Goal: Information Seeking & Learning: Learn about a topic

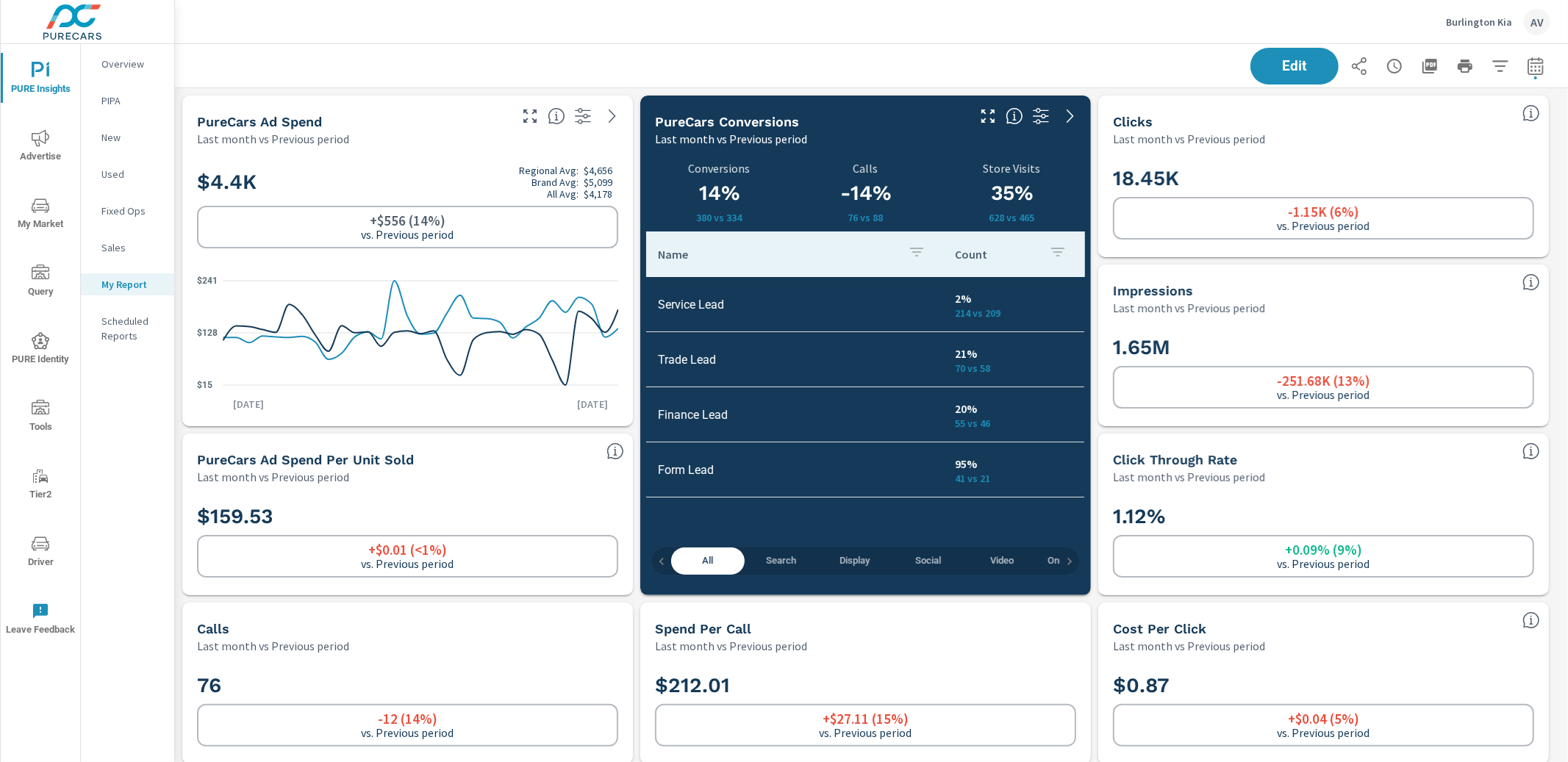
scroll to position [4933, 1407]
click at [741, 62] on div "Edit" at bounding box center [872, 65] width 1357 height 43
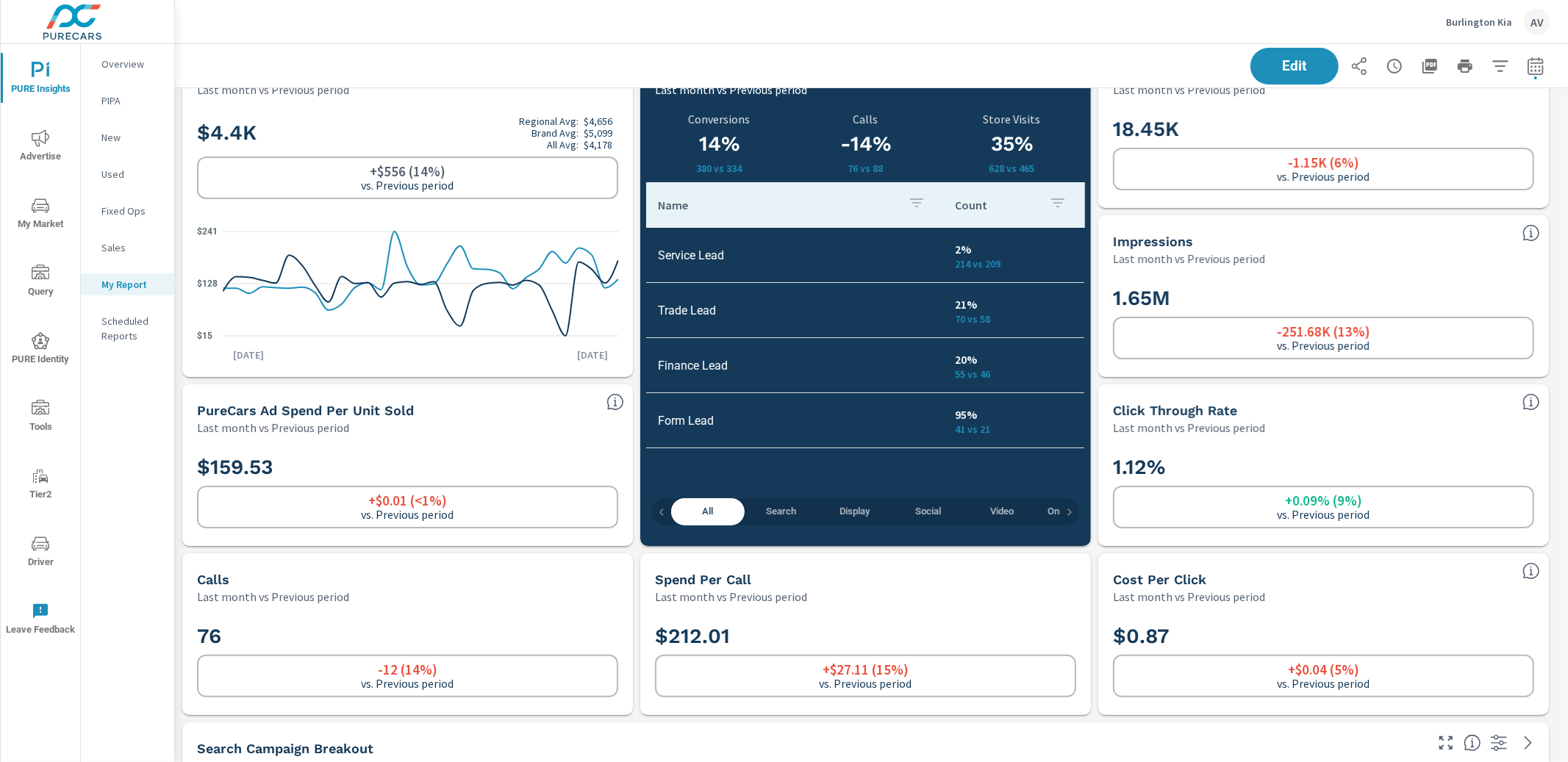
scroll to position [62, 0]
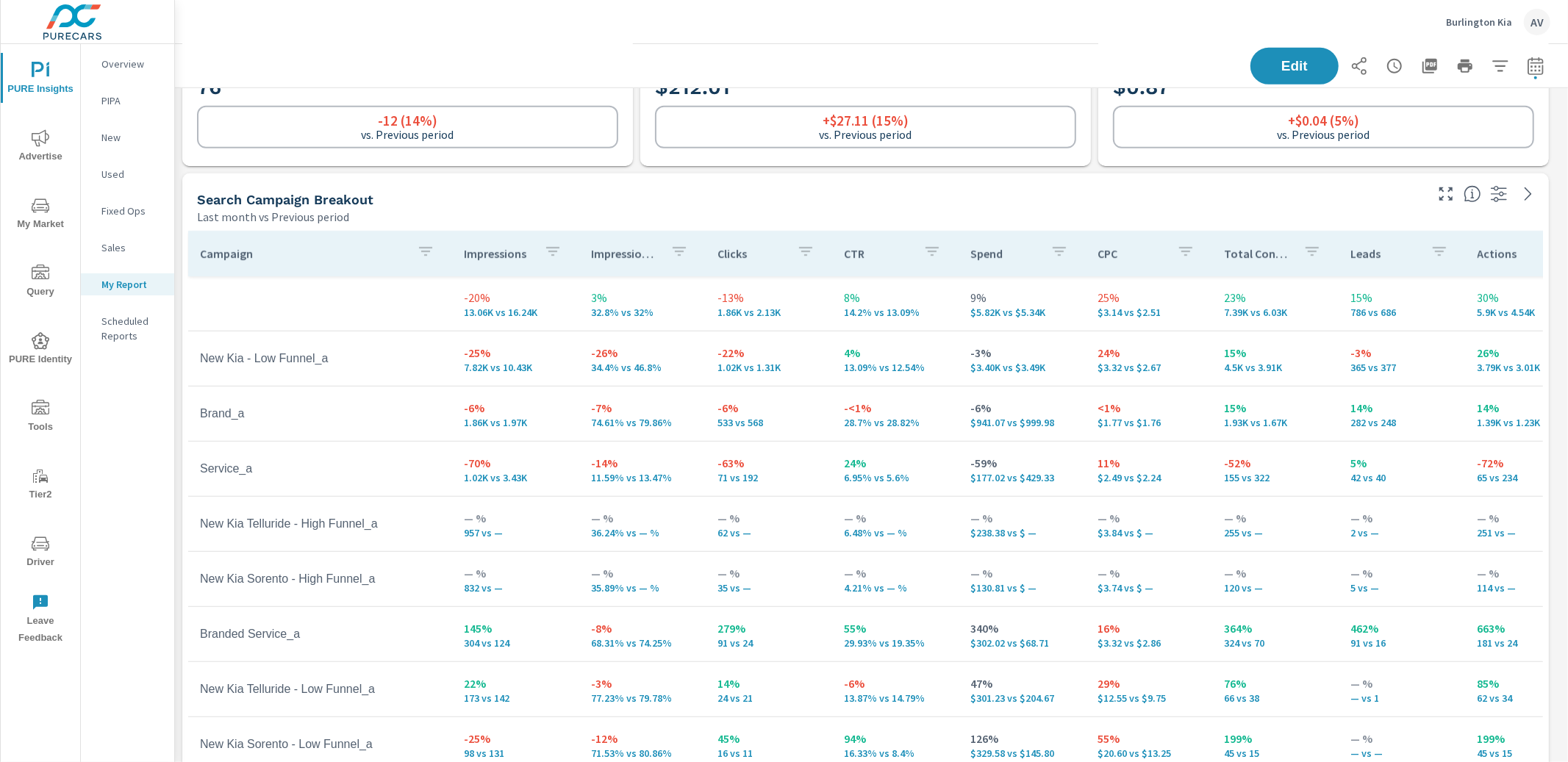
scroll to position [564, 0]
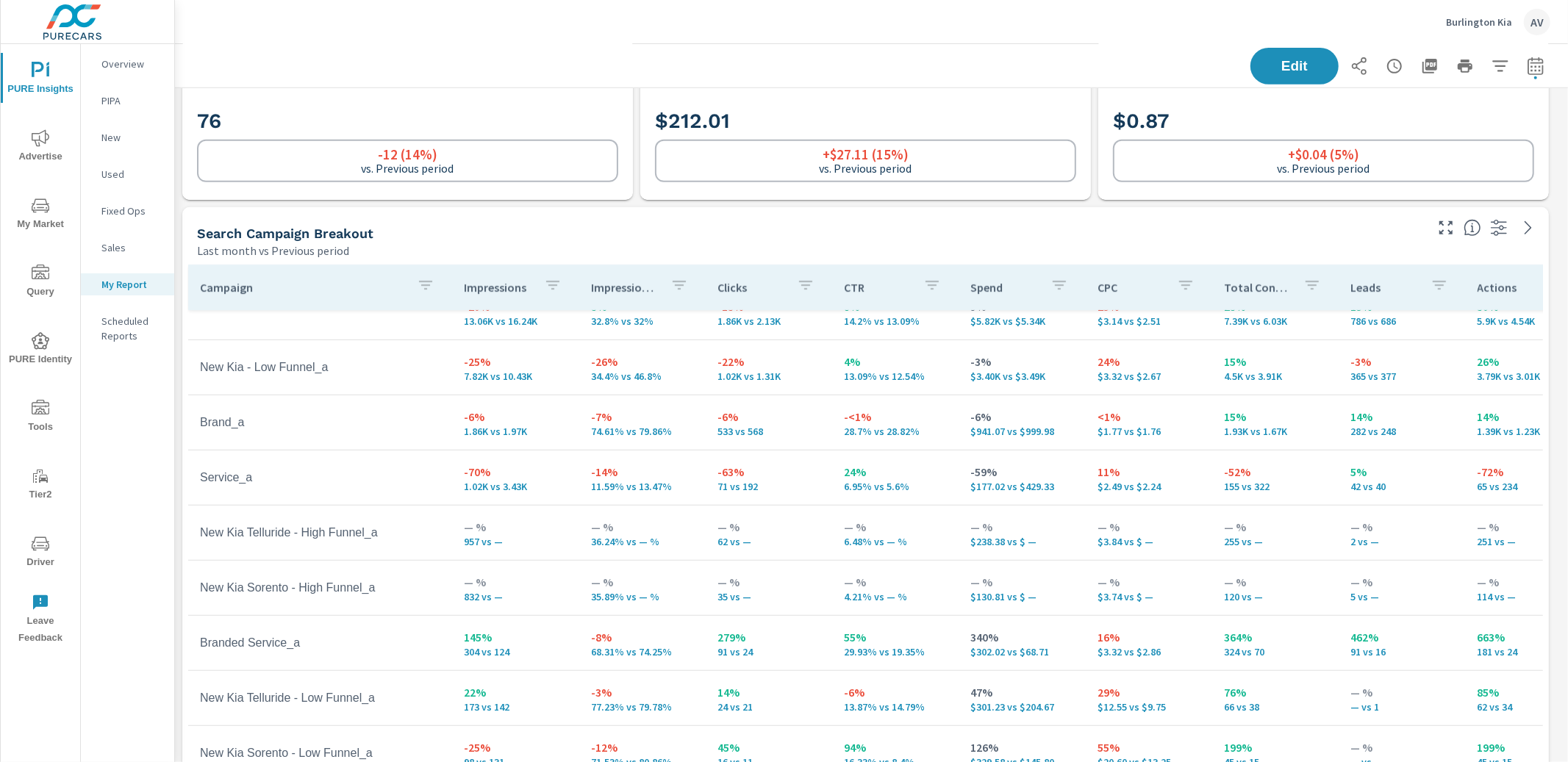
scroll to position [52, 0]
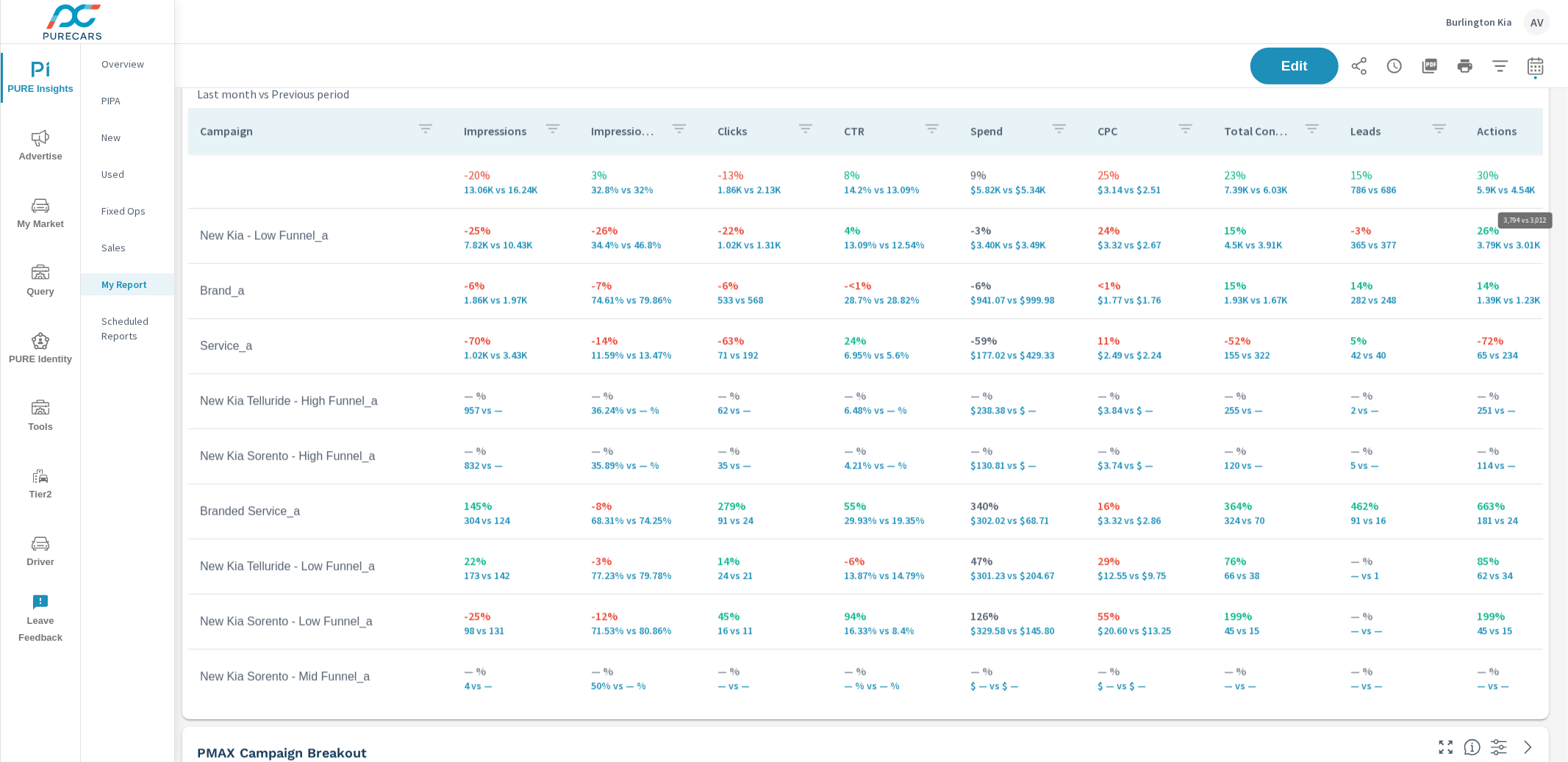
scroll to position [4933, 1407]
click at [42, 143] on icon "nav menu" at bounding box center [40, 138] width 18 height 18
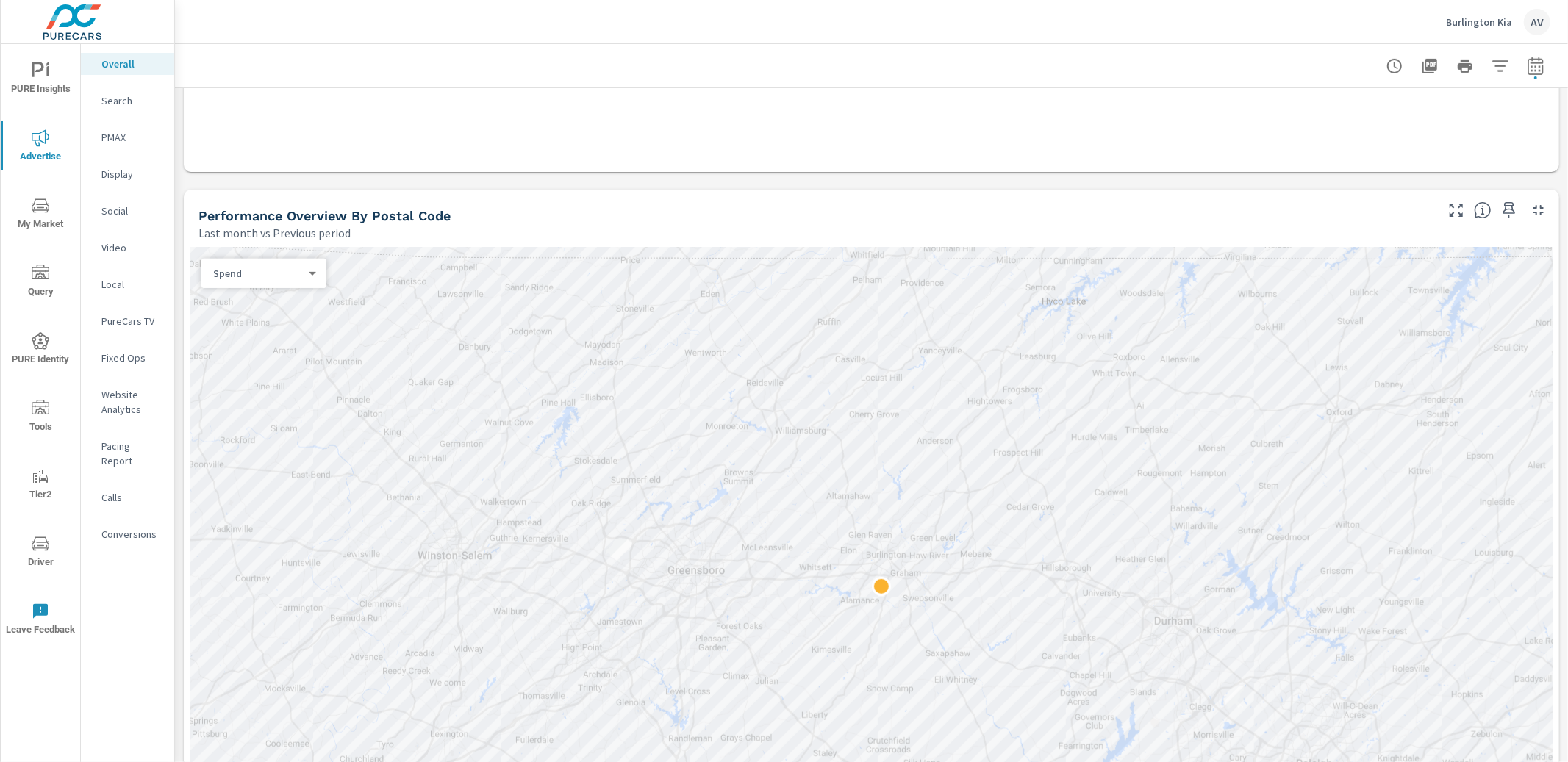
scroll to position [537, 0]
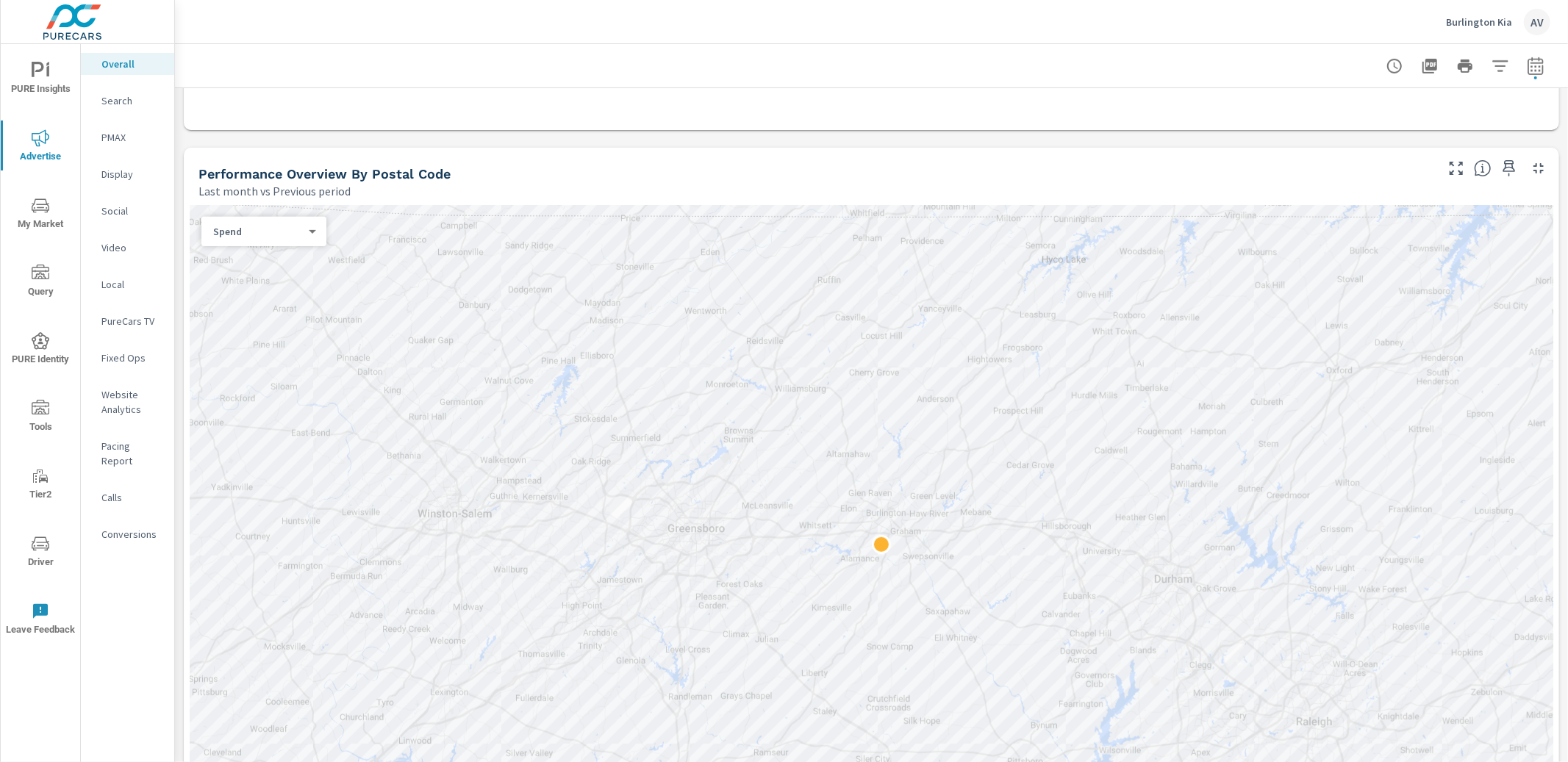
scroll to position [598, 0]
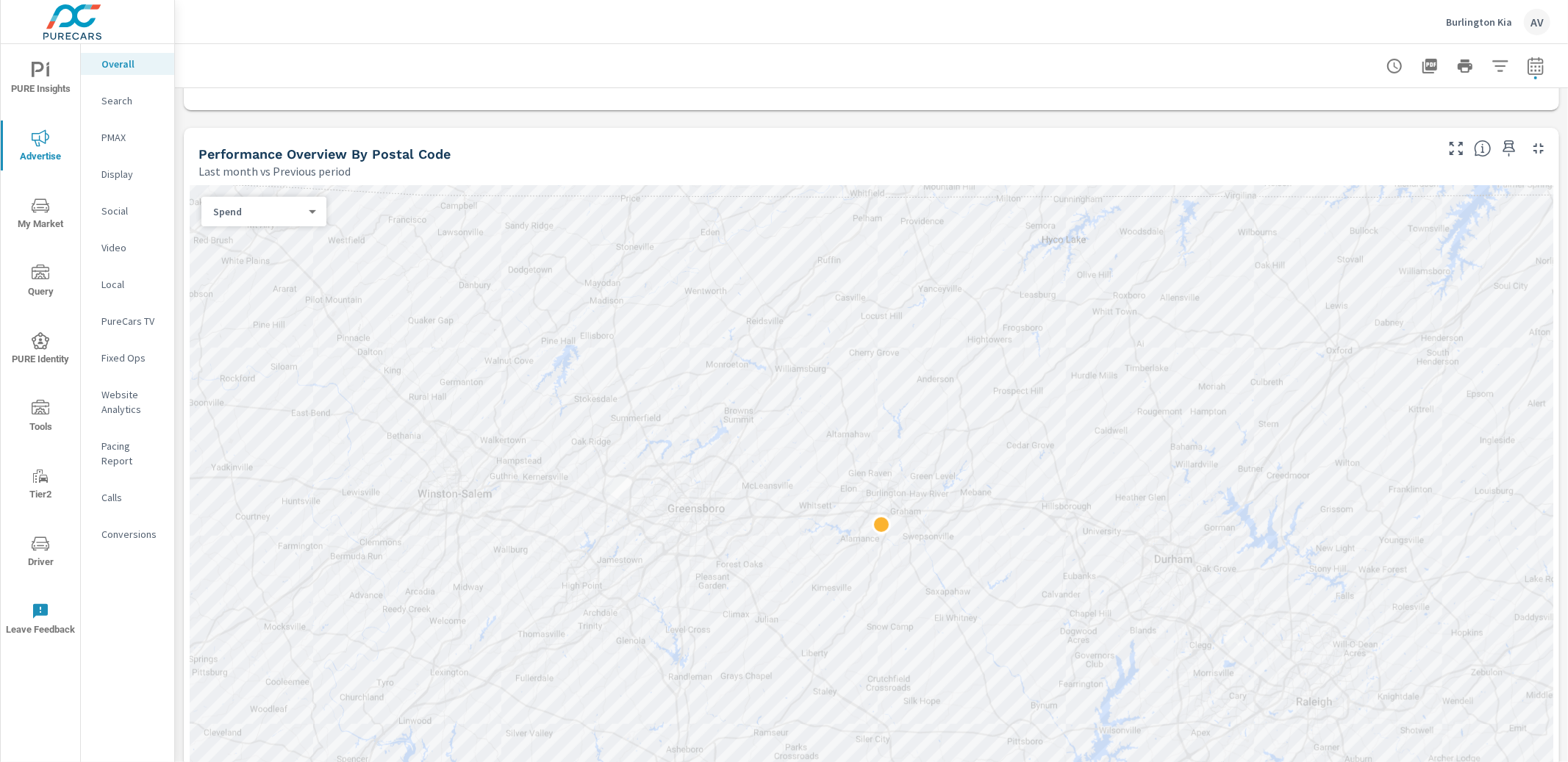
click at [236, 203] on div "Spend 0 ​" at bounding box center [264, 211] width 125 height 30
click at [239, 210] on body "PURE Insights Advertise My Market Query PURE Identity Tools Tier2 Driver Leave …" at bounding box center [784, 381] width 1568 height 762
click at [252, 240] on li "Sales" at bounding box center [258, 235] width 113 height 24
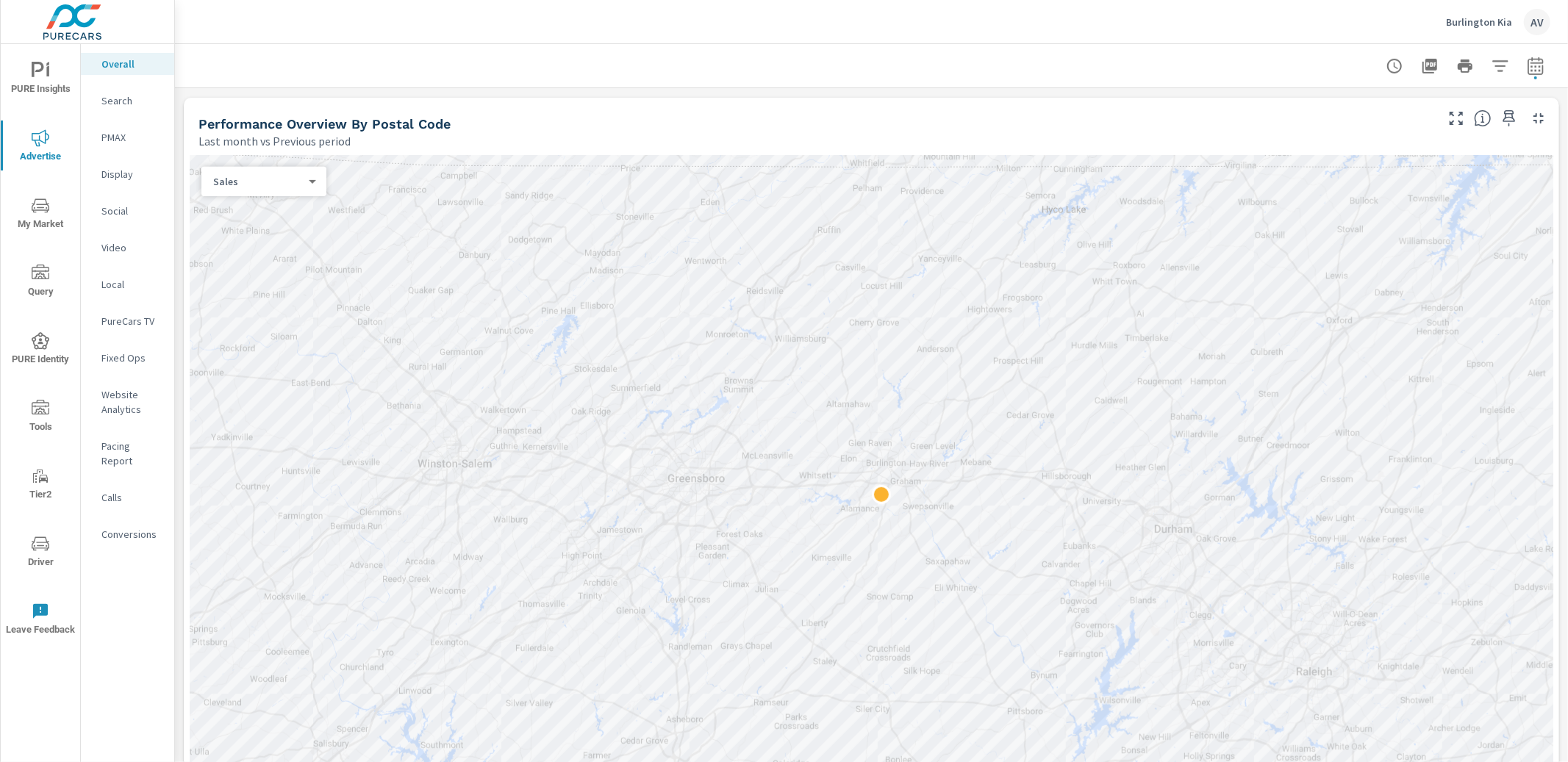
scroll to position [632, 0]
click at [1447, 106] on icon "button" at bounding box center [1455, 114] width 18 height 18
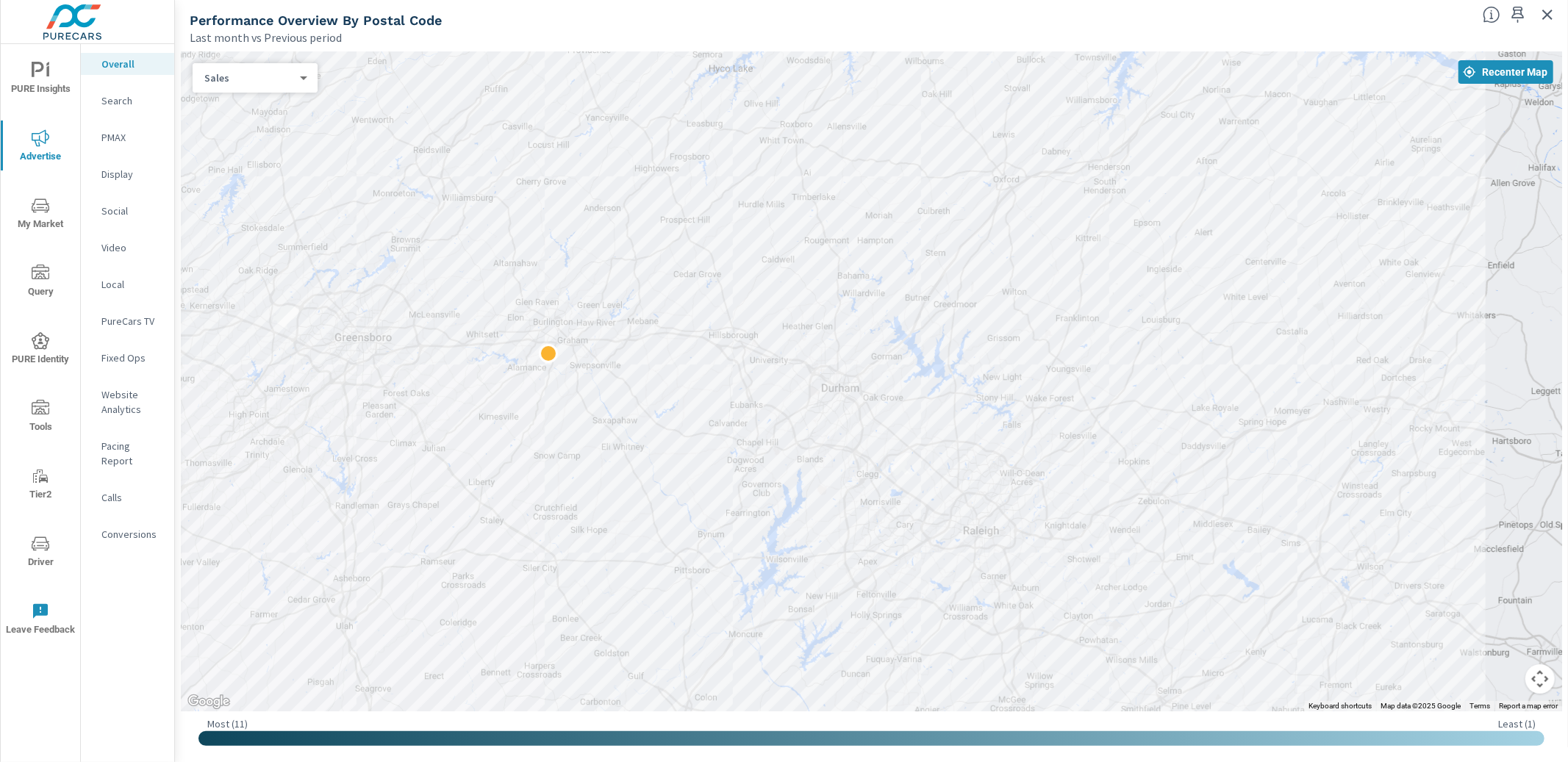
click at [1537, 671] on button "Map camera controls" at bounding box center [1539, 678] width 30 height 30
click at [1511, 684] on button "Zoom out" at bounding box center [1503, 678] width 30 height 30
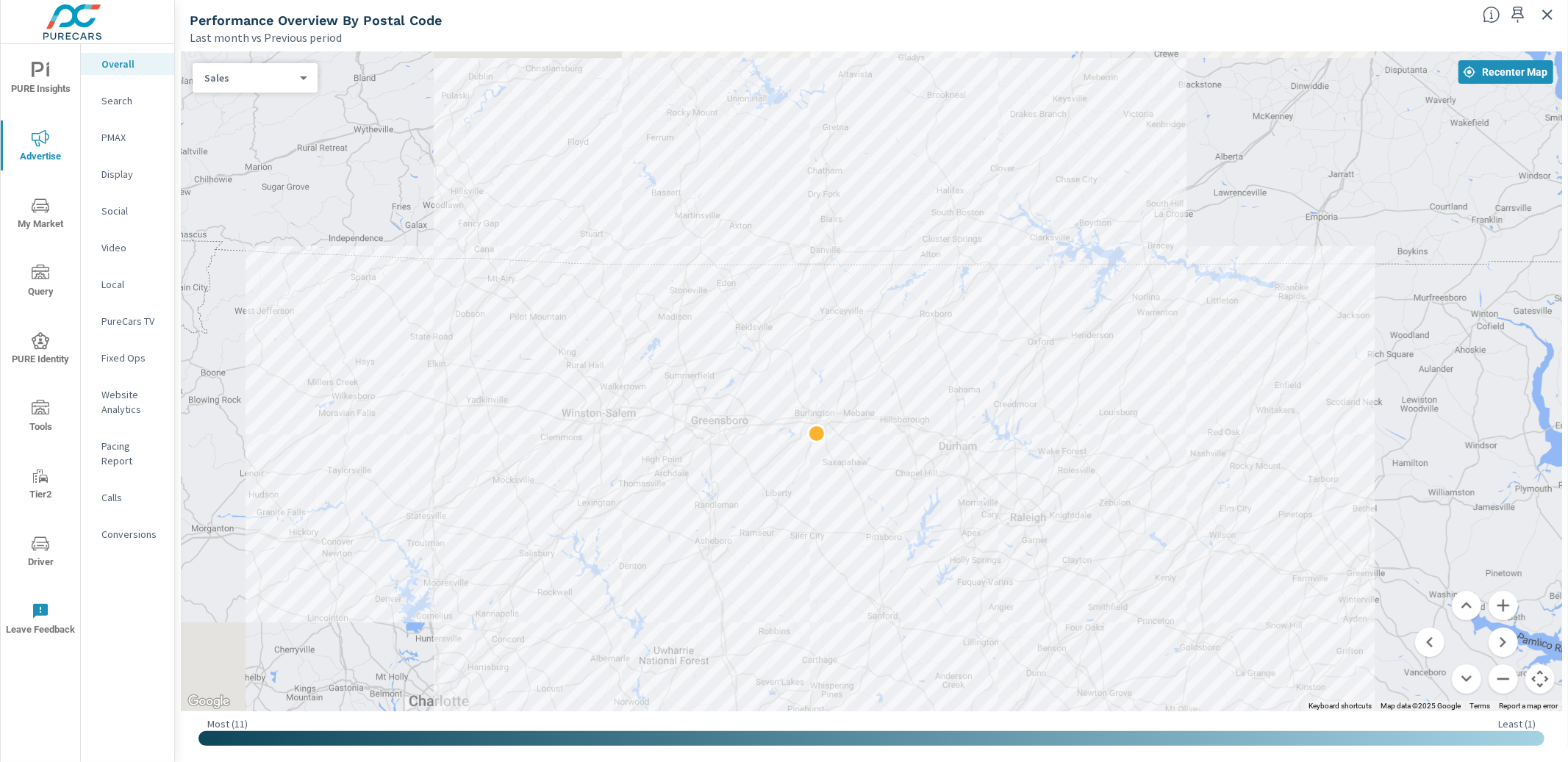
drag, startPoint x: 1158, startPoint y: 479, endPoint x: 1260, endPoint y: 539, distance: 118.3
click at [124, 100] on p "Search" at bounding box center [132, 100] width 61 height 14
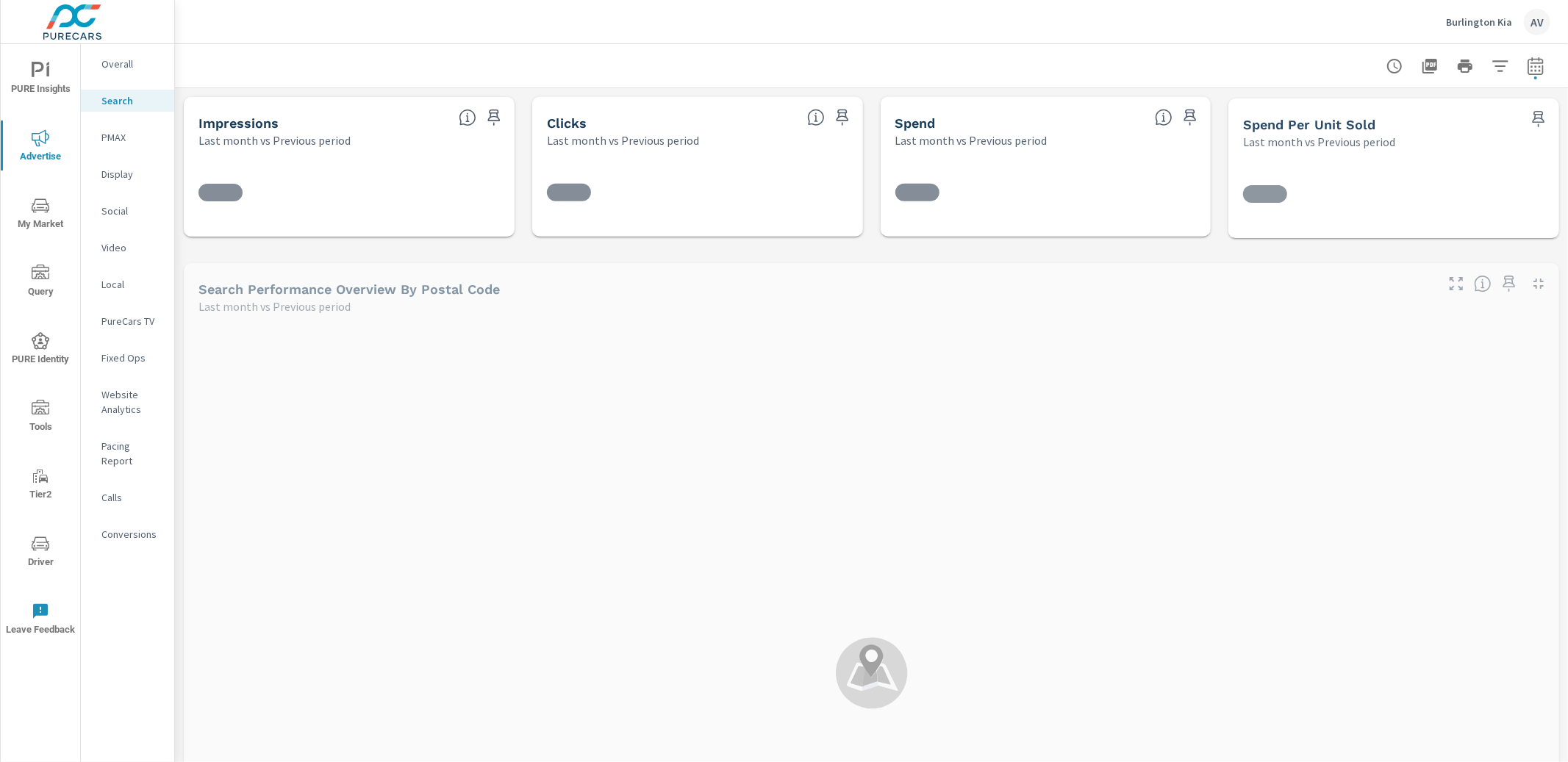
click at [124, 66] on p "Overall" at bounding box center [132, 63] width 61 height 14
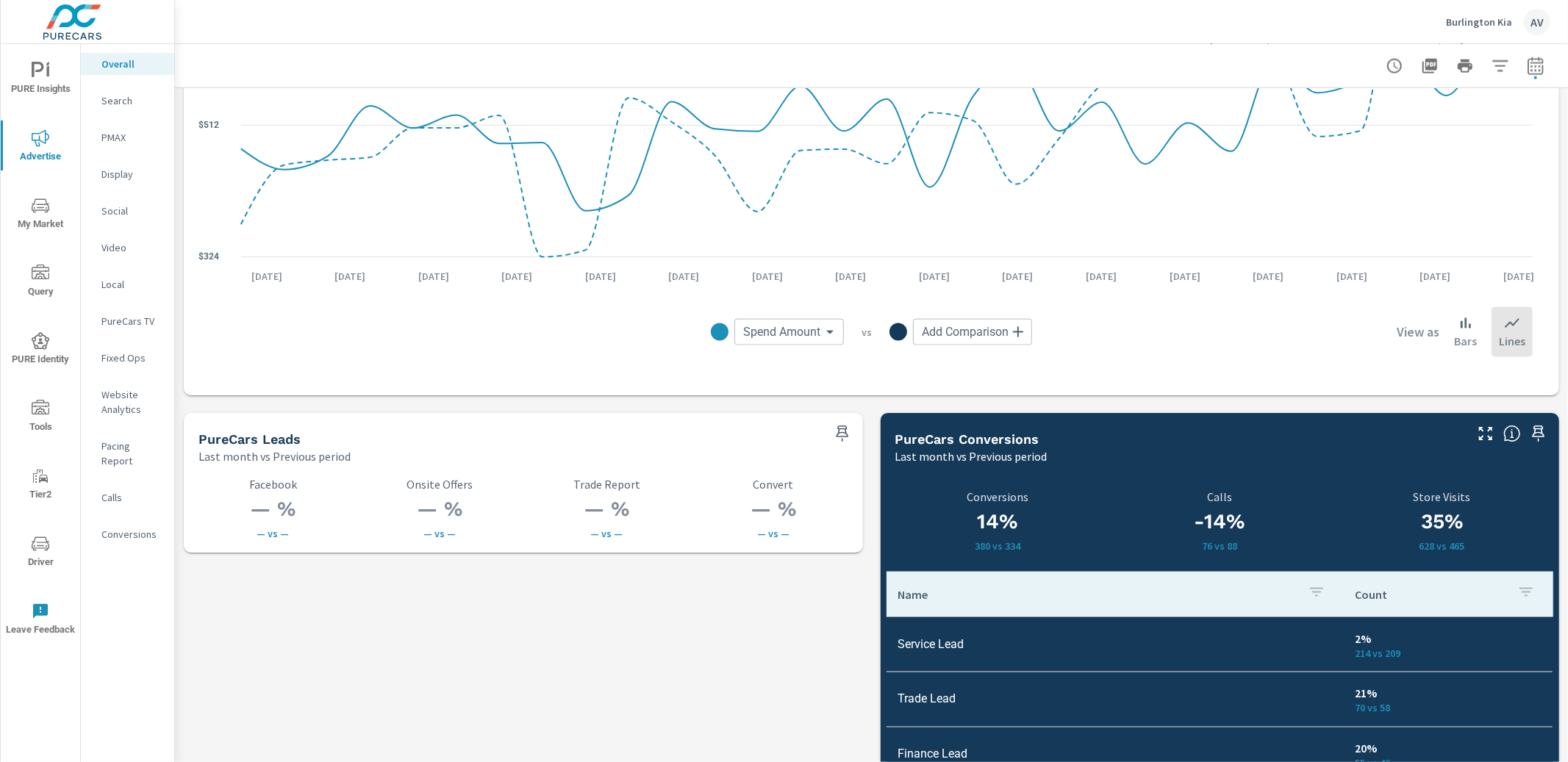
scroll to position [1844, 0]
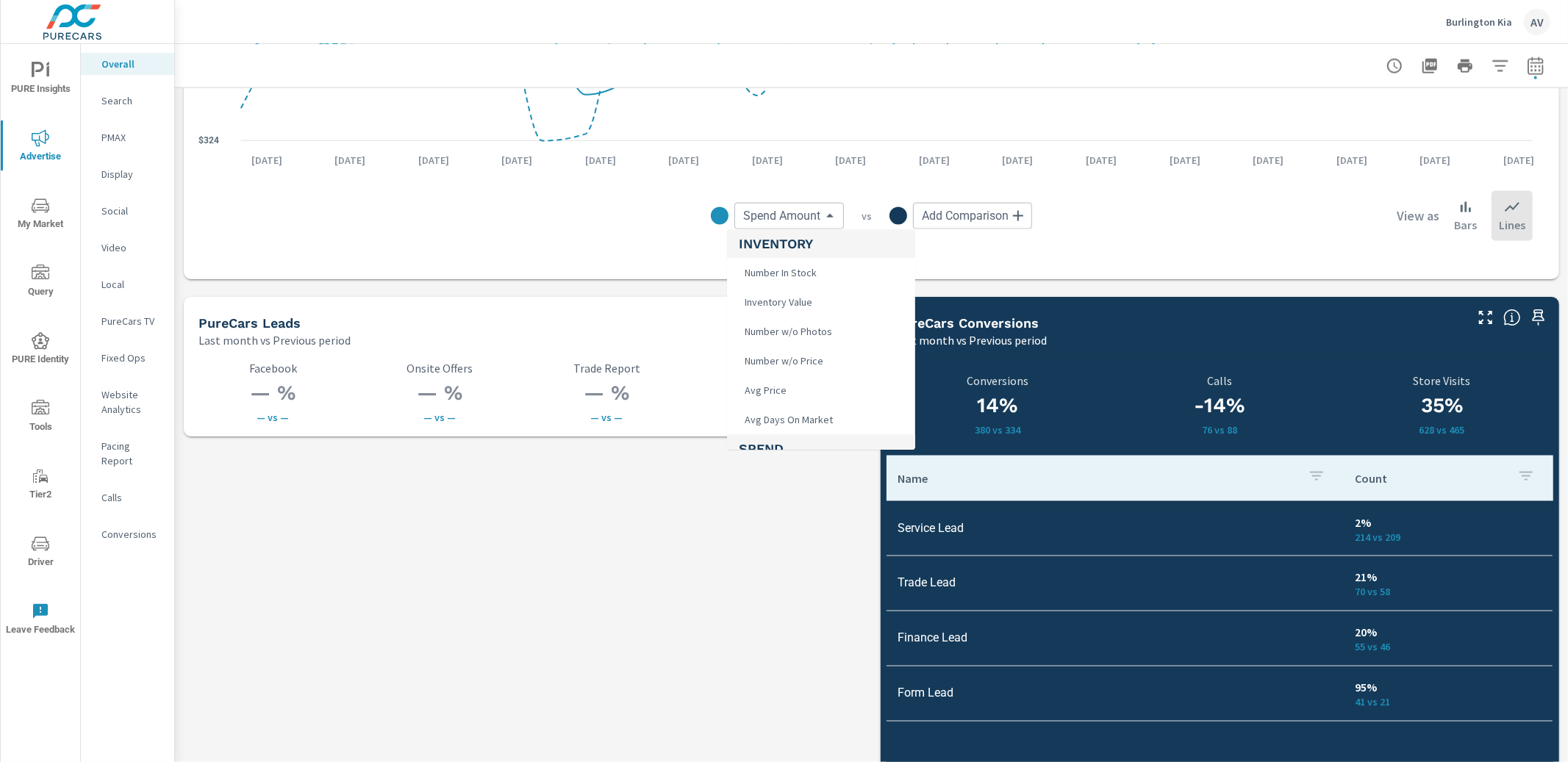
click at [791, 228] on body "PURE Insights Advertise My Market Query PURE Identity Tools Tier2 Driver Leave …" at bounding box center [784, 381] width 1568 height 762
click at [808, 270] on span "Total Conversions" at bounding box center [782, 269] width 87 height 20
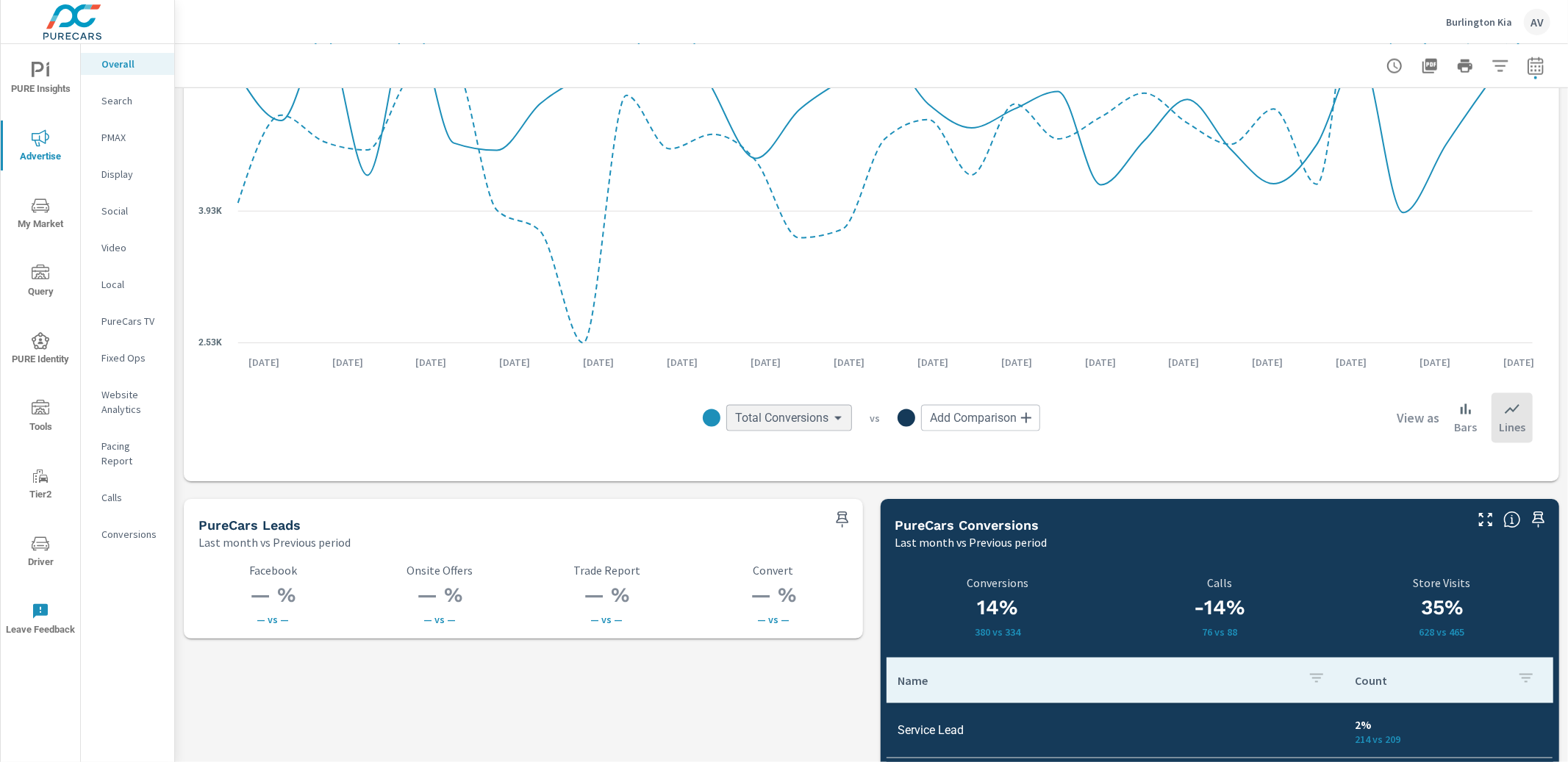
scroll to position [1495, 0]
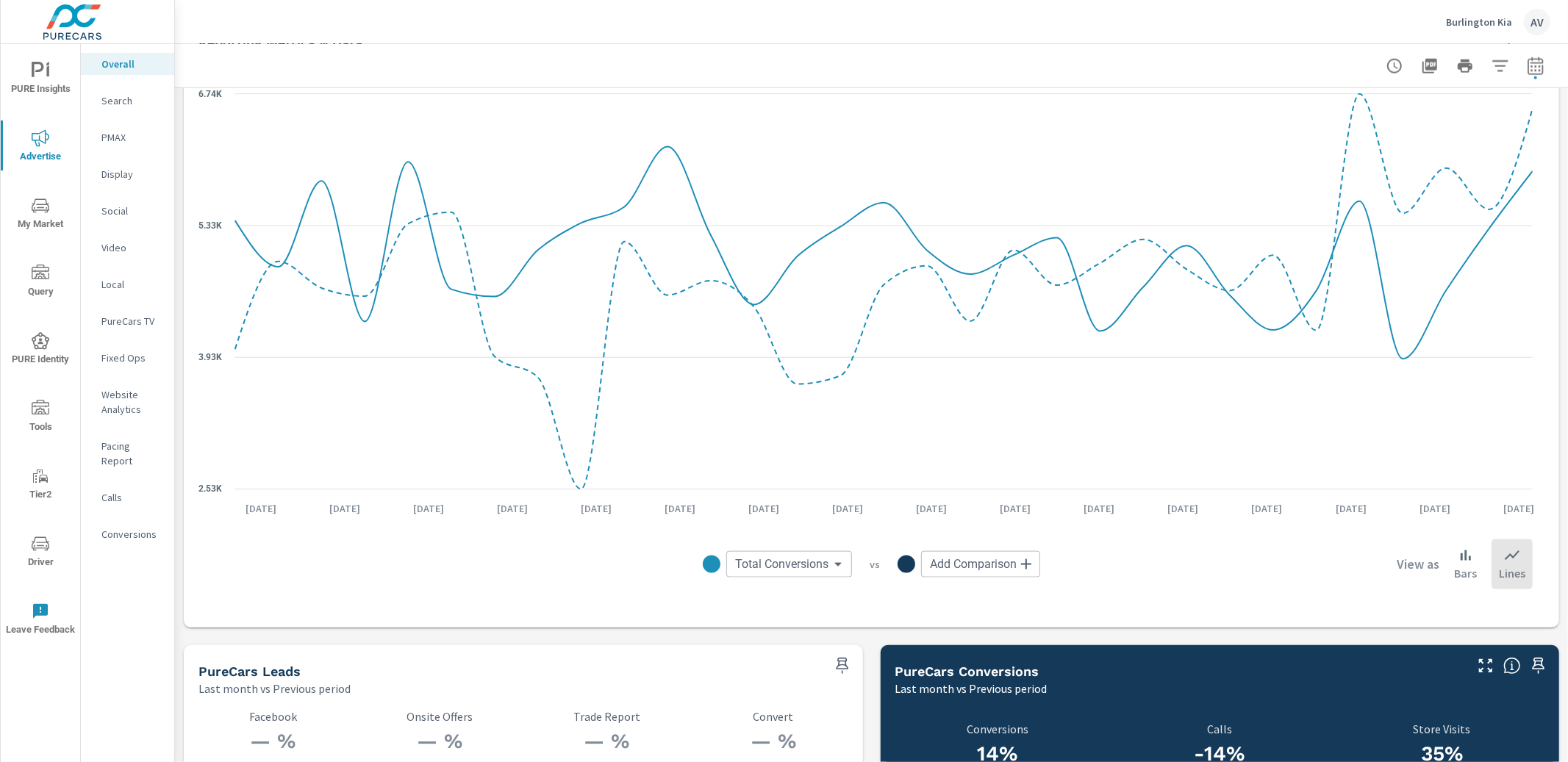
click at [788, 572] on body "PURE Insights Advertise My Market Query PURE Identity Tools Tier2 Driver Leave …" at bounding box center [784, 381] width 1568 height 762
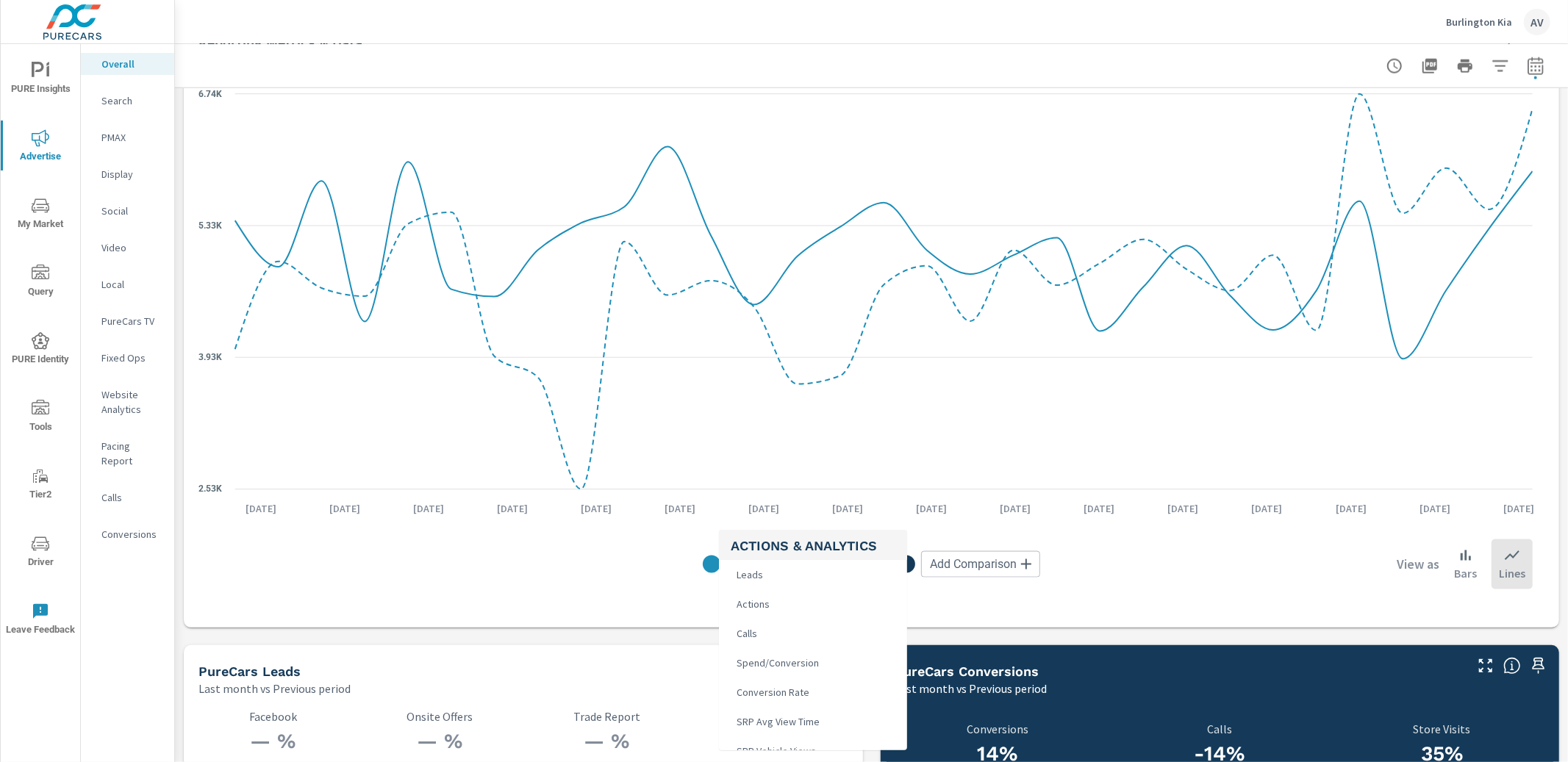
scroll to position [294, 0]
click at [838, 573] on li "Leads" at bounding box center [812, 571] width 188 height 30
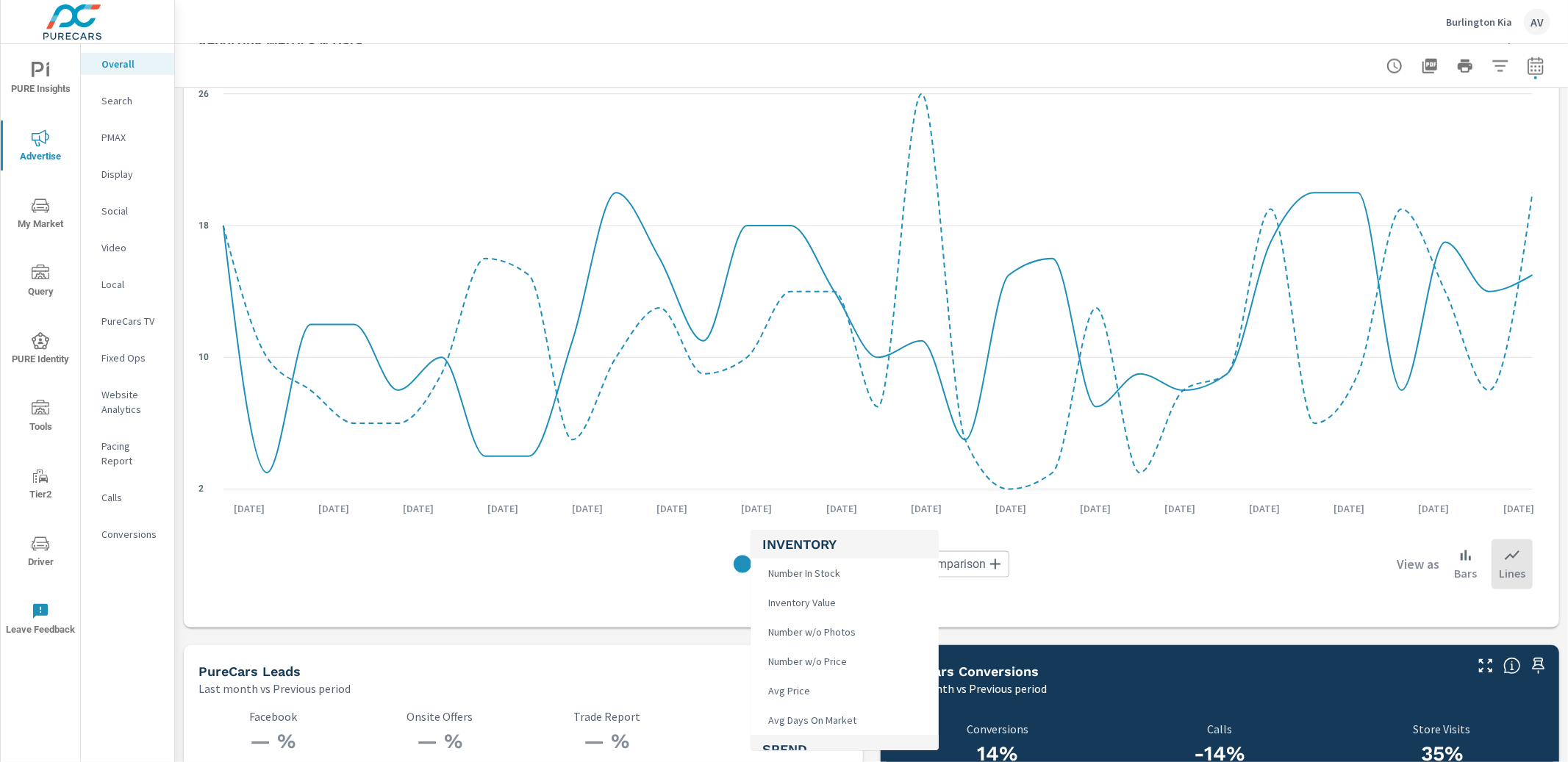
click at [778, 570] on body "PURE Insights Advertise My Market Query PURE Identity Tools Tier2 Driver Leave …" at bounding box center [784, 381] width 1568 height 762
click at [831, 577] on li "Impressions" at bounding box center [845, 575] width 188 height 30
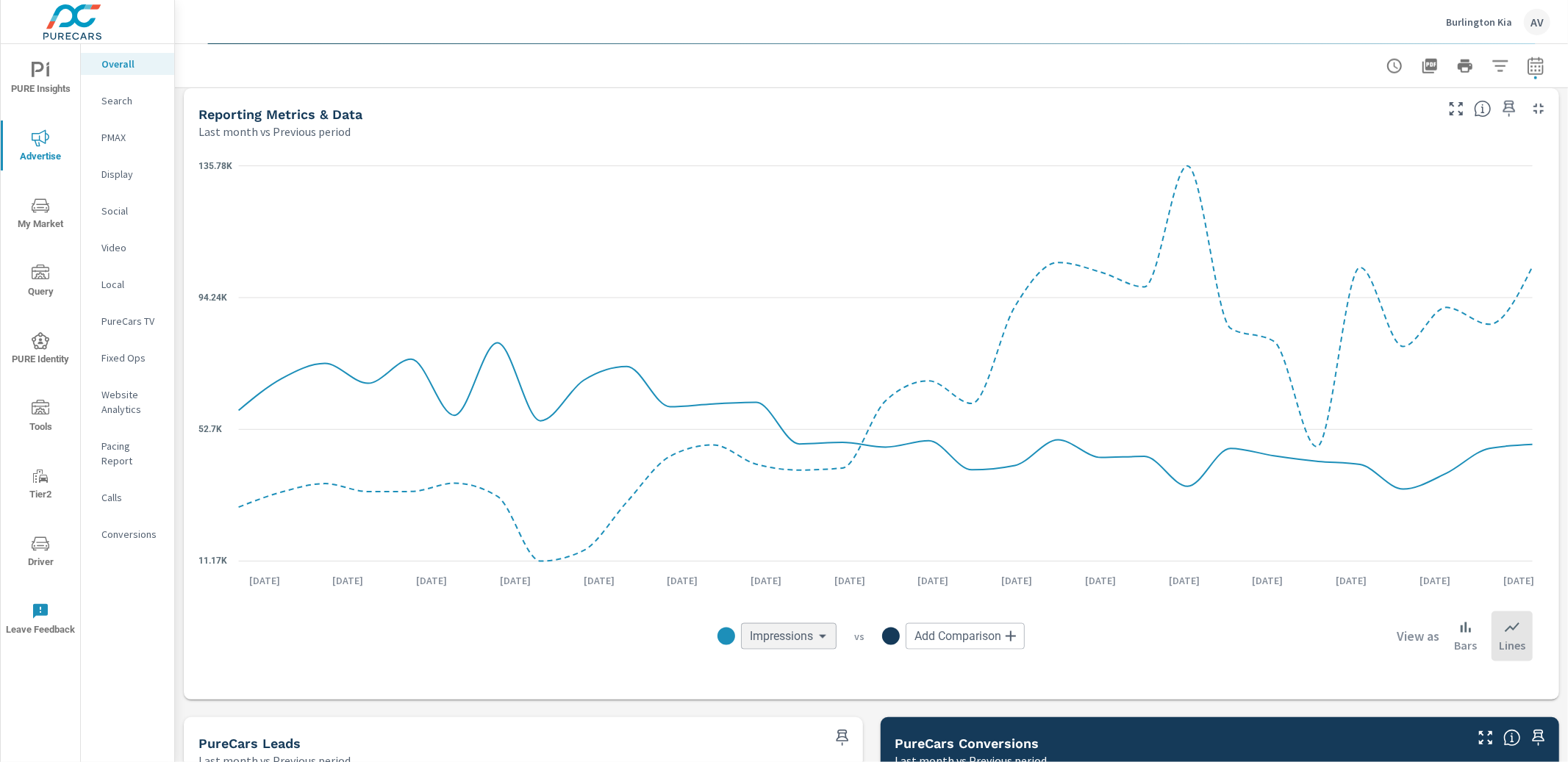
scroll to position [1449, 0]
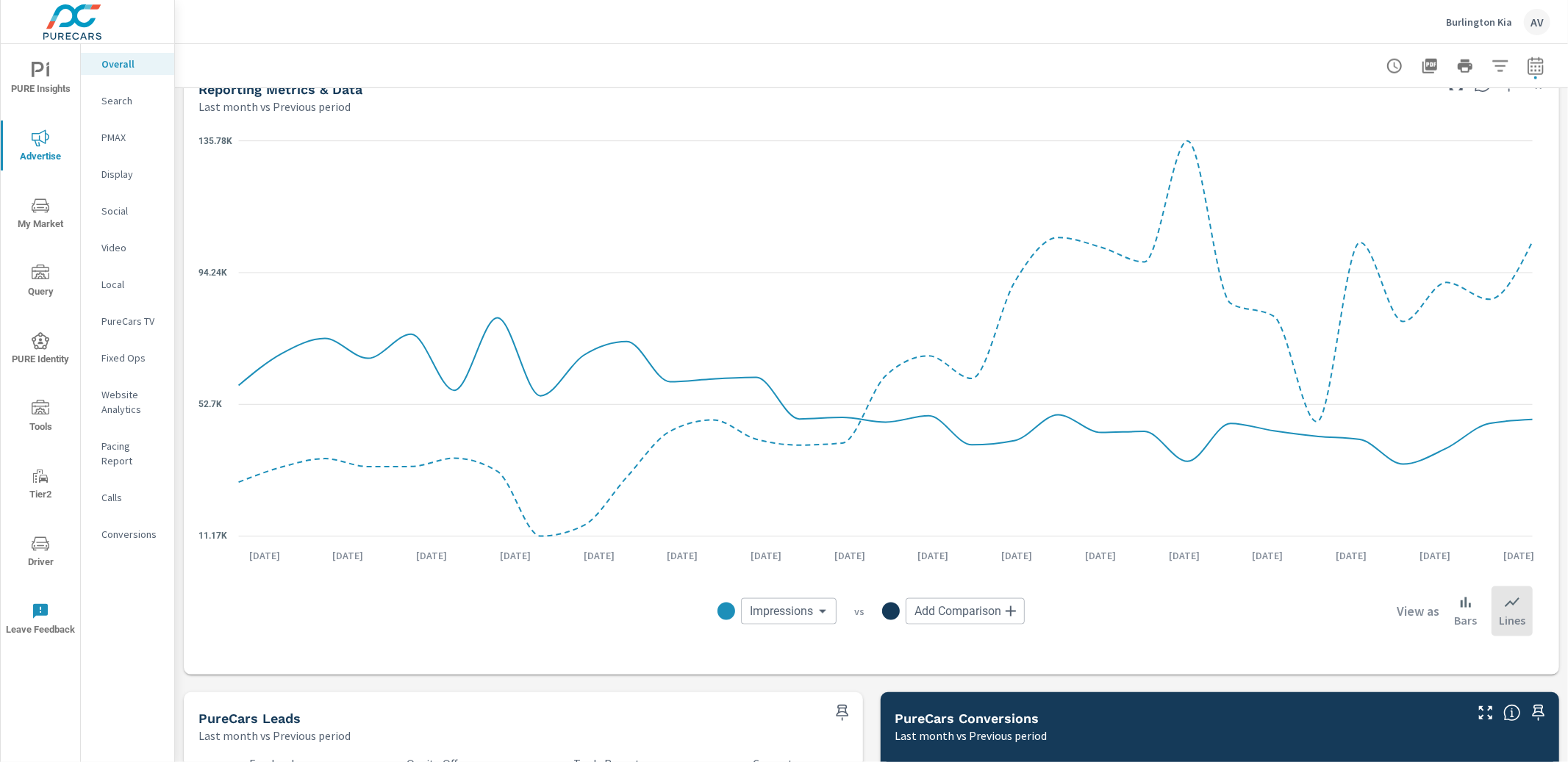
click at [774, 618] on body "PURE Insights Advertise My Market Query PURE Identity Tools Tier2 Driver Leave …" at bounding box center [784, 381] width 1568 height 762
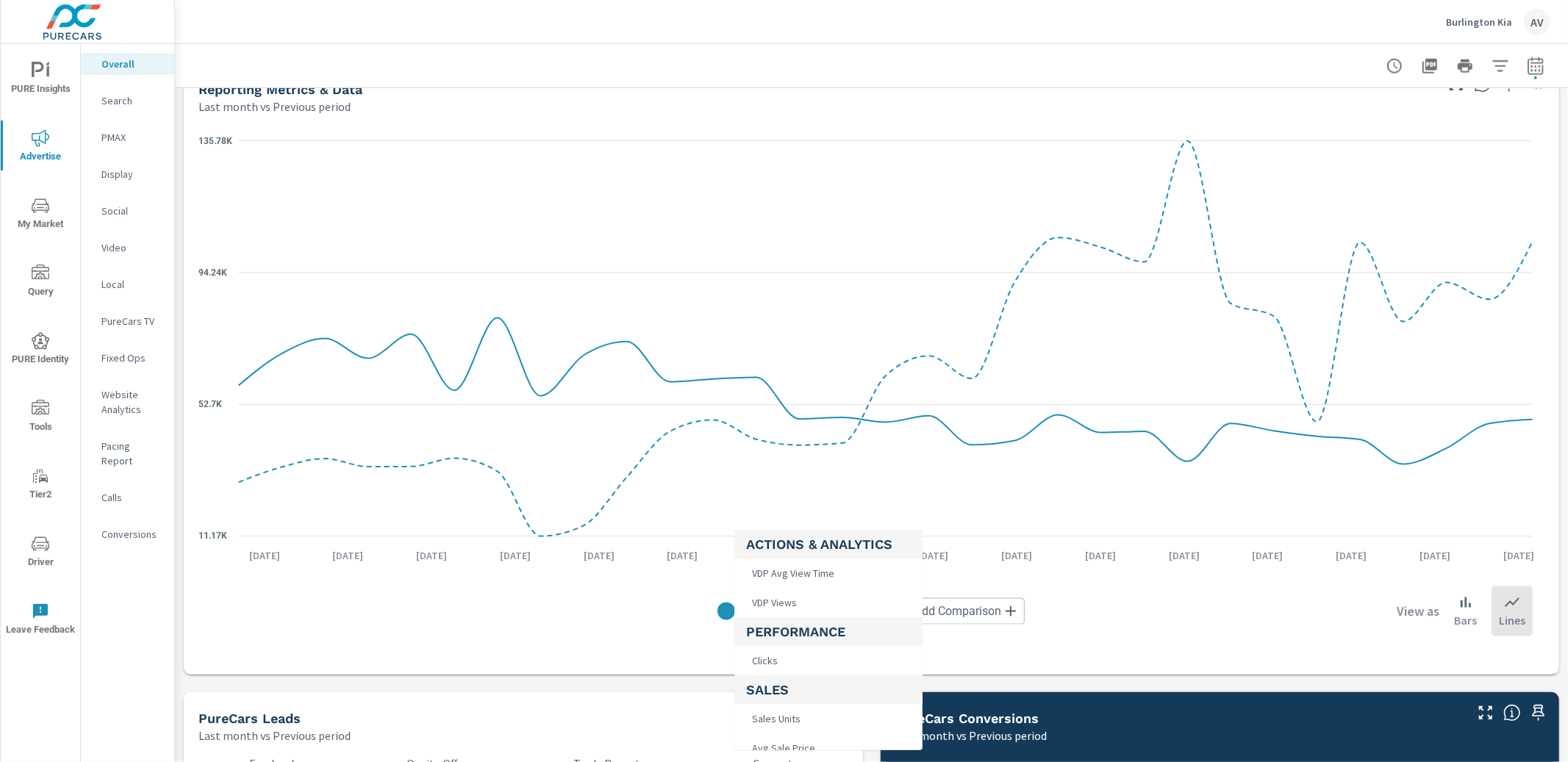
scroll to position [540, 0]
click at [780, 641] on li "Clicks" at bounding box center [828, 649] width 188 height 30
type input "Clicks"
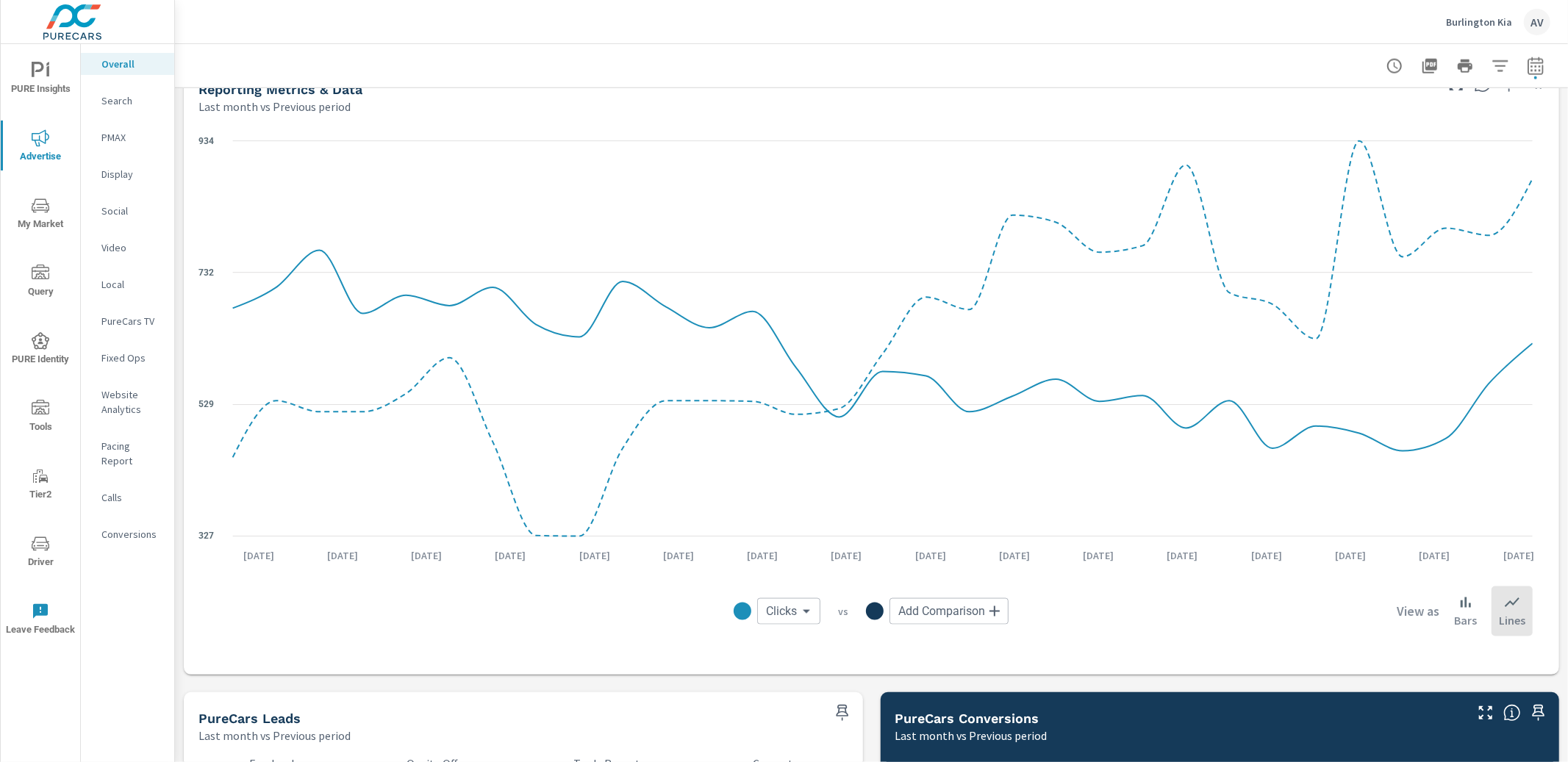
click at [776, 615] on body "PURE Insights Advertise My Market Query PURE Identity Tools Tier2 Driver Leave …" at bounding box center [784, 381] width 1568 height 762
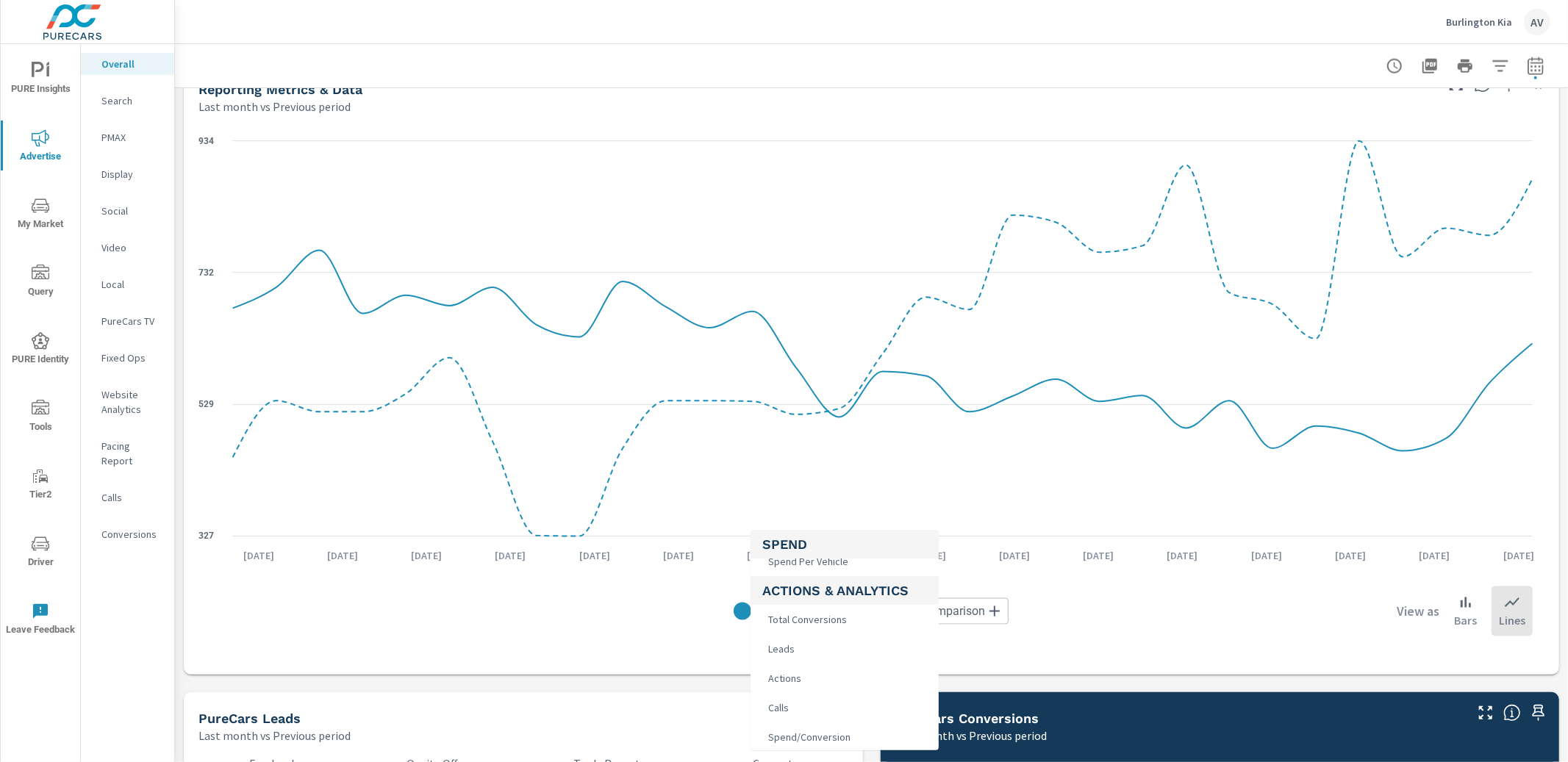
scroll to position [288, 0]
click at [1192, 631] on div at bounding box center [784, 381] width 1568 height 762
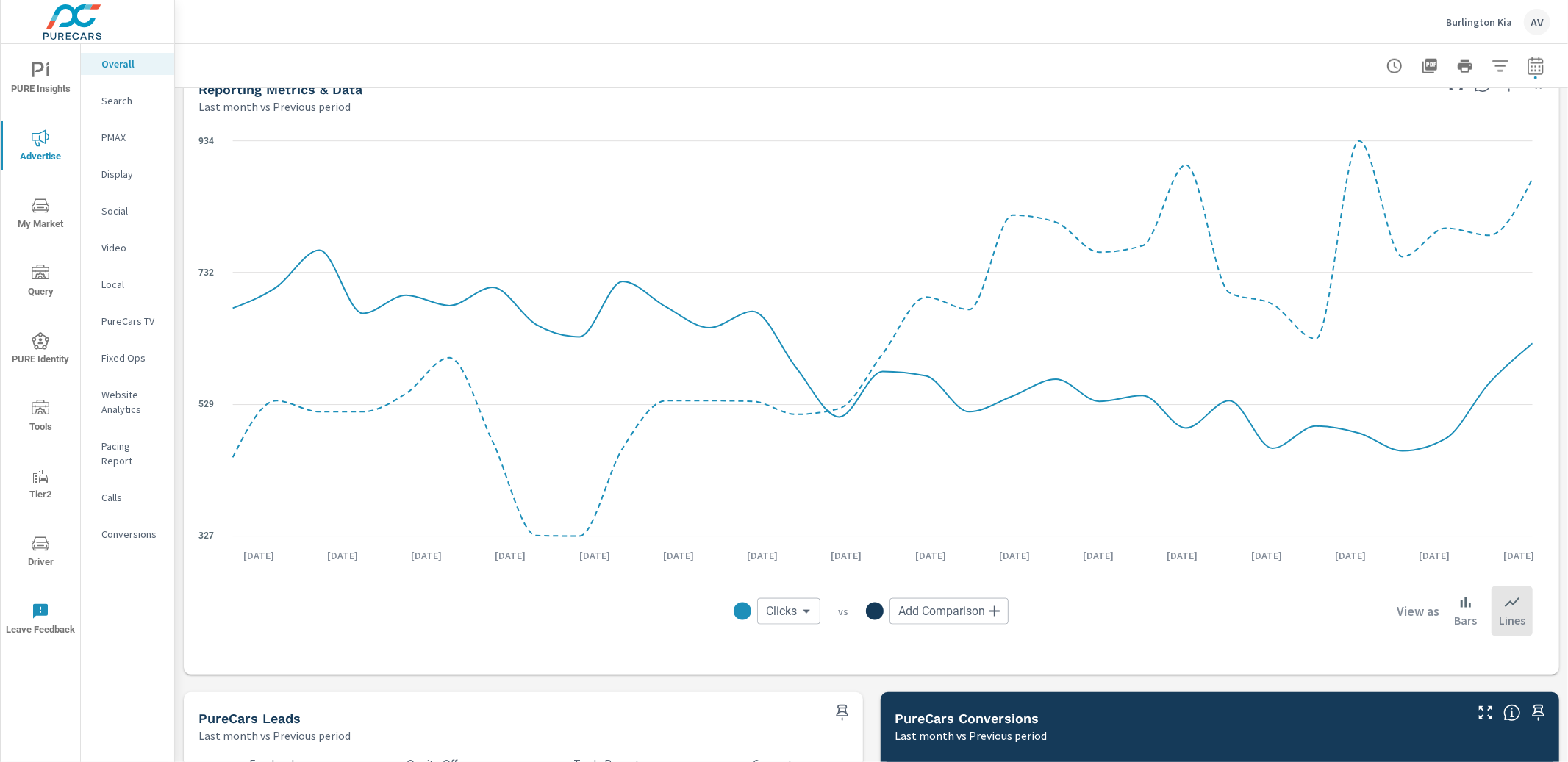
click at [590, 632] on div "Clicks Clicks ​ vs Add Comparison ​ View as Bars Lines" at bounding box center [871, 611] width 1323 height 74
click at [131, 143] on p "PMAX" at bounding box center [132, 137] width 61 height 14
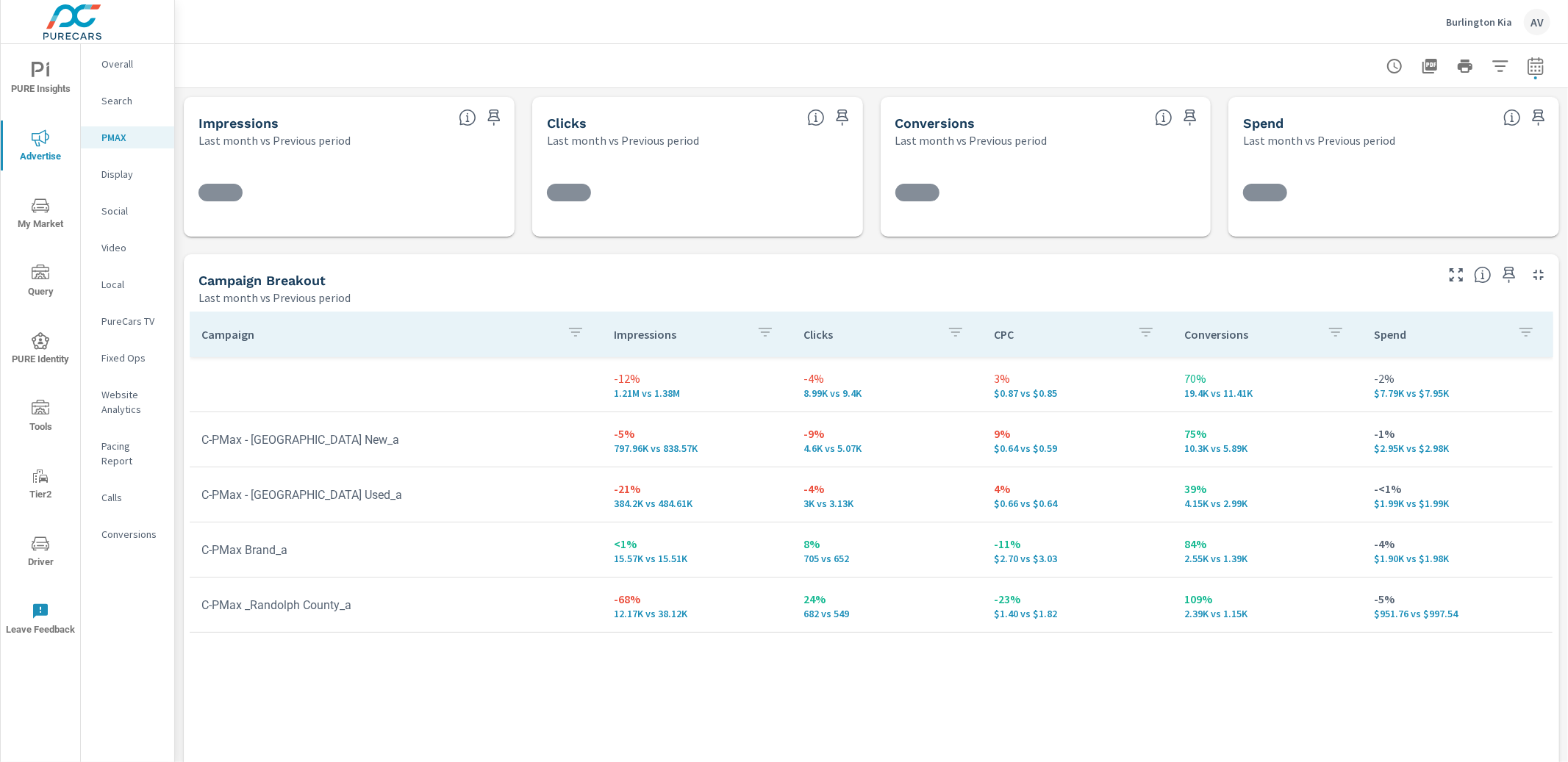
click at [1180, 62] on div at bounding box center [872, 65] width 1357 height 43
click at [1538, 22] on div "AV" at bounding box center [1537, 21] width 26 height 26
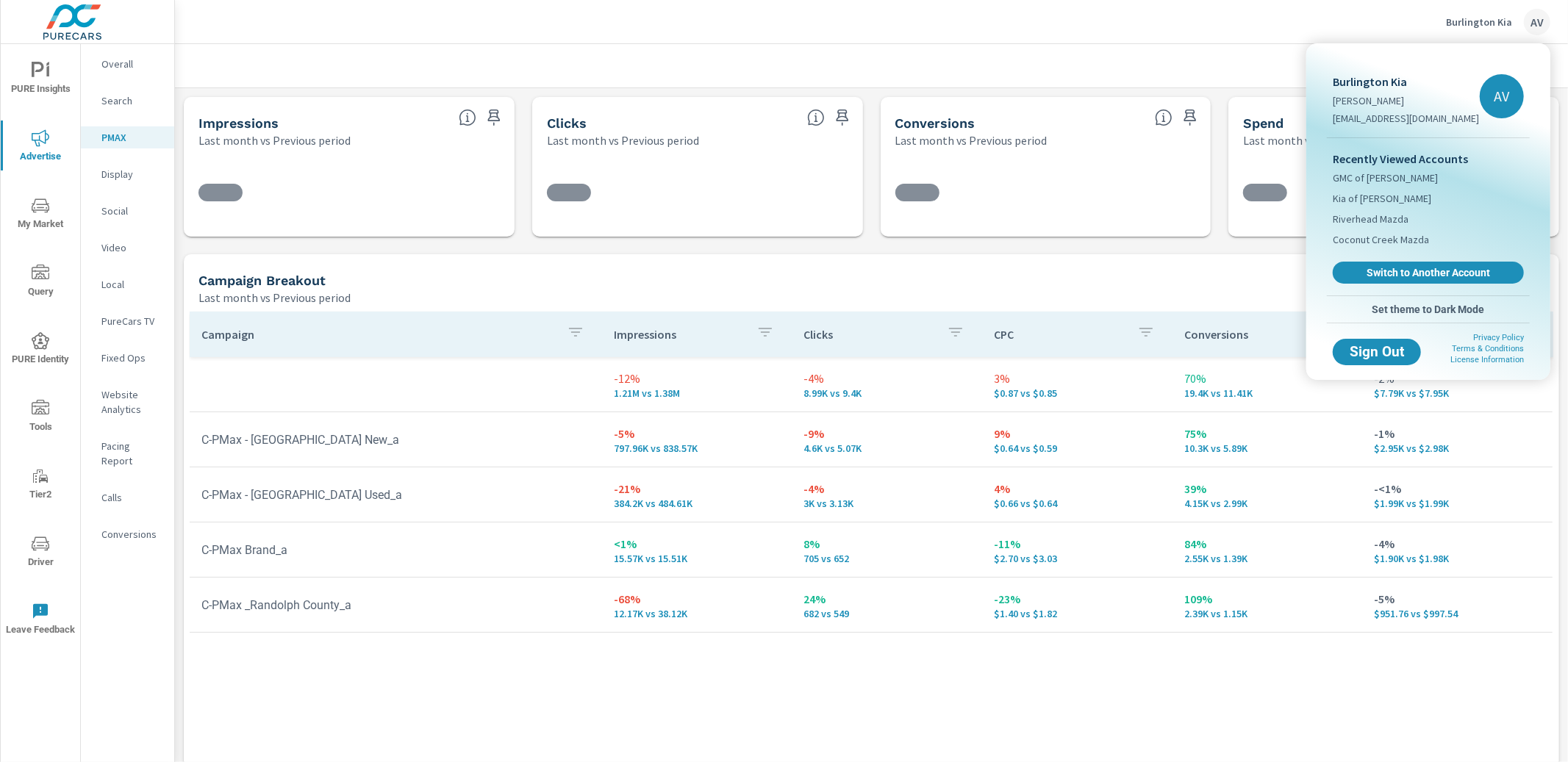
click at [1138, 73] on div at bounding box center [784, 381] width 1568 height 762
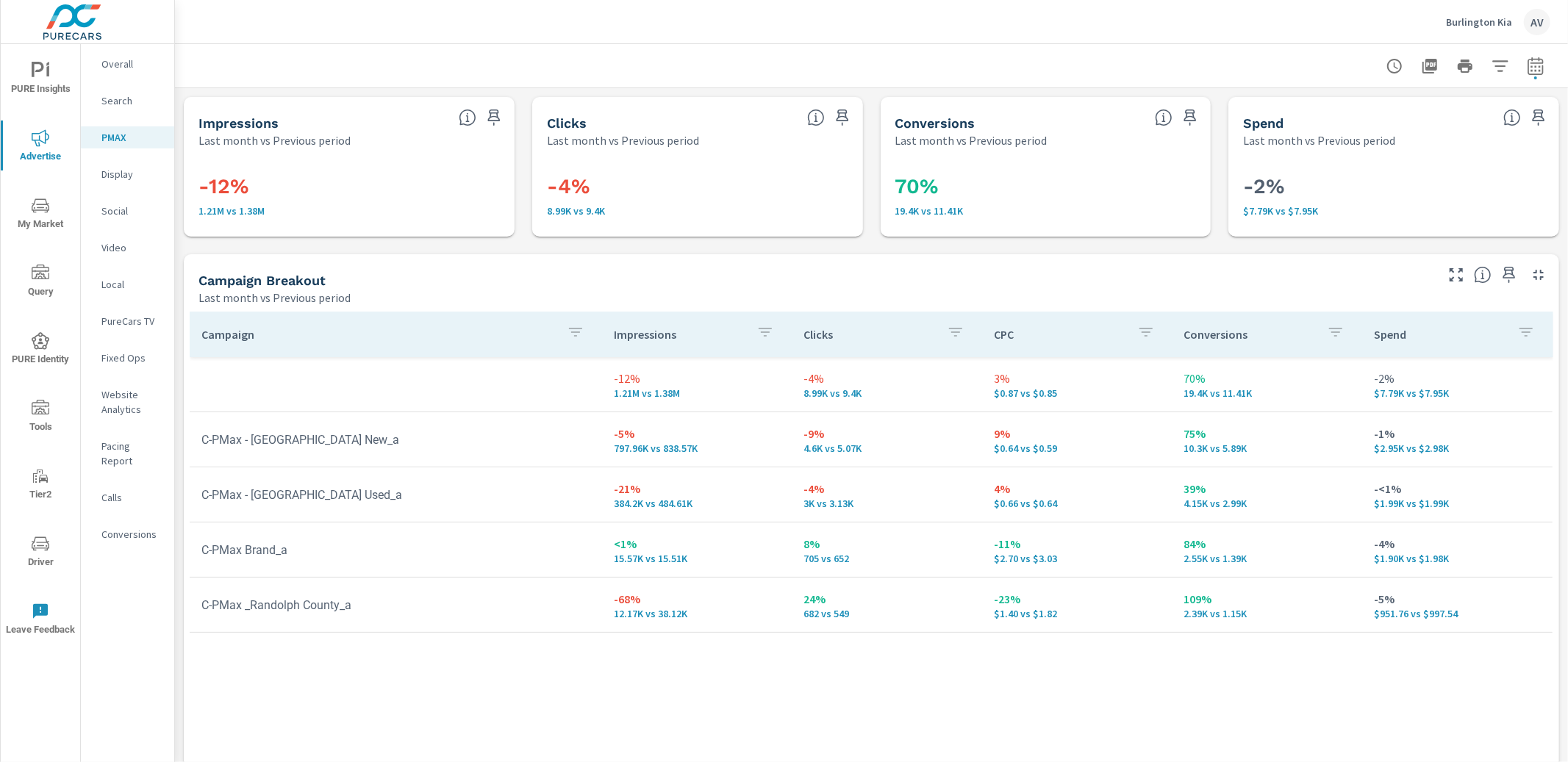
click at [647, 271] on div "Campaign Breakout" at bounding box center [816, 280] width 1234 height 17
click at [120, 176] on p "Display" at bounding box center [132, 173] width 61 height 14
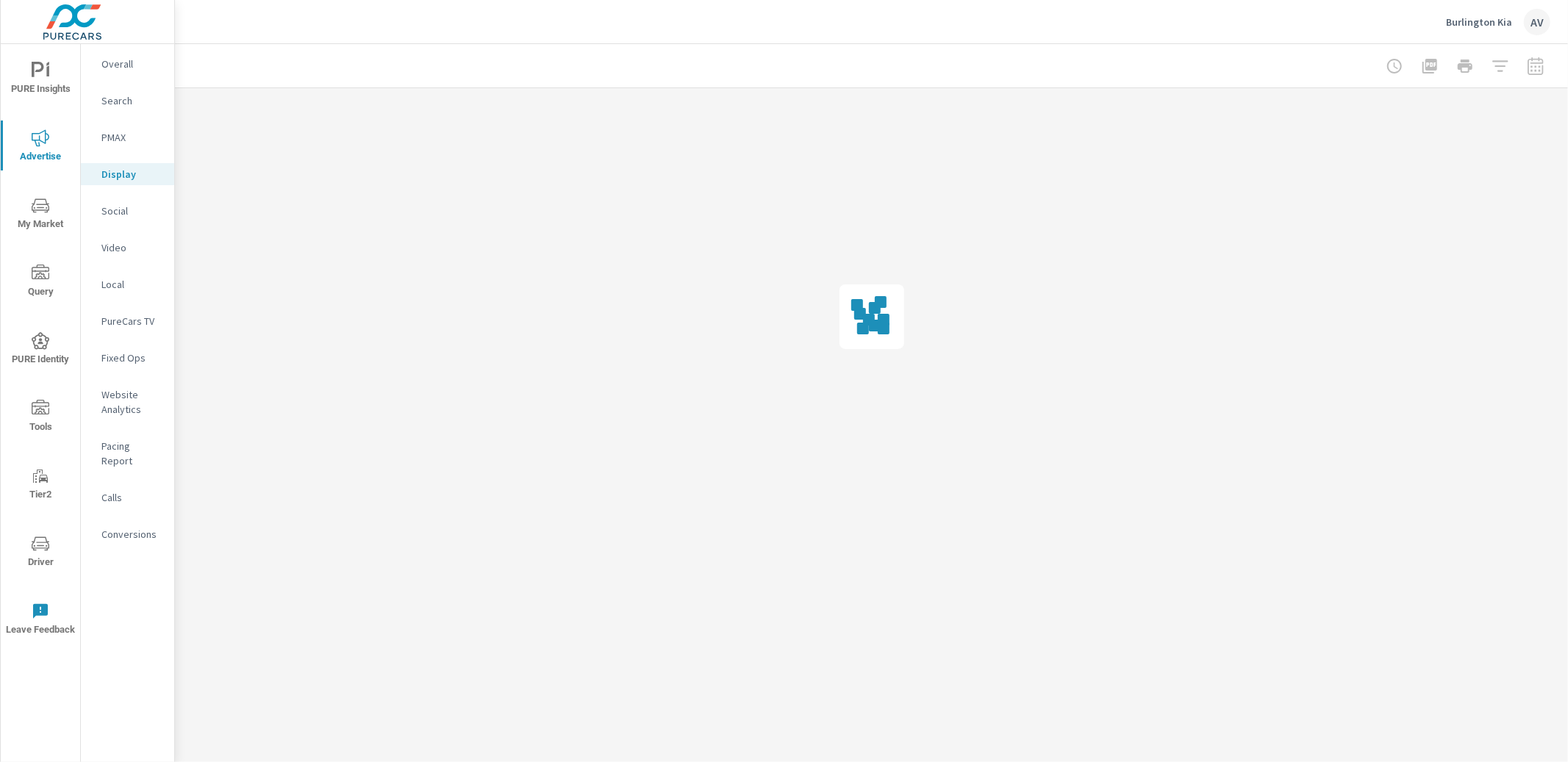
click at [118, 143] on p "PMAX" at bounding box center [132, 137] width 61 height 14
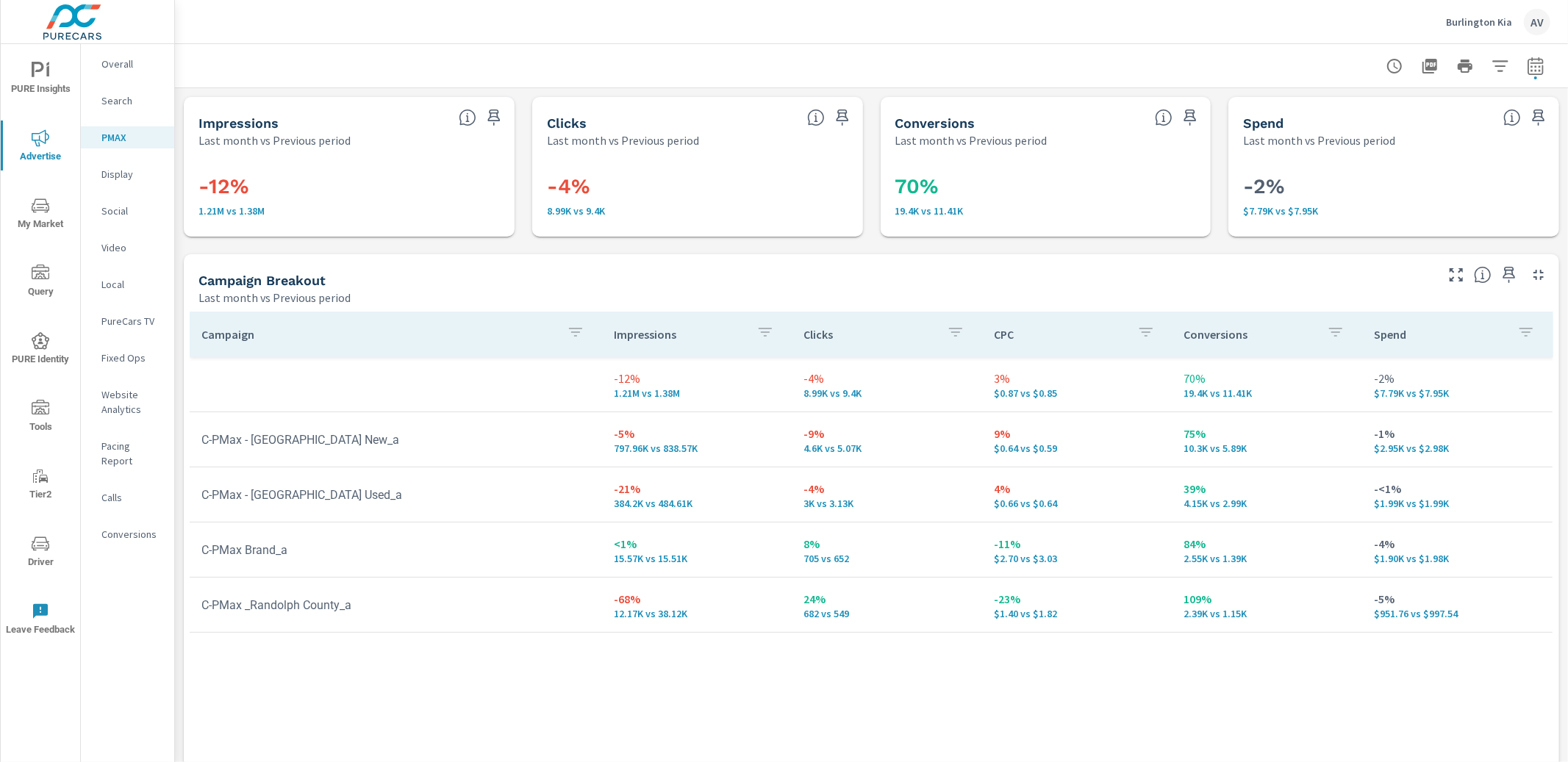
click at [1059, 261] on div "Campaign Breakout Last month vs Previous period" at bounding box center [811, 281] width 1255 height 52
click at [130, 98] on p "Search" at bounding box center [132, 100] width 61 height 14
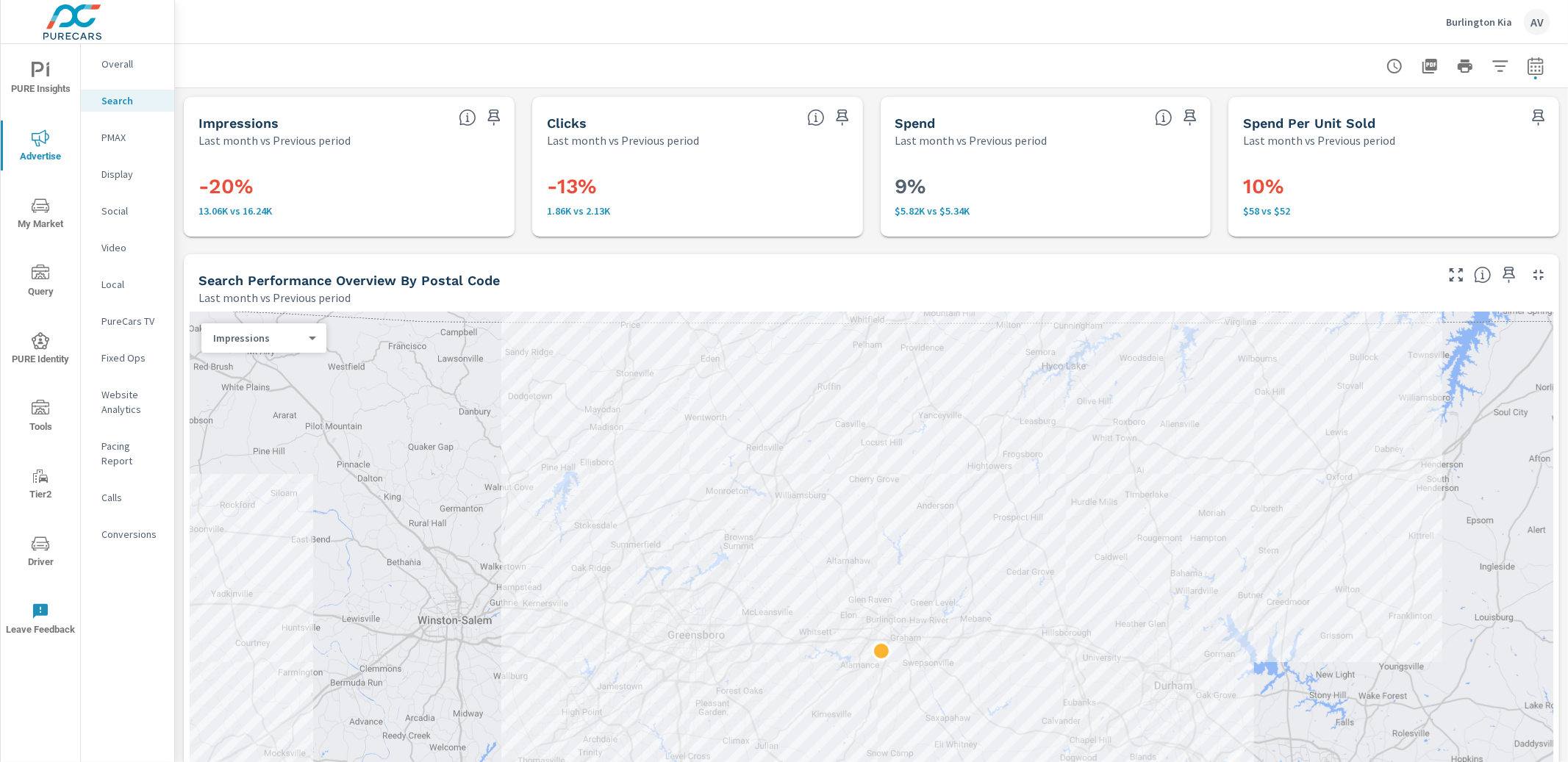
click at [239, 103] on div "Impressions Last month vs Previous period" at bounding box center [318, 123] width 269 height 52
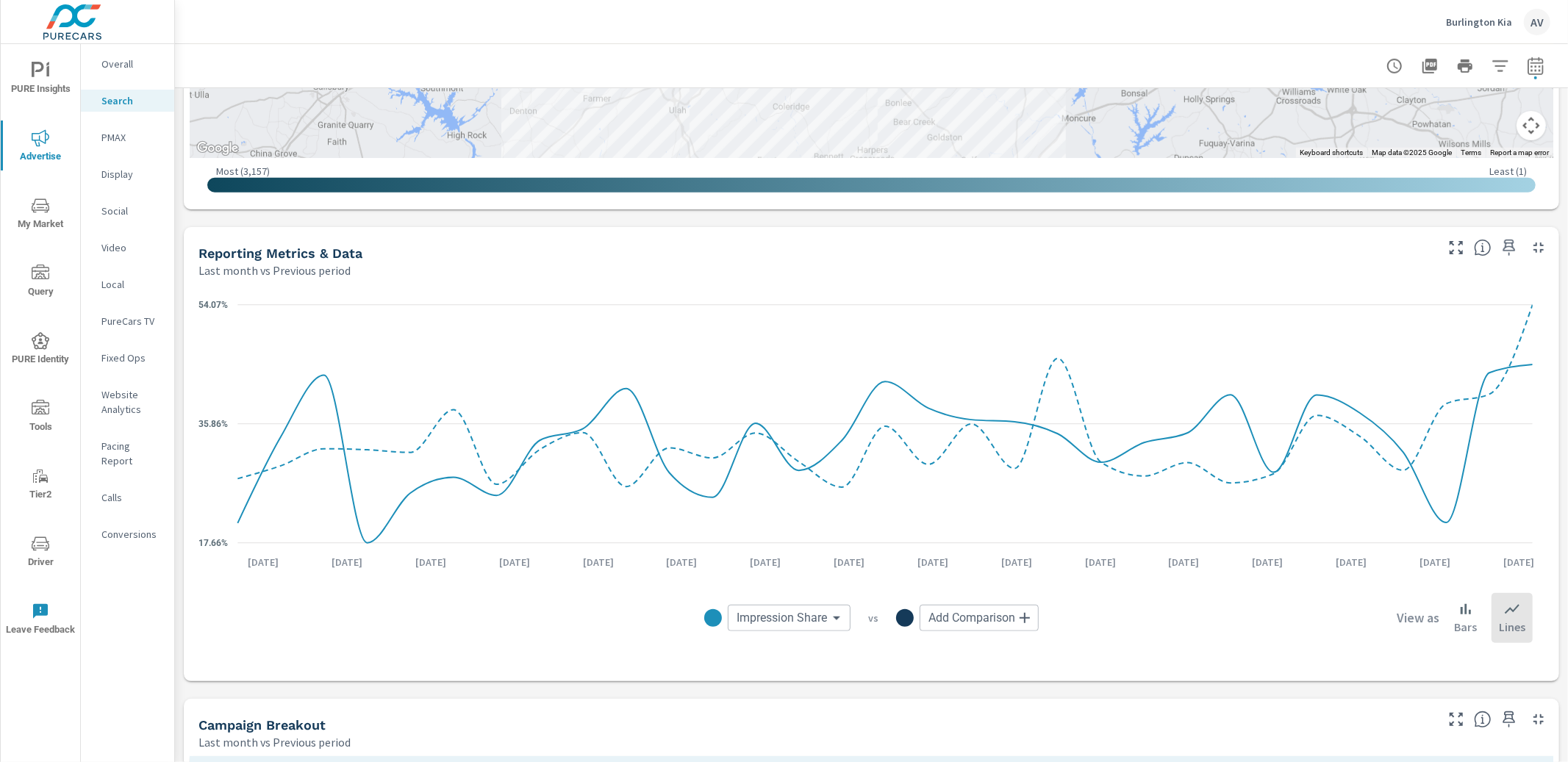
scroll to position [817, 0]
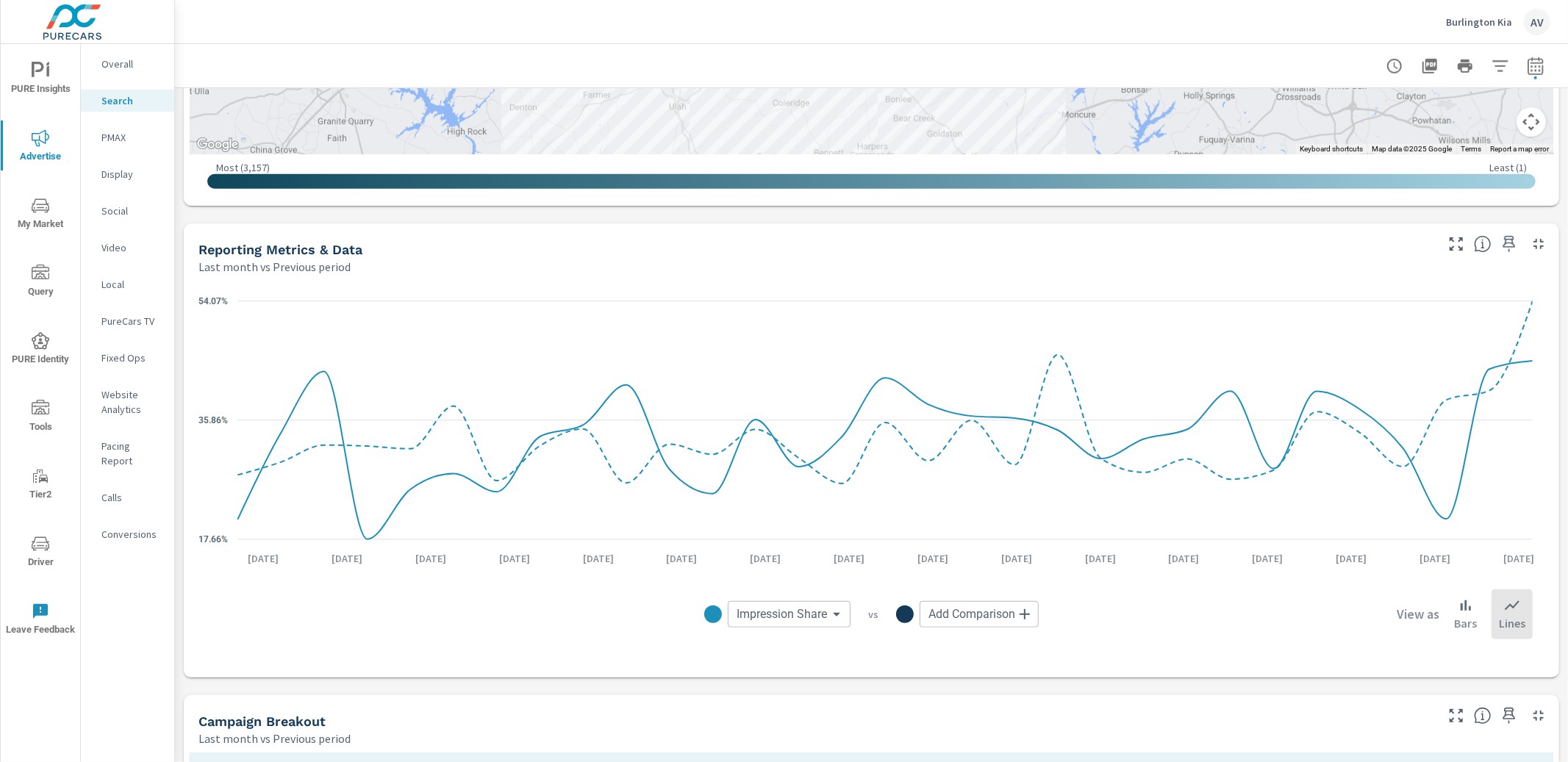
click at [784, 622] on body "PURE Insights Advertise My Market Query PURE Identity Tools Tier2 Driver Leave …" at bounding box center [784, 381] width 1568 height 762
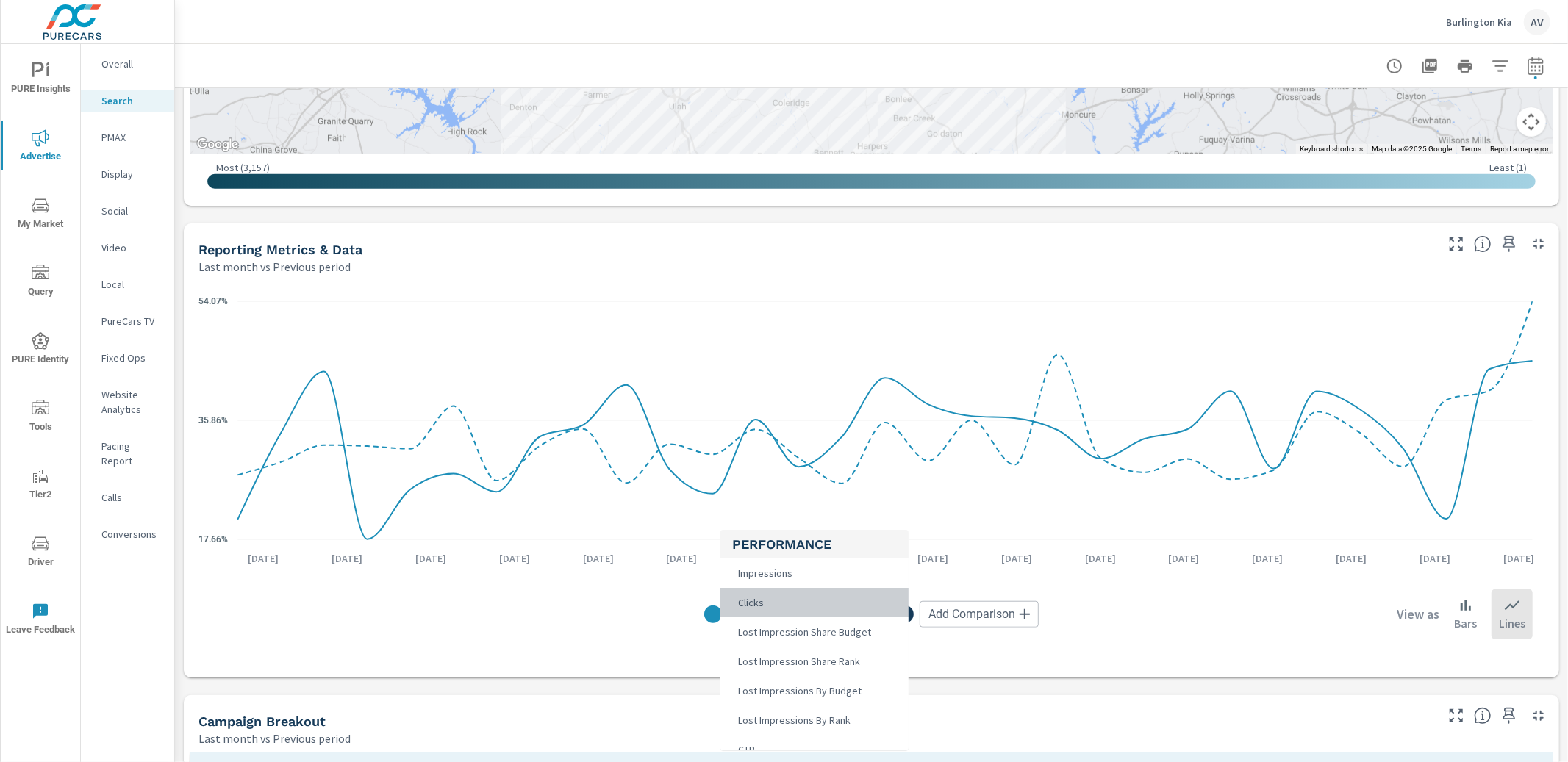
click at [801, 612] on li "Clicks" at bounding box center [814, 602] width 188 height 30
type input "Clicks"
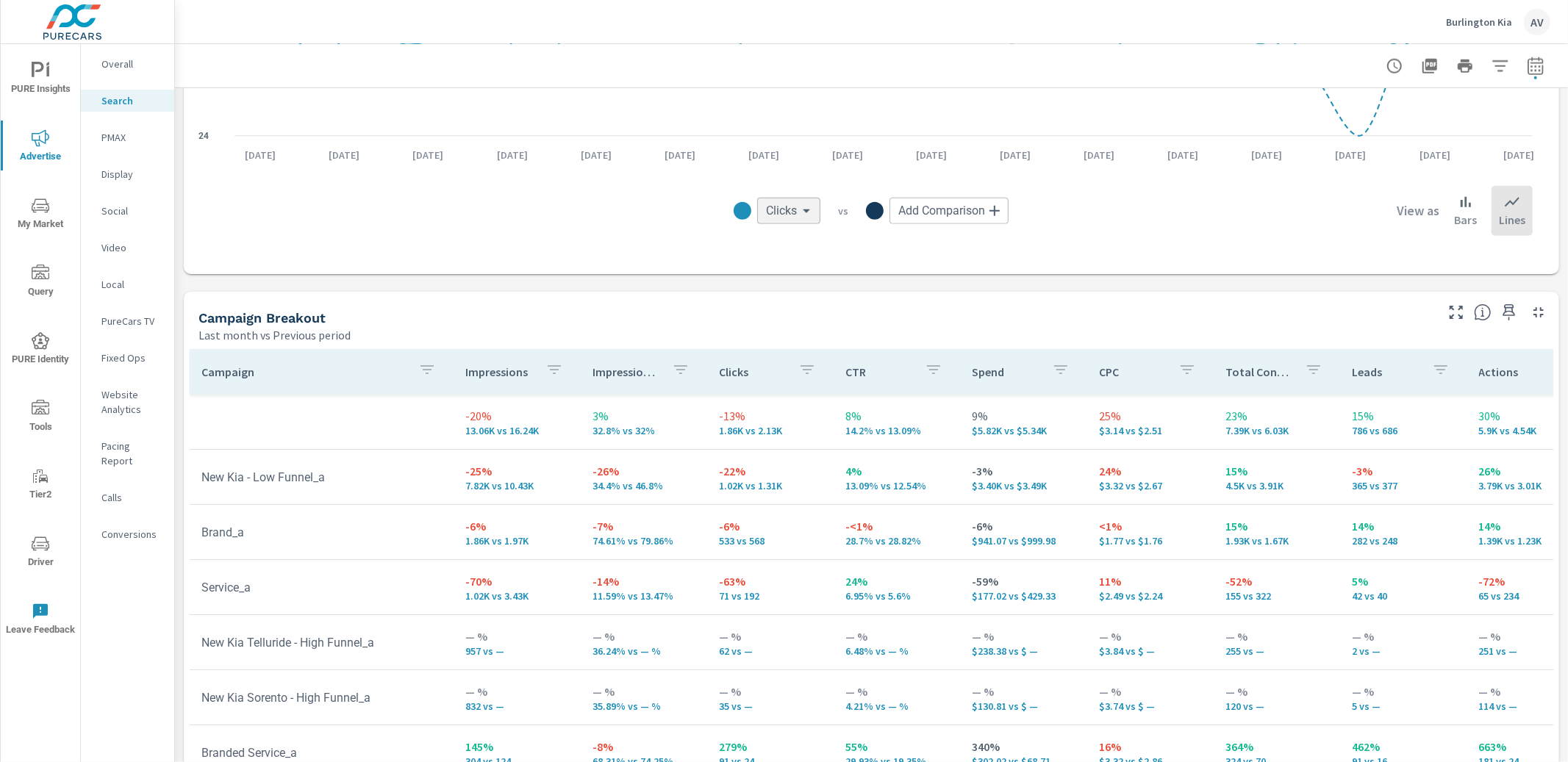
scroll to position [1280, 0]
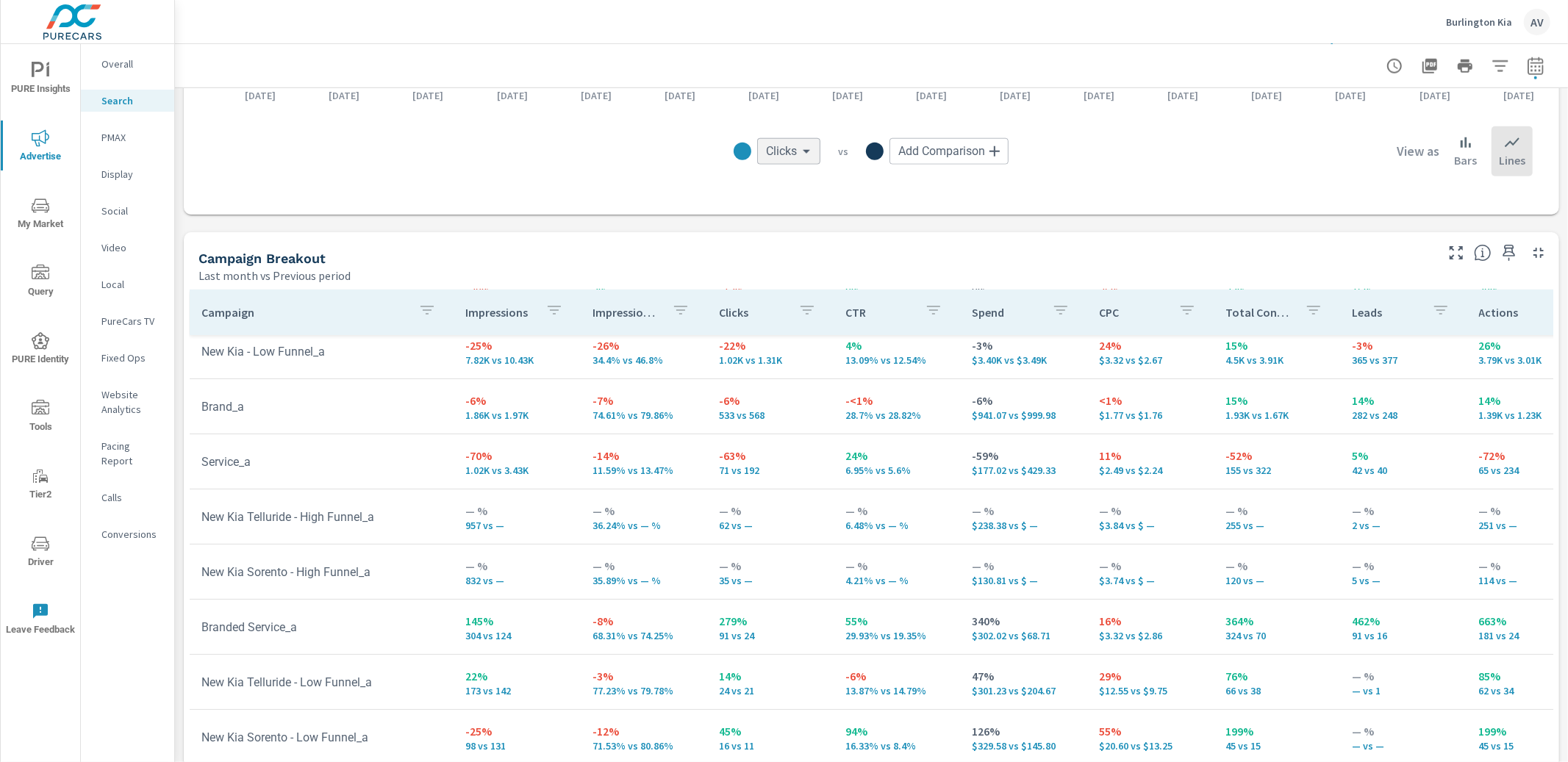
scroll to position [6, 0]
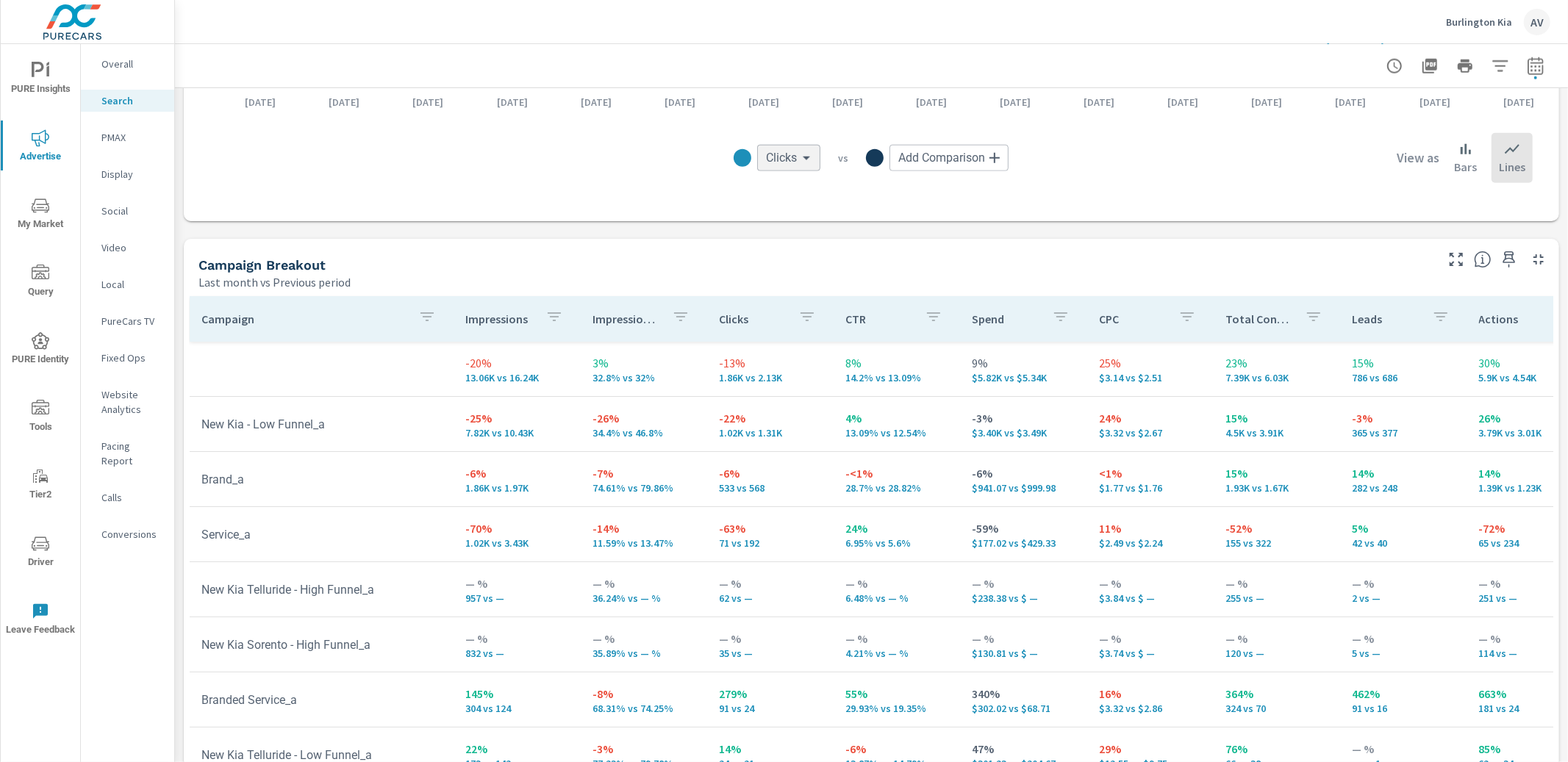
scroll to position [1369, 0]
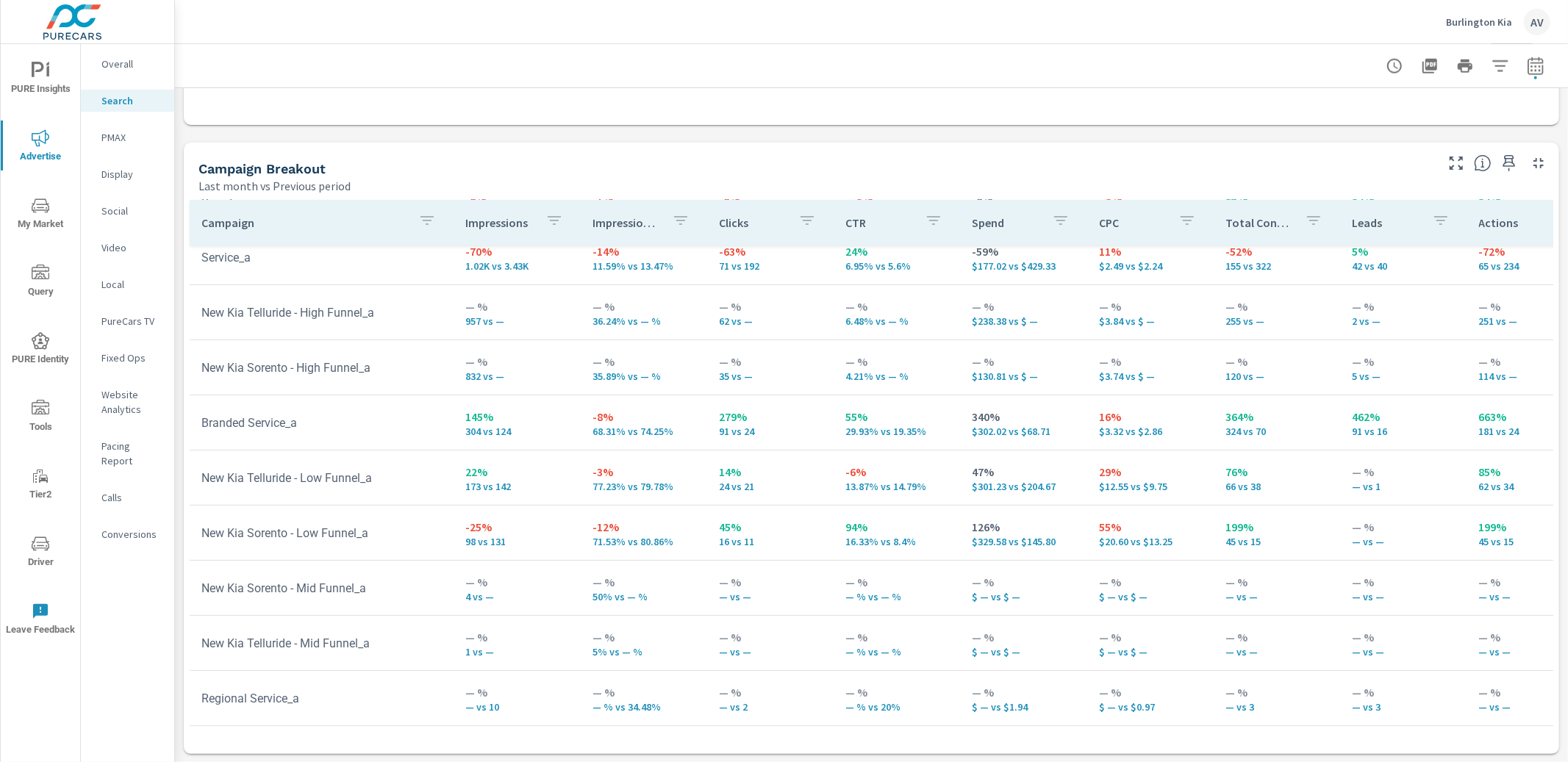
scroll to position [186, 0]
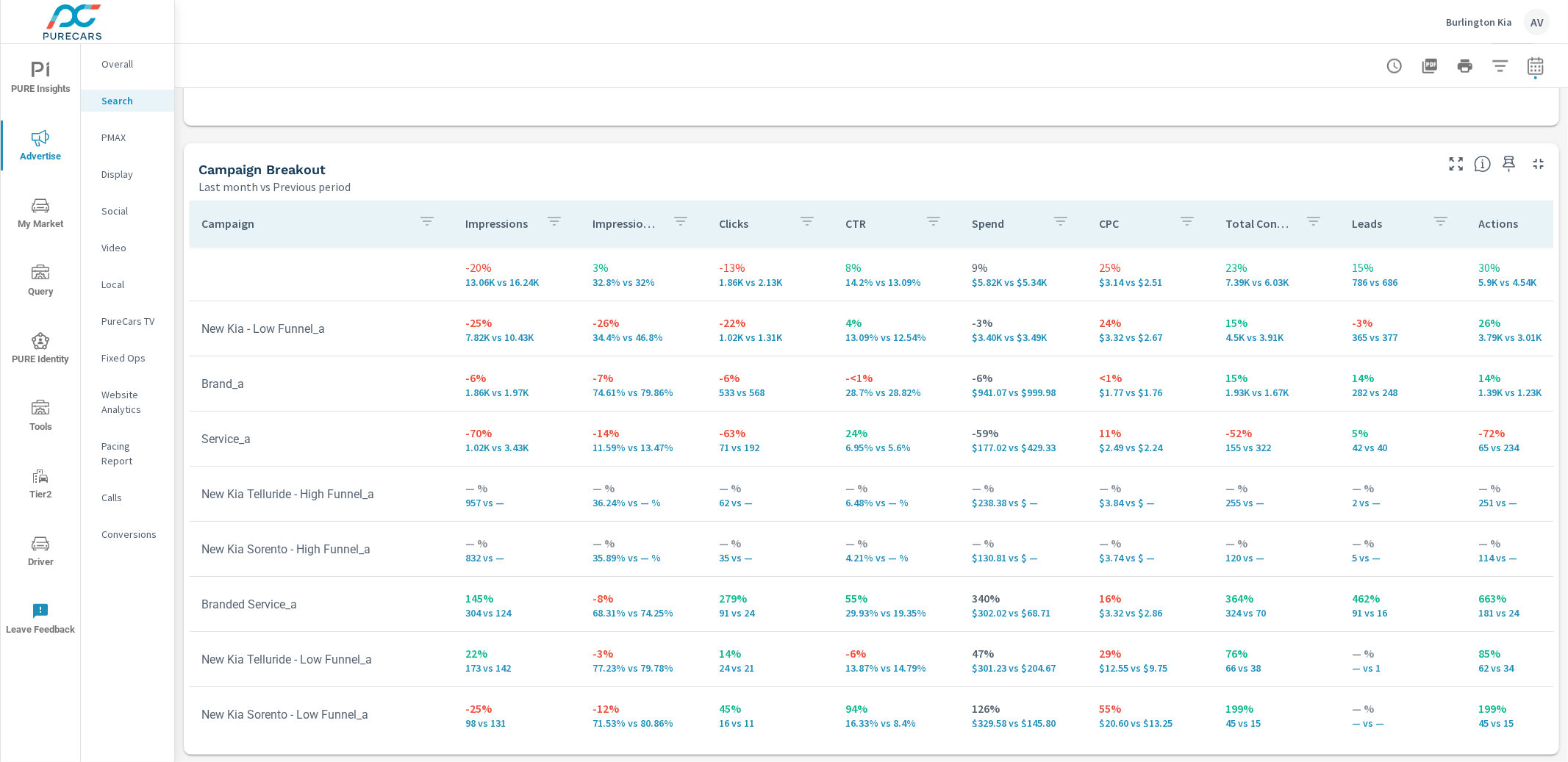
scroll to position [1369, 0]
click at [122, 210] on p "Social" at bounding box center [132, 211] width 61 height 14
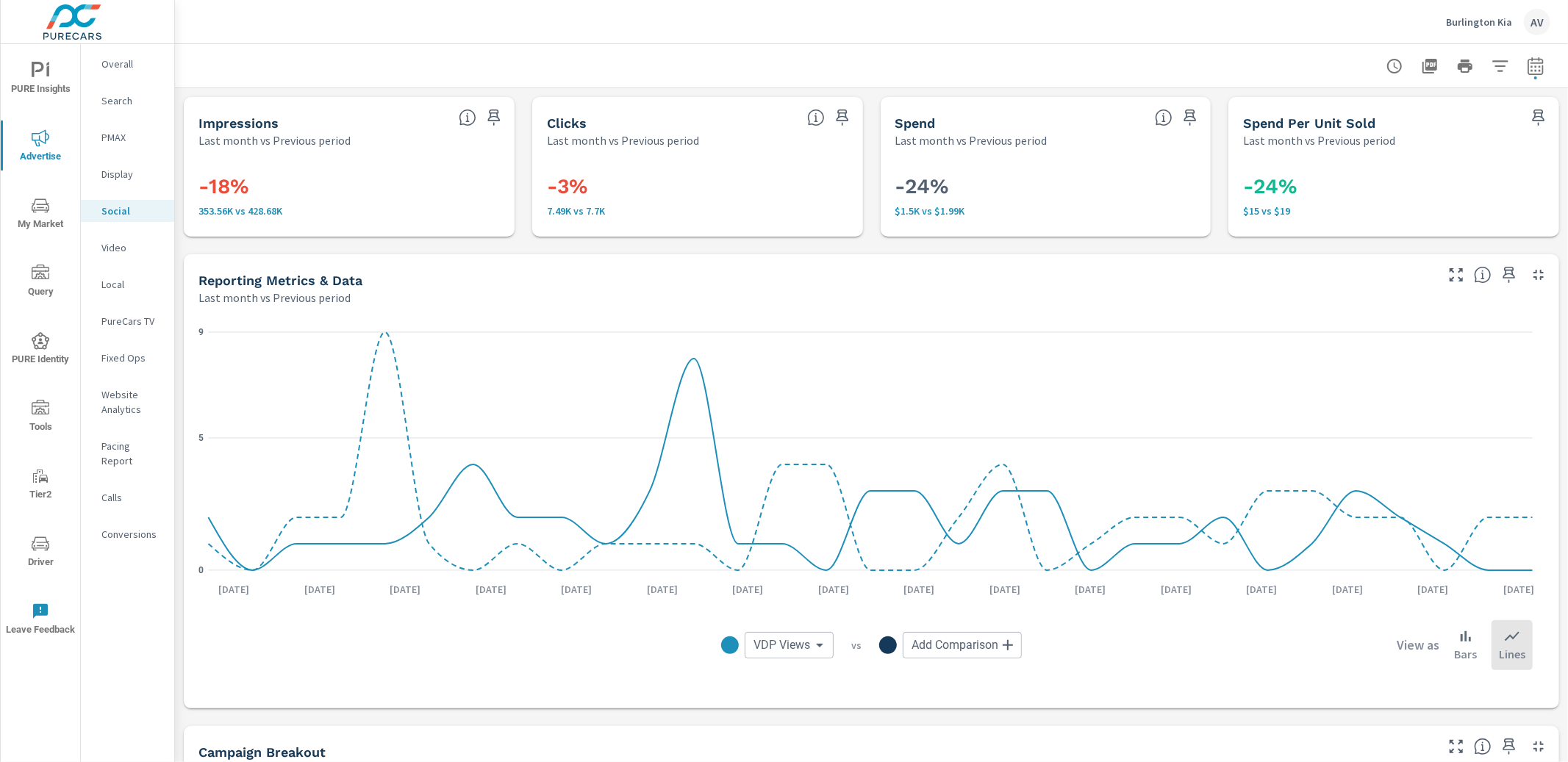
click at [186, 227] on div "-18% 353.56K vs 428.68K" at bounding box center [349, 192] width 331 height 88
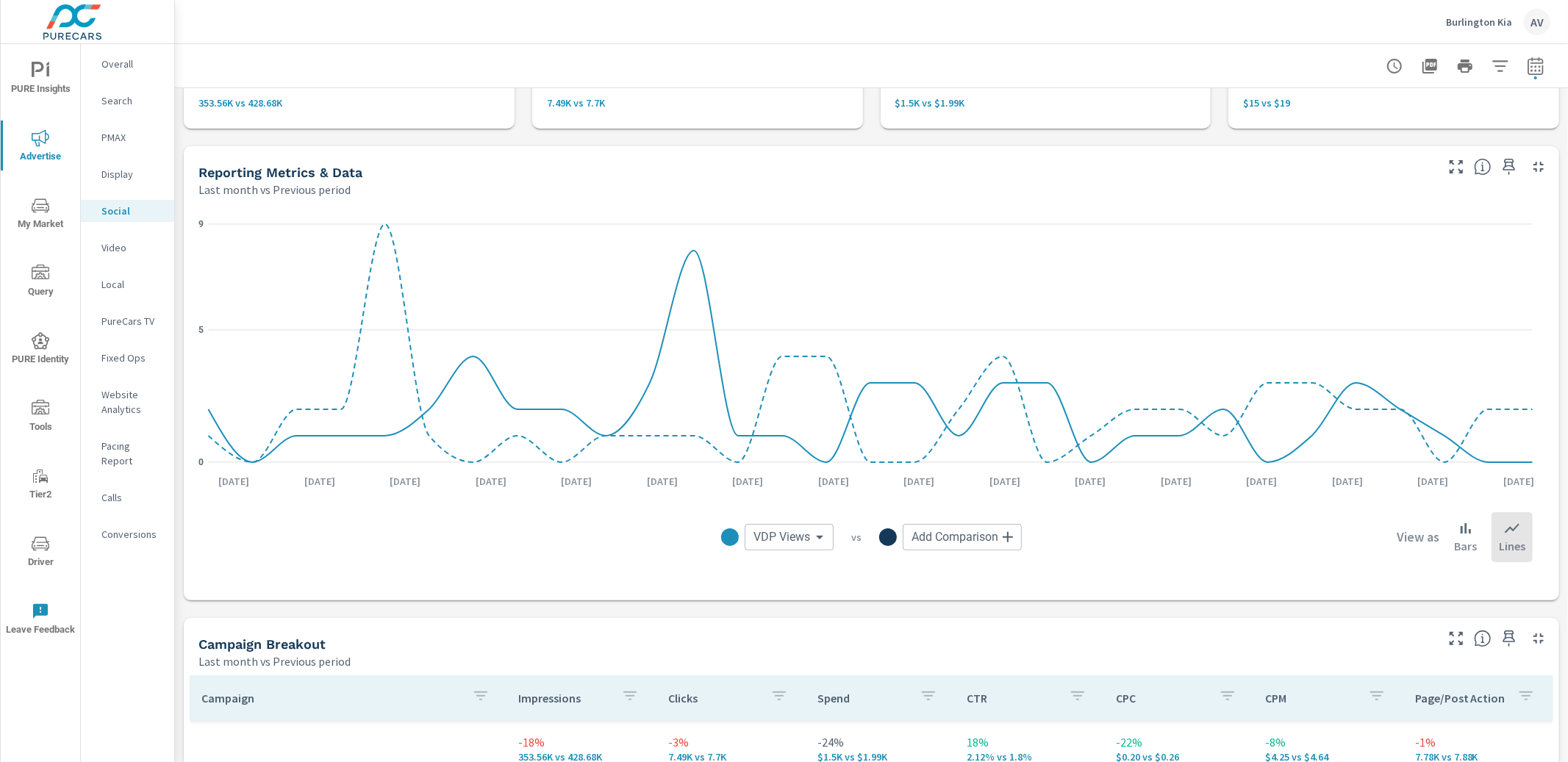
scroll to position [112, 0]
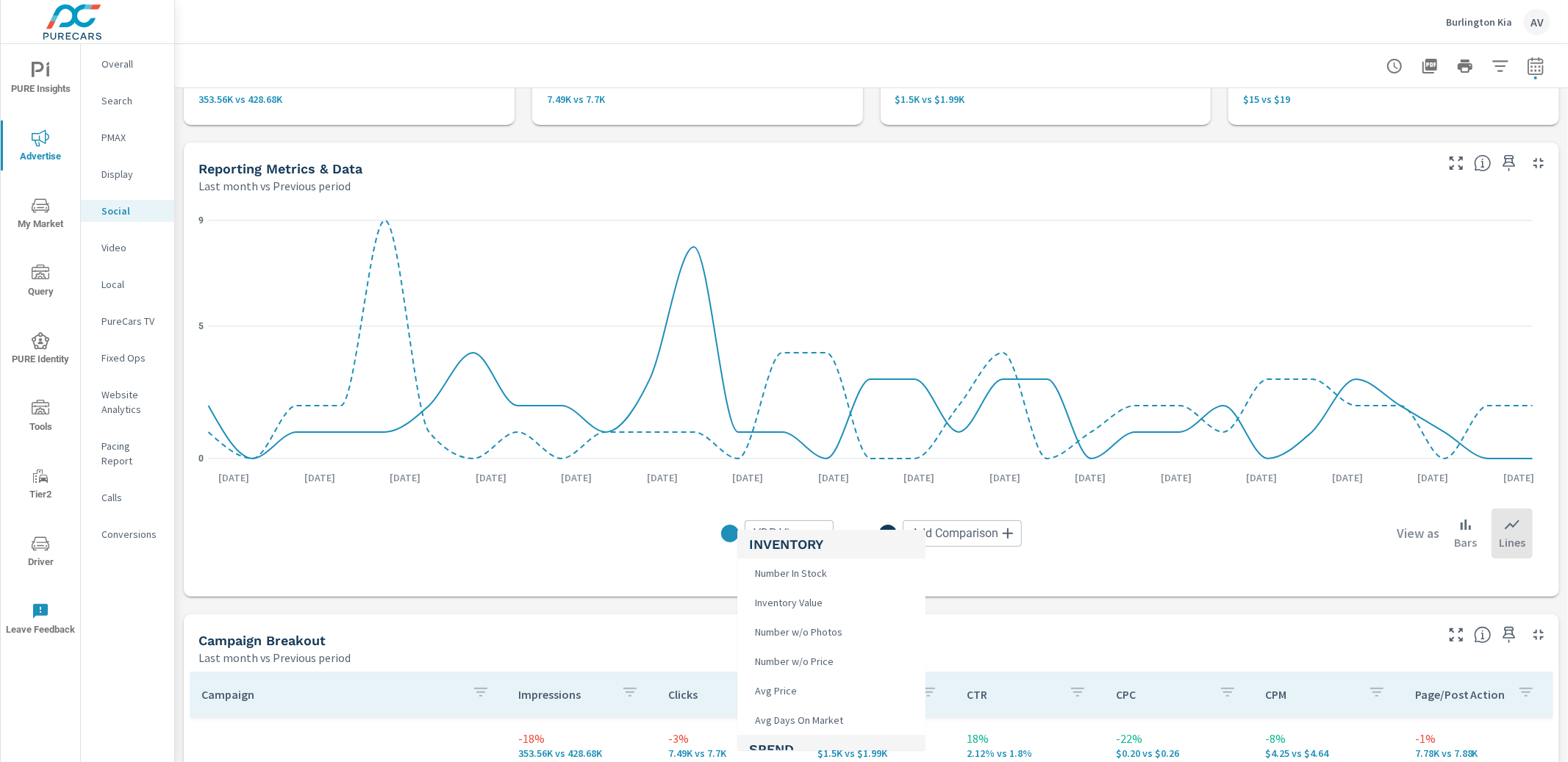
click at [793, 527] on body "PURE Insights Advertise My Market Query PURE Identity Tools Tier2 Driver Leave …" at bounding box center [784, 381] width 1568 height 762
click at [839, 611] on li "Impressions" at bounding box center [831, 611] width 188 height 30
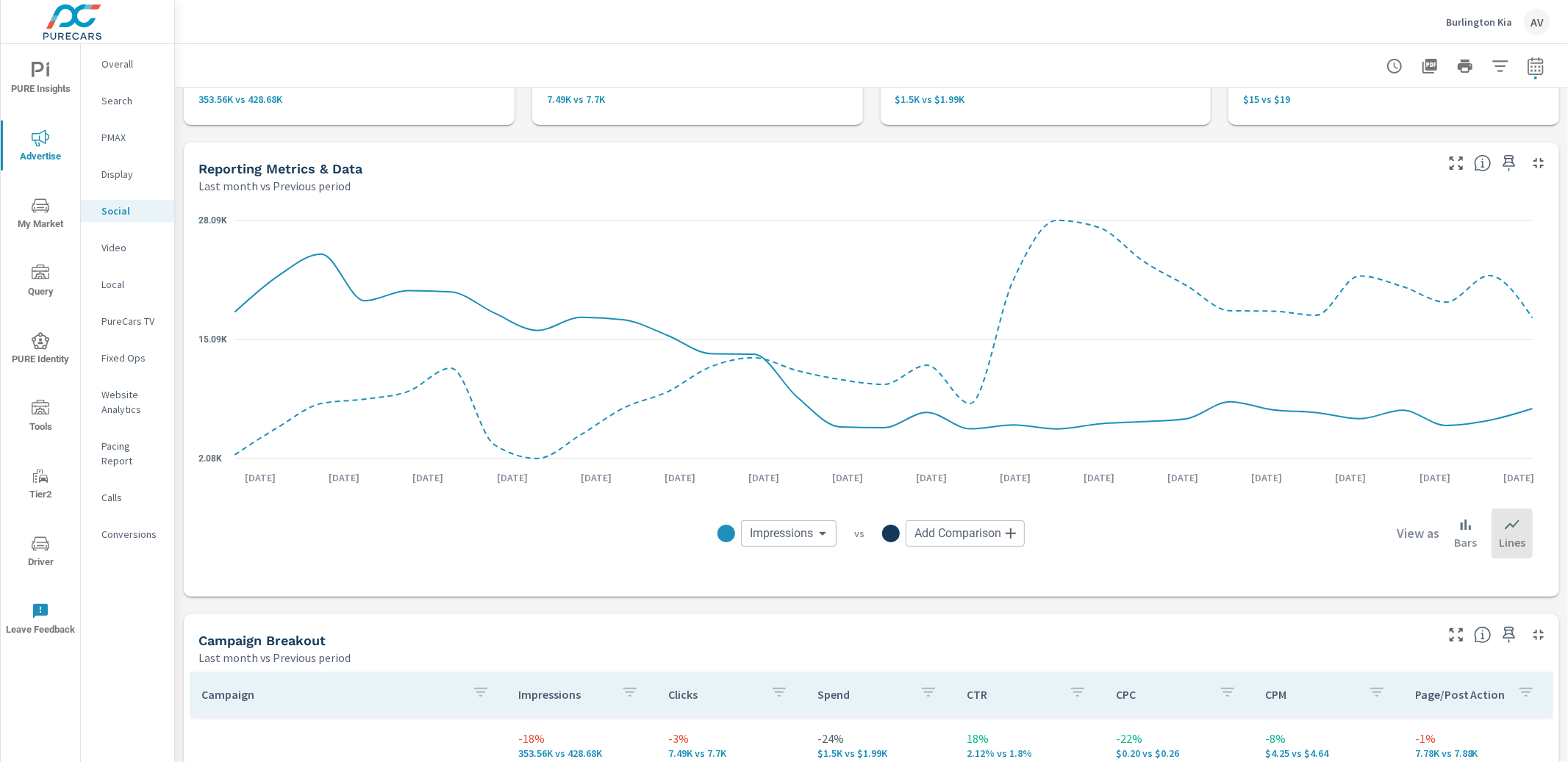
click at [803, 540] on body "PURE Insights Advertise My Market Query PURE Identity Tools Tier2 Driver Leave …" at bounding box center [784, 381] width 1568 height 762
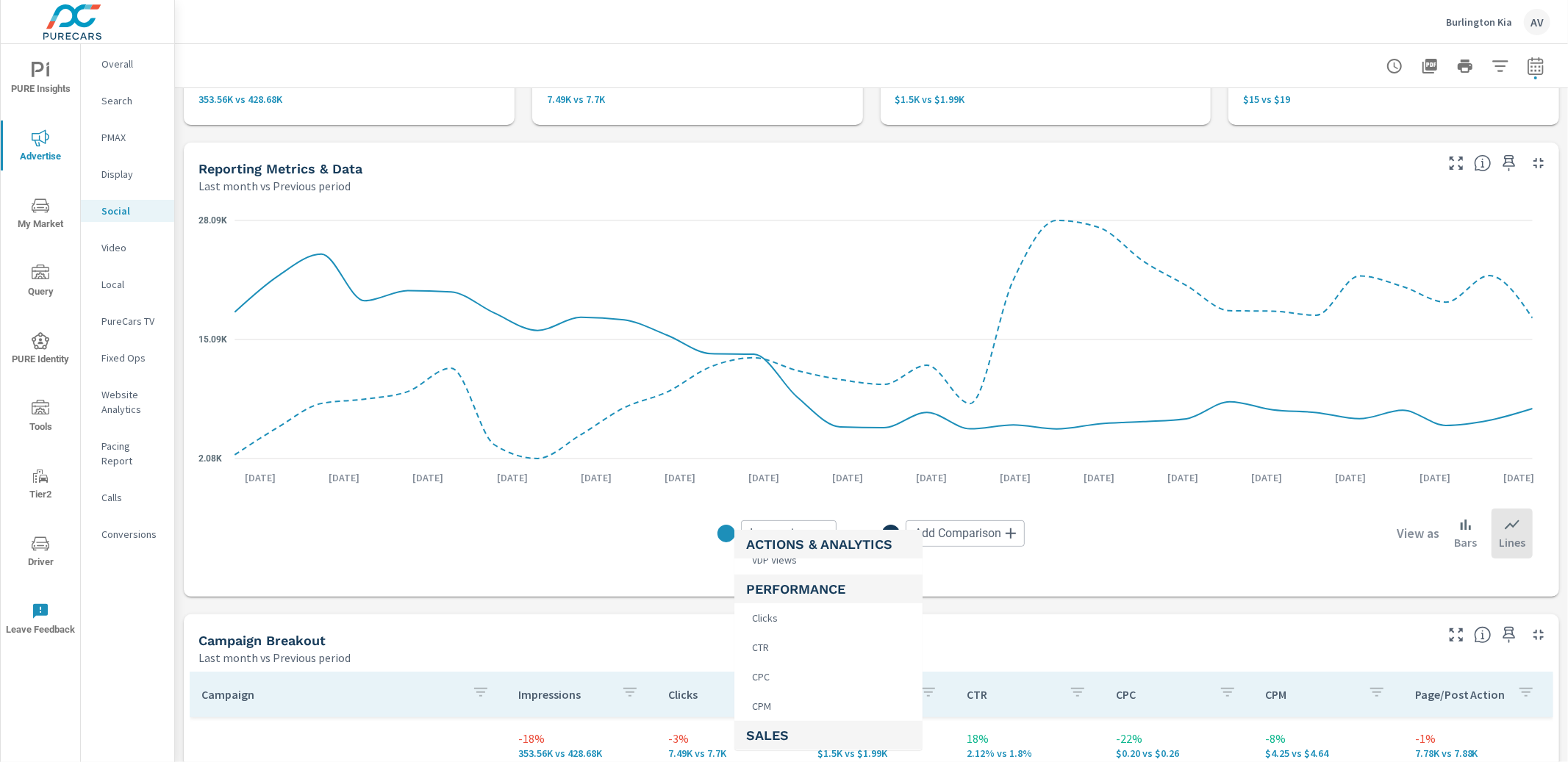
scroll to position [514, 0]
click at [828, 617] on li "Clicks" at bounding box center [828, 615] width 188 height 30
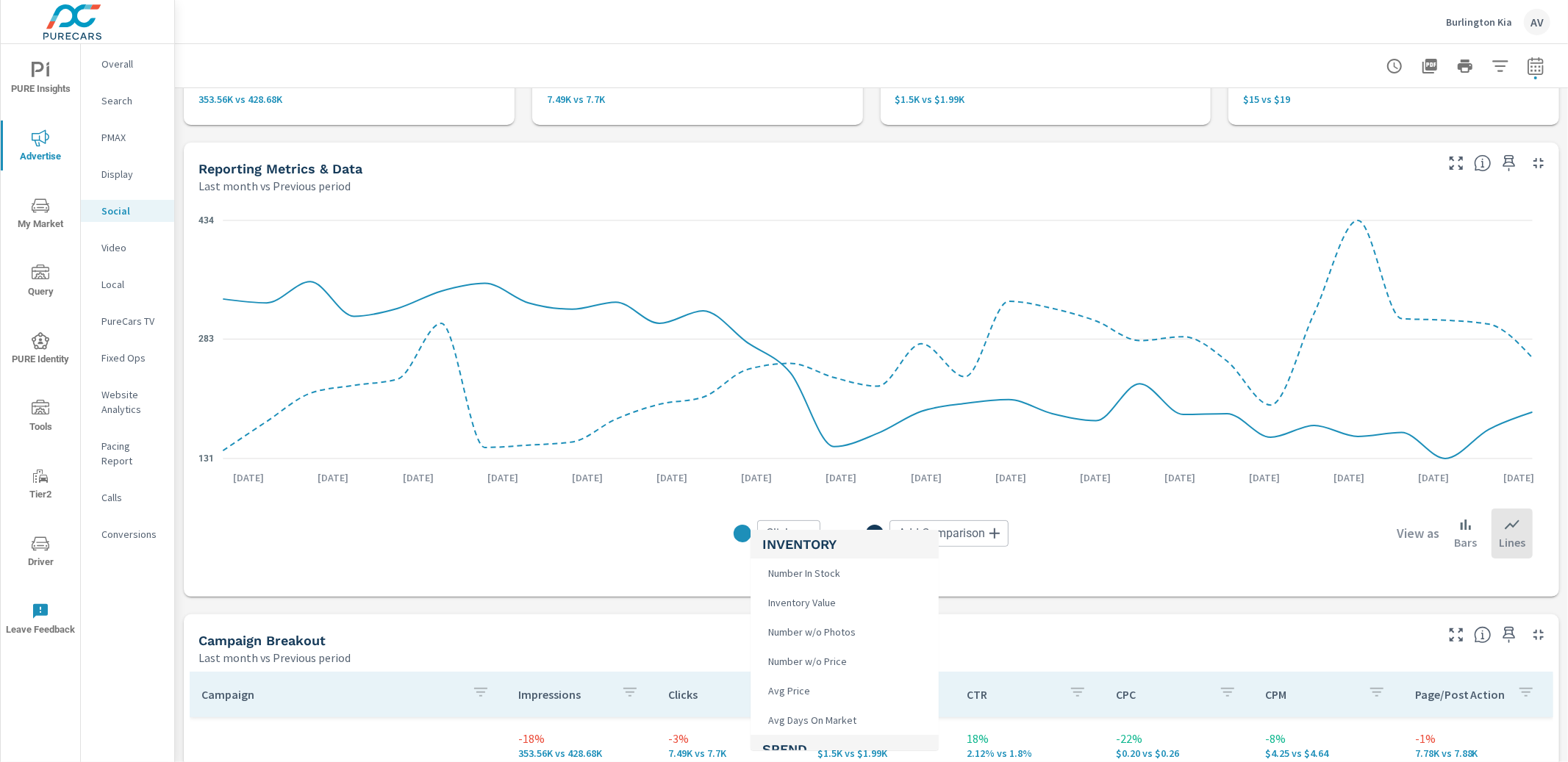
click at [790, 540] on body "PURE Insights Advertise My Market Query PURE Identity Tools Tier2 Driver Leave …" at bounding box center [784, 381] width 1568 height 762
click at [839, 735] on li "VDP Views" at bounding box center [845, 732] width 188 height 30
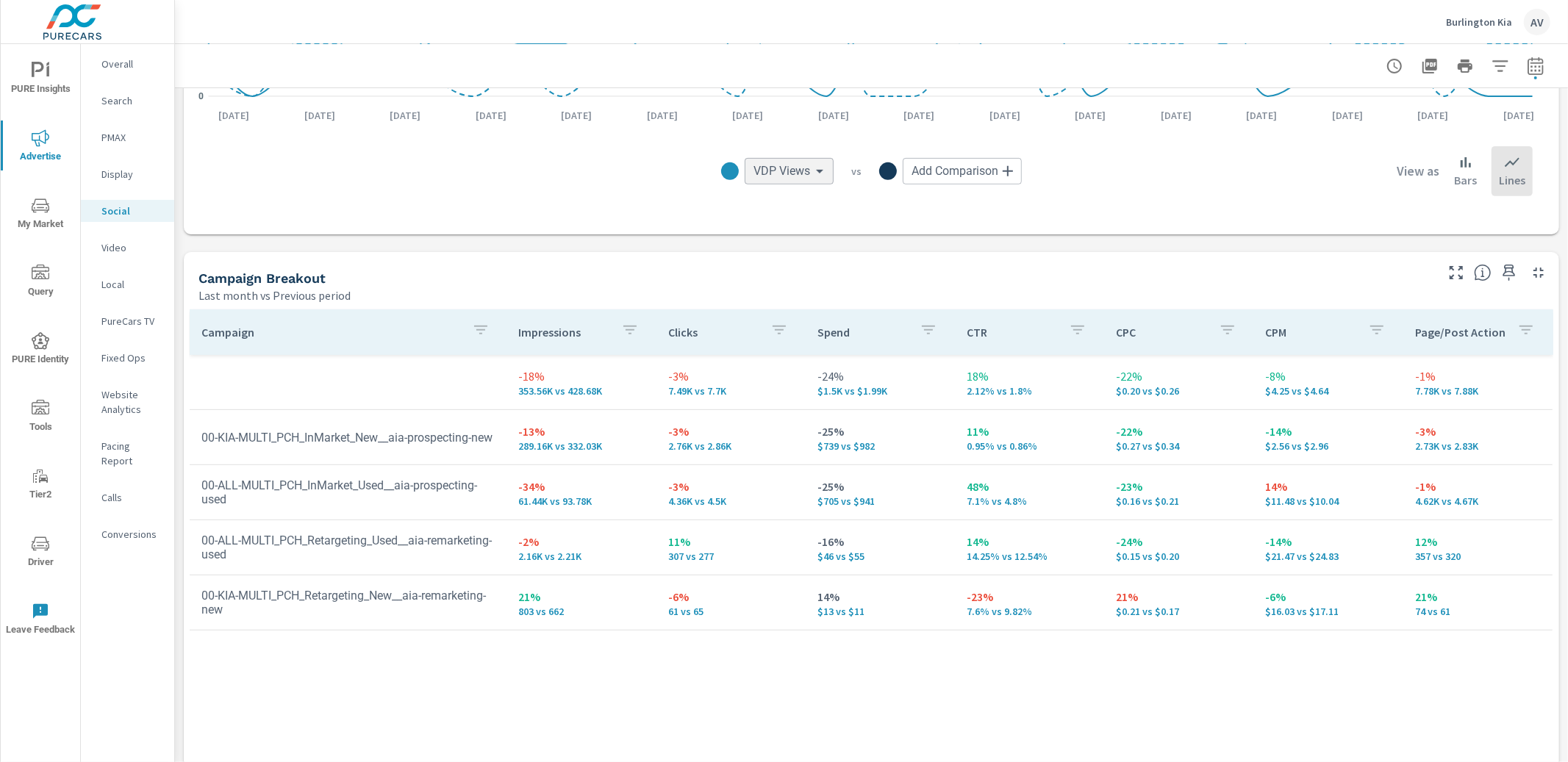
scroll to position [474, 0]
click at [967, 258] on div "Campaign Breakout Last month vs Previous period" at bounding box center [811, 277] width 1255 height 52
click at [797, 171] on body "PURE Insights Advertise My Market Query PURE Identity Tools Tier2 Driver Leave …" at bounding box center [784, 381] width 1568 height 762
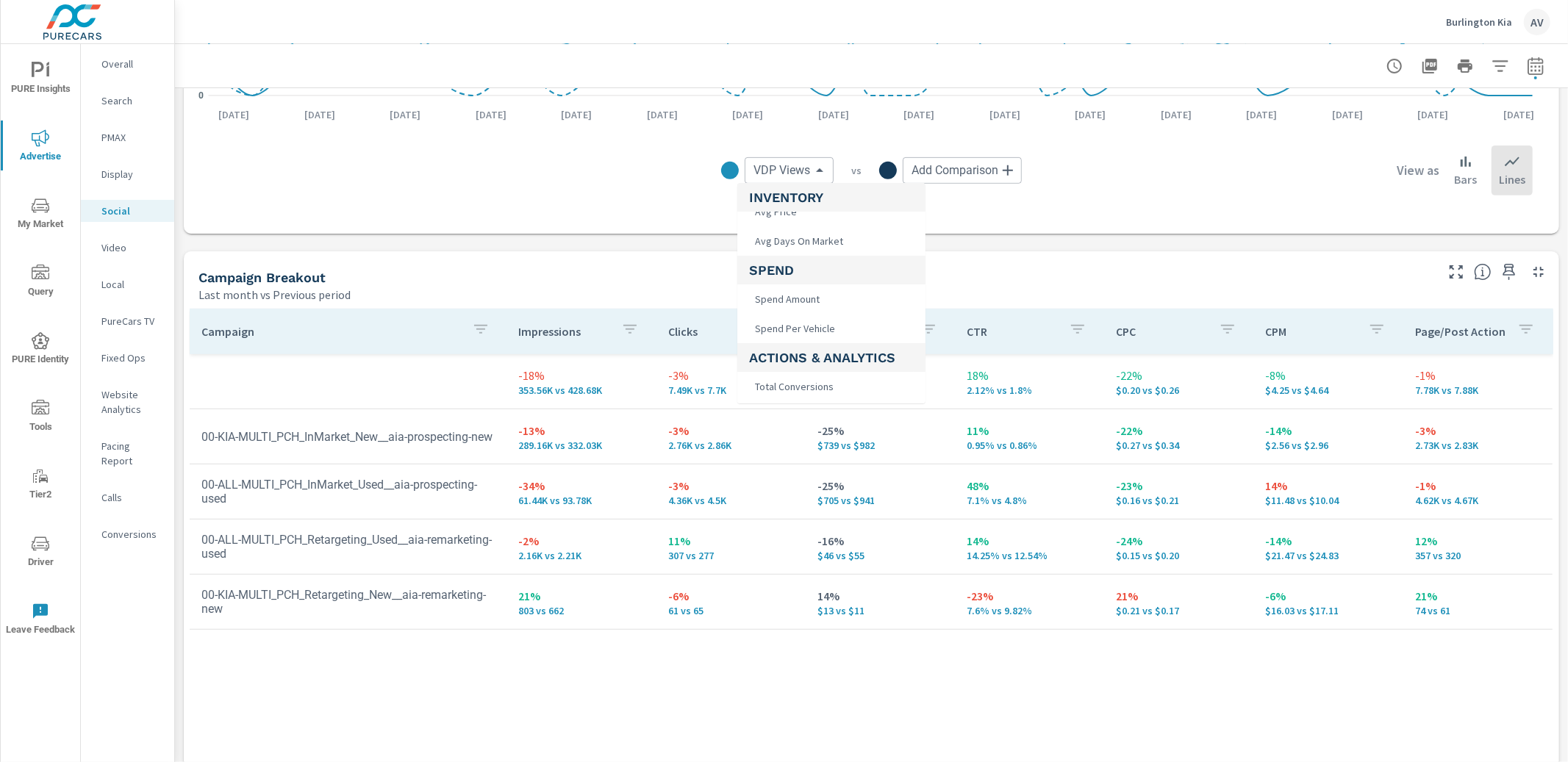
scroll to position [149, 0]
click at [836, 288] on li "Spend Amount" at bounding box center [831, 282] width 188 height 30
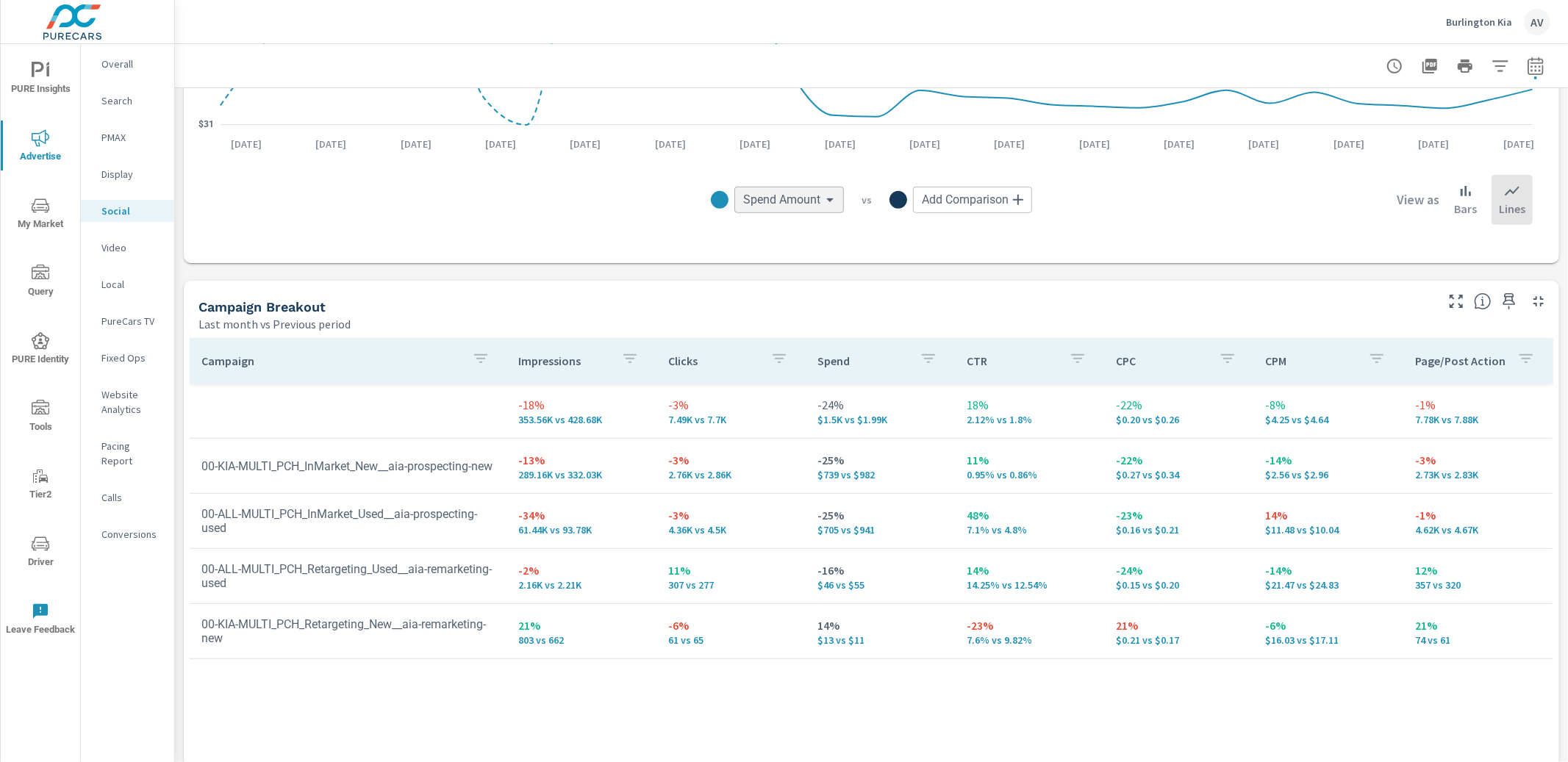
scroll to position [248, 0]
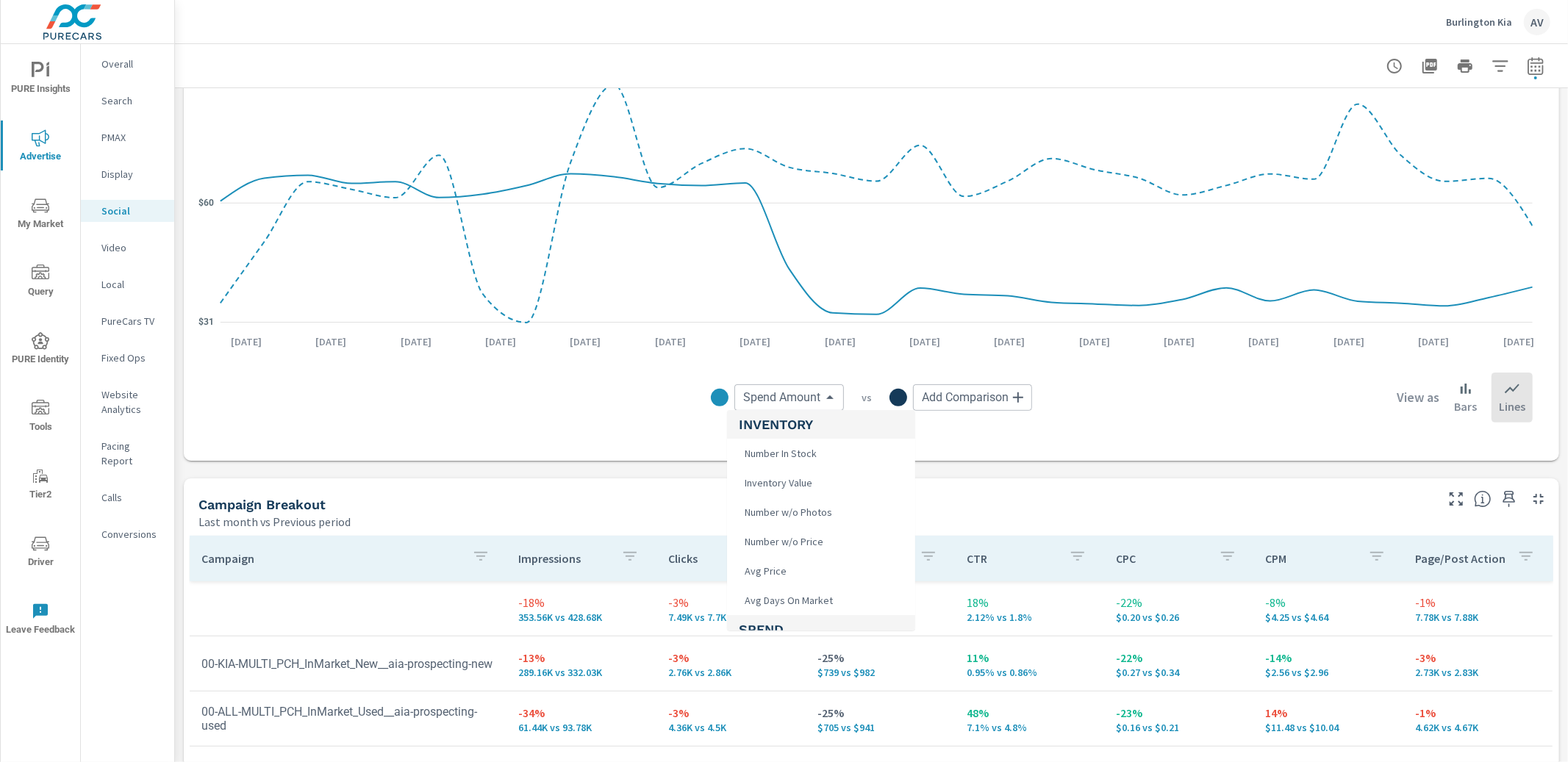
click at [796, 399] on body "PURE Insights Advertise My Market Query PURE Identity Tools Tier2 Driver Leave …" at bounding box center [784, 381] width 1568 height 762
click at [827, 512] on li "Total Conversions" at bounding box center [821, 508] width 188 height 30
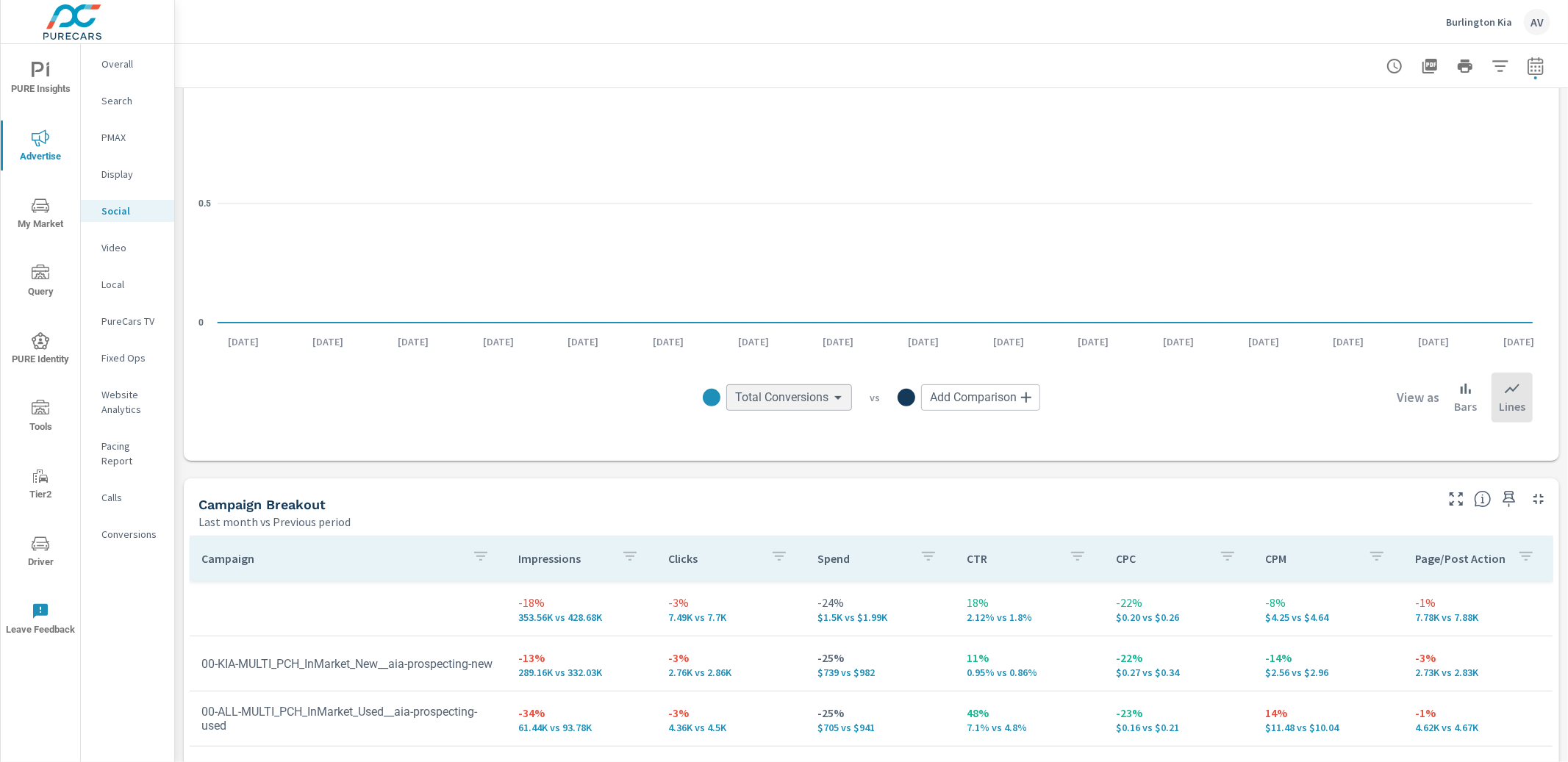
scroll to position [238, 0]
click at [814, 389] on body "PURE Insights Advertise My Market Query PURE Identity Tools Tier2 Driver Leave …" at bounding box center [784, 381] width 1568 height 762
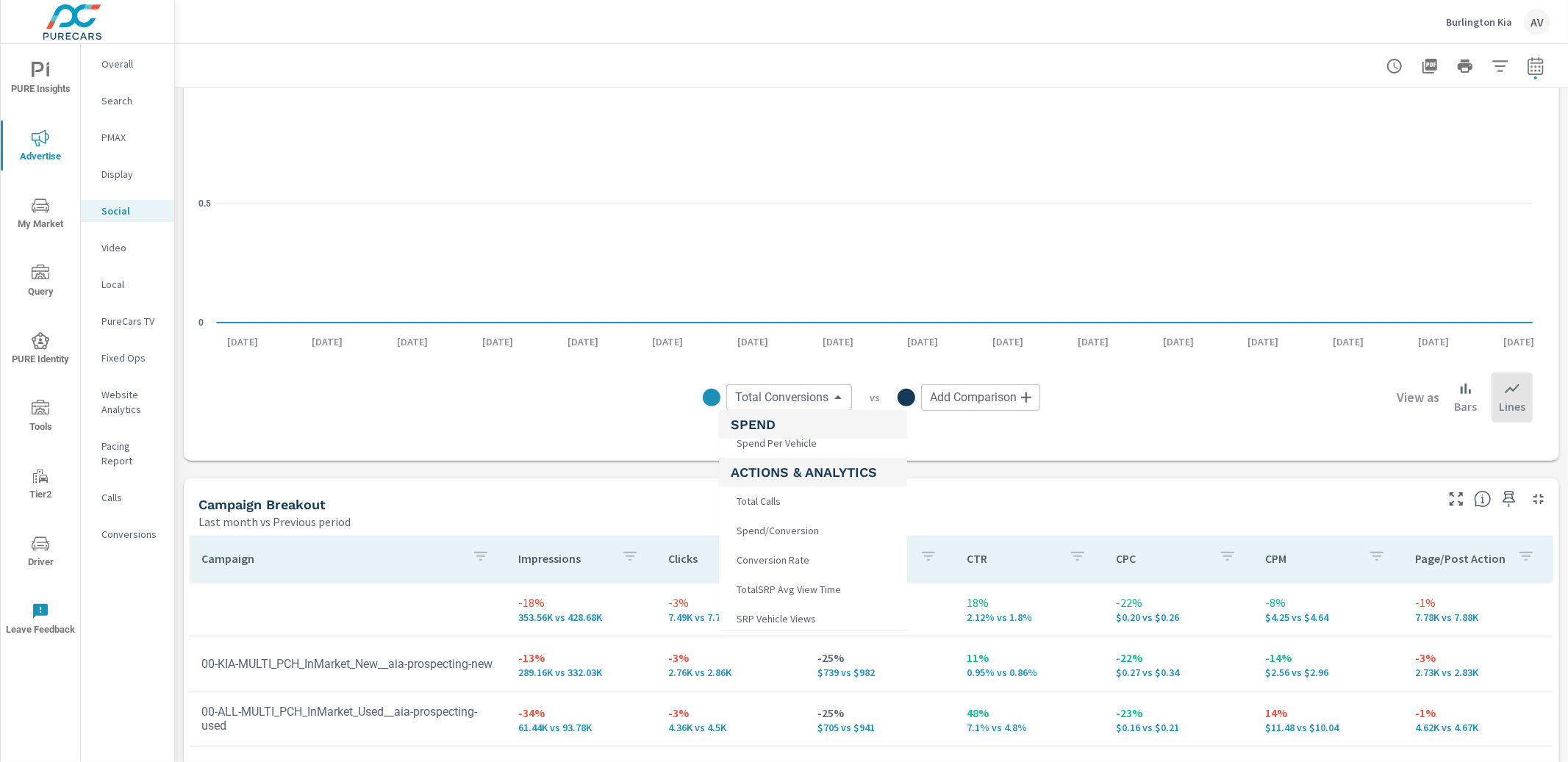
scroll to position [244, 0]
click at [813, 502] on li "Total Calls" at bounding box center [812, 502] width 188 height 30
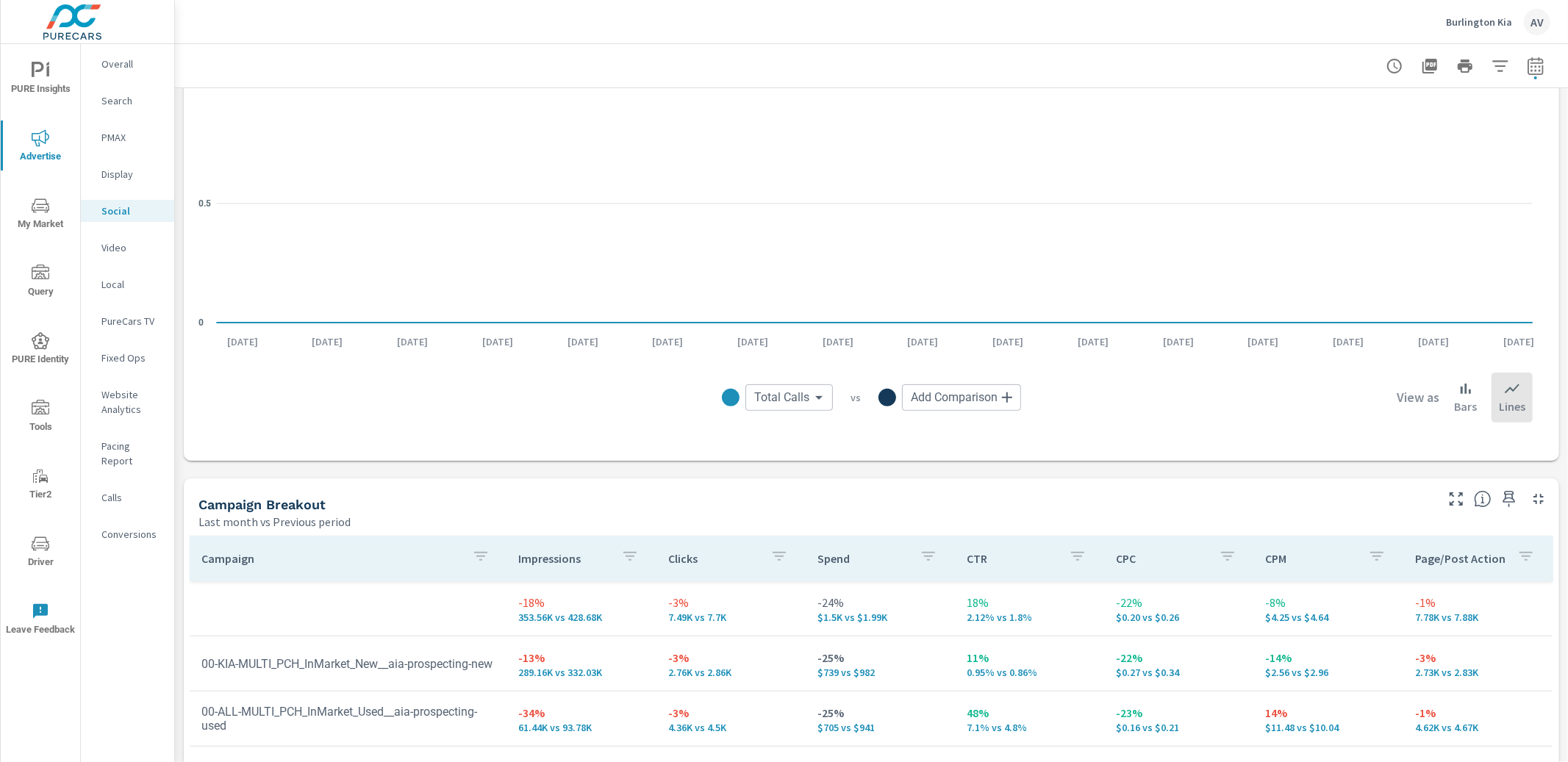
click at [809, 391] on body "PURE Insights Advertise My Market Query PURE Identity Tools Tier2 Driver Leave …" at bounding box center [784, 381] width 1568 height 762
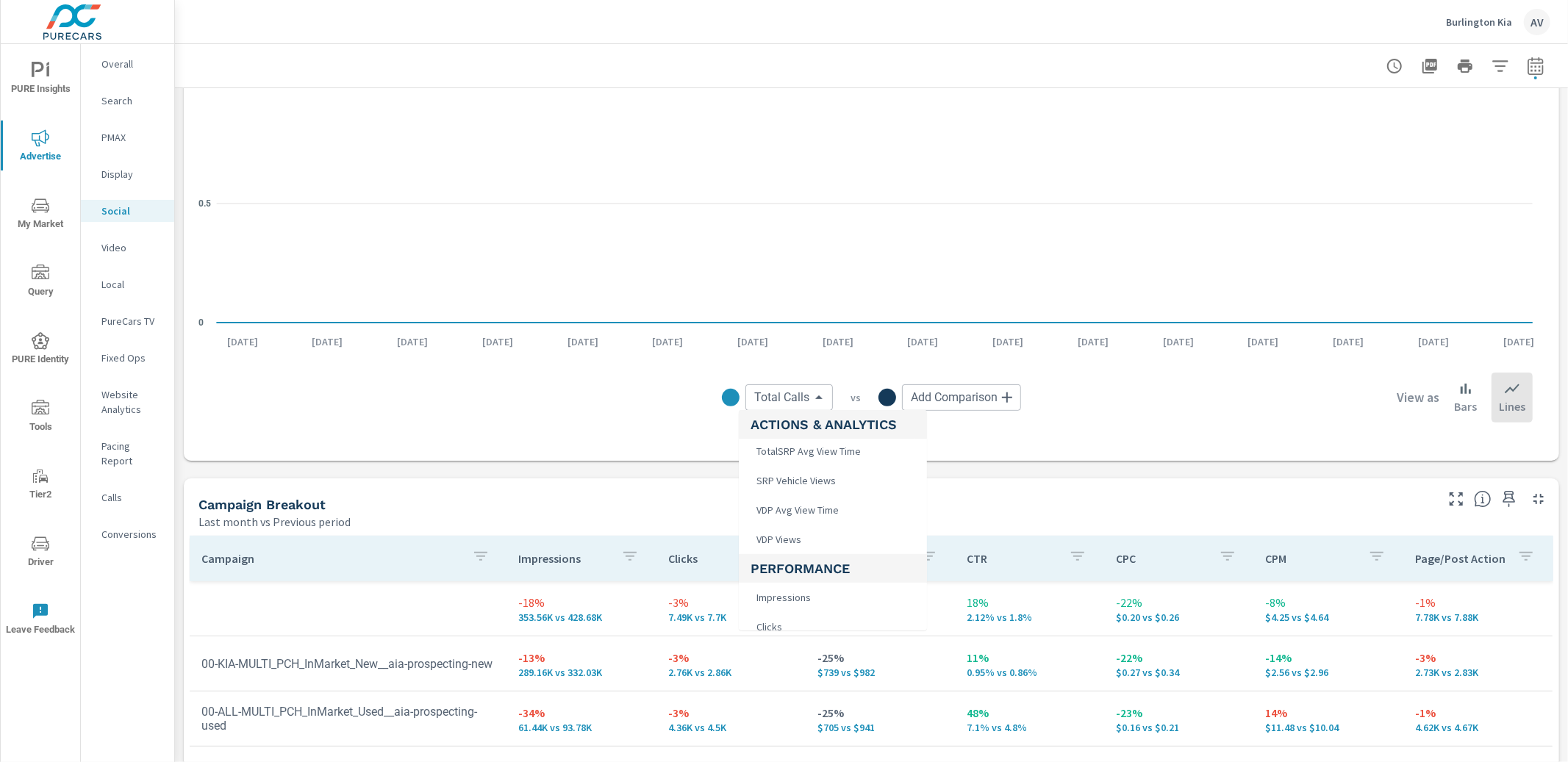
scroll to position [409, 0]
click at [825, 456] on span "SRP Vehicle Views" at bounding box center [795, 454] width 88 height 20
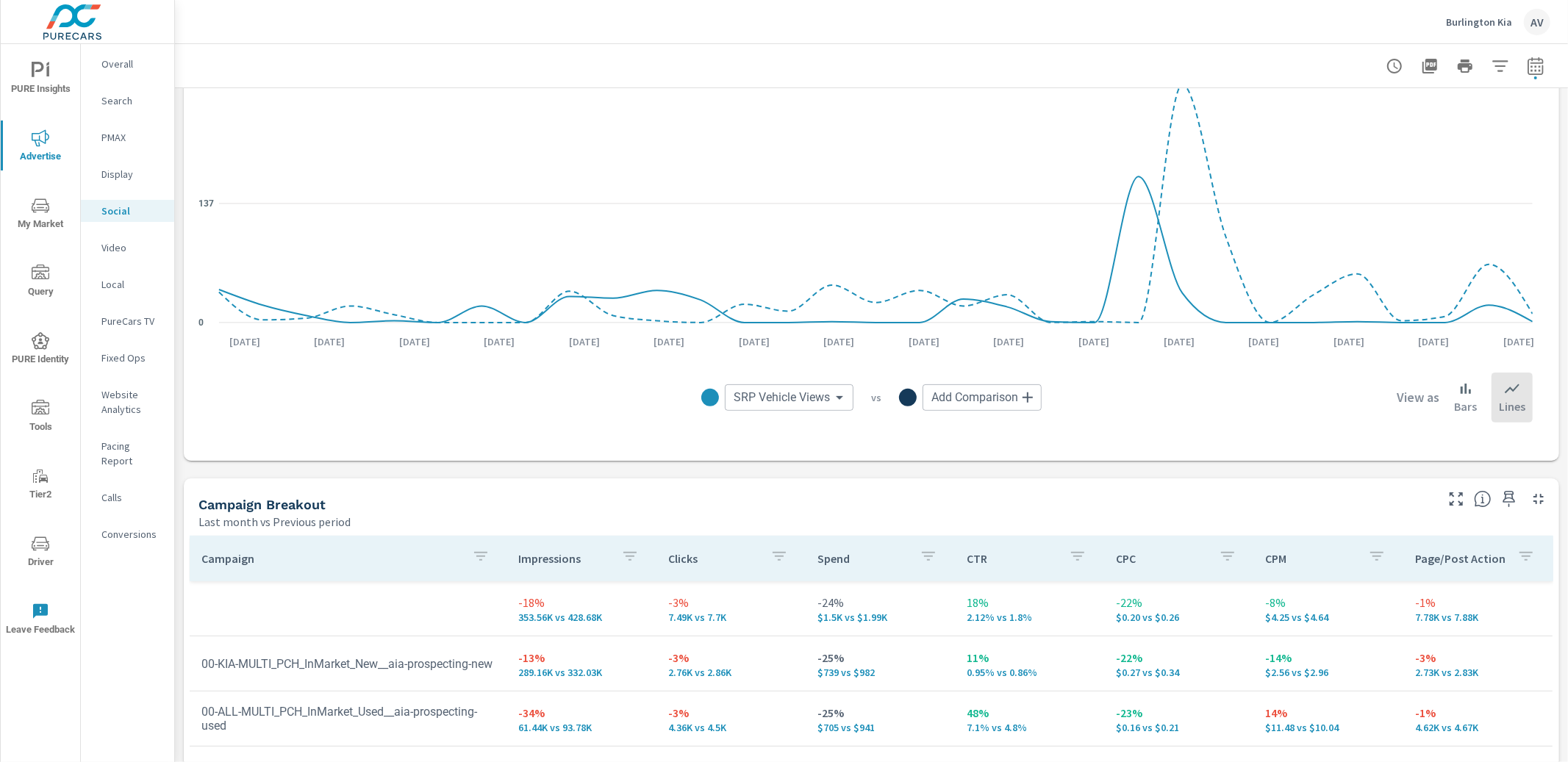
click at [802, 400] on body "PURE Insights Advertise My Market Query PURE Identity Tools Tier2 Driver Leave …" at bounding box center [784, 381] width 1568 height 762
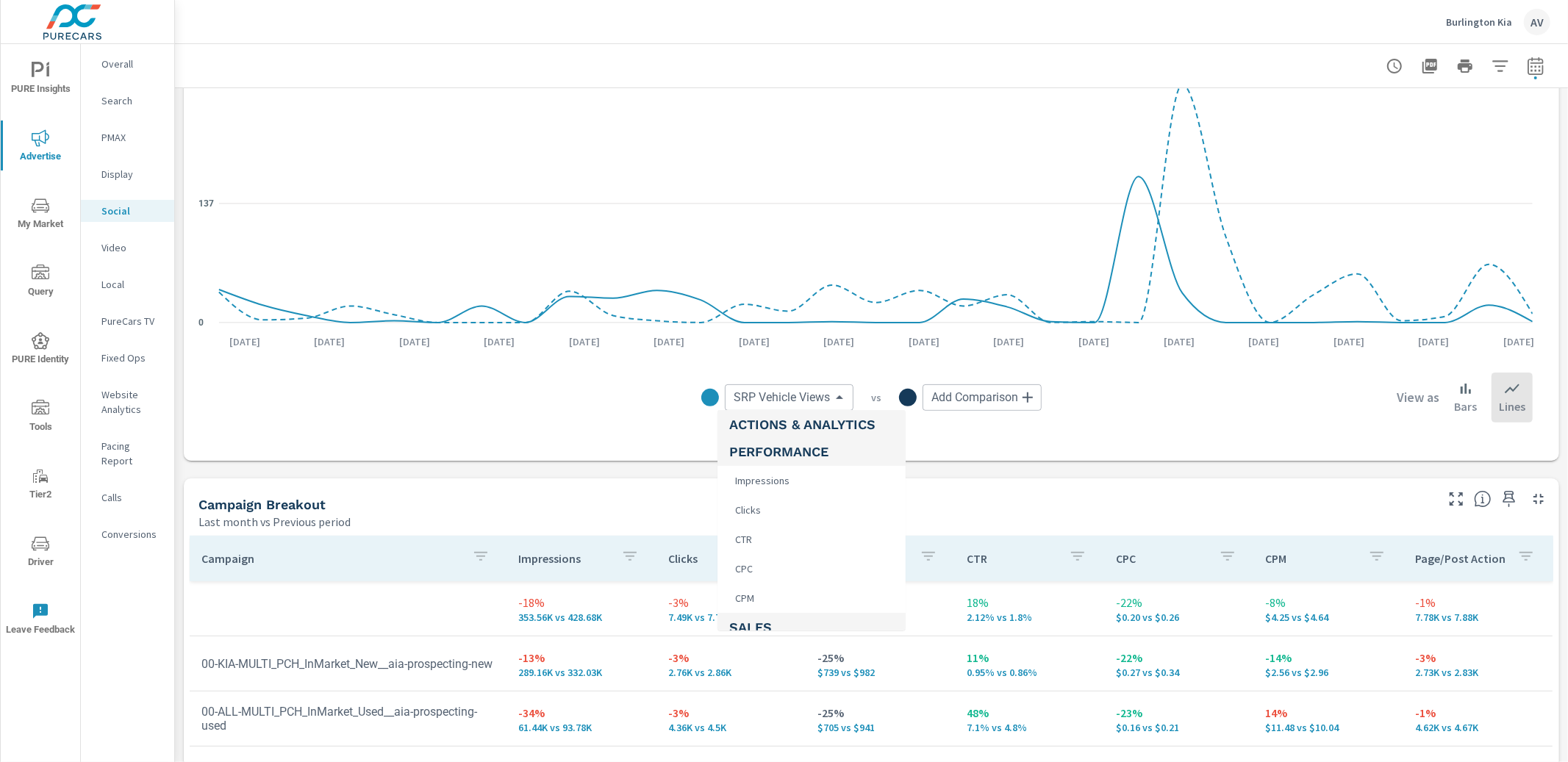
scroll to position [509, 0]
click at [817, 532] on li "CTR" at bounding box center [812, 529] width 188 height 30
type input "CTR"
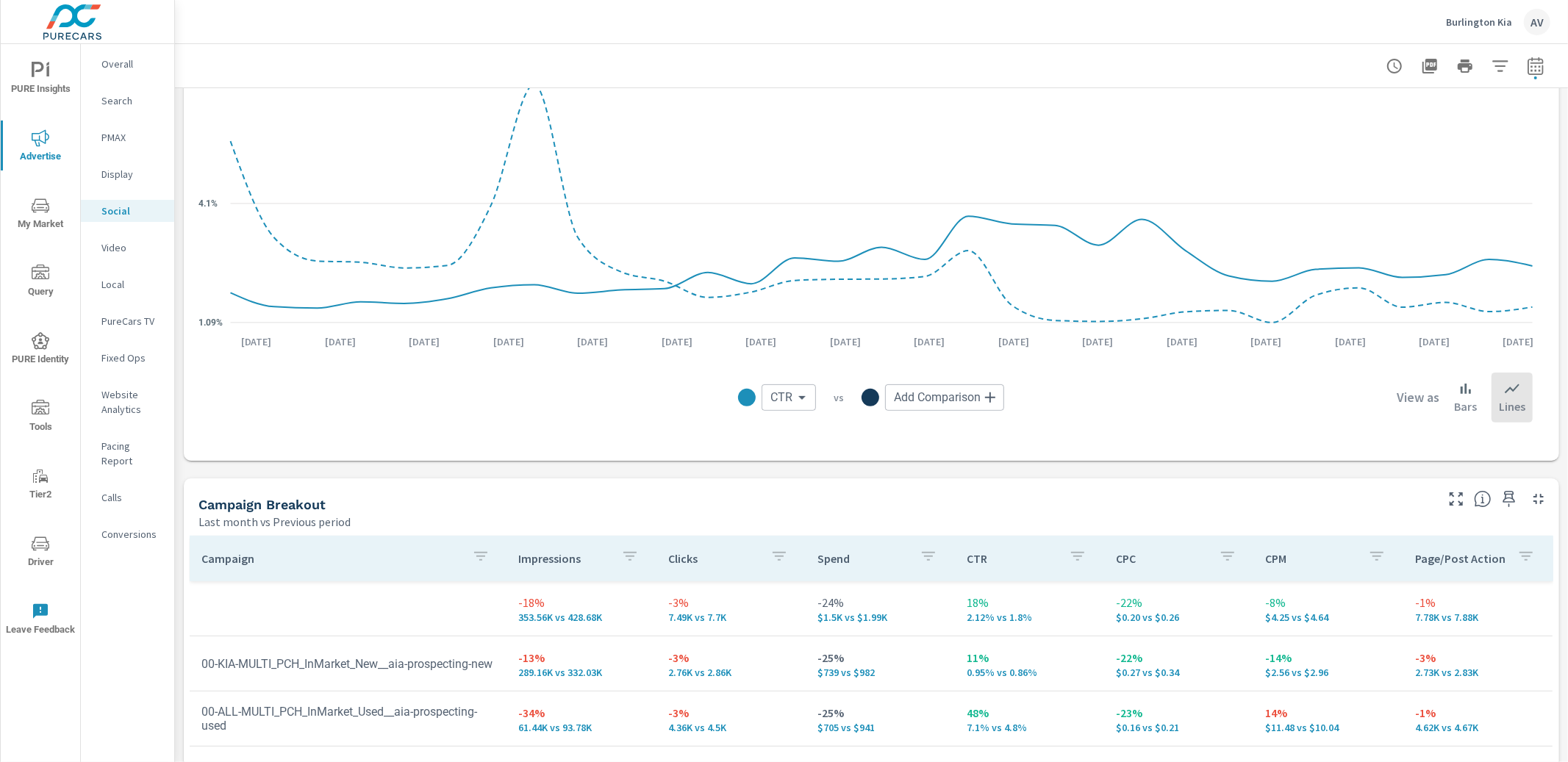
click at [799, 397] on body "PURE Insights Advertise My Market Query PURE Identity Tools Tier2 Driver Leave …" at bounding box center [784, 381] width 1568 height 762
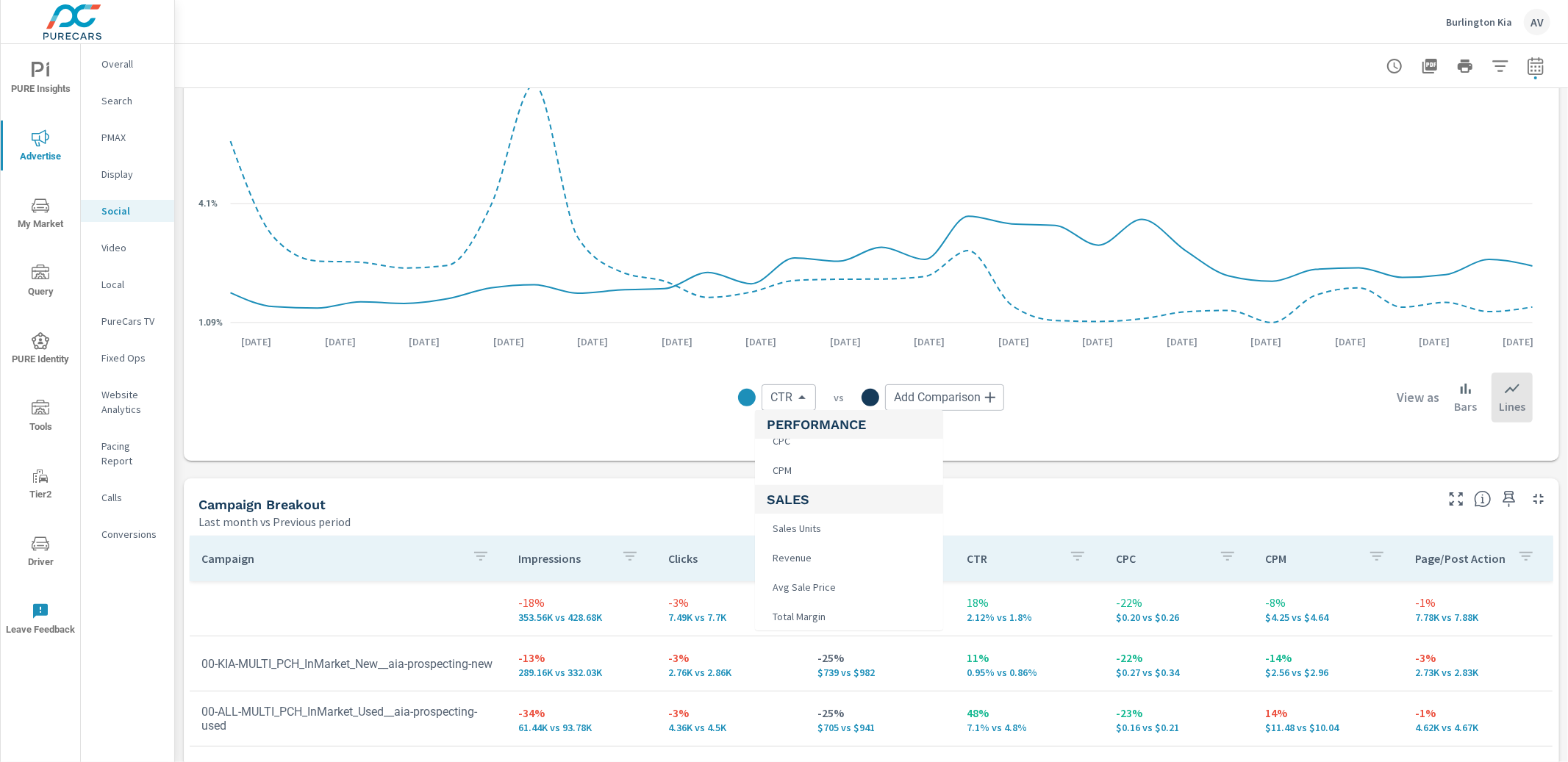
scroll to position [657, 0]
click at [646, 499] on div at bounding box center [784, 381] width 1568 height 762
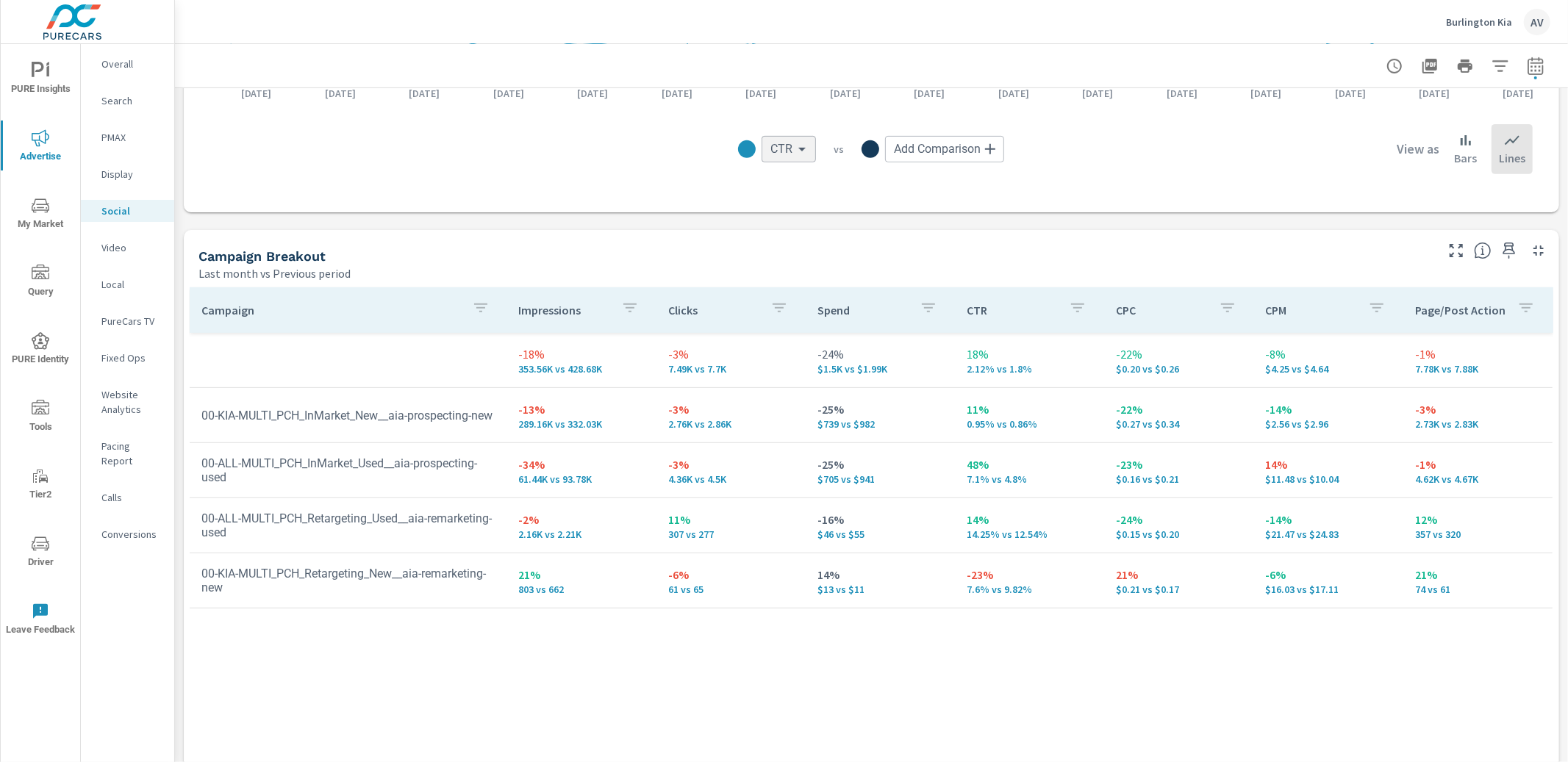
scroll to position [501, 0]
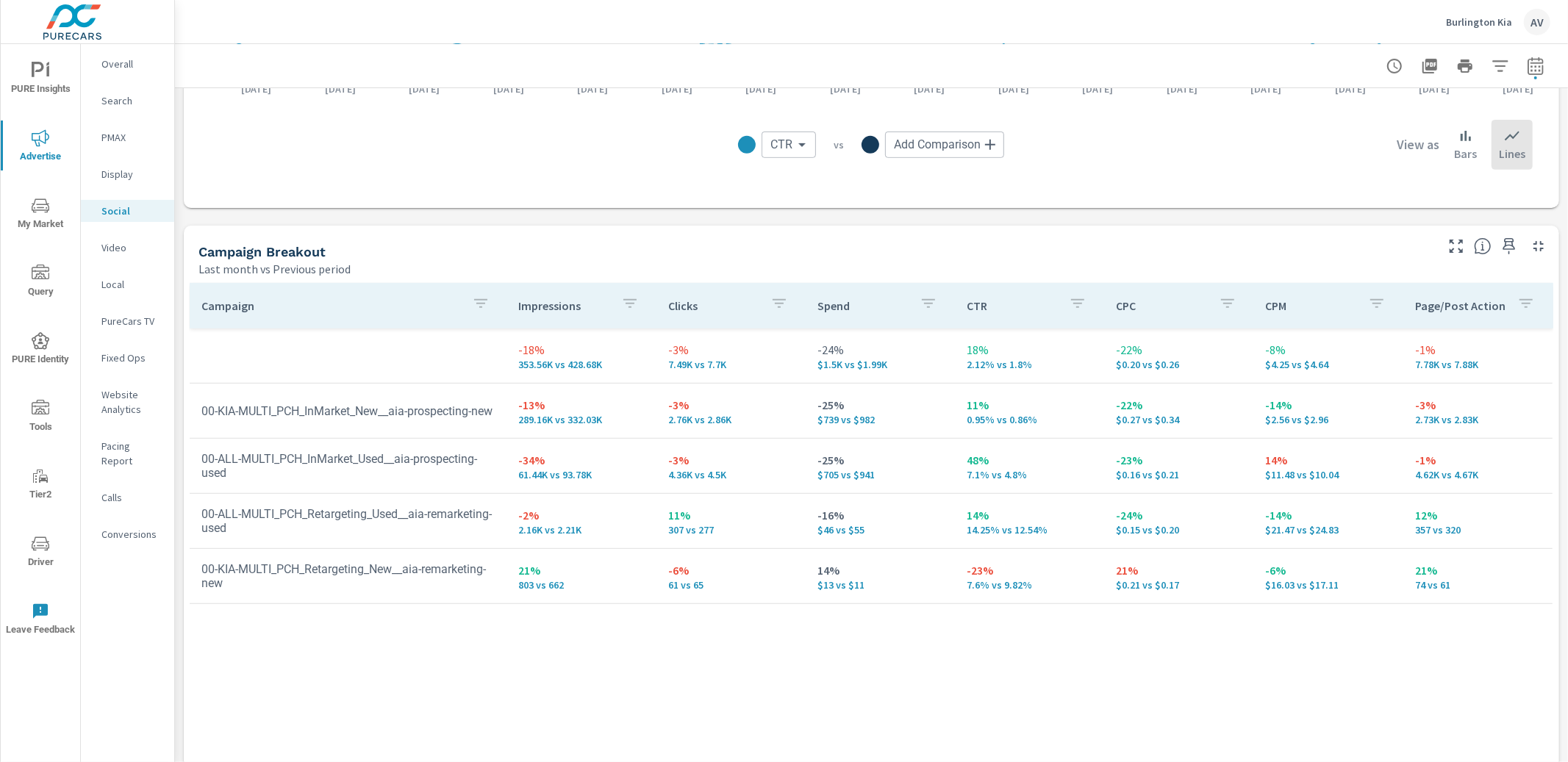
click at [743, 535] on td "11% 307 vs 277" at bounding box center [731, 521] width 149 height 53
click at [705, 249] on div "Campaign Breakout" at bounding box center [816, 252] width 1234 height 17
click at [208, 196] on div "1.09% 4.1% 7.1% Aug 1st Aug 3rd Aug 5th Aug 7th Aug 9th Aug 11th Aug 13th Aug 1…" at bounding box center [871, 7] width 1363 height 391
click at [377, 238] on div "Campaign Breakout Last month vs Previous period" at bounding box center [811, 252] width 1255 height 52
click at [419, 222] on div "Impressions Last month vs Previous period -18% 353.56K vs 428.68K Clicks Last m…" at bounding box center [872, 217] width 1393 height 1258
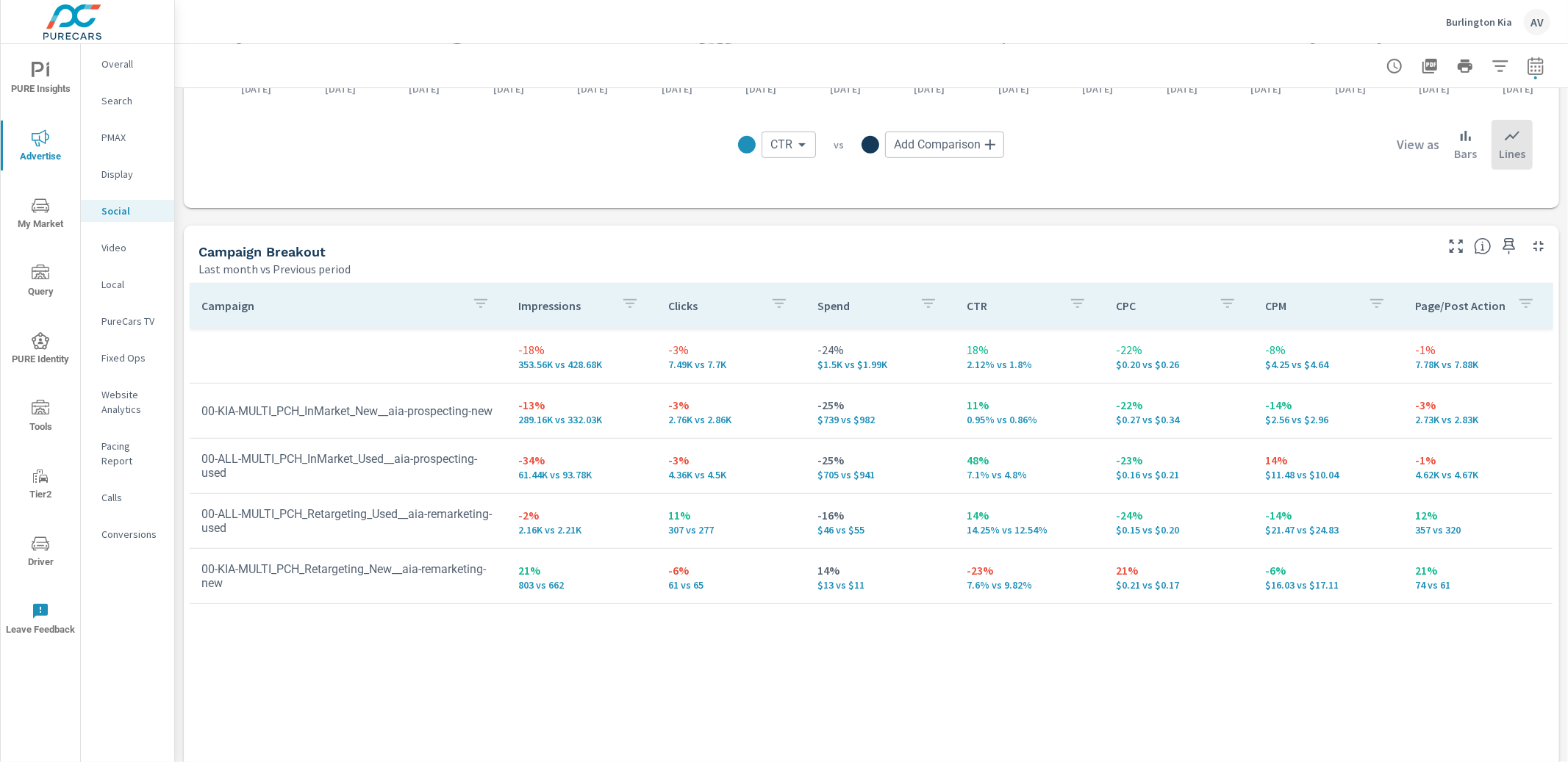
click at [112, 171] on p "Display" at bounding box center [132, 173] width 61 height 14
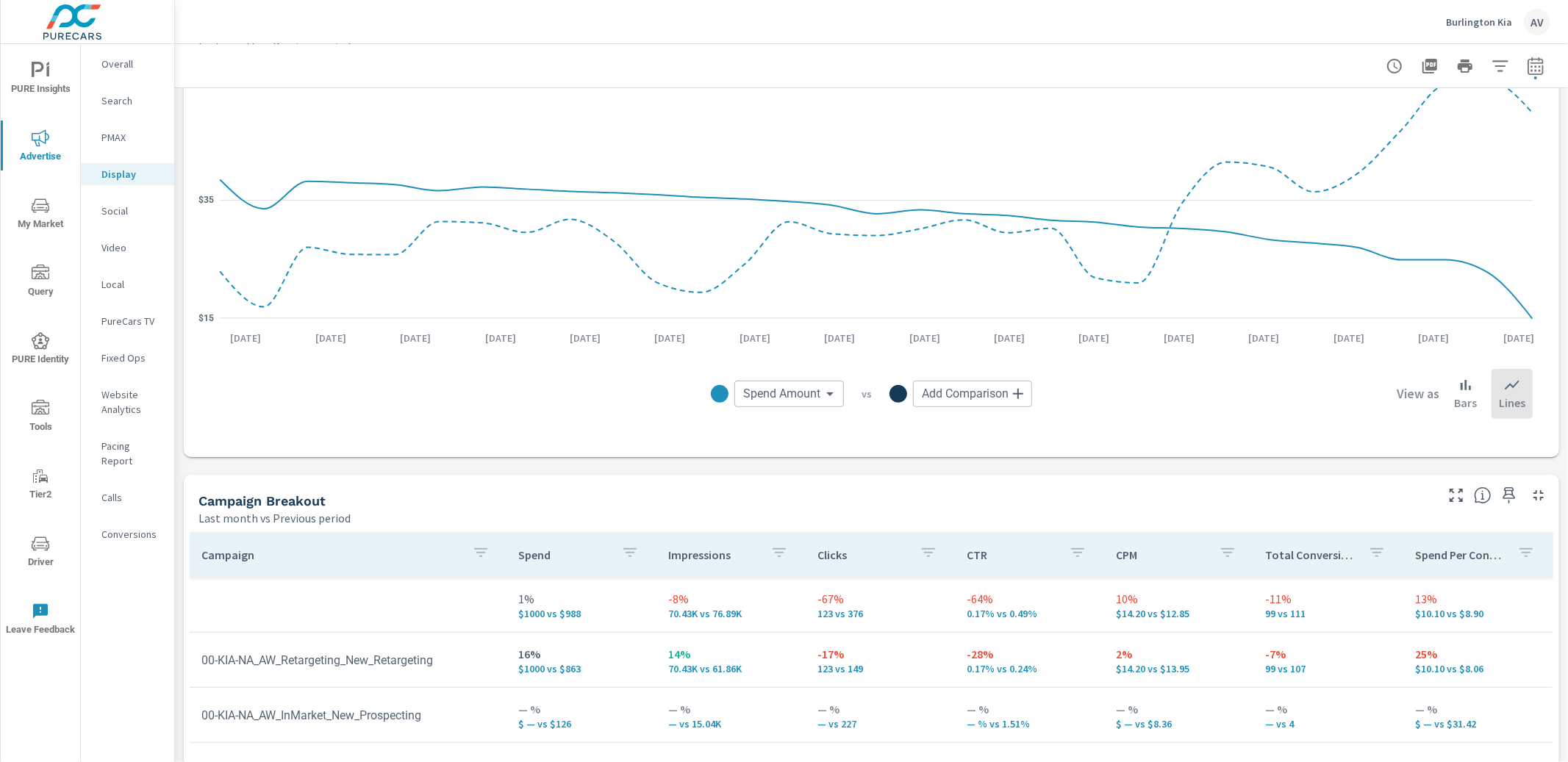
scroll to position [164, 0]
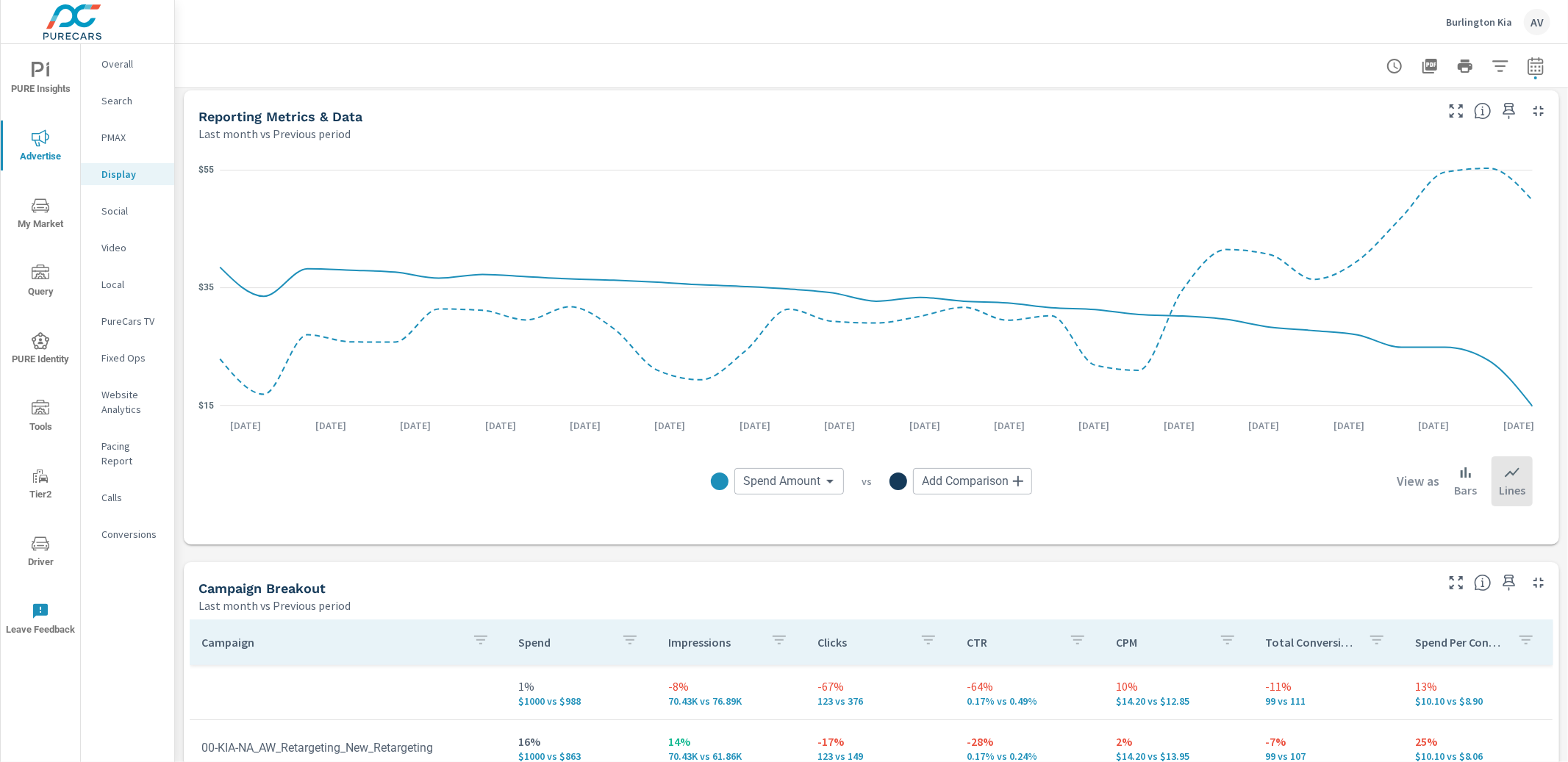
click at [783, 476] on body "PURE Insights Advertise My Market Query PURE Identity Tools Tier2 Driver Leave …" at bounding box center [784, 381] width 1568 height 762
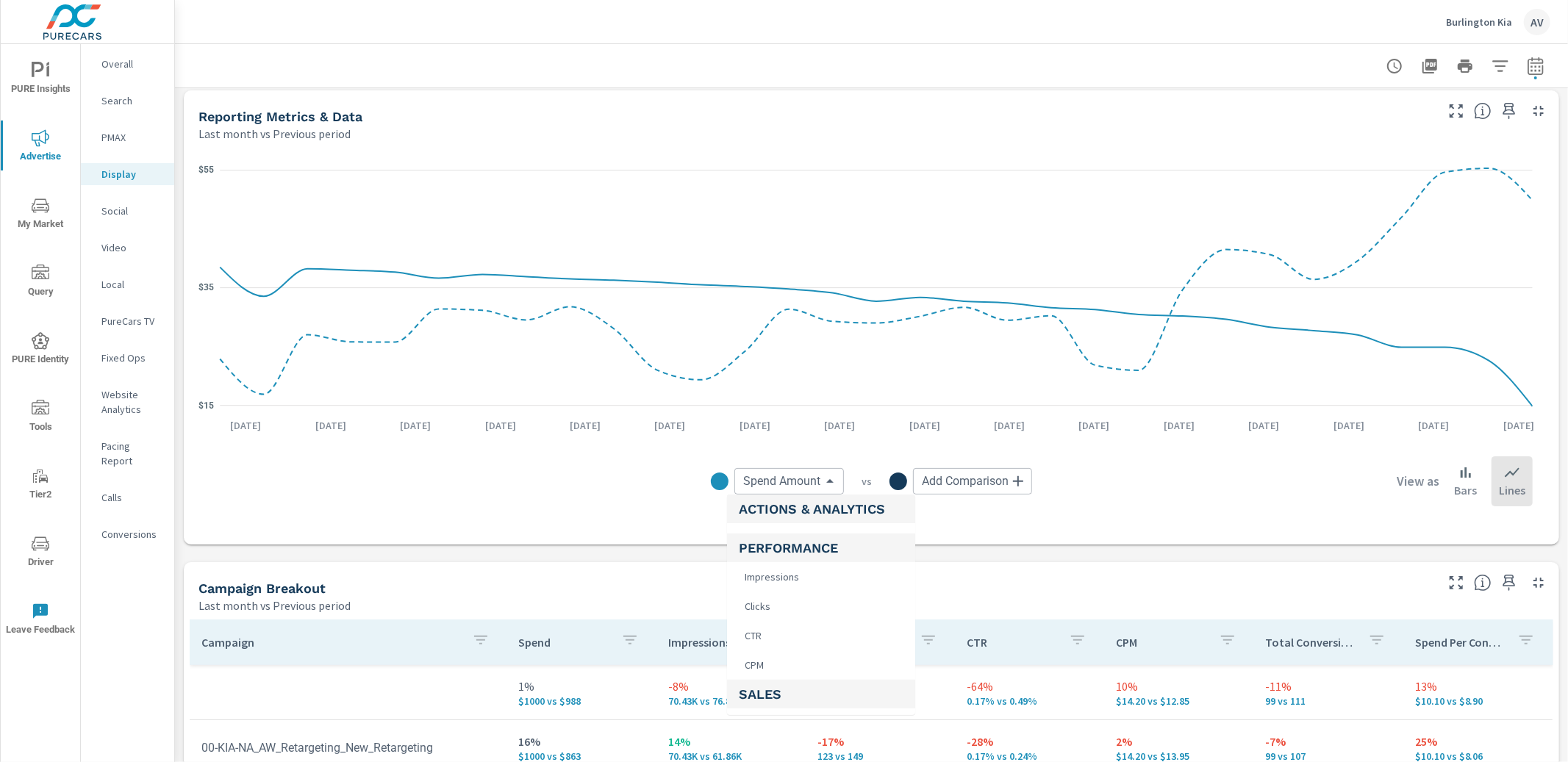
click at [813, 578] on li "Impressions" at bounding box center [821, 576] width 188 height 30
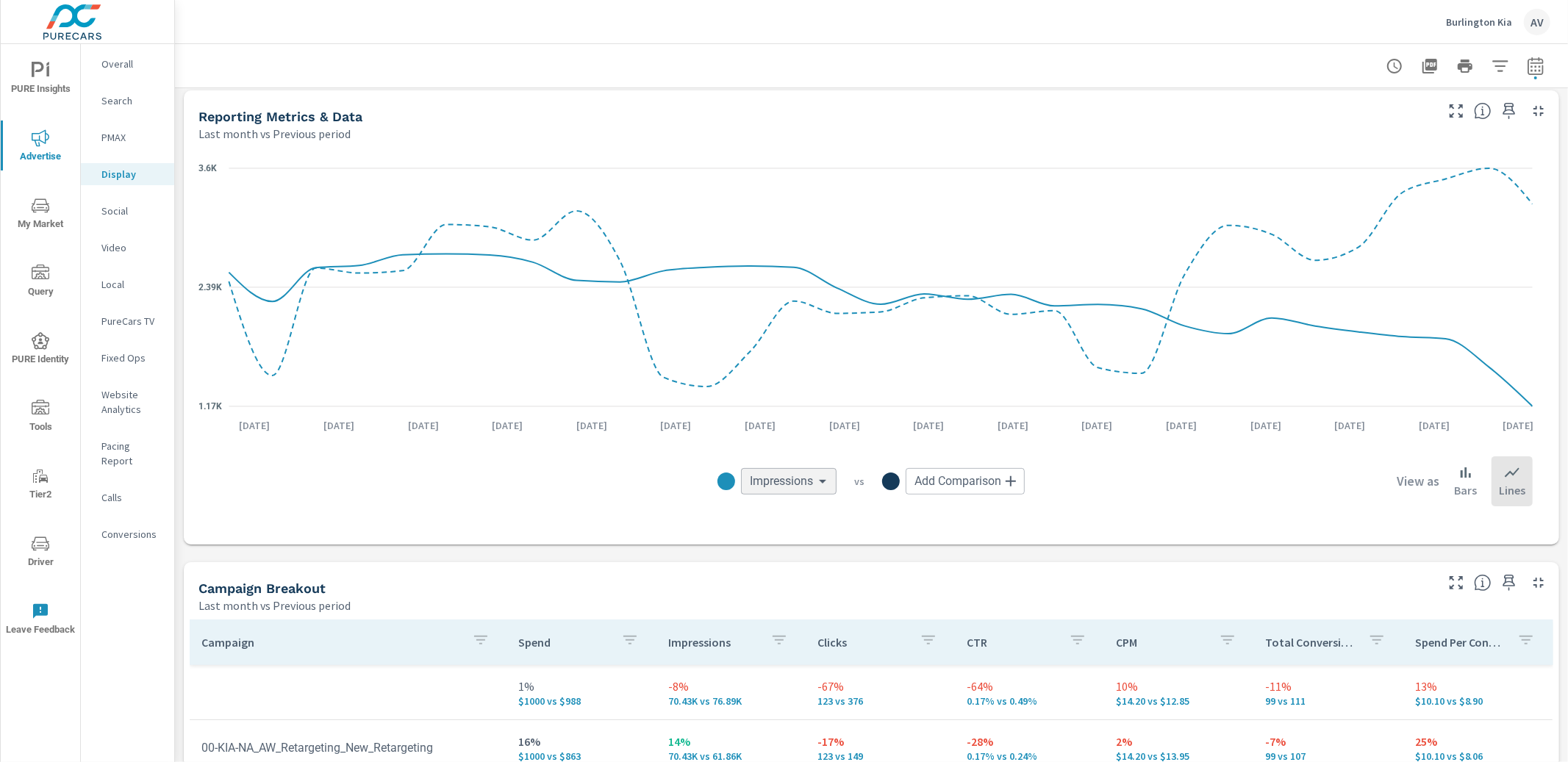
scroll to position [576, 0]
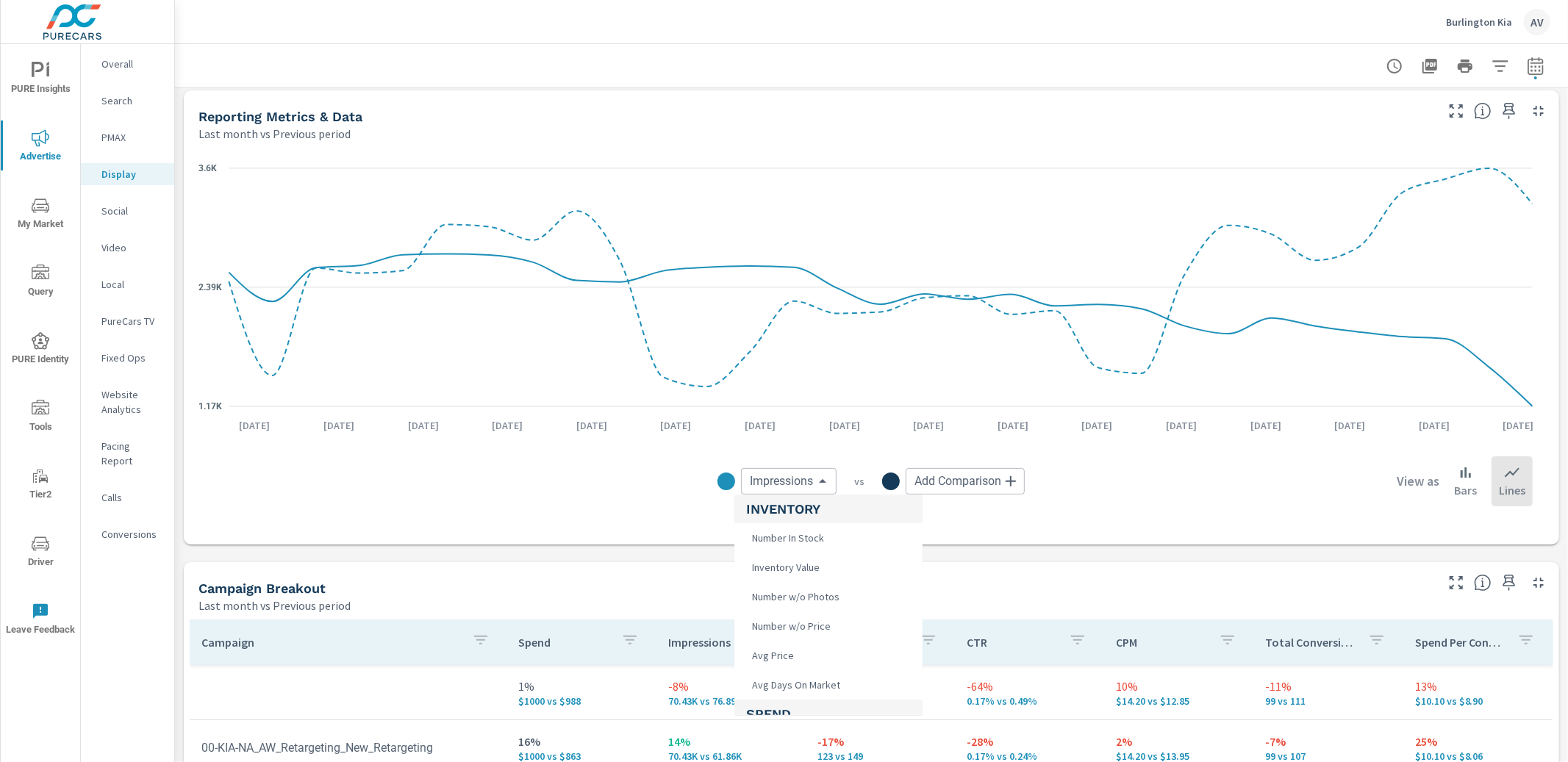
click at [776, 478] on body "PURE Insights Advertise My Market Query PURE Identity Tools Tier2 Driver Leave …" at bounding box center [784, 381] width 1568 height 762
click at [803, 549] on span "Total Conversions" at bounding box center [790, 552] width 87 height 20
type input "Total Conversions"
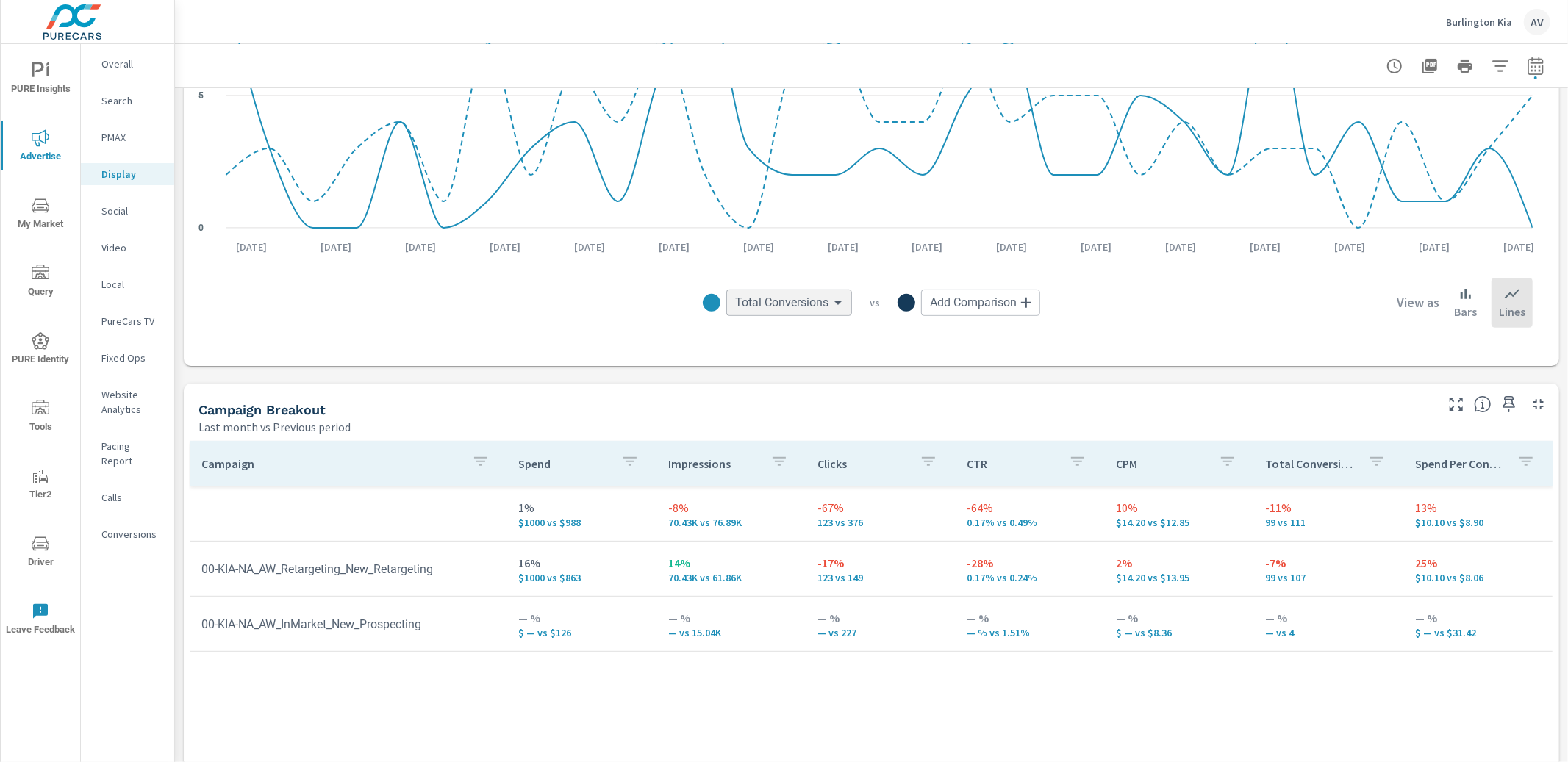
scroll to position [338, 0]
click at [1204, 391] on div "Campaign Breakout Last month vs Previous period" at bounding box center [811, 414] width 1255 height 52
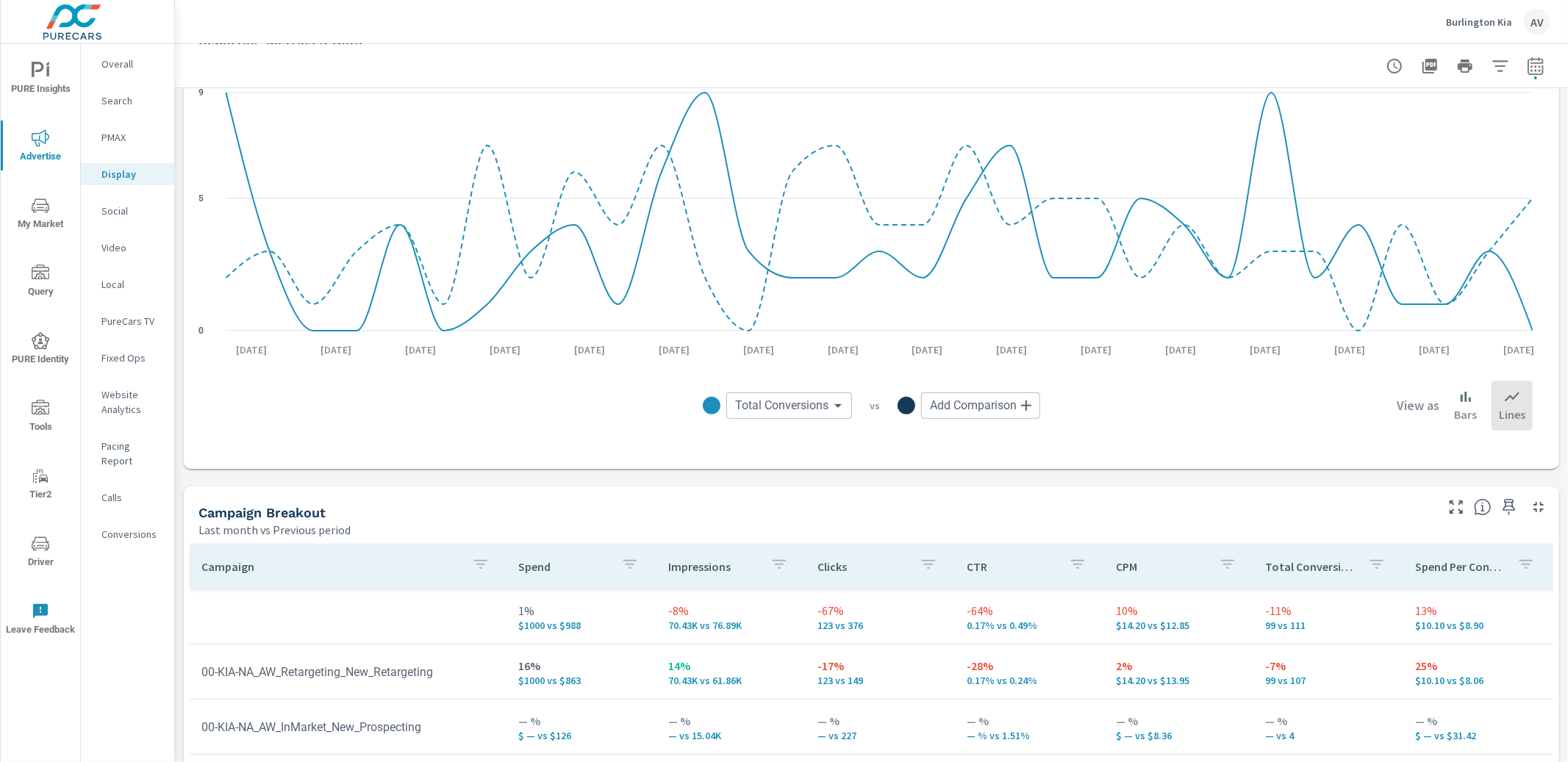
scroll to position [0, 0]
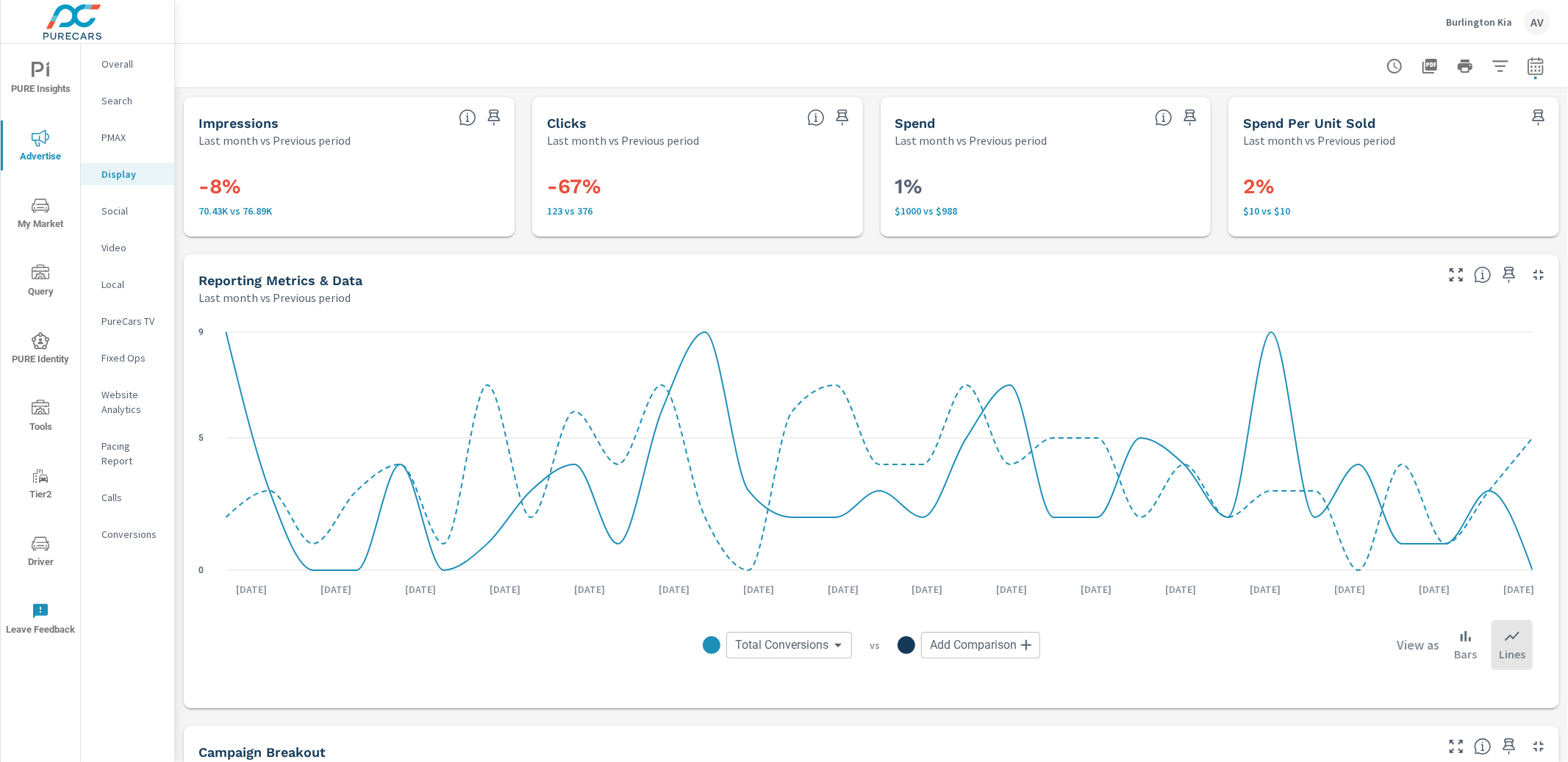
click at [113, 143] on p "PMAX" at bounding box center [132, 137] width 61 height 14
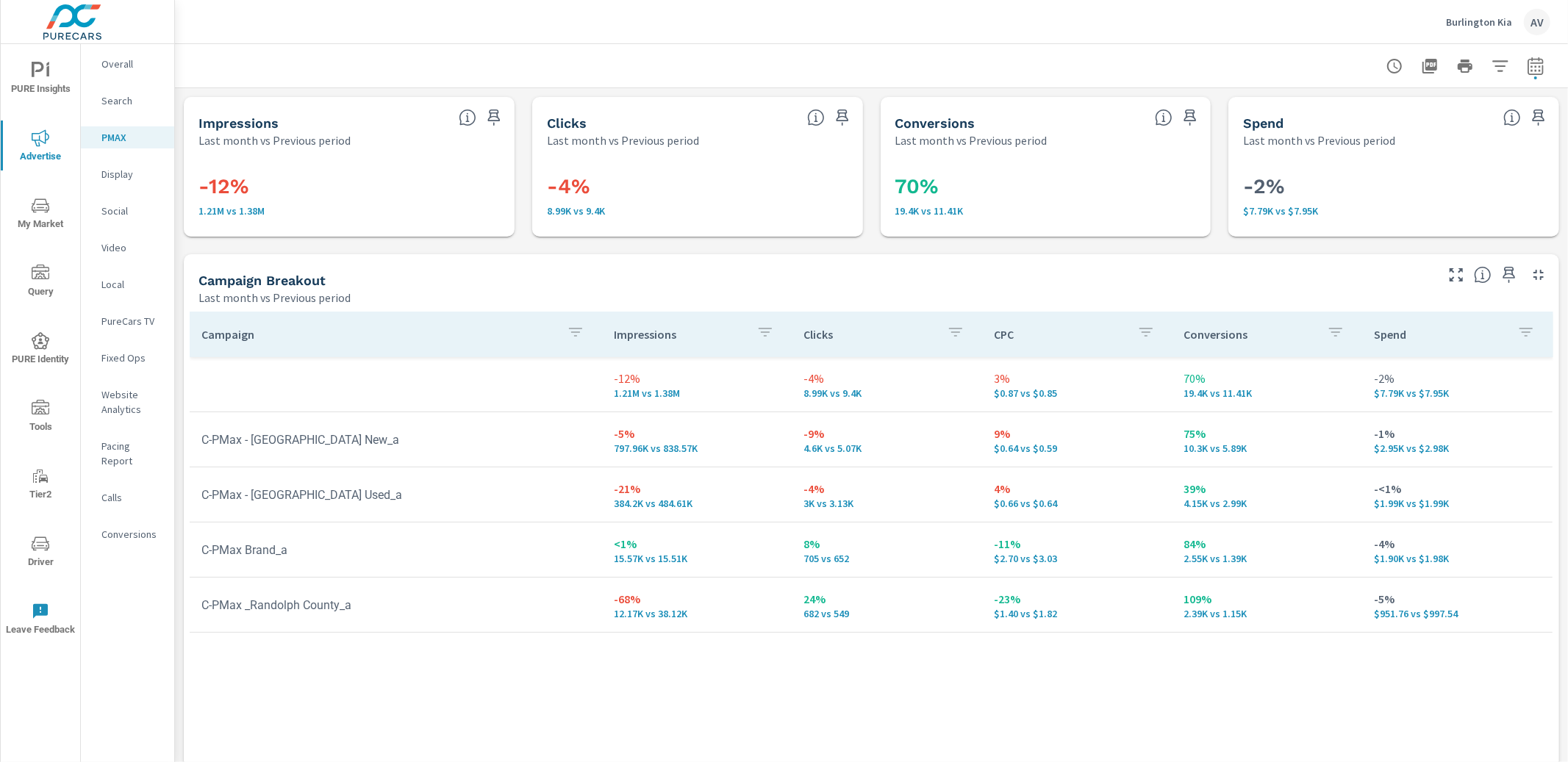
click at [708, 271] on div "Campaign Breakout" at bounding box center [816, 280] width 1234 height 17
click at [425, 285] on div "Campaign Breakout" at bounding box center [816, 280] width 1234 height 17
click at [546, 277] on div "Campaign Breakout" at bounding box center [816, 280] width 1234 height 17
click at [1530, 70] on icon "button" at bounding box center [1534, 68] width 9 height 6
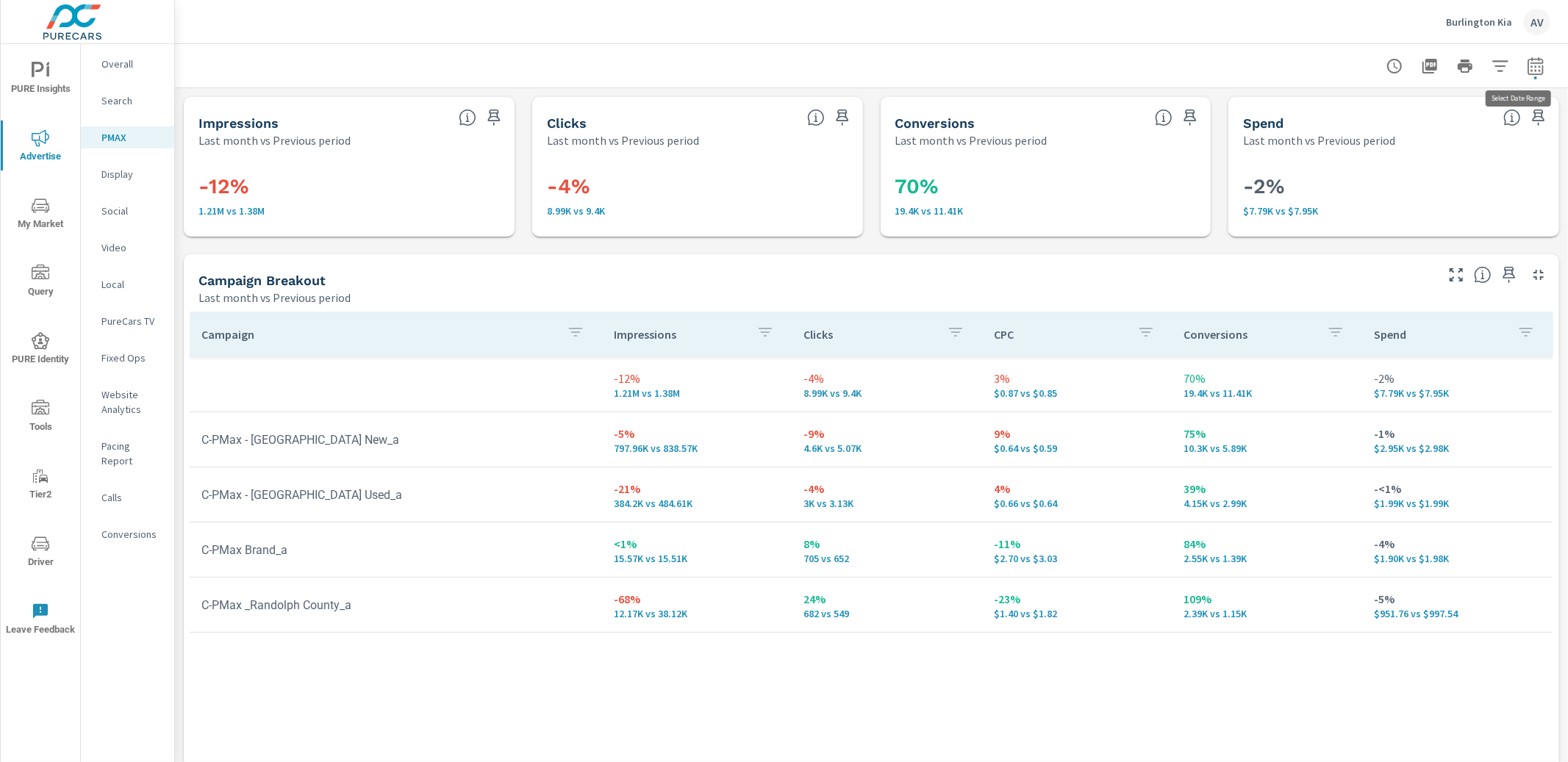
select select "Last month"
select select "Previous period"
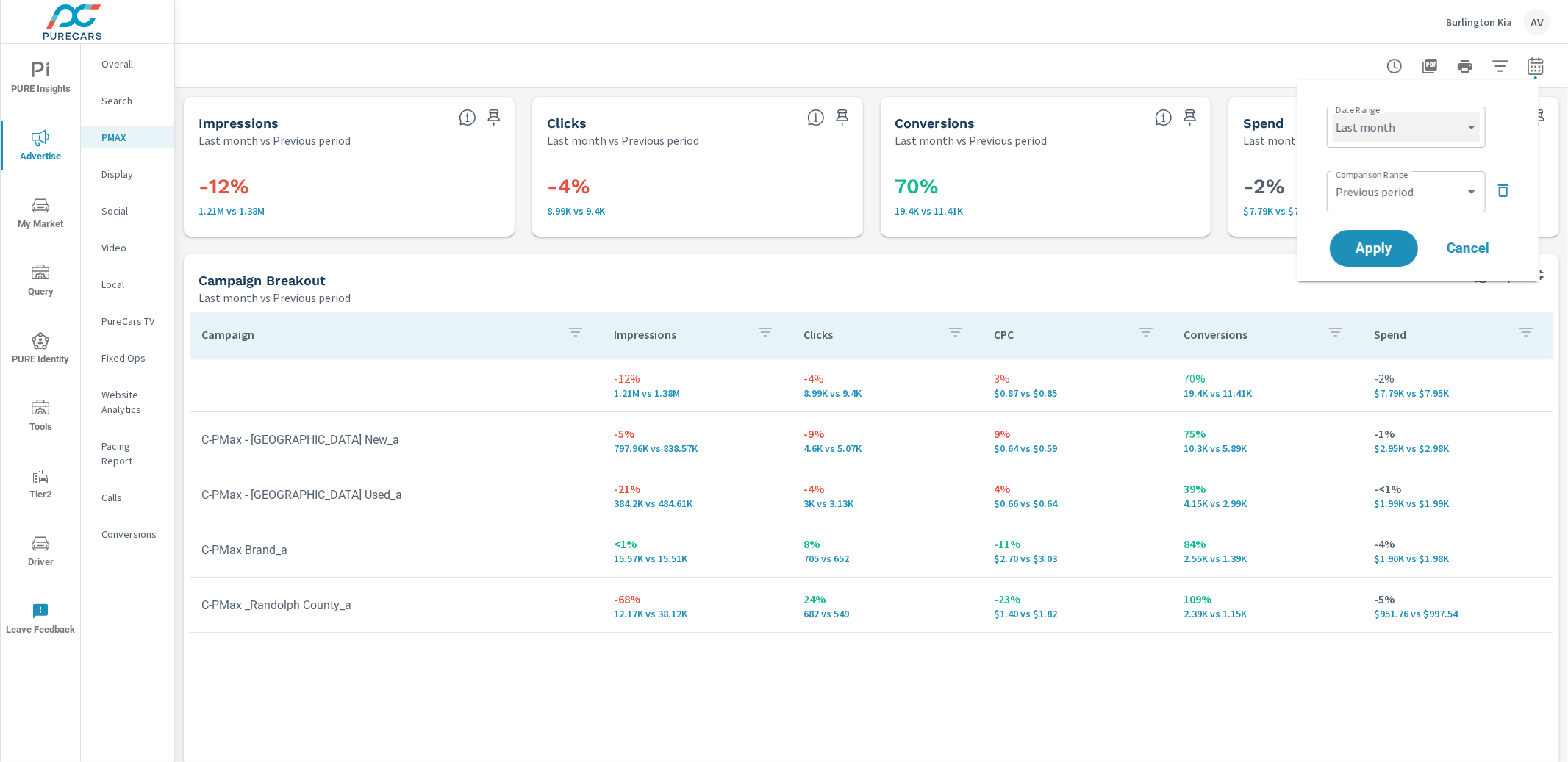
click at [1433, 123] on select "Custom Yesterday Last week Last 7 days Last 14 days Last 30 days Last 45 days L…" at bounding box center [1406, 127] width 147 height 30
click at [1333, 112] on select "Custom Yesterday Last week Last 7 days Last 14 days Last 30 days Last 45 days L…" at bounding box center [1406, 127] width 147 height 30
select select "Month to date"
click at [1395, 191] on select "Custom Previous period Previous month Previous year" at bounding box center [1406, 191] width 147 height 30
click at [1333, 177] on select "Custom Previous period Previous month Previous year" at bounding box center [1406, 191] width 147 height 30
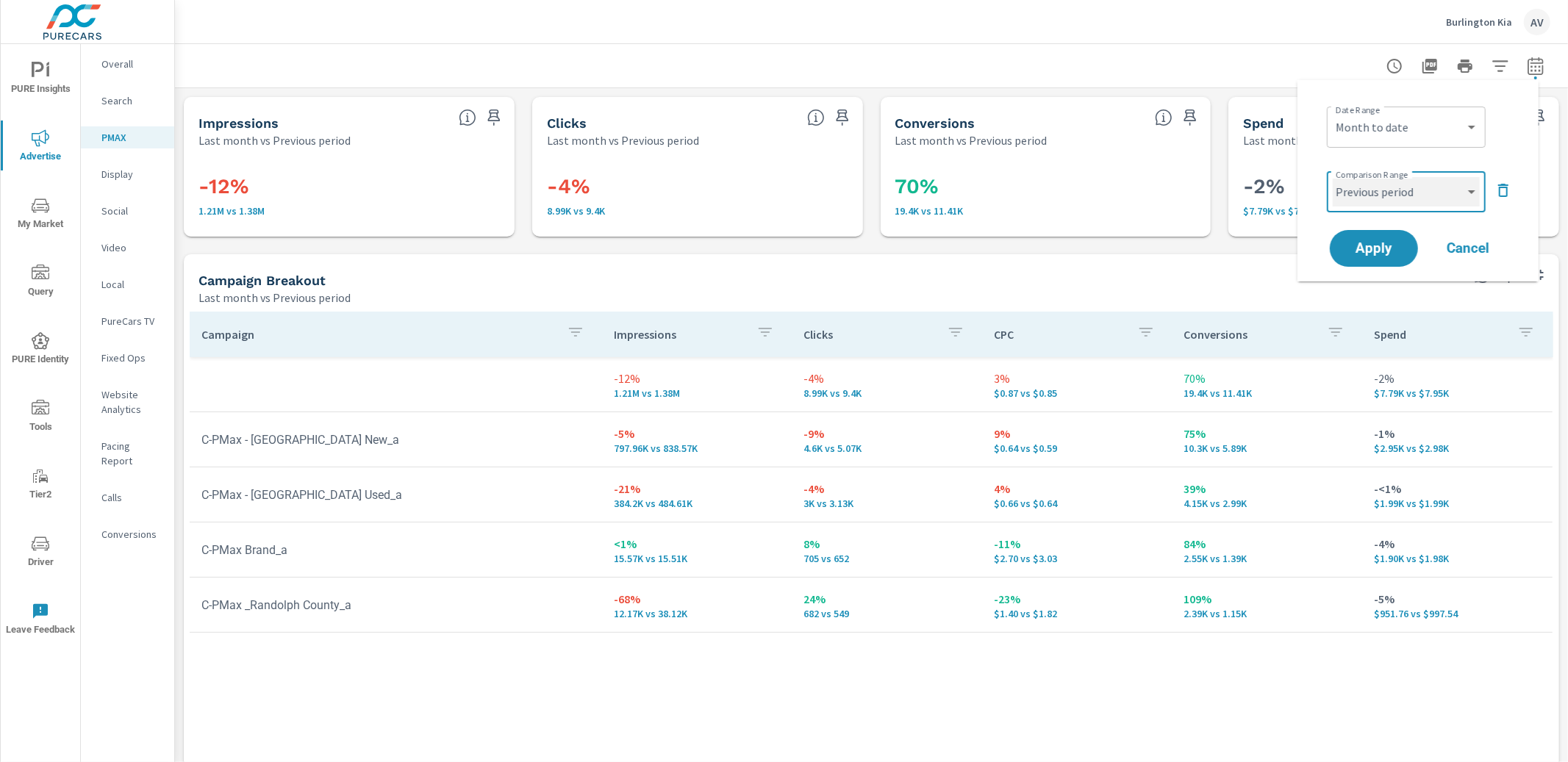
select select "Previous month"
click at [1394, 261] on button "Apply" at bounding box center [1374, 248] width 91 height 38
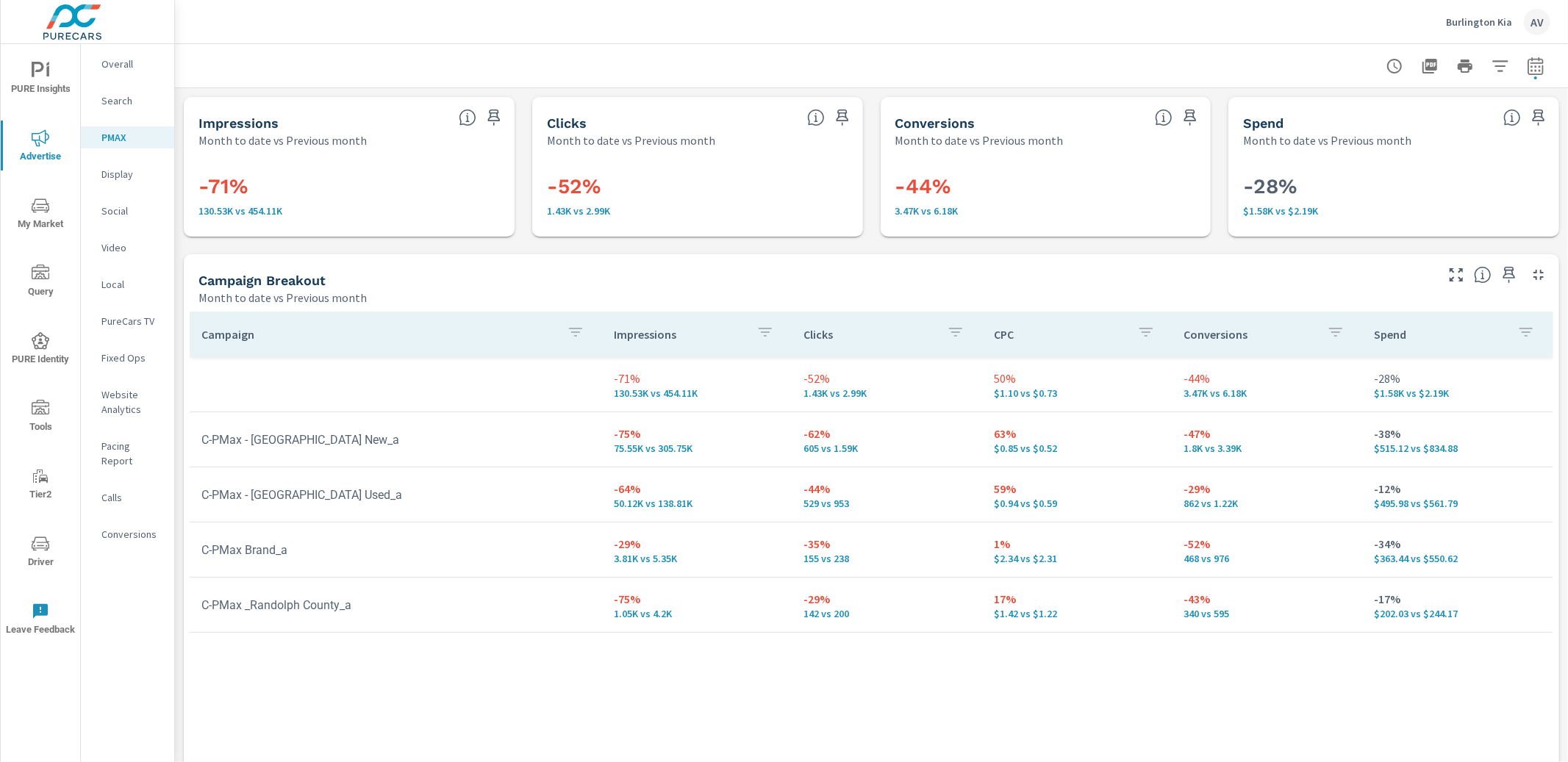
click at [1004, 286] on div "Campaign Breakout" at bounding box center [816, 280] width 1234 height 17
click at [881, 271] on div "Campaign Breakout" at bounding box center [816, 280] width 1234 height 17
click at [780, 282] on div "Campaign Breakout" at bounding box center [816, 280] width 1234 height 17
click at [780, 283] on div "Campaign Breakout" at bounding box center [816, 280] width 1234 height 17
click at [1530, 69] on icon "button" at bounding box center [1534, 68] width 9 height 6
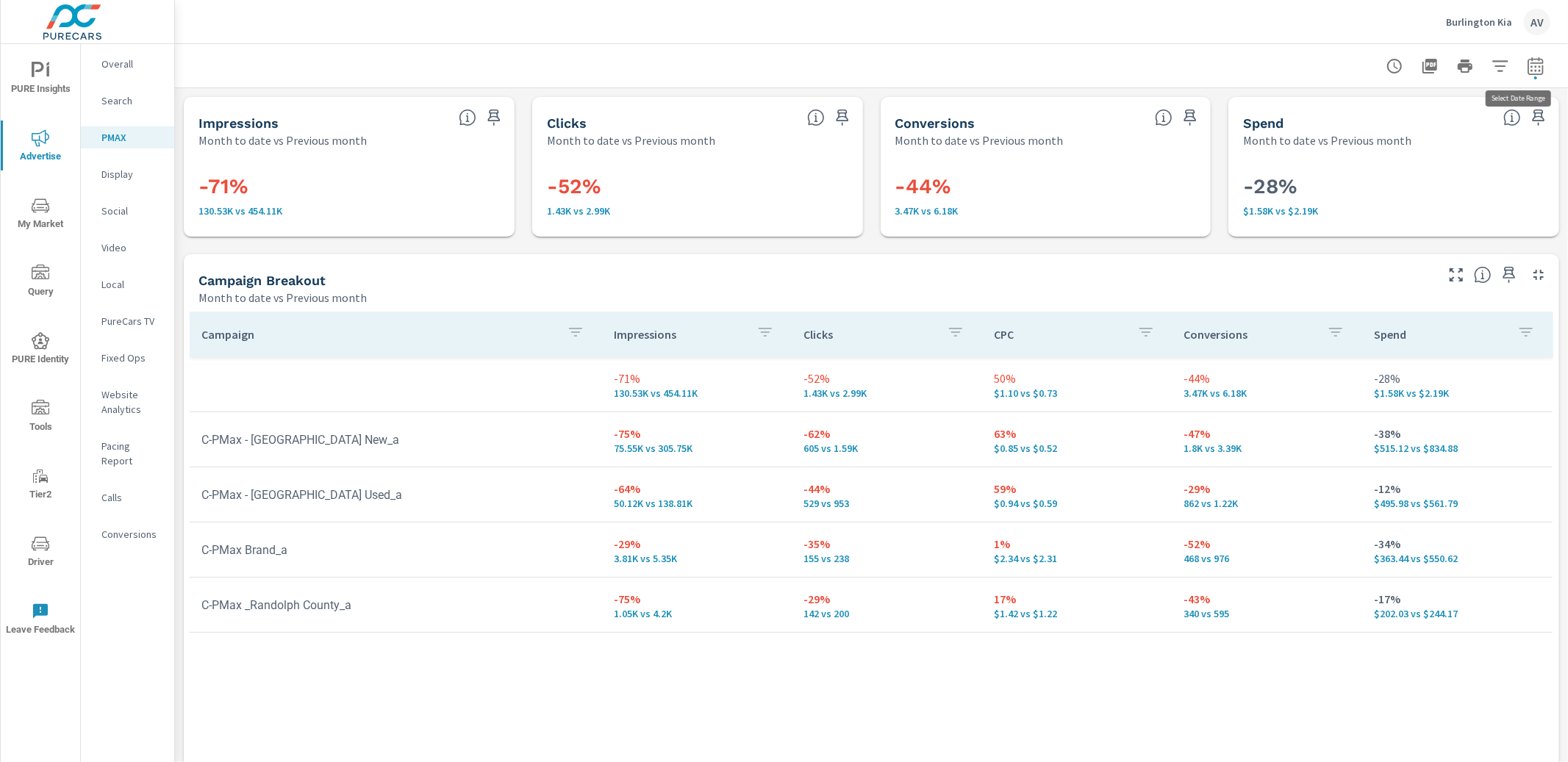
select select "Month to date"
select select "Previous month"
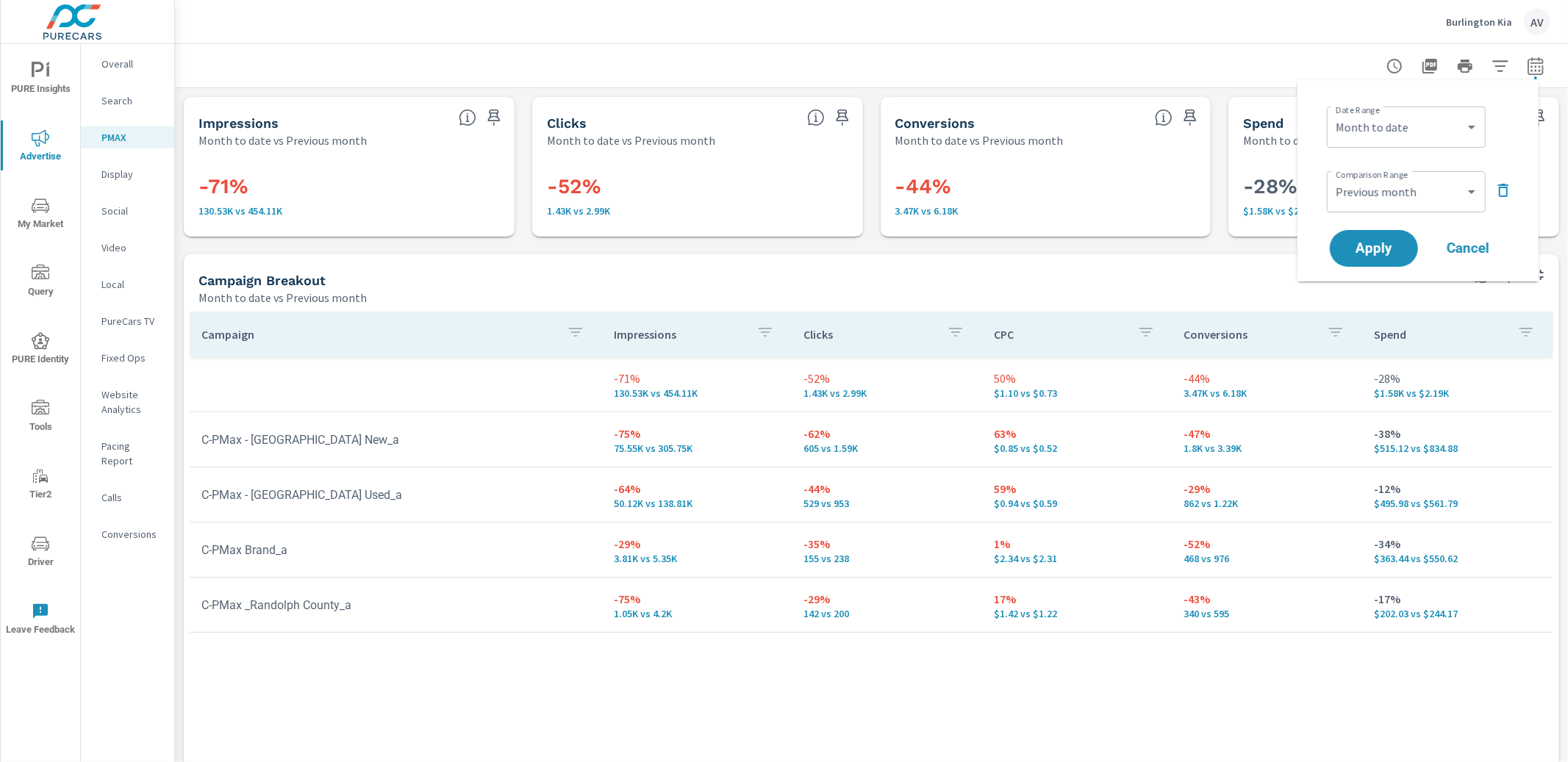
click at [785, 264] on div "Campaign Breakout Month to date vs Previous month" at bounding box center [811, 281] width 1255 height 52
click at [305, 82] on div at bounding box center [872, 65] width 1357 height 43
click at [113, 90] on div "Search" at bounding box center [128, 101] width 93 height 22
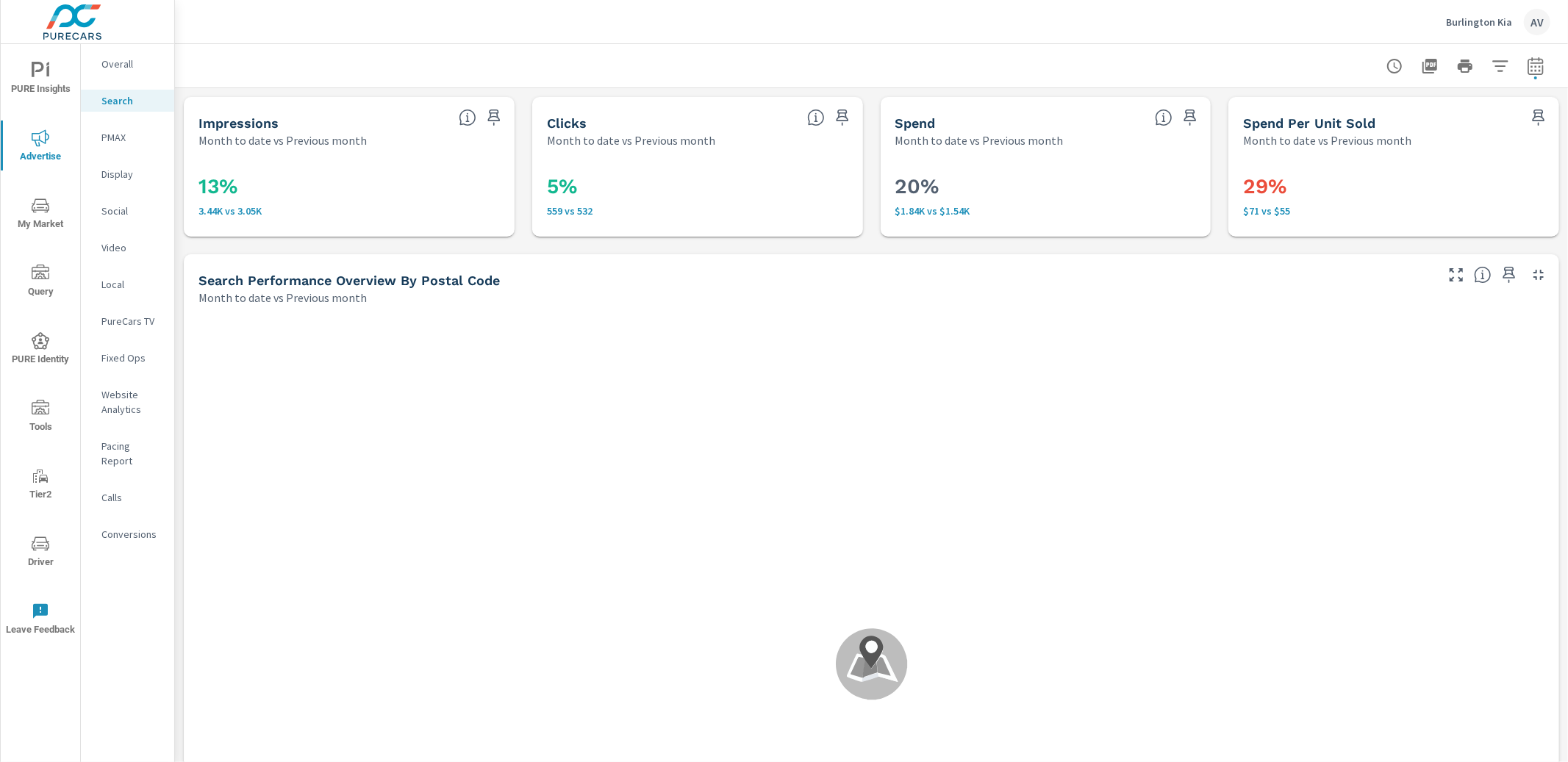
click at [187, 194] on div "13% 3.44K vs 3.05K" at bounding box center [349, 192] width 331 height 88
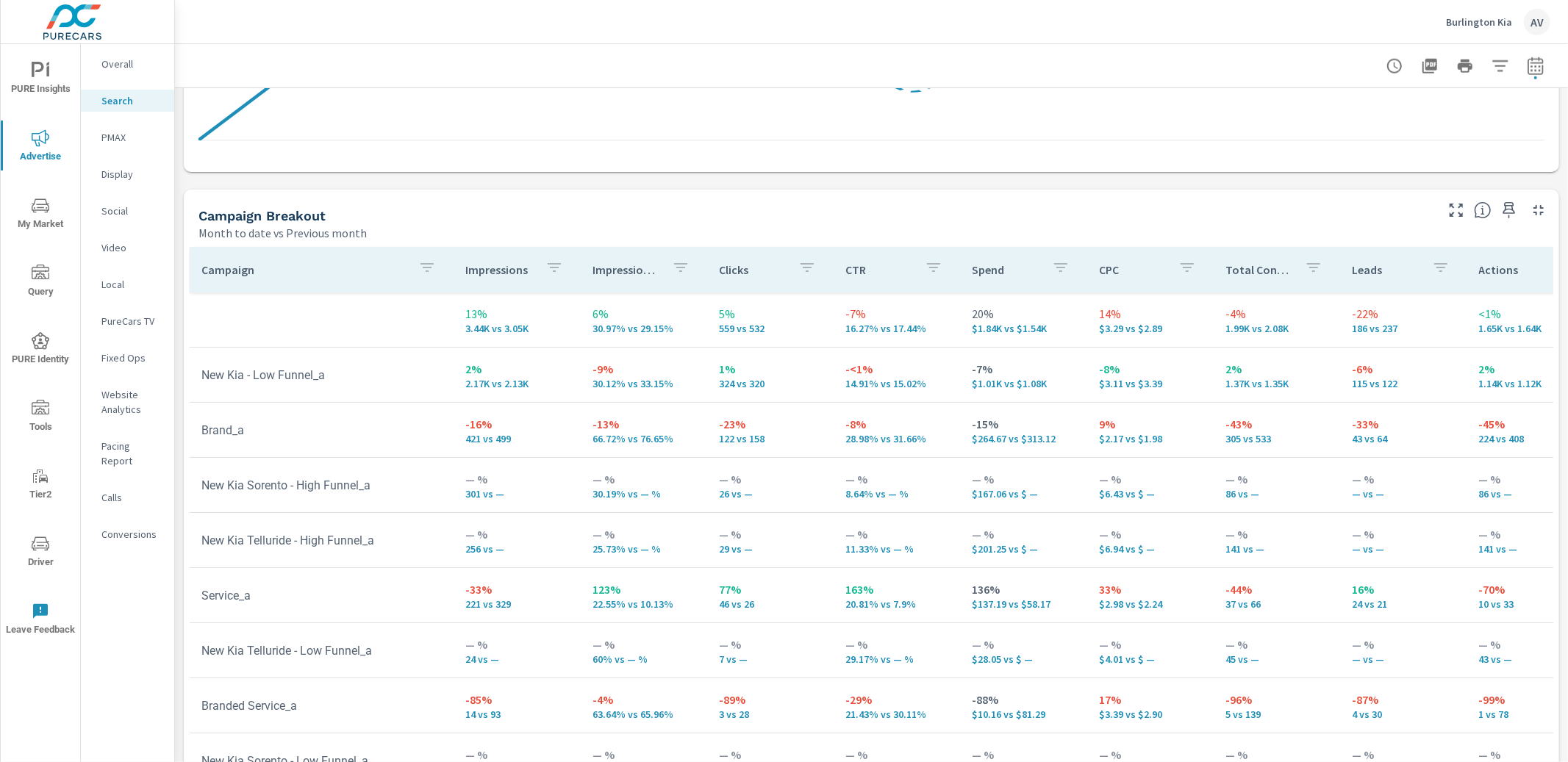
scroll to position [1369, 0]
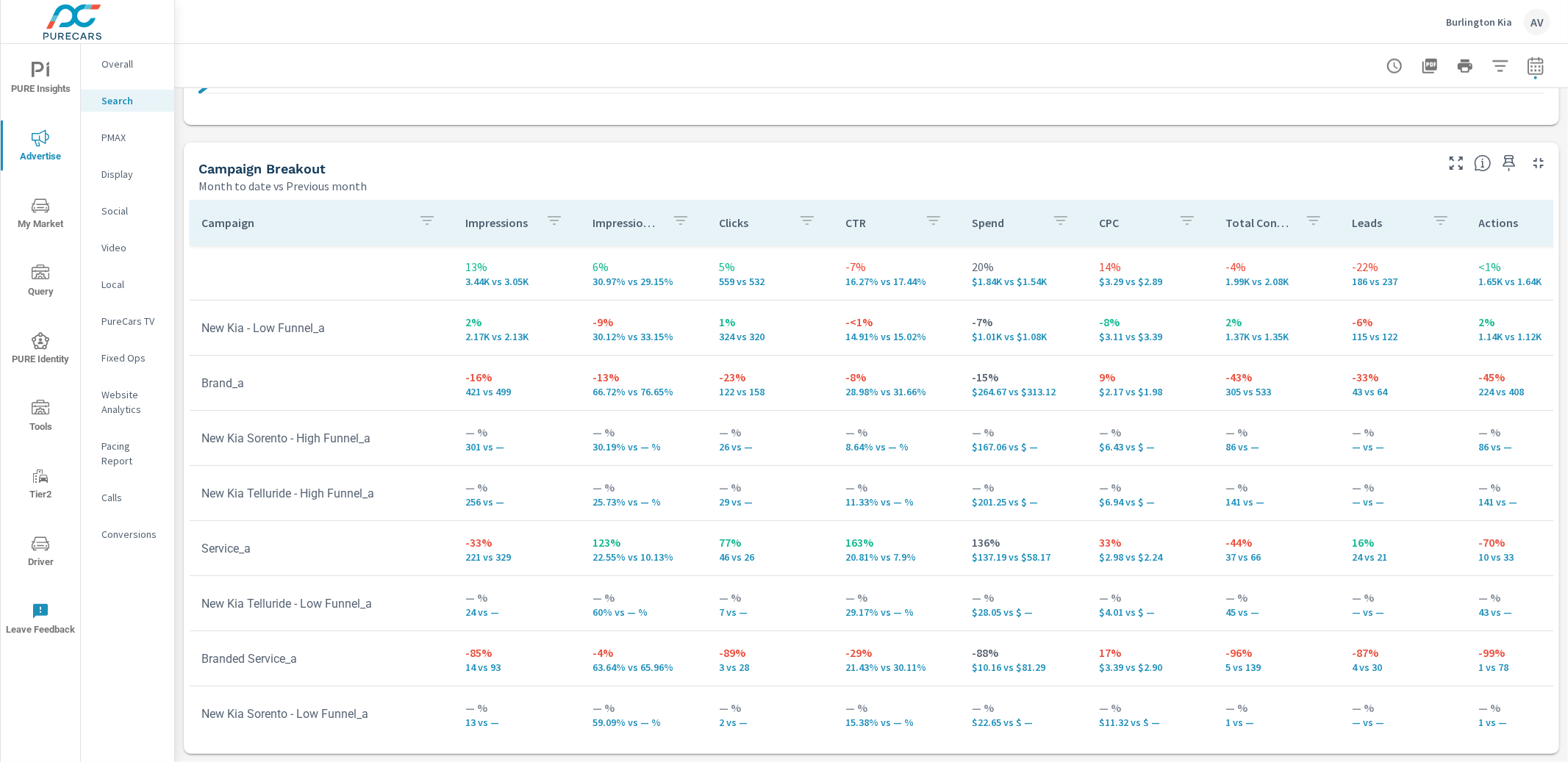
click at [1213, 397] on td "-43% 305 vs 533" at bounding box center [1276, 382] width 126 height 53
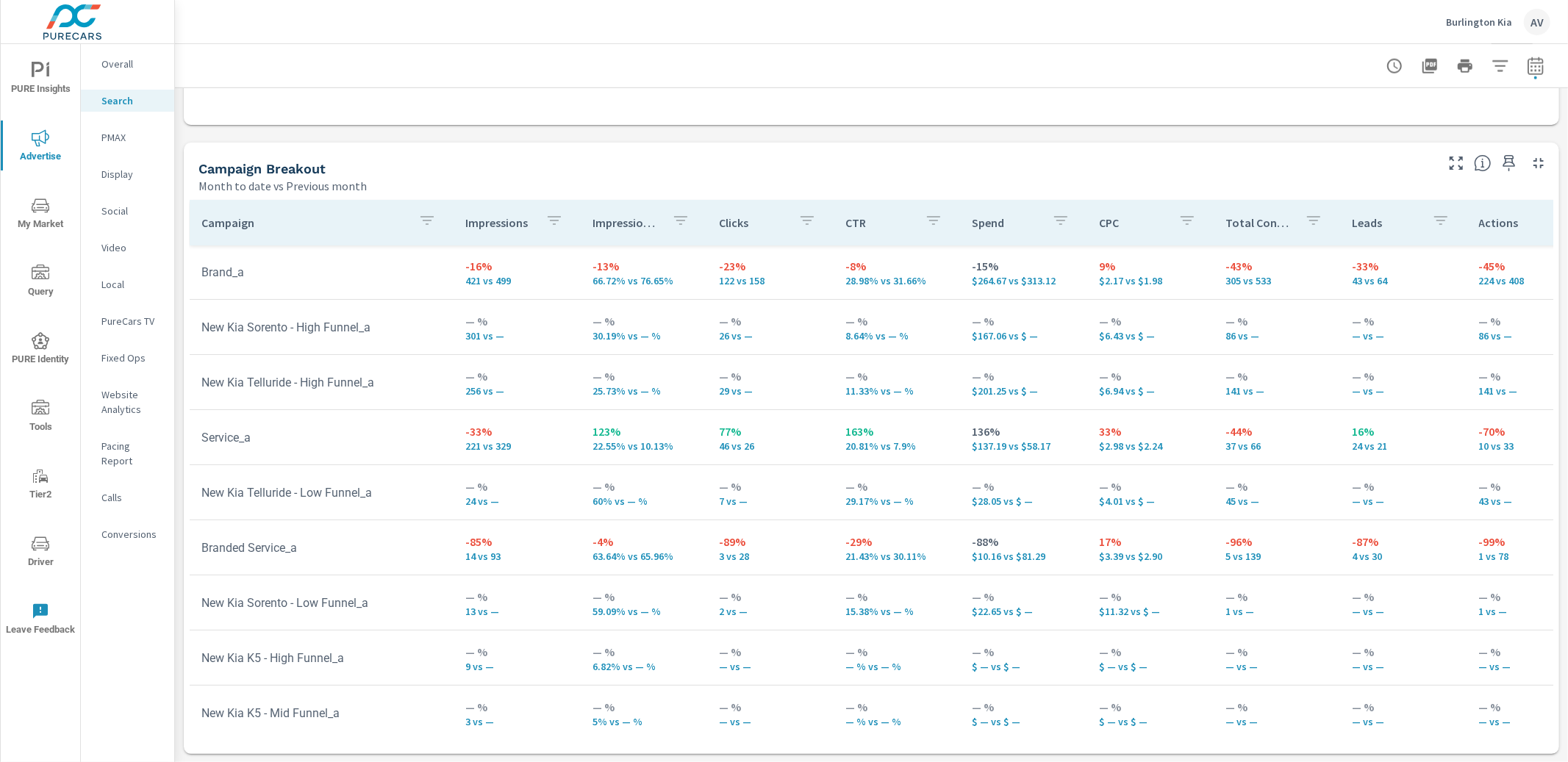
scroll to position [112, 0]
click at [630, 450] on td "123% 22.55% vs 10.13%" at bounding box center [643, 436] width 126 height 53
click at [1535, 69] on button "button" at bounding box center [1535, 66] width 30 height 30
select select "Month to date"
select select "Previous month"
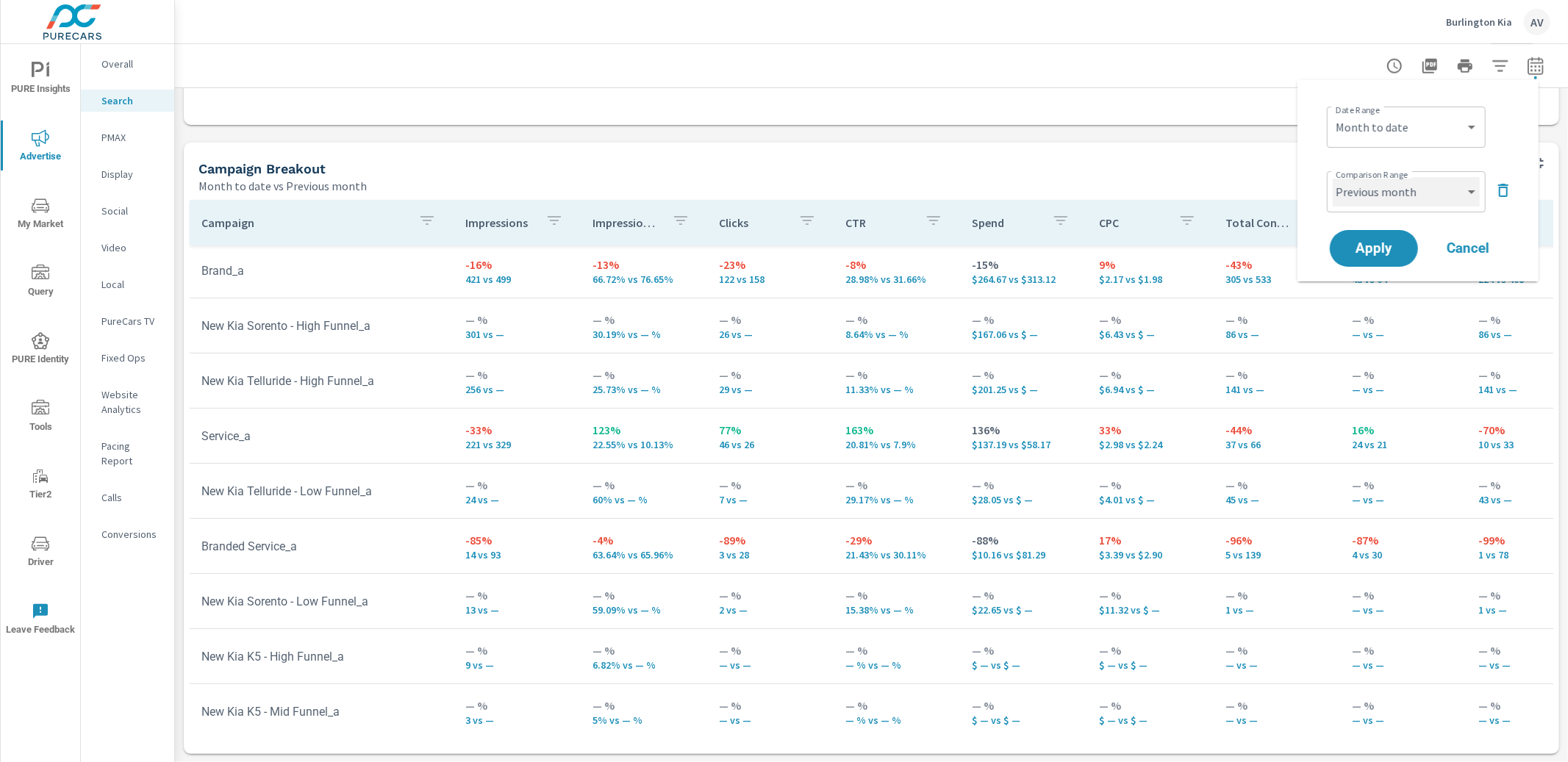
click at [1428, 193] on select "Custom Previous period Previous month Previous year" at bounding box center [1406, 191] width 147 height 30
click at [1333, 177] on select "Custom Previous period Previous month Previous year" at bounding box center [1406, 191] width 147 height 30
click at [1468, 256] on button "Cancel" at bounding box center [1467, 248] width 88 height 36
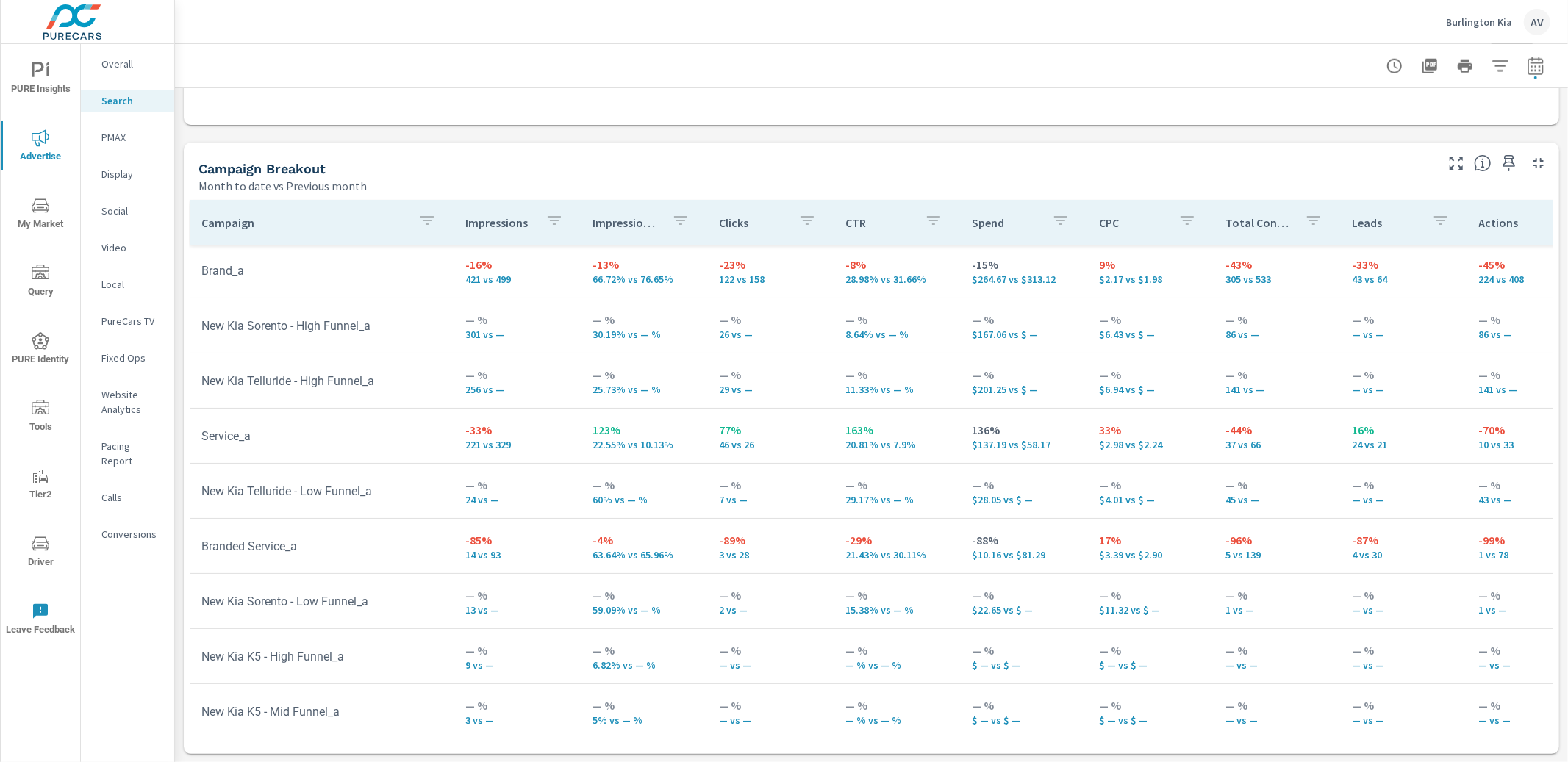
click at [787, 447] on p "46 vs 26" at bounding box center [770, 445] width 103 height 12
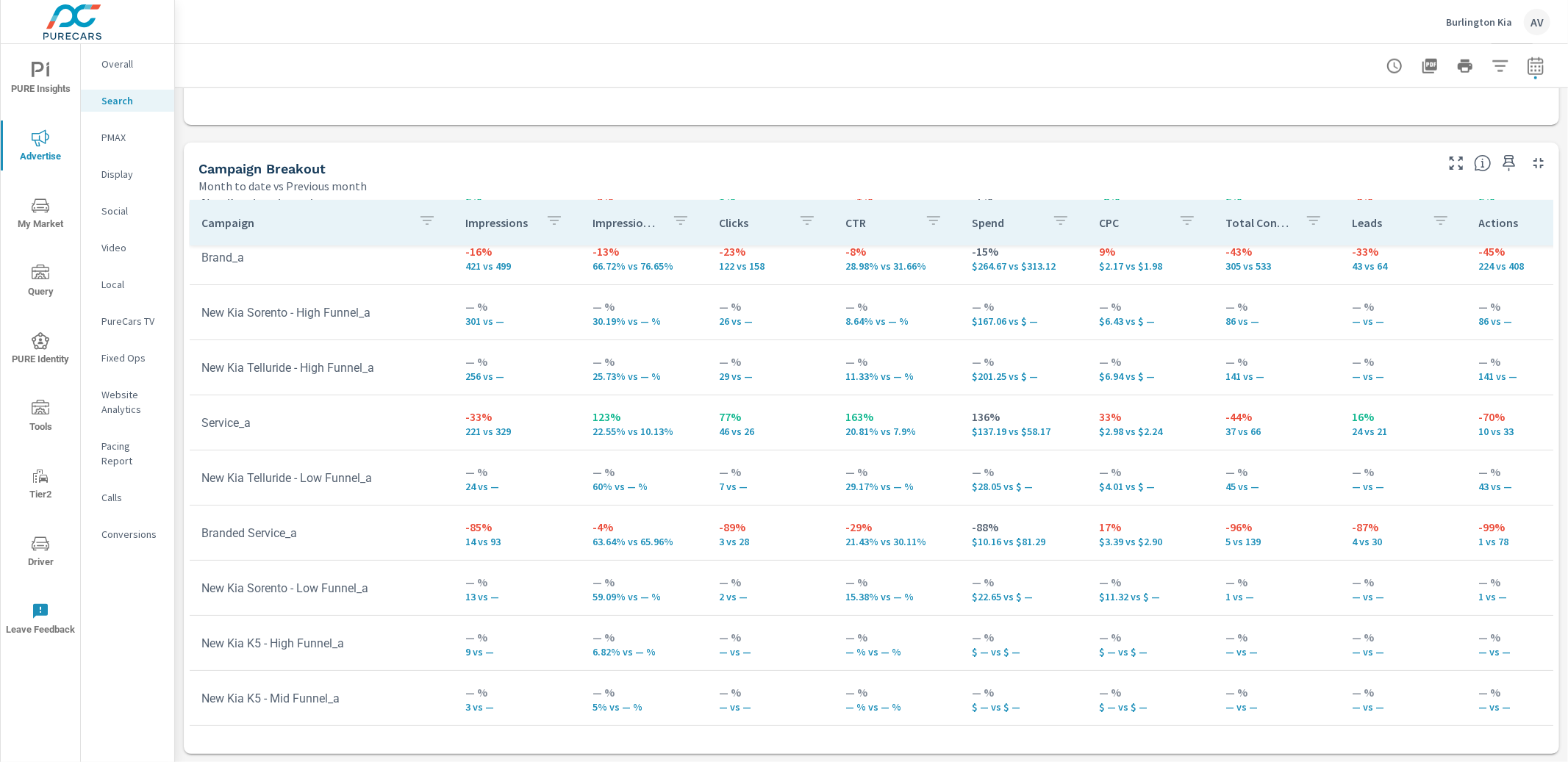
scroll to position [137, 0]
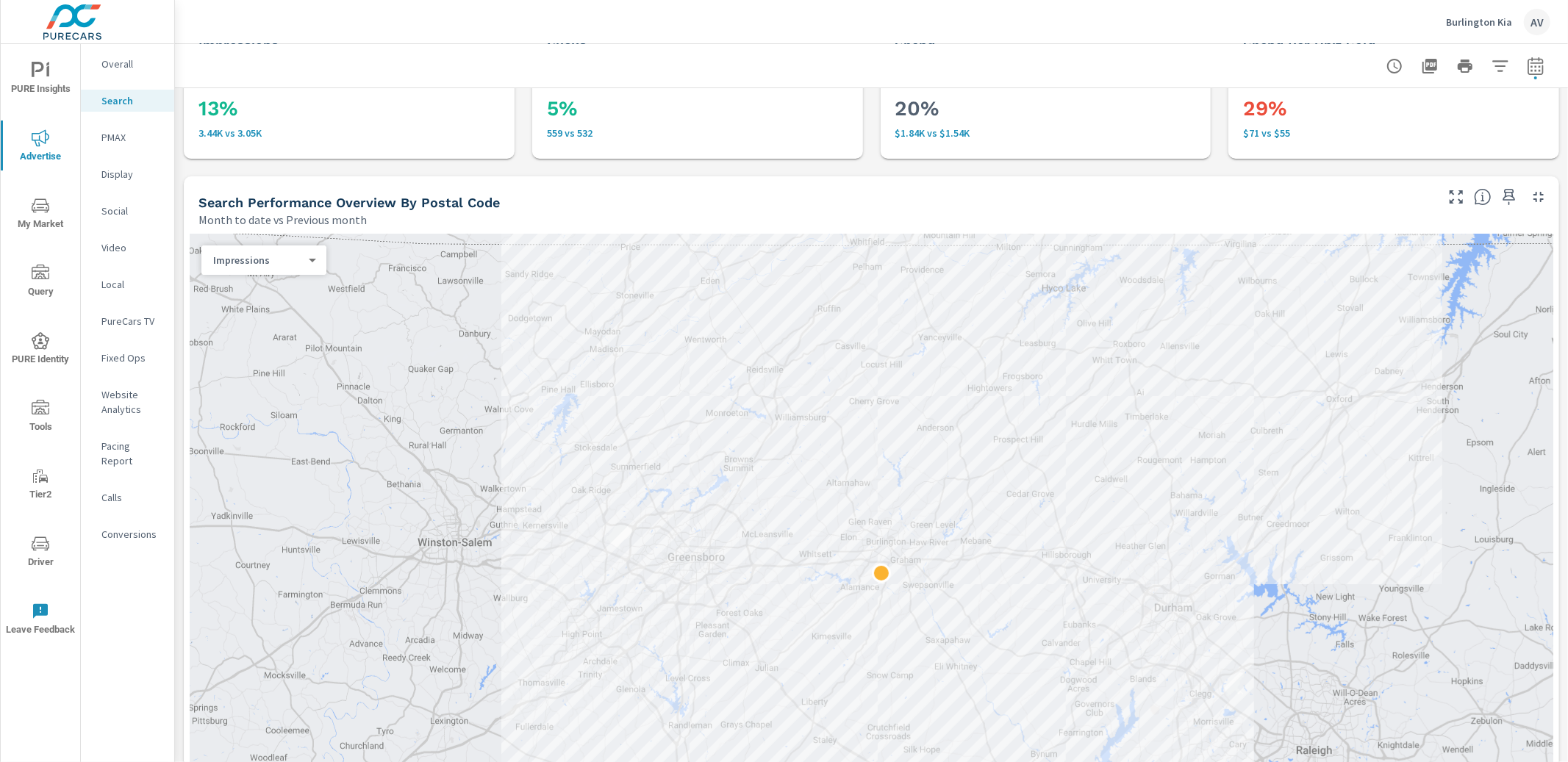
scroll to position [189, 0]
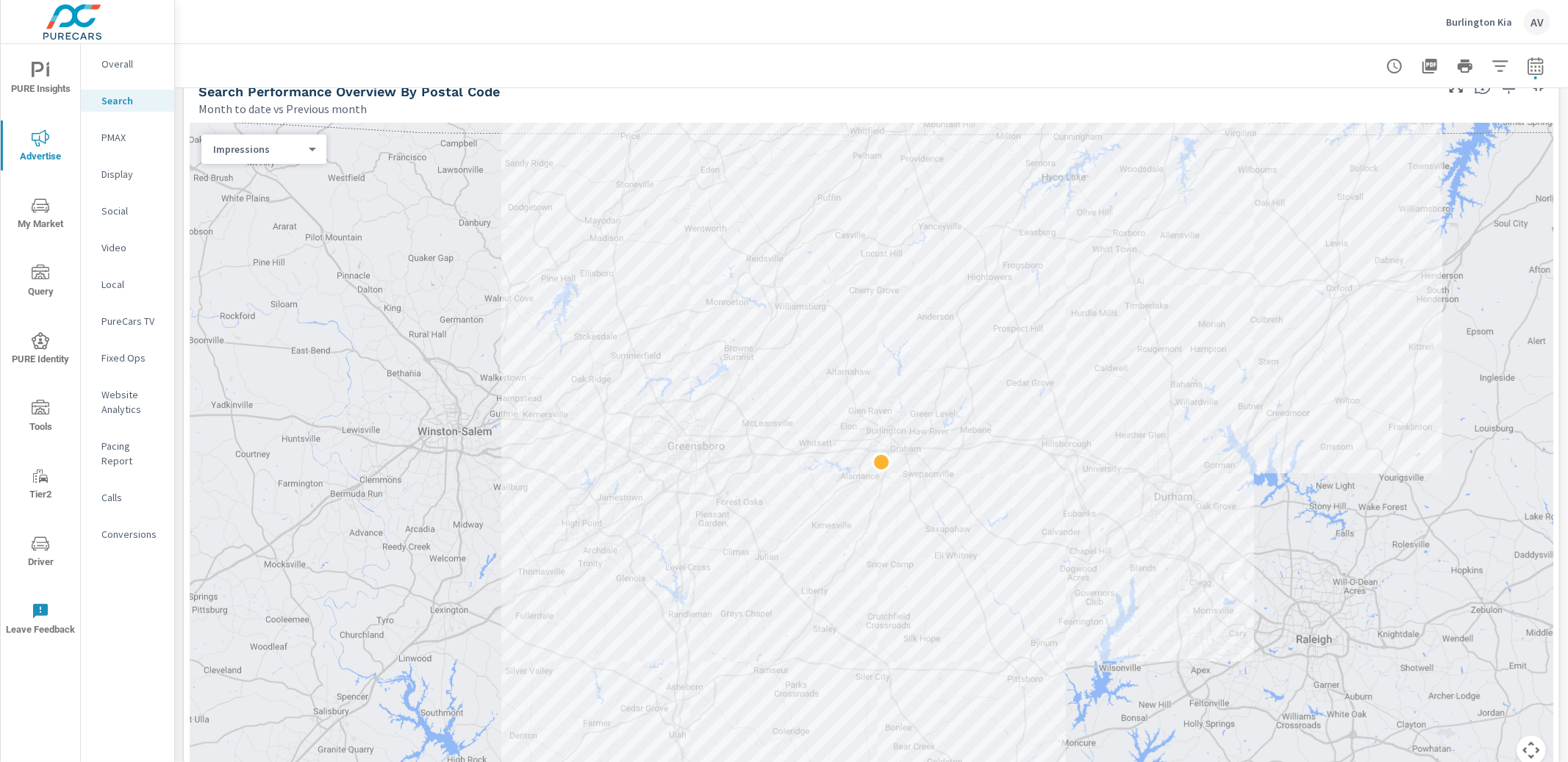
click at [249, 162] on div "Impressions 0 ​" at bounding box center [264, 149] width 125 height 30
click at [250, 158] on div "Impressions 0 ​" at bounding box center [264, 149] width 125 height 30
click at [256, 152] on body "PURE Insights Advertise My Market Query PURE Identity Tools Tier2 Driver Leave …" at bounding box center [784, 381] width 1568 height 762
click at [264, 176] on li "Clicks" at bounding box center [258, 172] width 113 height 24
click at [267, 150] on body "PURE Insights Advertise My Market Query PURE Identity Tools Tier2 Driver Leave …" at bounding box center [784, 381] width 1568 height 762
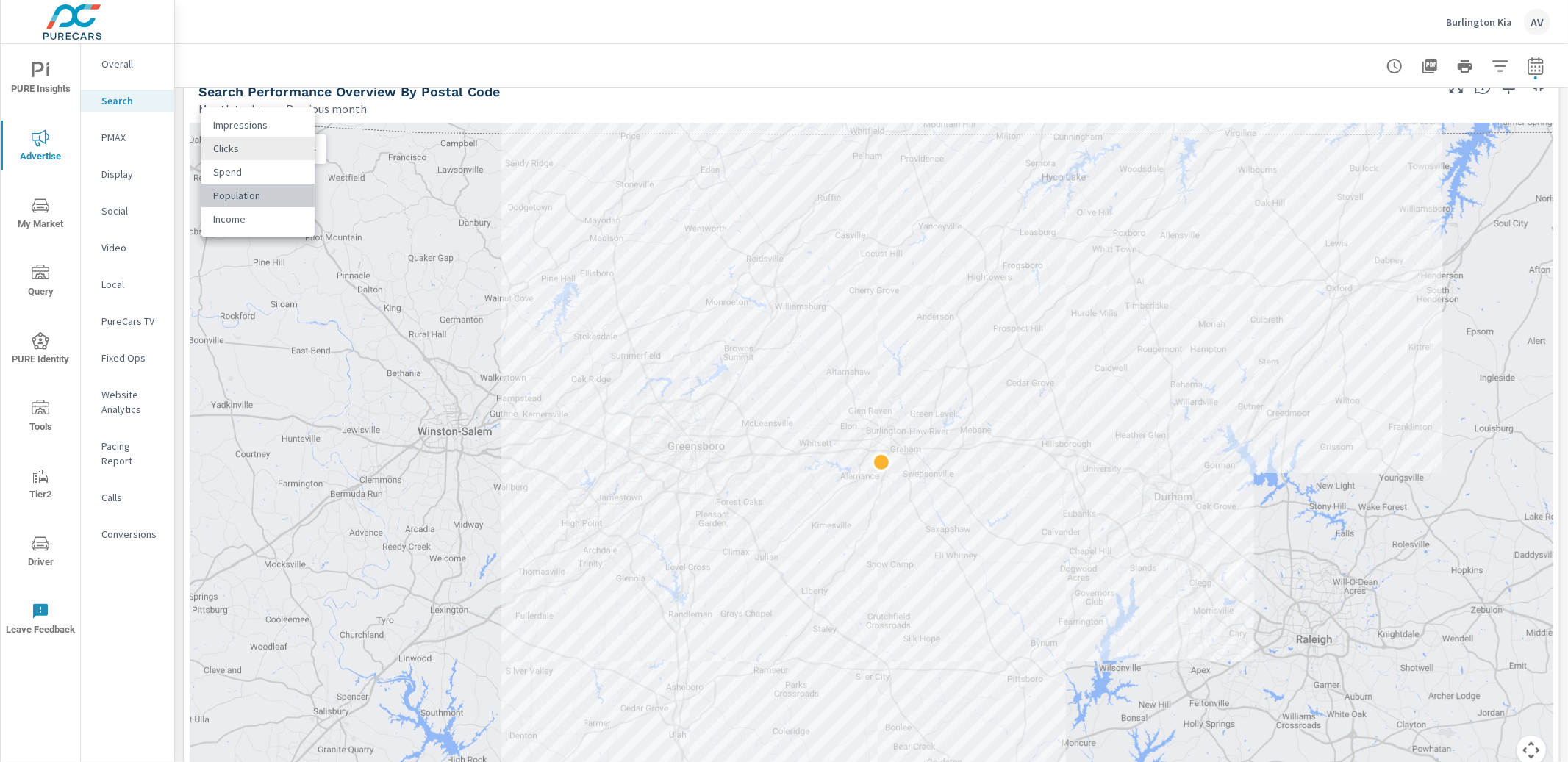
click at [279, 190] on li "Population" at bounding box center [258, 195] width 113 height 24
click at [280, 144] on body "PURE Insights Advertise My Market Query PURE Identity Tools Tier2 Driver Leave …" at bounding box center [784, 381] width 1568 height 762
click at [267, 116] on li "Spend" at bounding box center [258, 125] width 113 height 24
click at [275, 153] on body "PURE Insights Advertise My Market Query PURE Identity Tools Tier2 Driver Leave …" at bounding box center [784, 381] width 1568 height 762
click at [275, 123] on li "Clicks" at bounding box center [258, 125] width 113 height 24
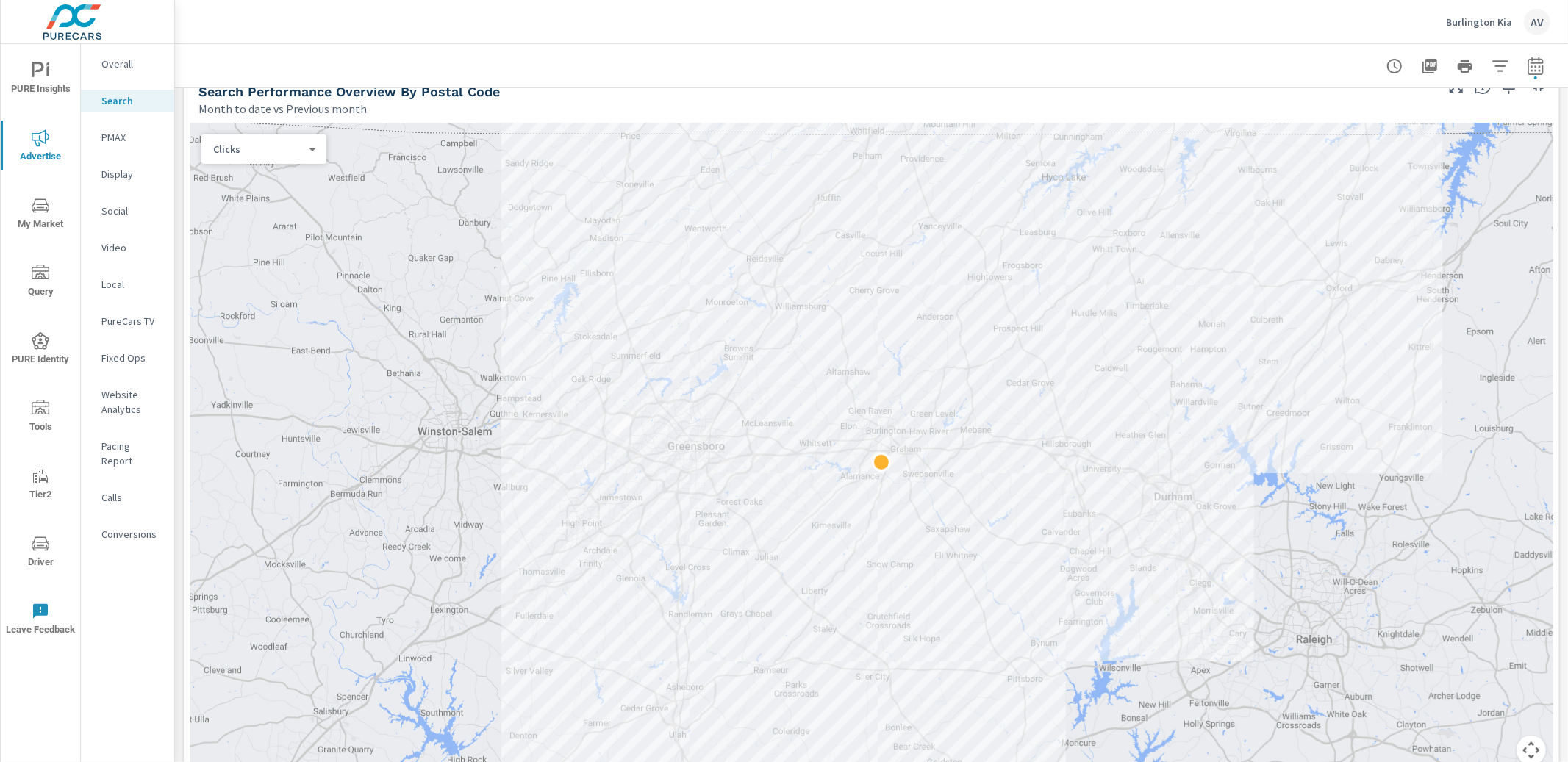
click at [267, 161] on div "Clicks 1 ​" at bounding box center [264, 149] width 125 height 30
click at [266, 151] on body "PURE Insights Advertise My Market Query PURE Identity Tools Tier2 Driver Leave …" at bounding box center [784, 381] width 1568 height 762
click at [265, 129] on li "Impressions" at bounding box center [258, 125] width 113 height 24
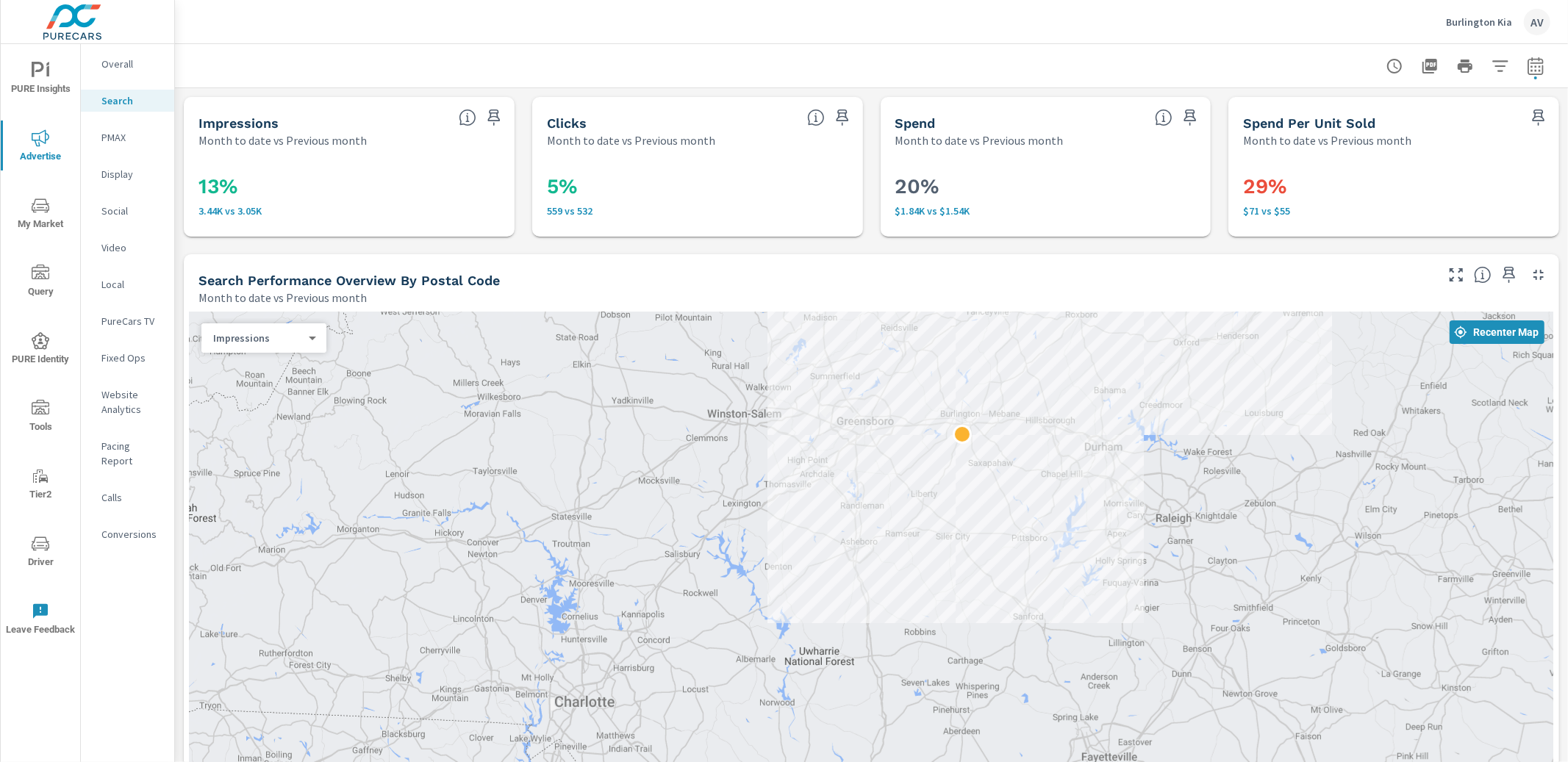
drag, startPoint x: 1290, startPoint y: 648, endPoint x: 1198, endPoint y: 425, distance: 241.2
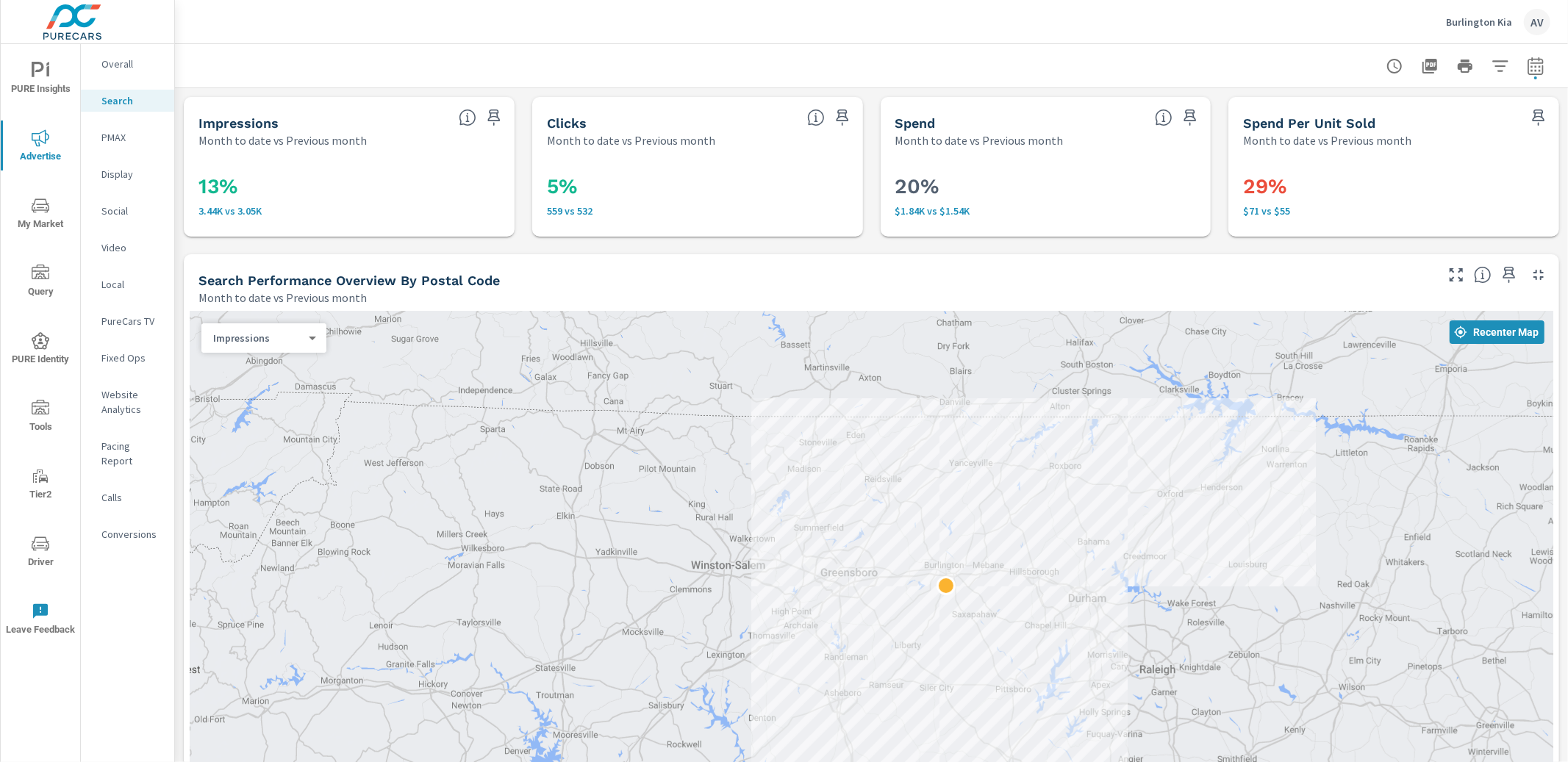
drag, startPoint x: 1195, startPoint y: 431, endPoint x: 1181, endPoint y: 585, distance: 154.6
click at [1181, 585] on div at bounding box center [871, 641] width 1363 height 660
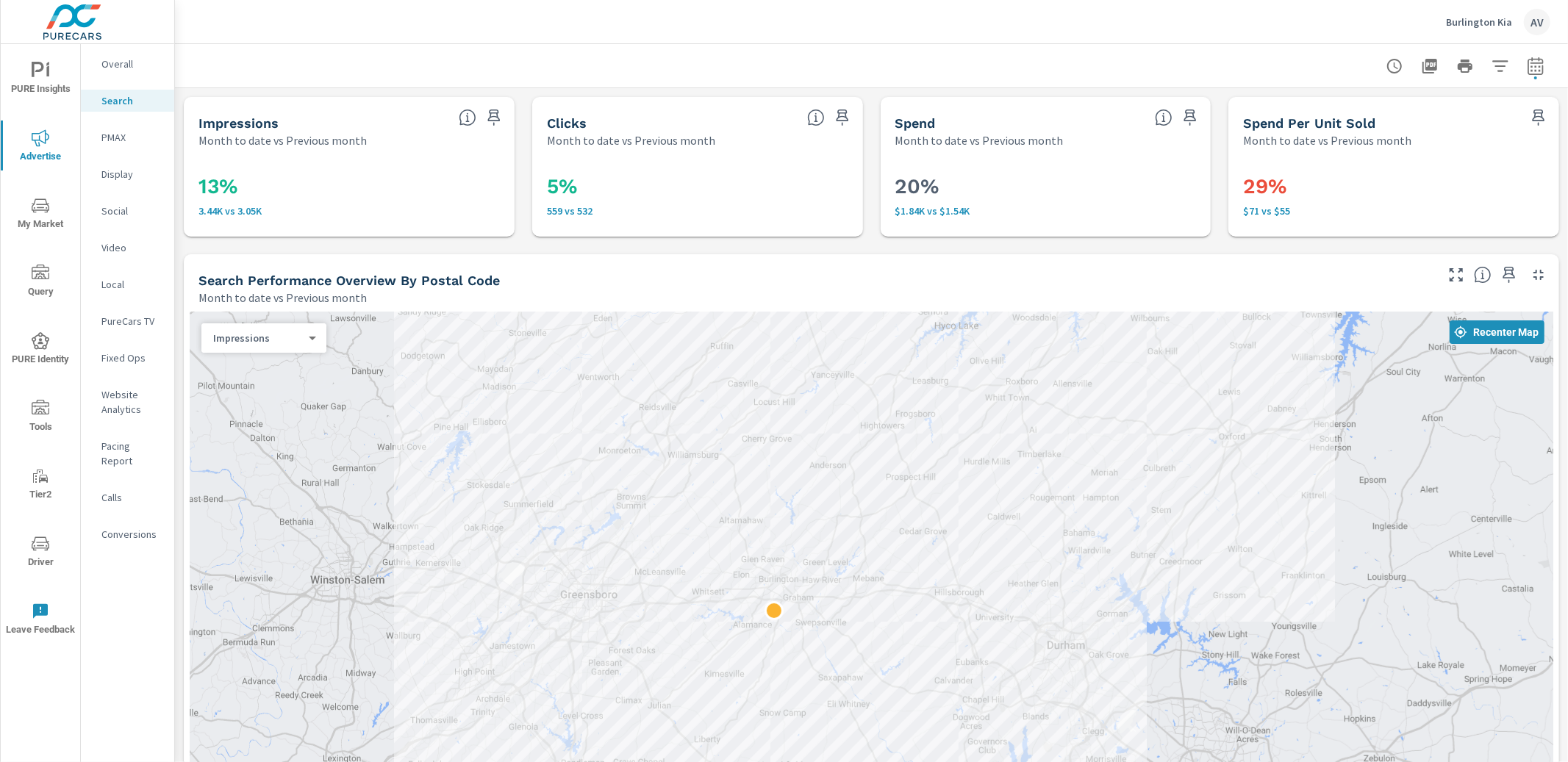
drag, startPoint x: 1116, startPoint y: 589, endPoint x: 1268, endPoint y: 563, distance: 154.2
click at [1268, 562] on div at bounding box center [871, 641] width 1363 height 660
click at [1529, 64] on icon "button" at bounding box center [1535, 66] width 18 height 18
select select "Month to date"
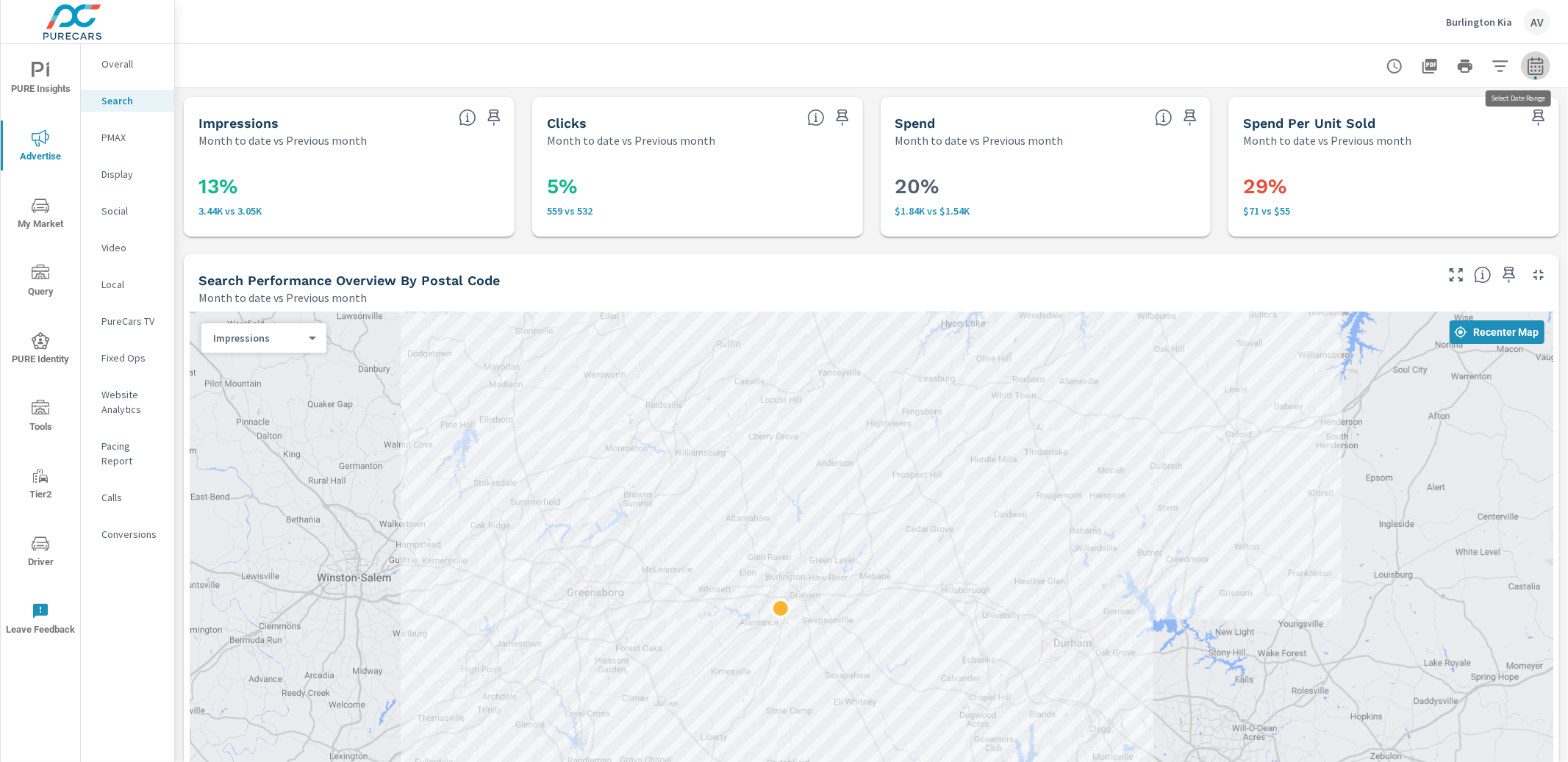
select select "Previous month"
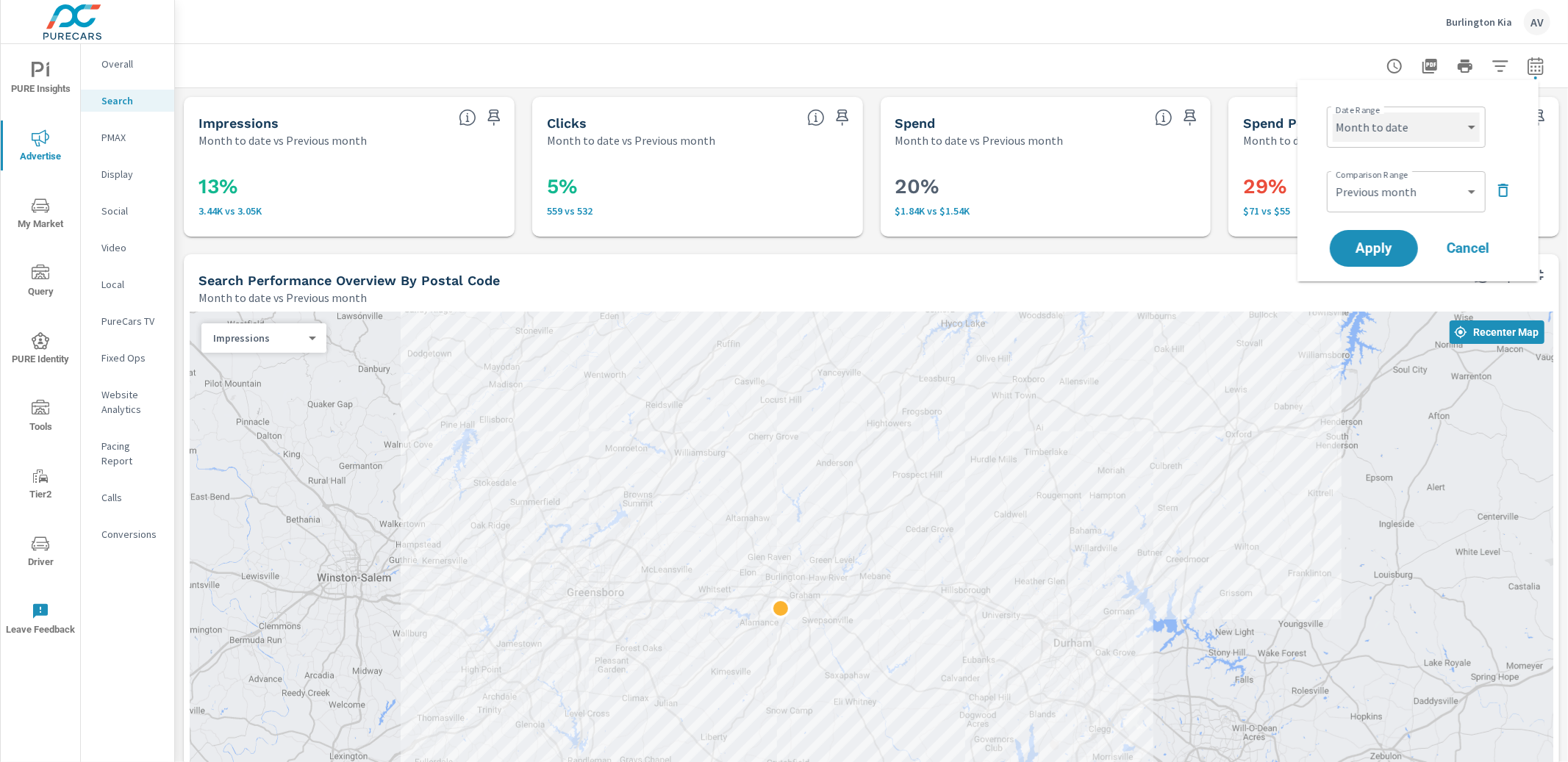
click at [1405, 131] on select "Custom Yesterday Last week Last 7 days Last 14 days Last 30 days Last 45 days L…" at bounding box center [1406, 127] width 147 height 30
click at [1333, 112] on select "Custom Yesterday Last week Last 7 days Last 14 days Last 30 days Last 45 days L…" at bounding box center [1406, 127] width 147 height 30
select select "Last month"
click at [1396, 253] on span "Apply" at bounding box center [1373, 249] width 60 height 14
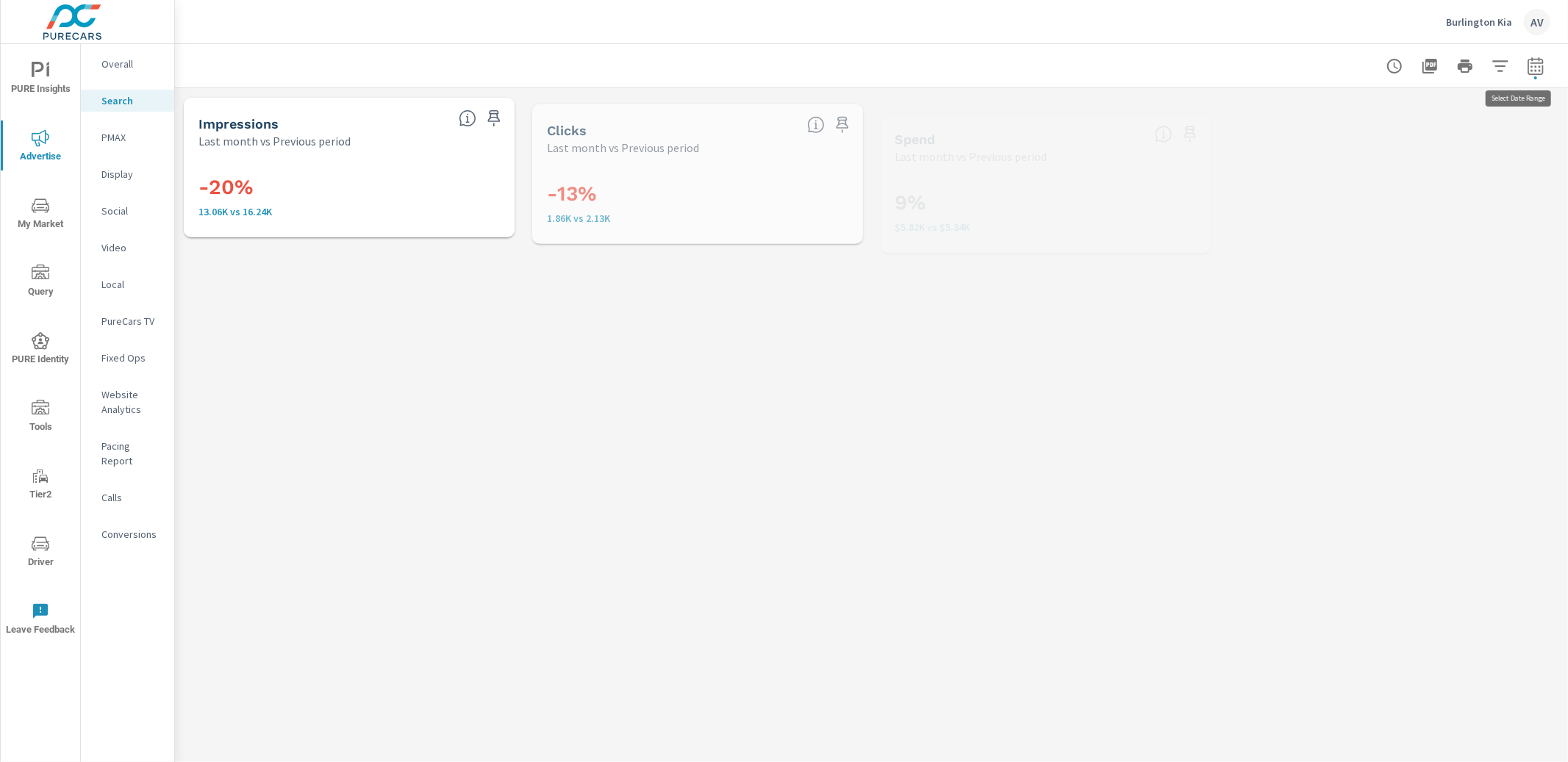
scroll to position [110, 0]
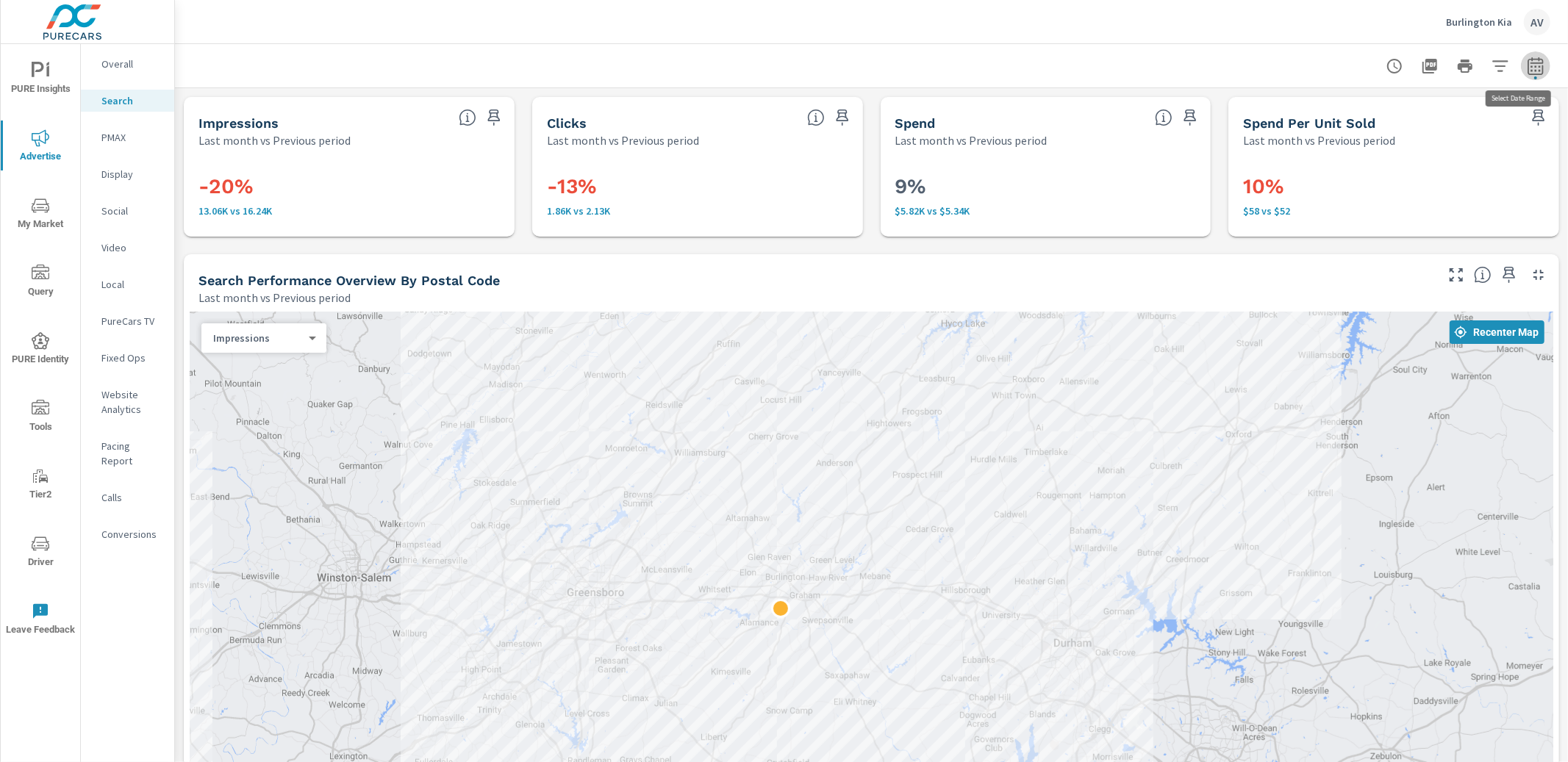
click at [1527, 68] on icon "button" at bounding box center [1535, 66] width 18 height 18
select select "Last month"
select select "Previous period"
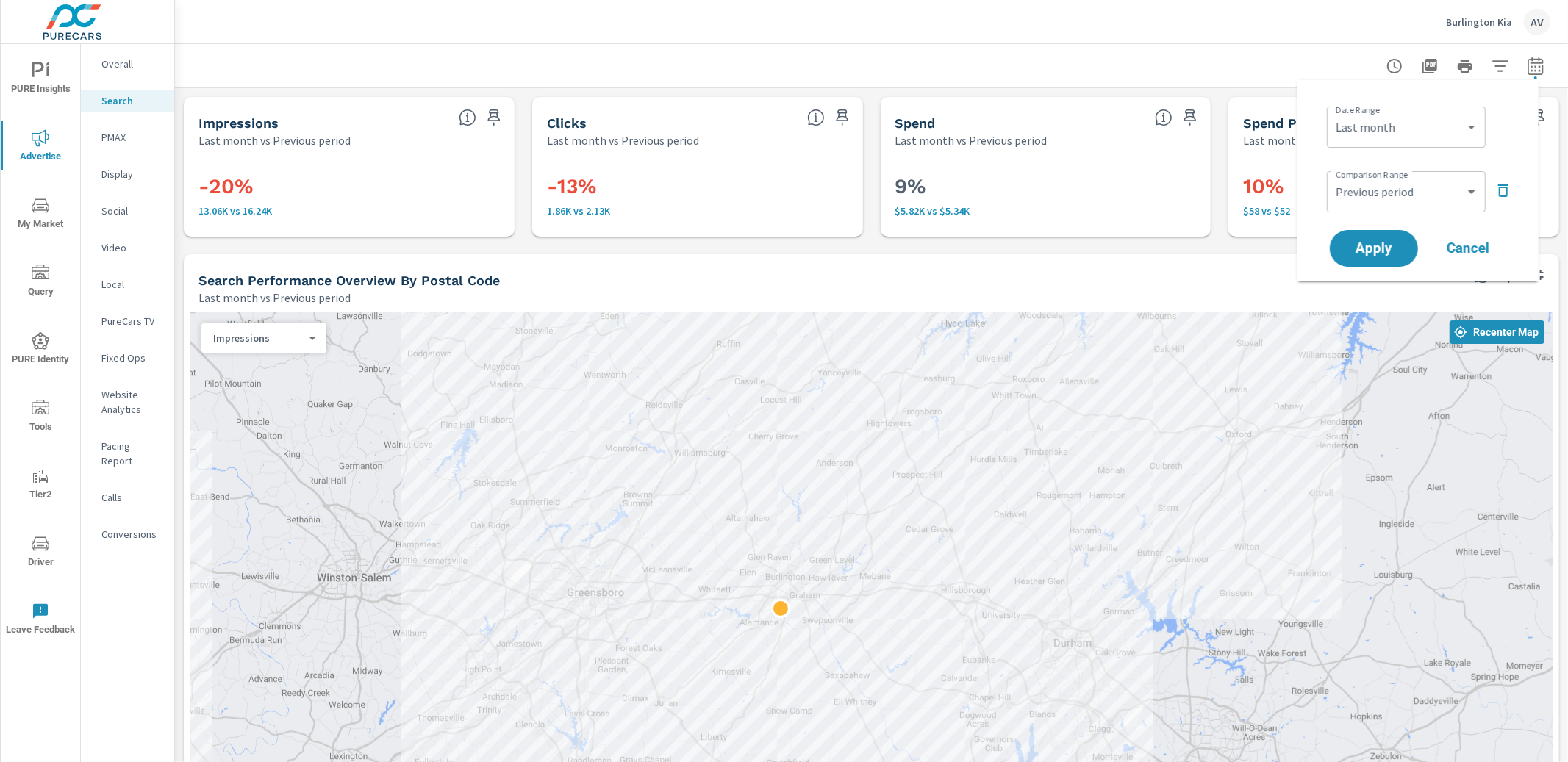
click at [1094, 265] on div "Search Performance Overview By Postal Code Last month vs Previous period" at bounding box center [811, 281] width 1255 height 52
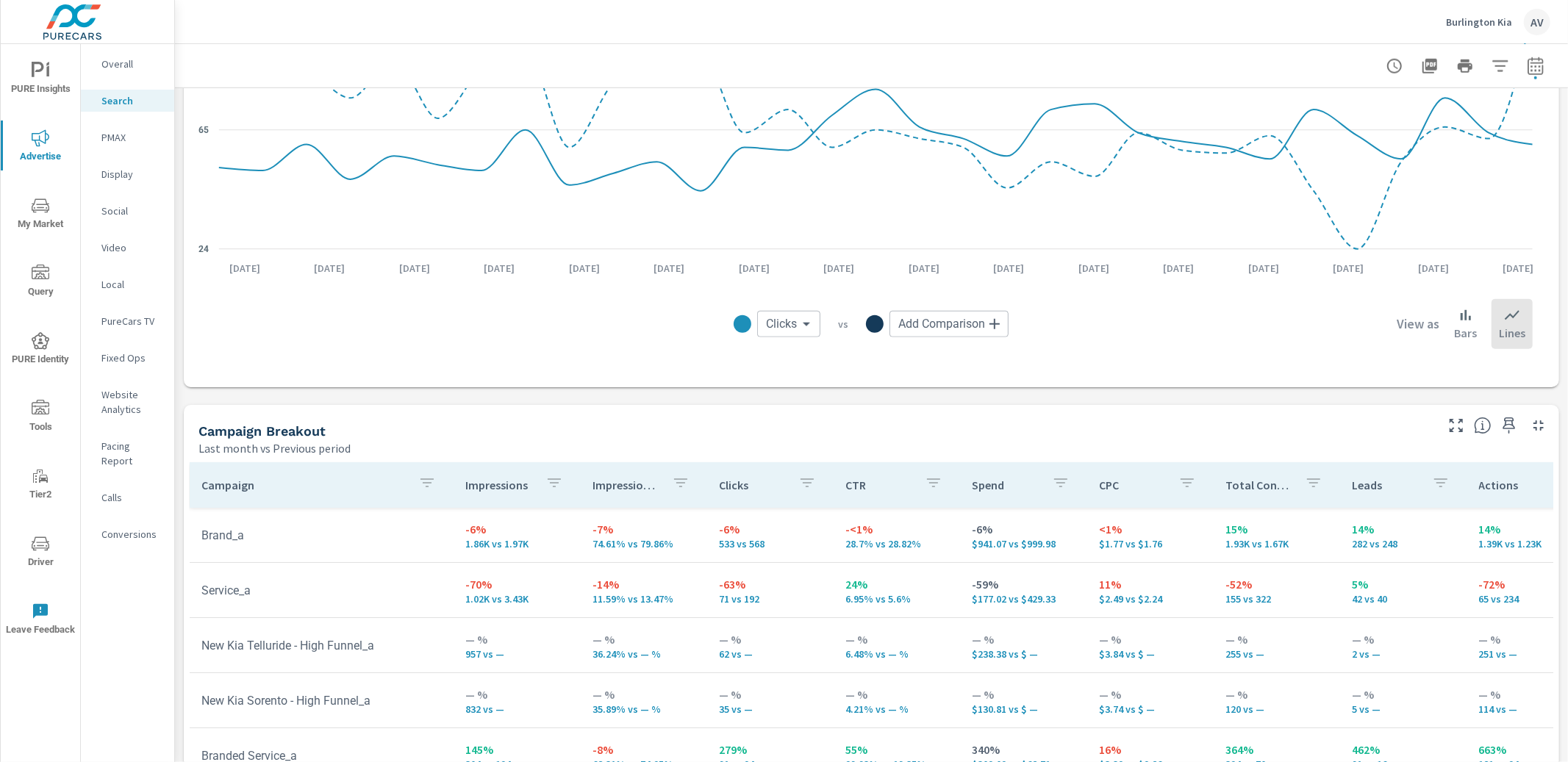
scroll to position [1132, 0]
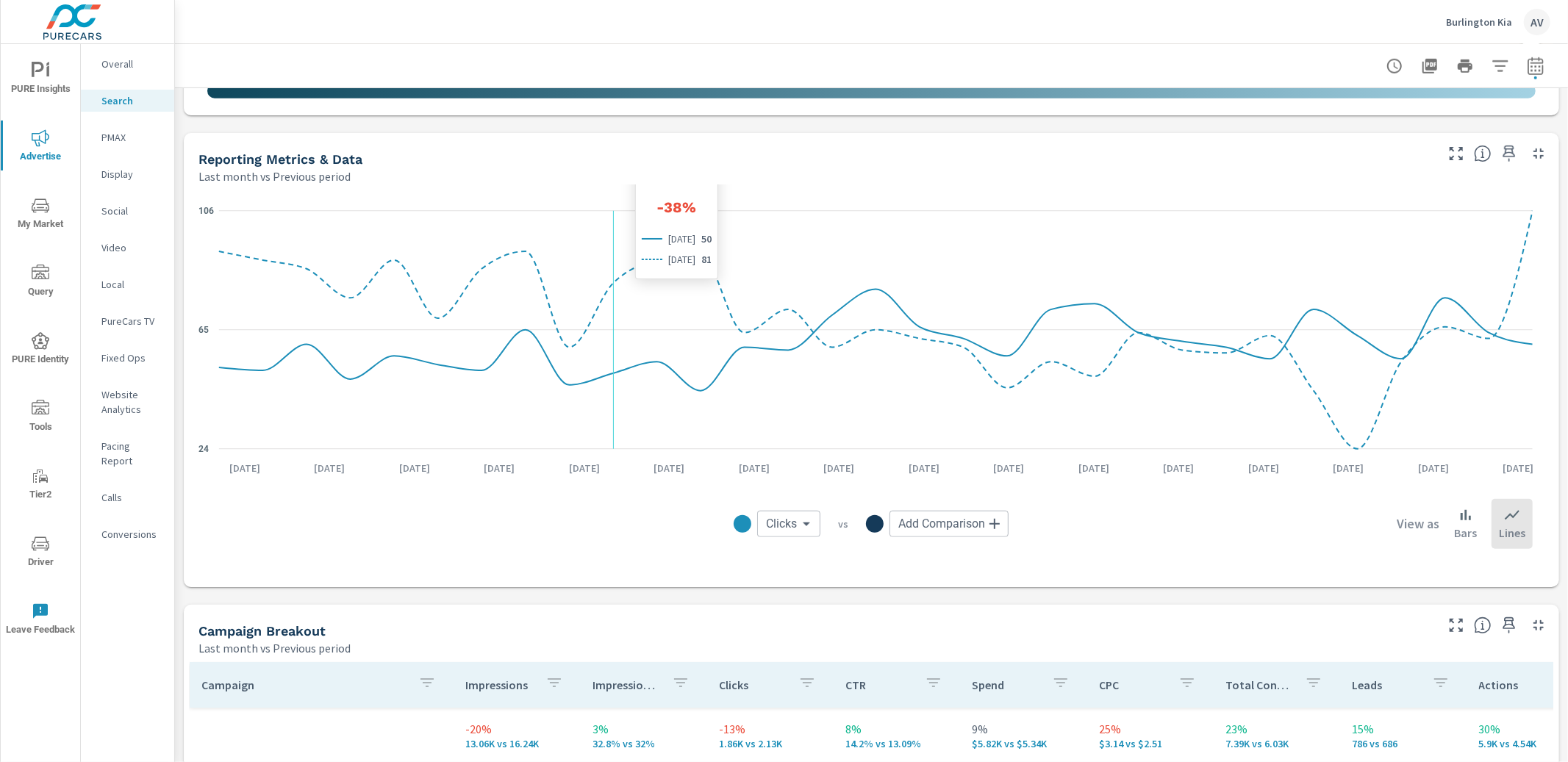
scroll to position [792, 0]
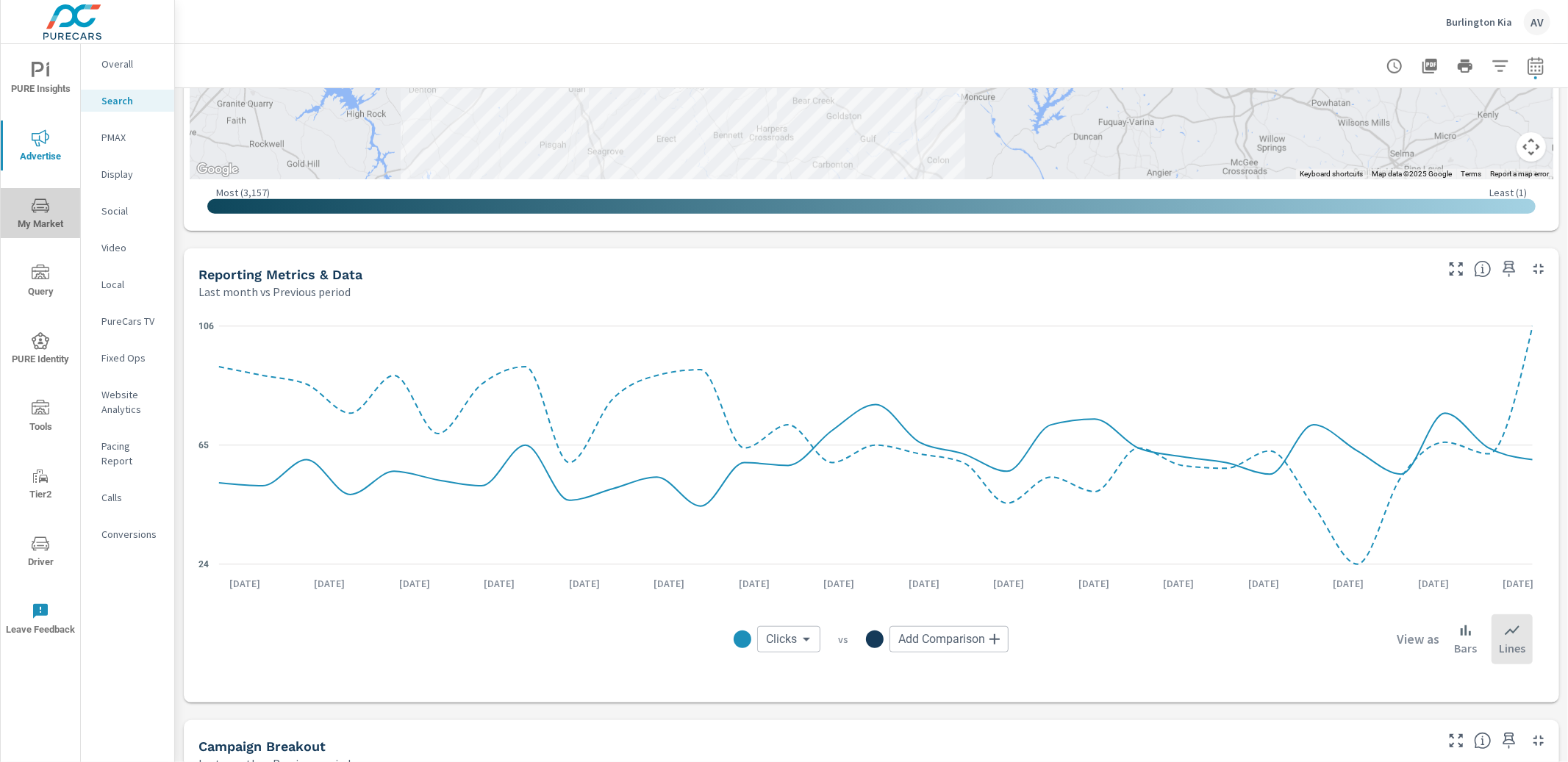
click at [36, 227] on span "My Market" at bounding box center [40, 215] width 70 height 36
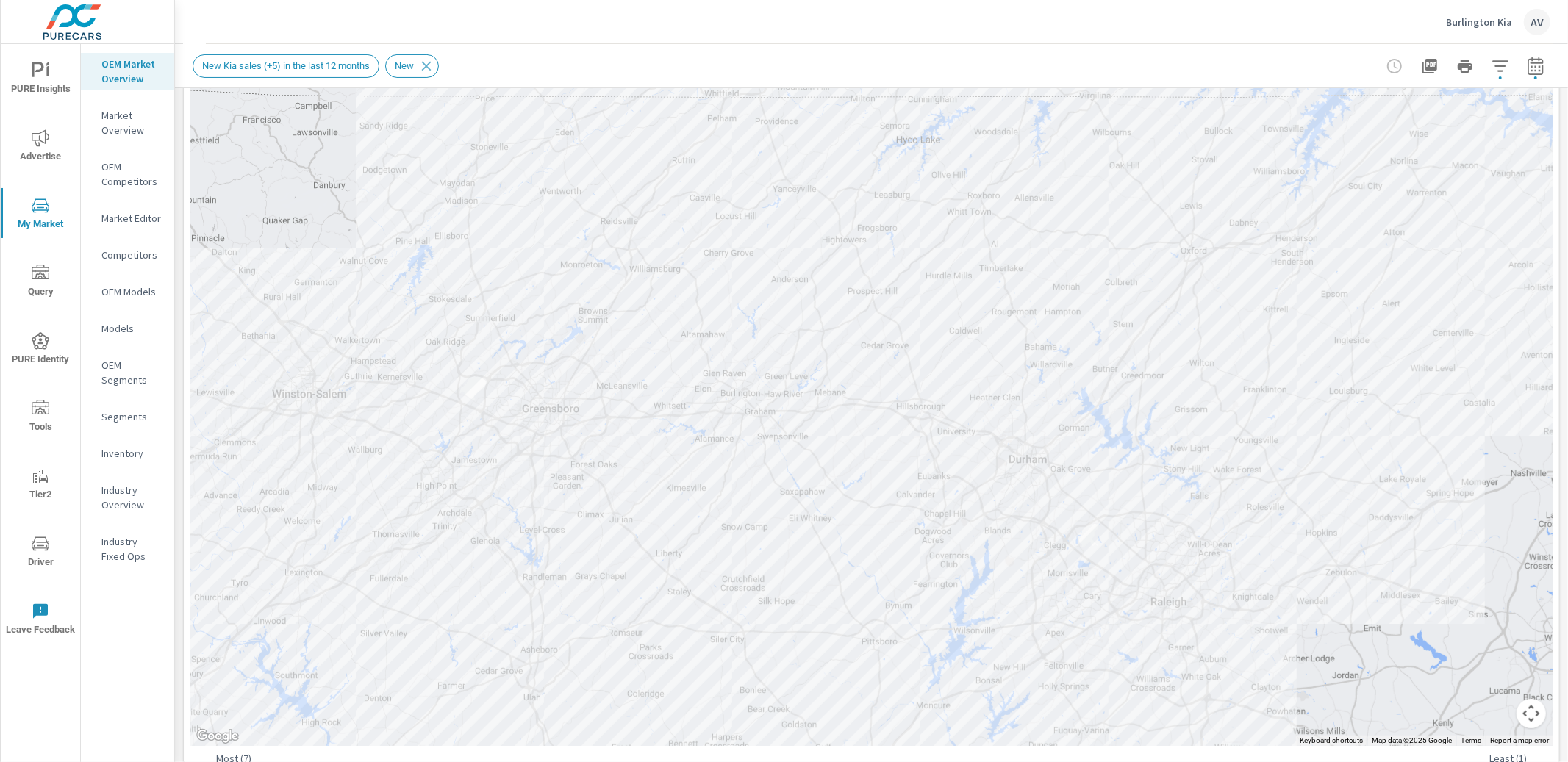
scroll to position [315, 0]
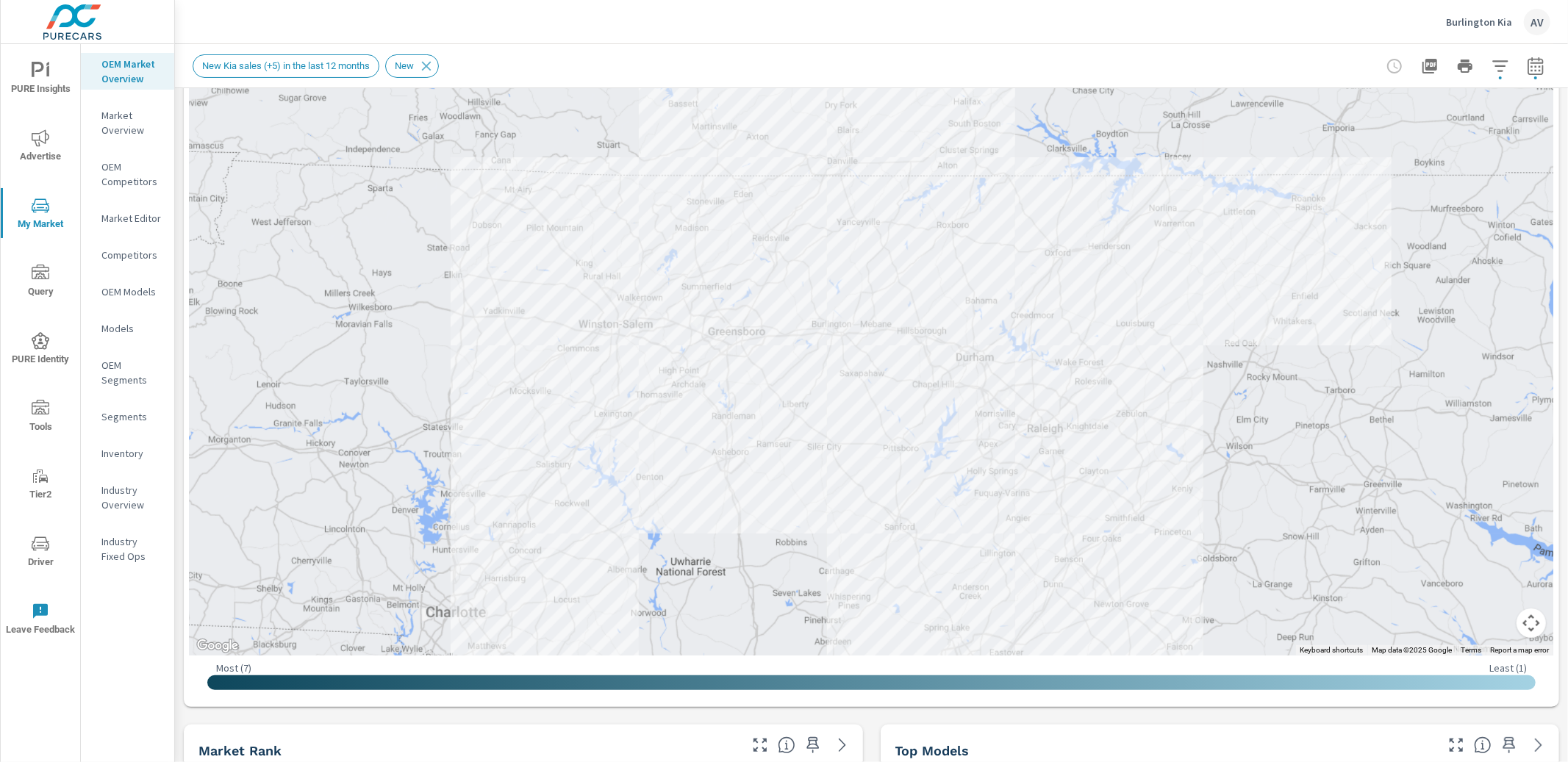
drag, startPoint x: 1242, startPoint y: 458, endPoint x: 1216, endPoint y: 410, distance: 54.6
click at [1216, 410] on div at bounding box center [1533, 540] width 1411 height 793
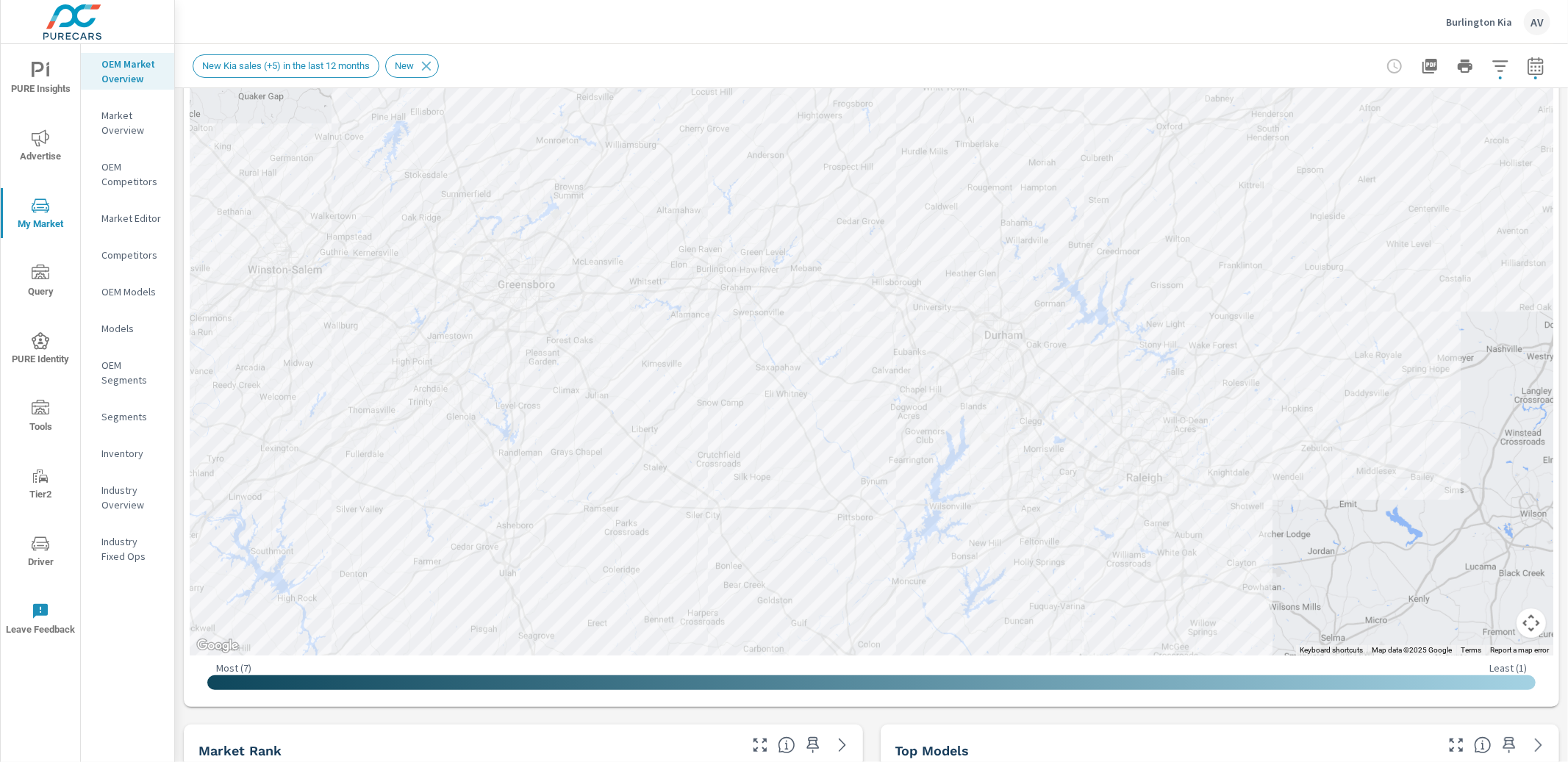
drag, startPoint x: 1054, startPoint y: 416, endPoint x: 1322, endPoint y: 535, distance: 293.2
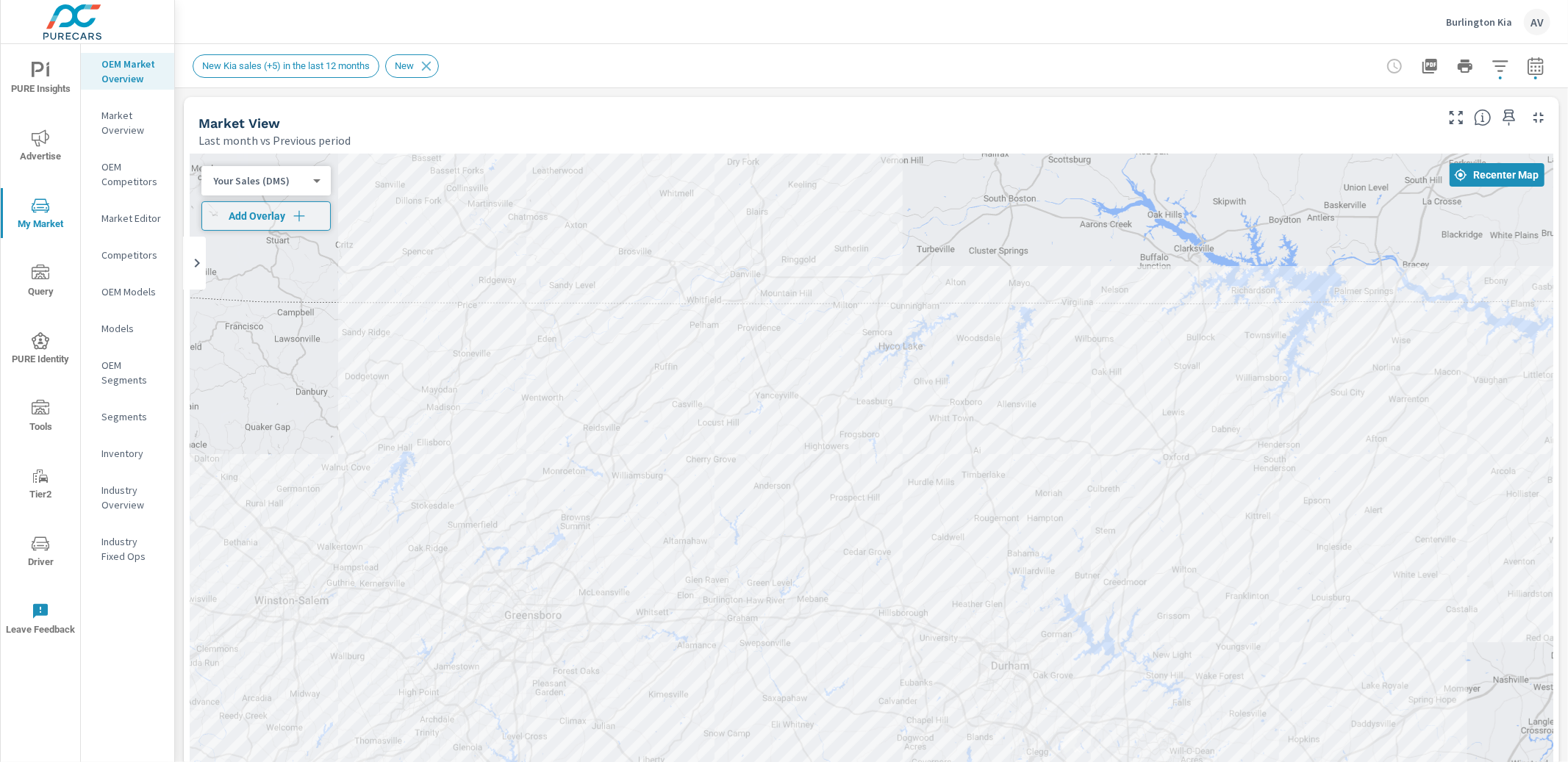
click at [288, 183] on body "PURE Insights Advertise My Market Query PURE Identity Tools Tier2 Driver Leave …" at bounding box center [784, 381] width 1568 height 762
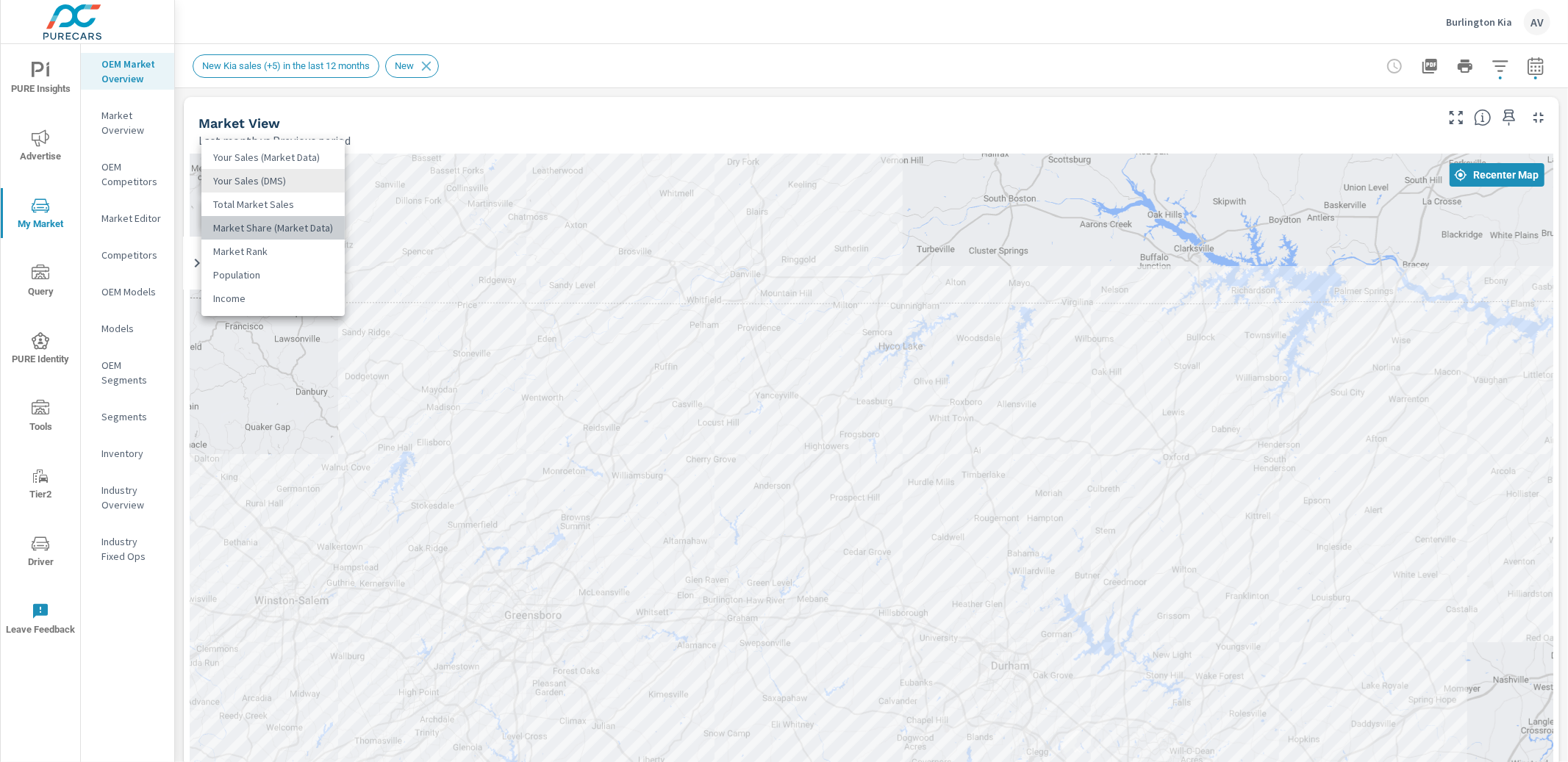
click at [273, 232] on li "Market Share (Market Data)" at bounding box center [272, 228] width 143 height 24
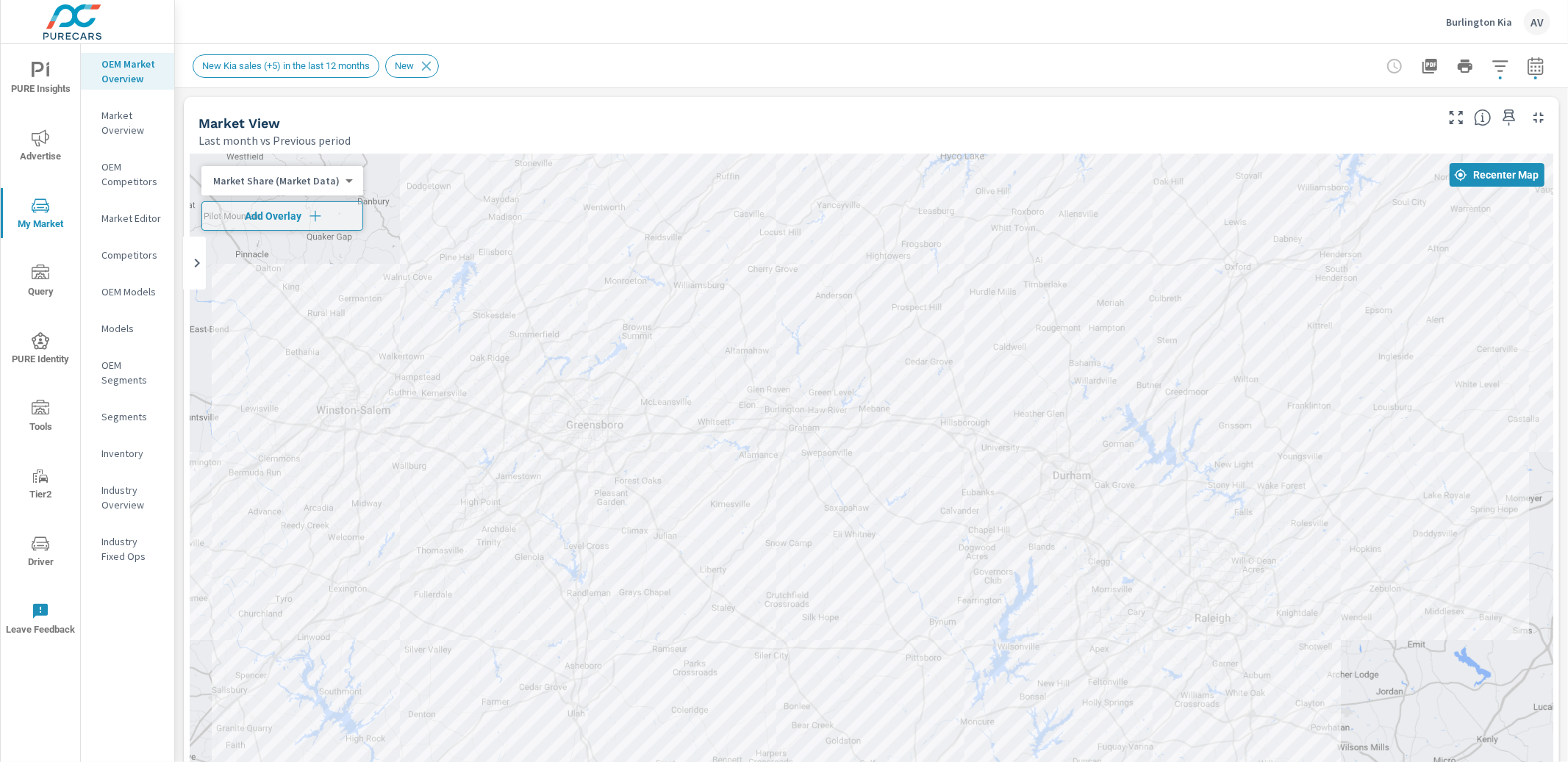
drag, startPoint x: 973, startPoint y: 447, endPoint x: 1039, endPoint y: 244, distance: 213.5
click at [1039, 244] on div at bounding box center [871, 562] width 1363 height 817
click at [432, 63] on icon at bounding box center [426, 65] width 9 height 9
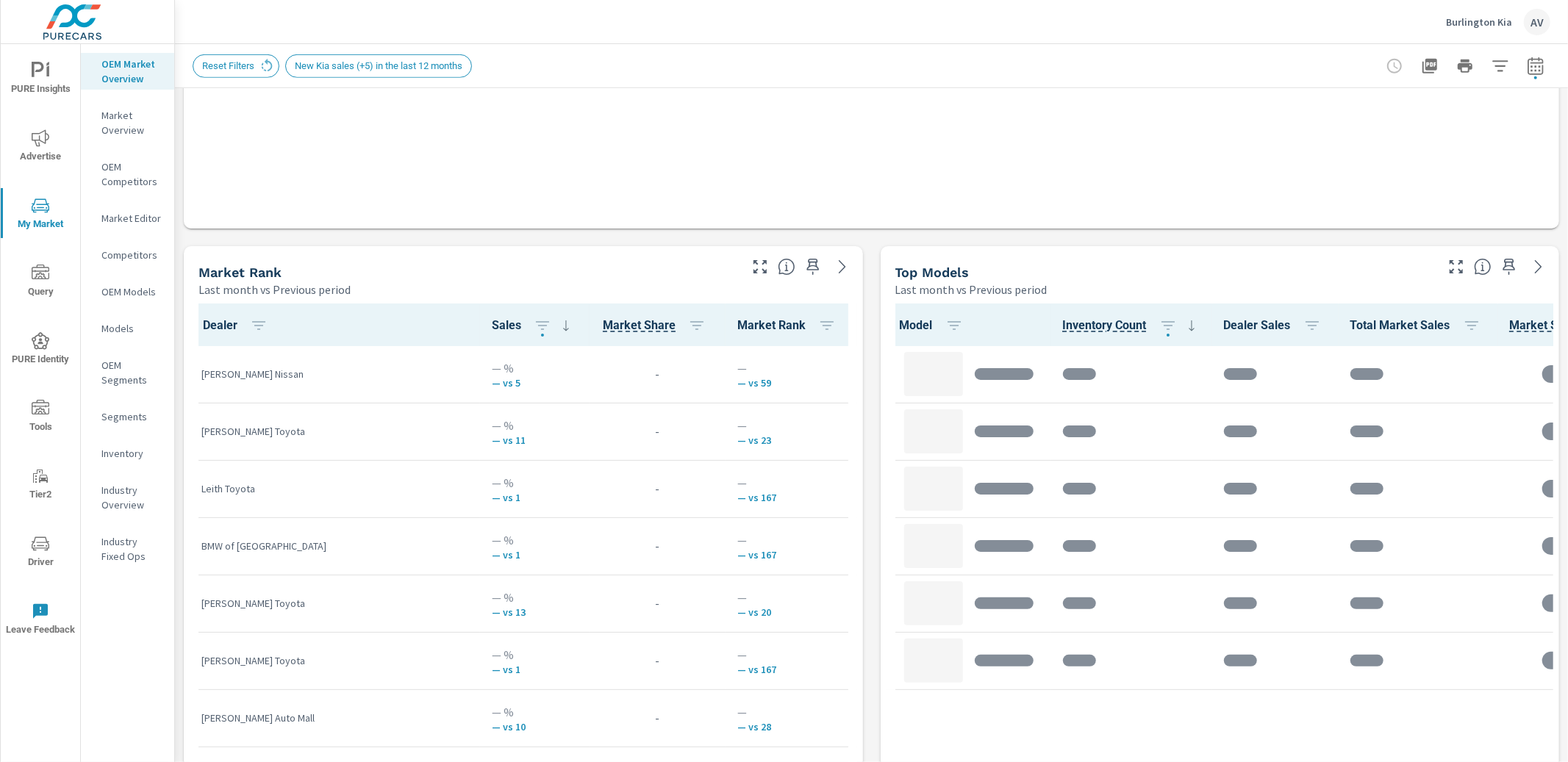
scroll to position [1, 0]
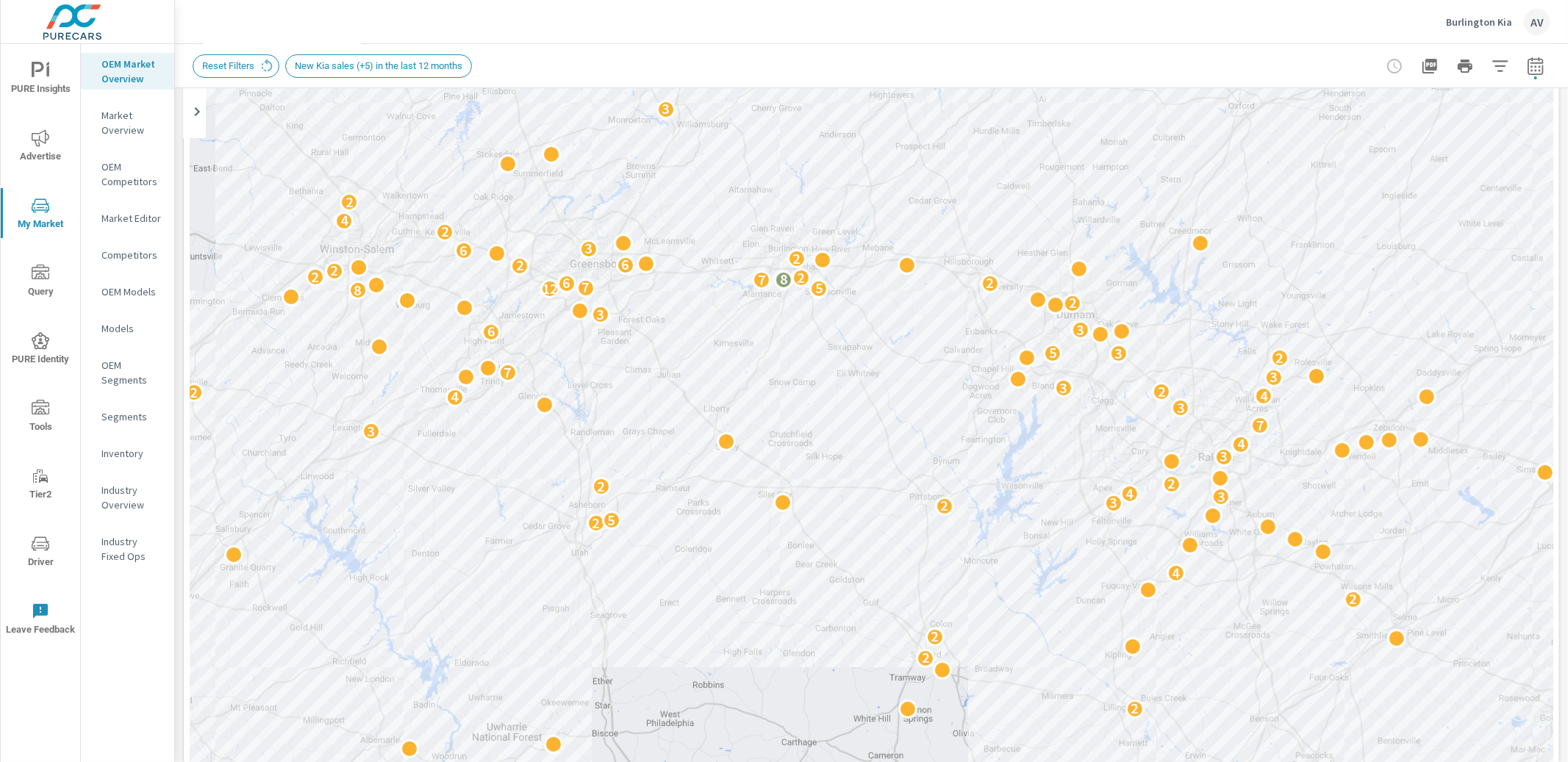
scroll to position [126, 0]
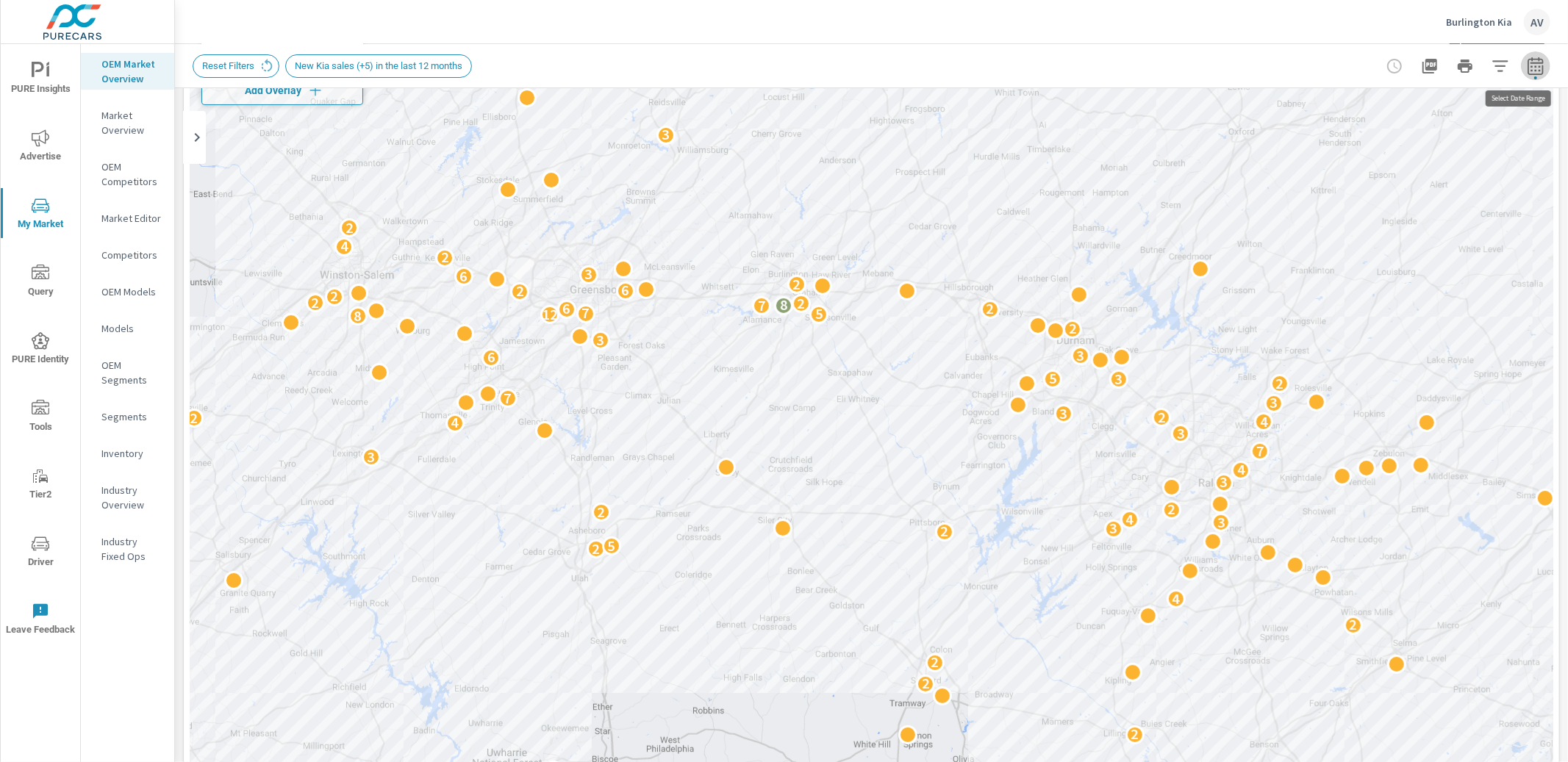
click at [1527, 59] on icon "button" at bounding box center [1535, 66] width 18 height 18
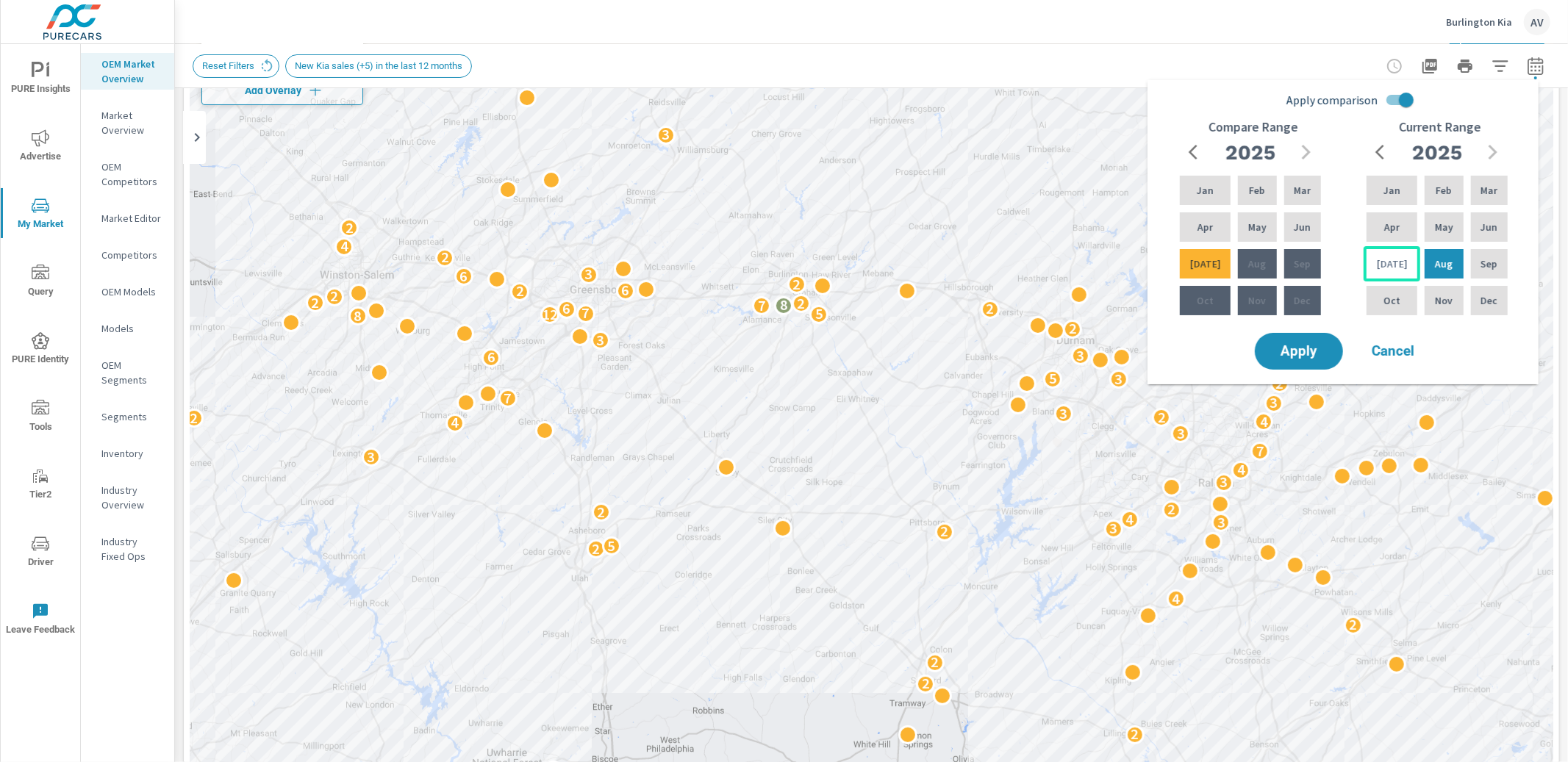
click at [1388, 257] on p "Jul" at bounding box center [1392, 263] width 30 height 14
click at [1381, 268] on p "Jul" at bounding box center [1392, 263] width 30 height 14
click at [1380, 267] on p "Jul" at bounding box center [1392, 263] width 30 height 14
click at [1295, 365] on button "Apply" at bounding box center [1299, 351] width 91 height 38
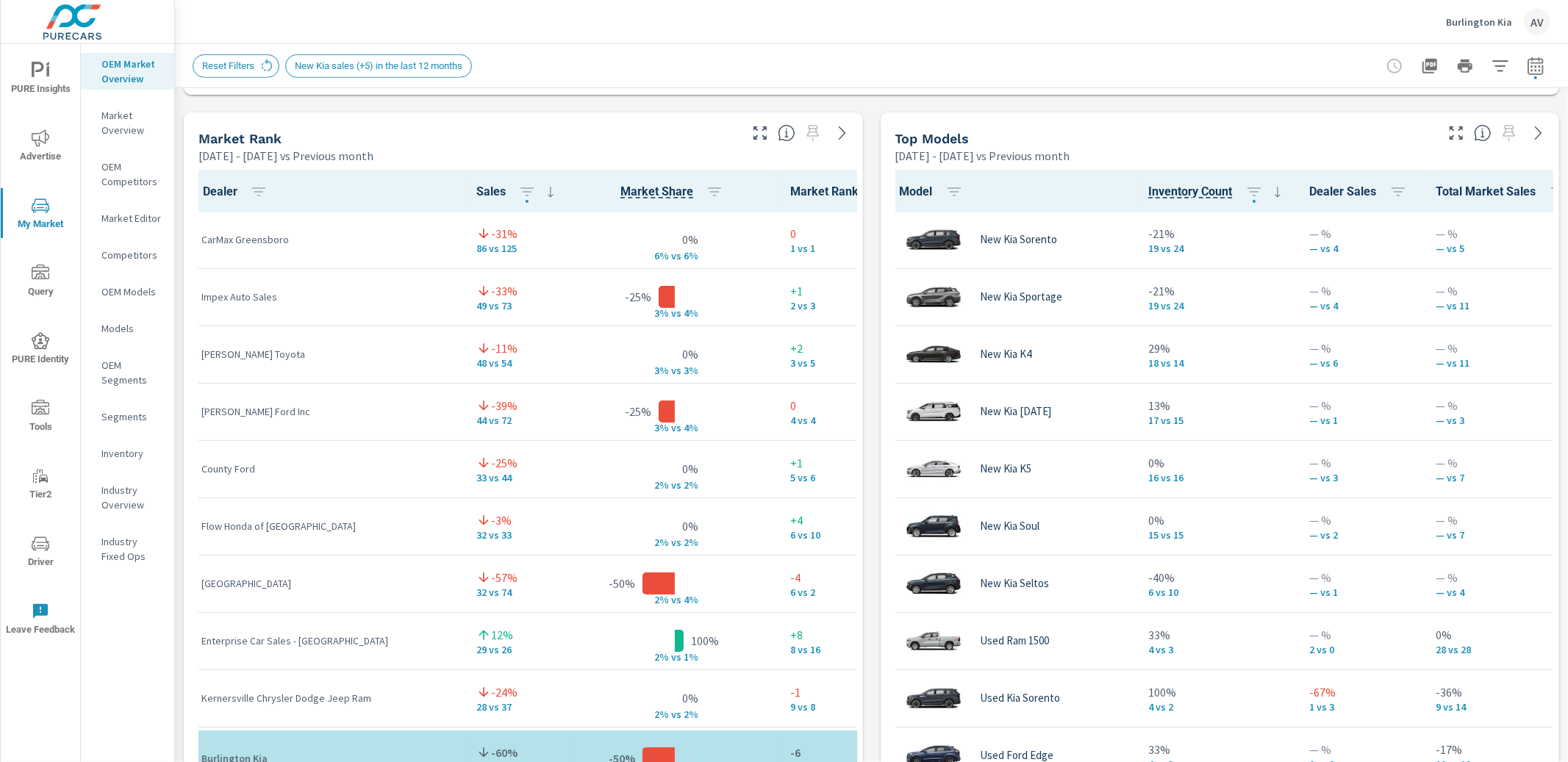
scroll to position [963, 0]
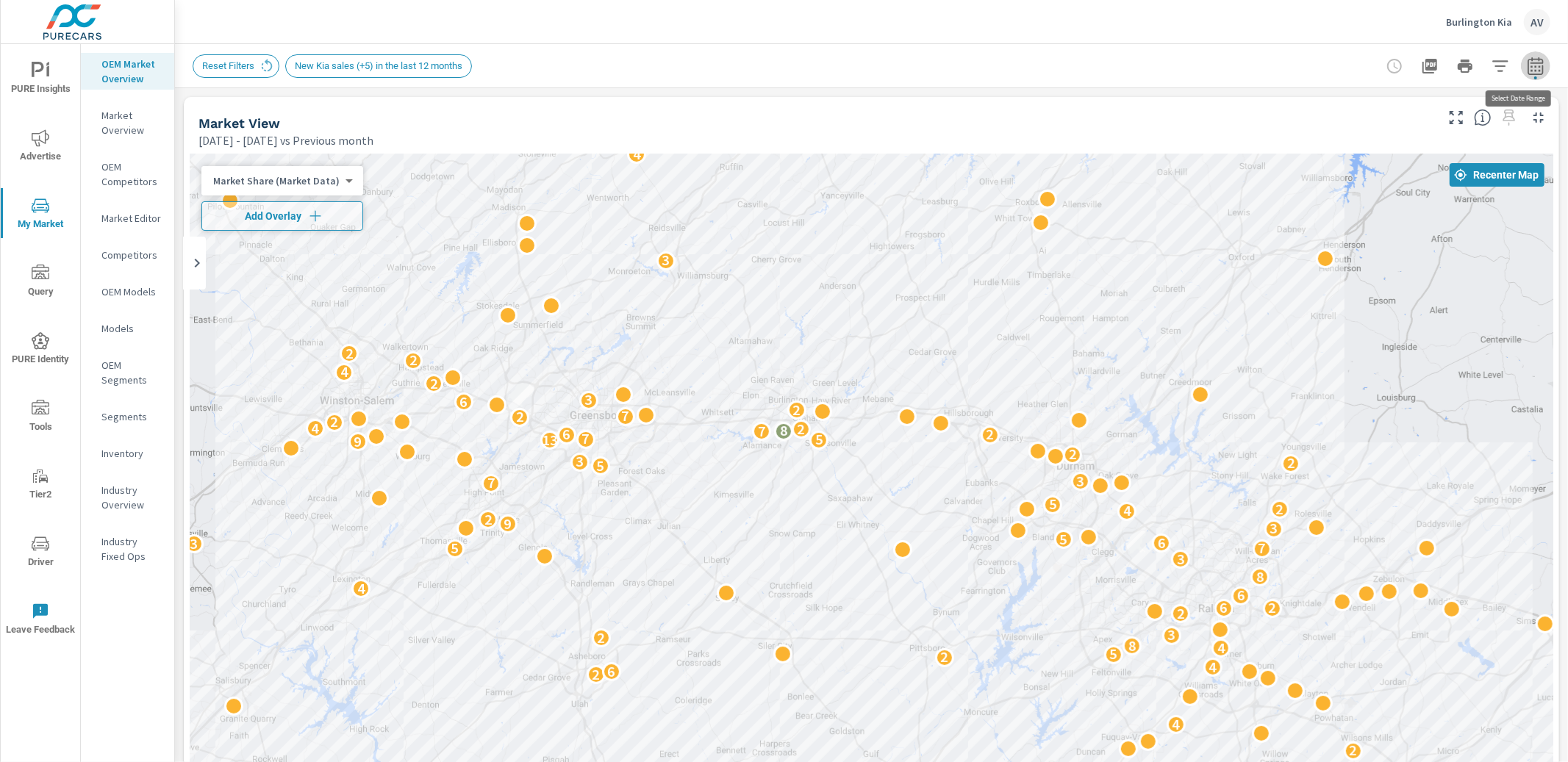
click at [1527, 73] on icon "button" at bounding box center [1535, 65] width 15 height 18
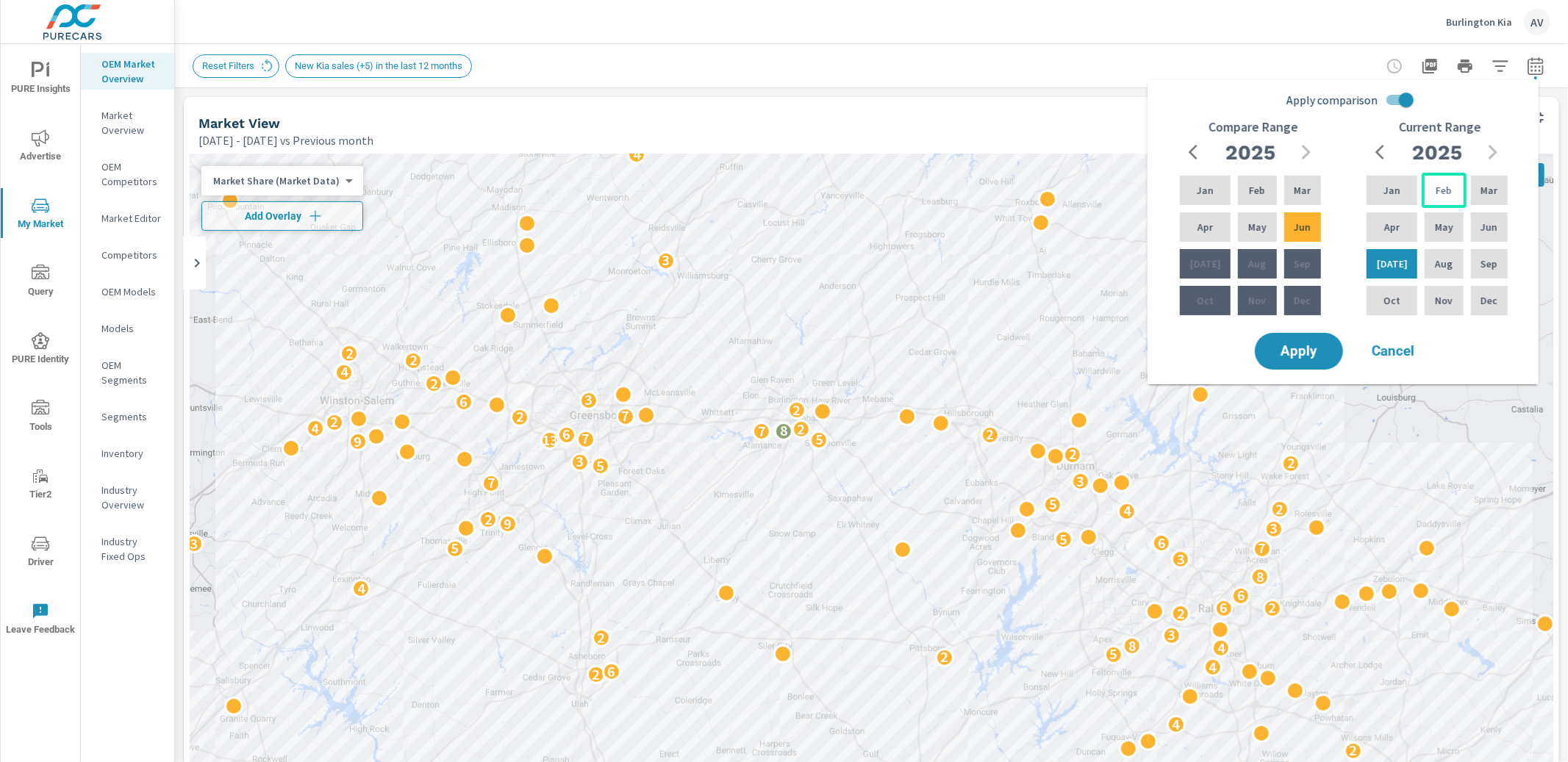
click at [1449, 189] on div "Feb" at bounding box center [1444, 190] width 44 height 36
click at [1402, 273] on div "Jul" at bounding box center [1391, 264] width 57 height 36
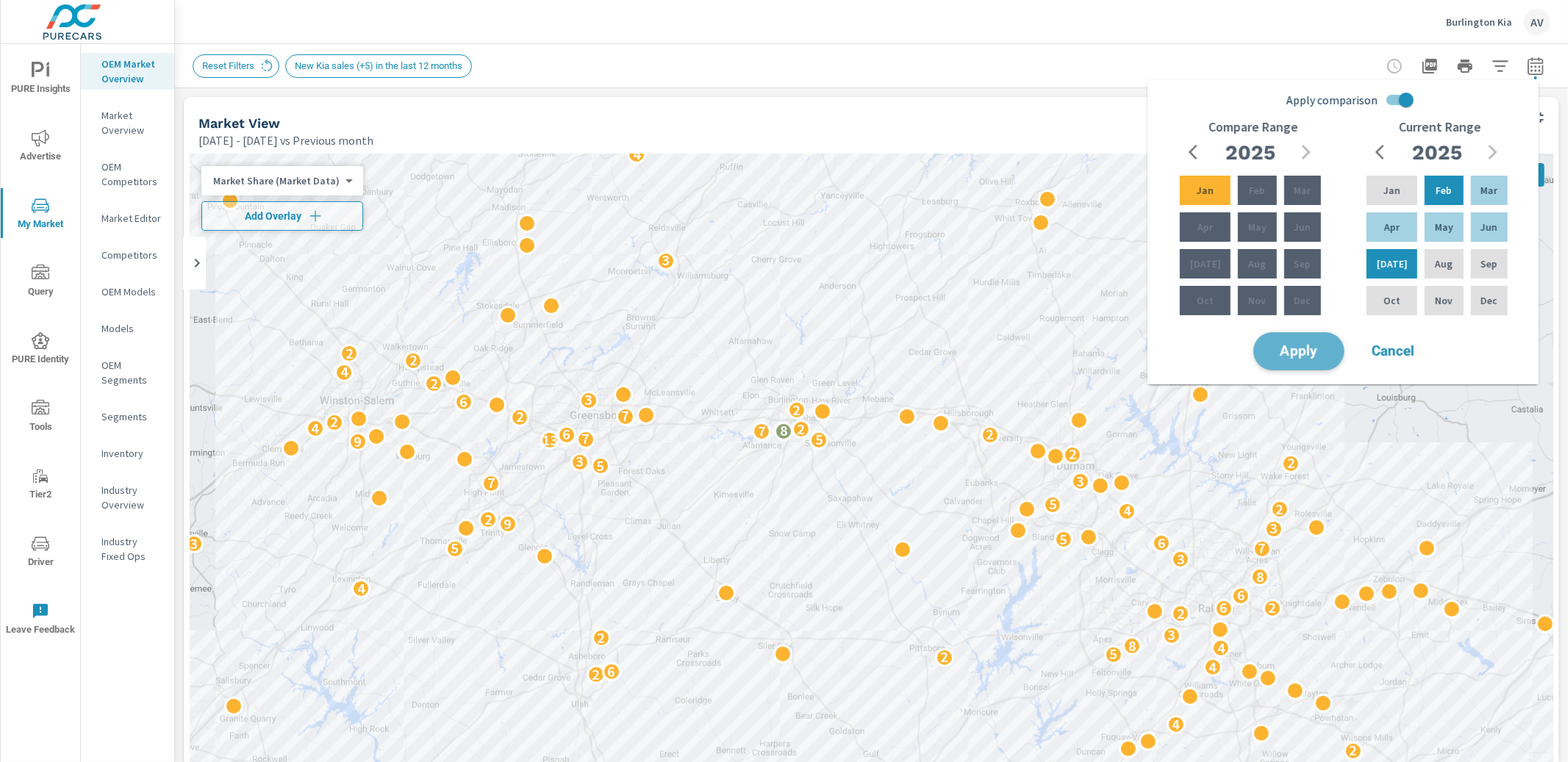
click at [1278, 354] on span "Apply" at bounding box center [1298, 351] width 60 height 14
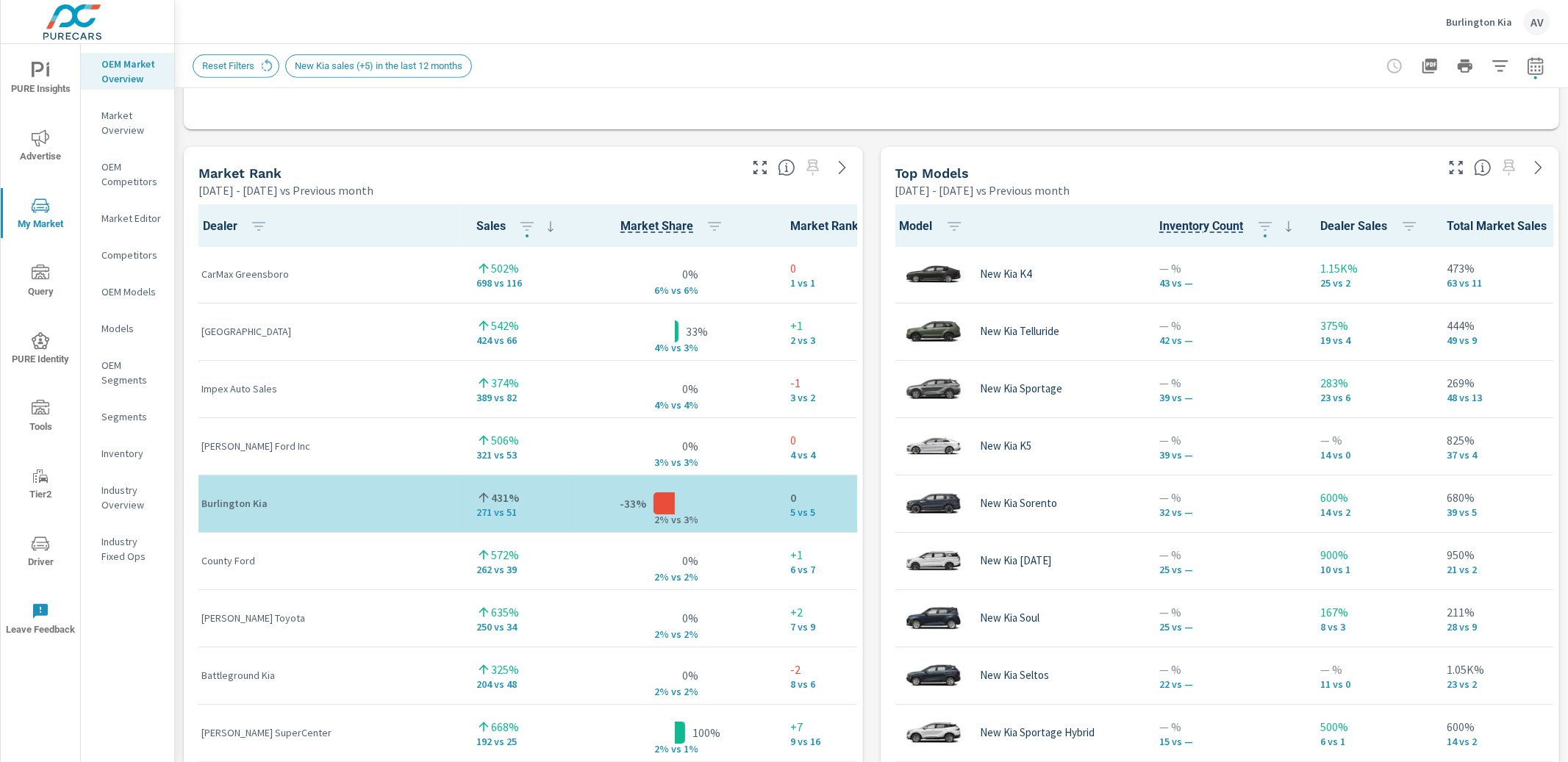
scroll to position [897, 0]
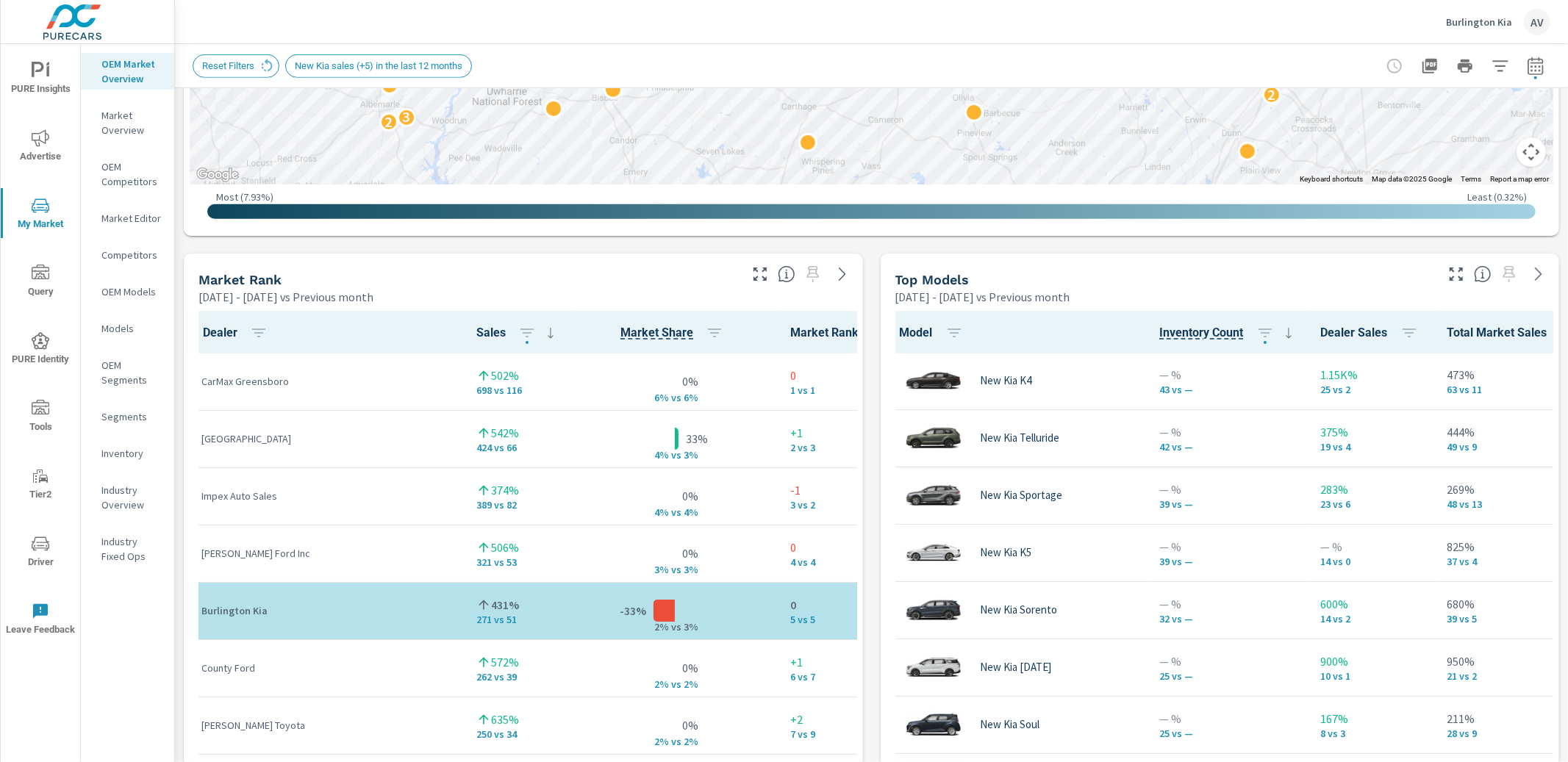
scroll to position [765, 0]
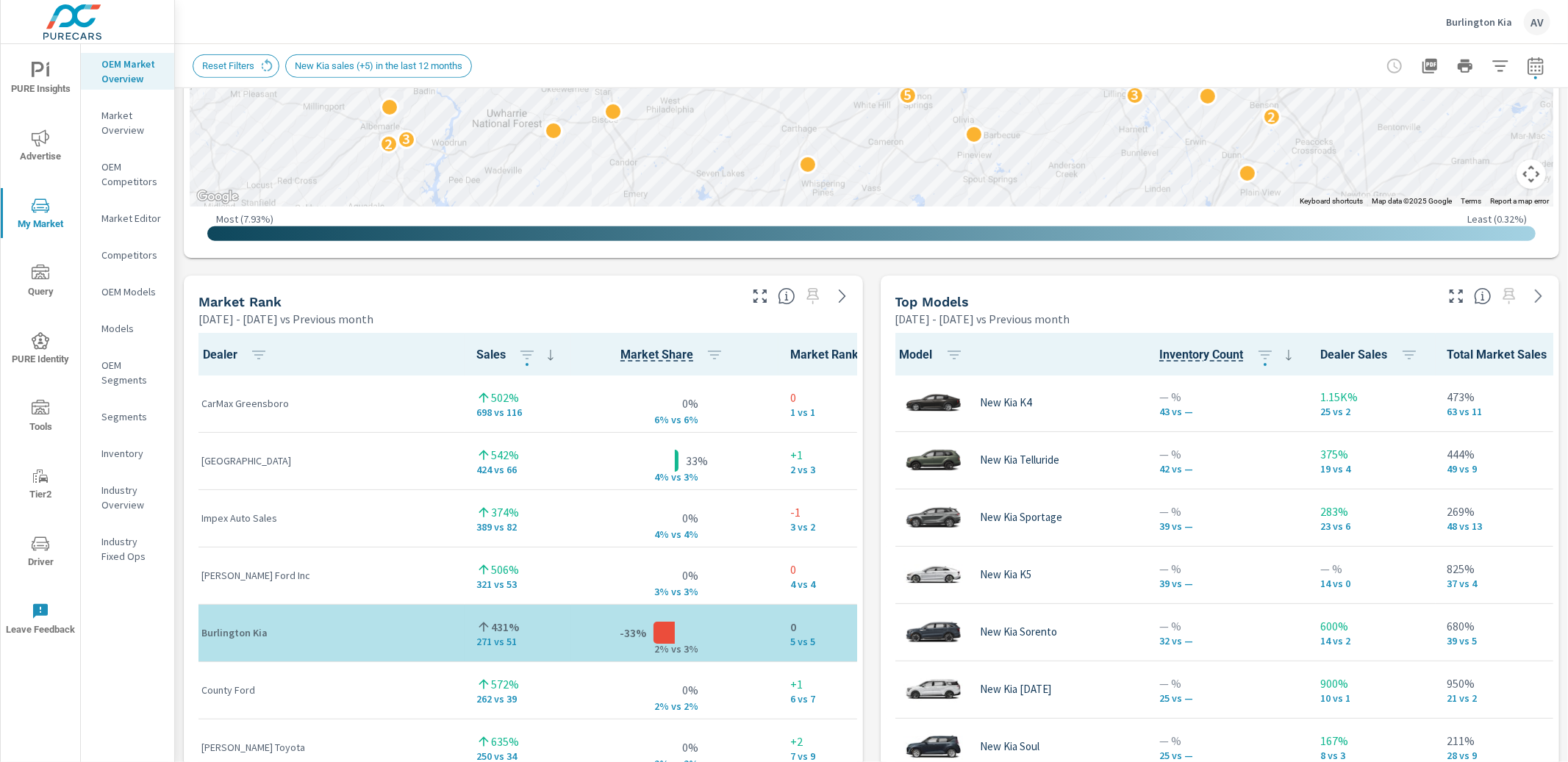
click at [862, 354] on div "Market View Feb 01, 2025 - Jul 31, 2025 vs Previous month ← Move left → Move ri…" at bounding box center [872, 581] width 1393 height 2515
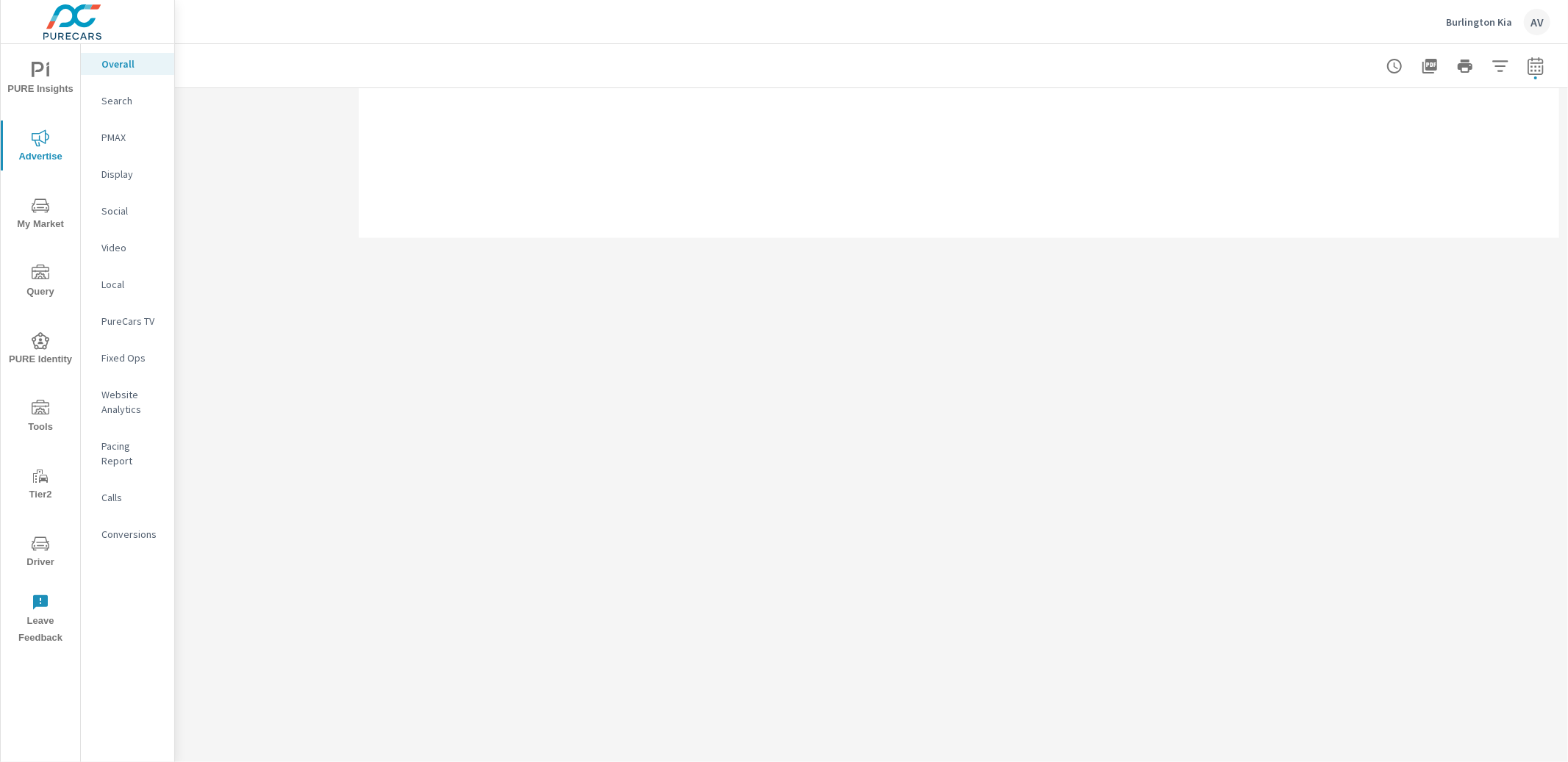
click at [123, 97] on p "Search" at bounding box center [132, 100] width 61 height 14
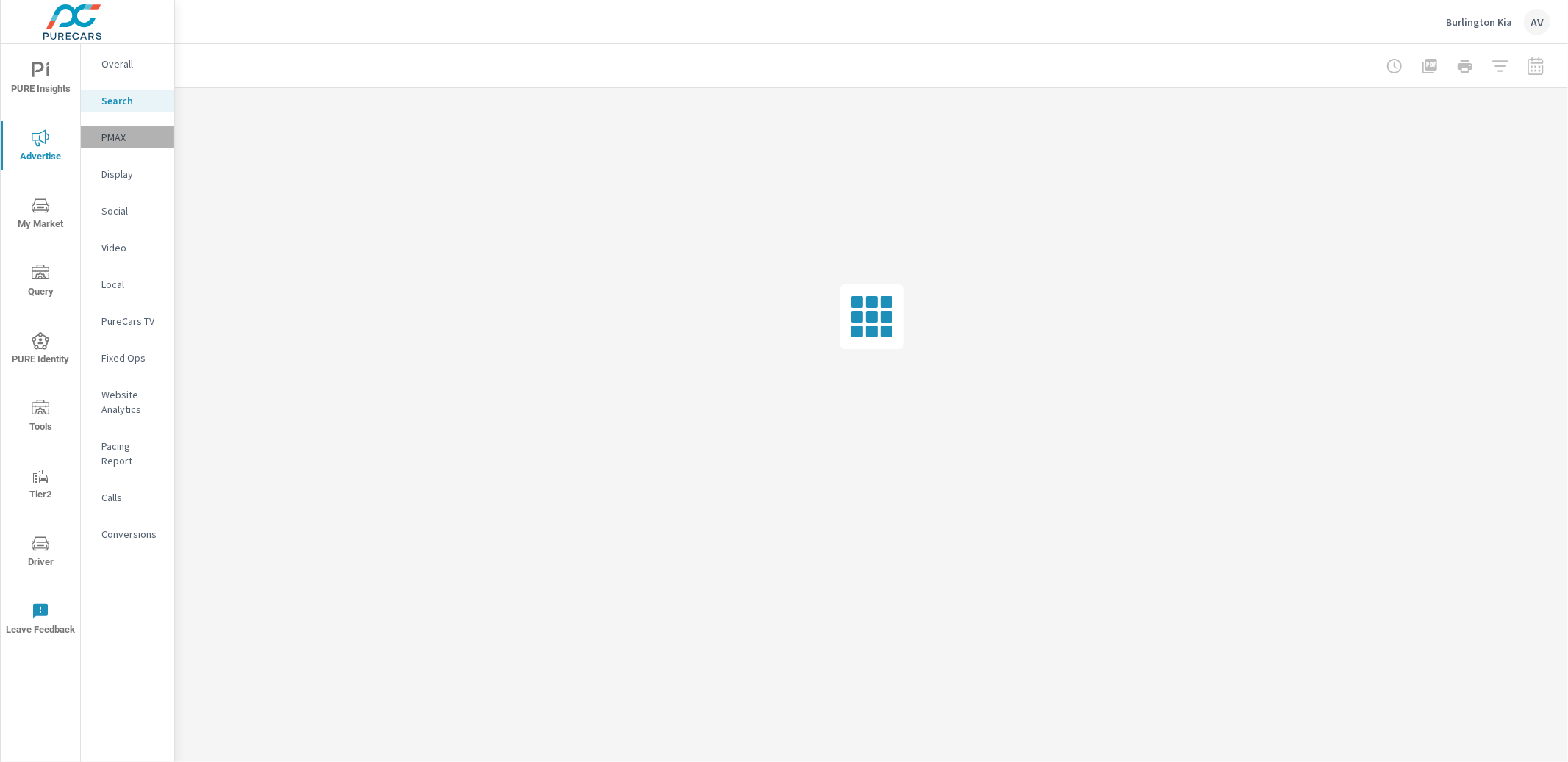
click at [124, 133] on p "PMAX" at bounding box center [132, 137] width 61 height 14
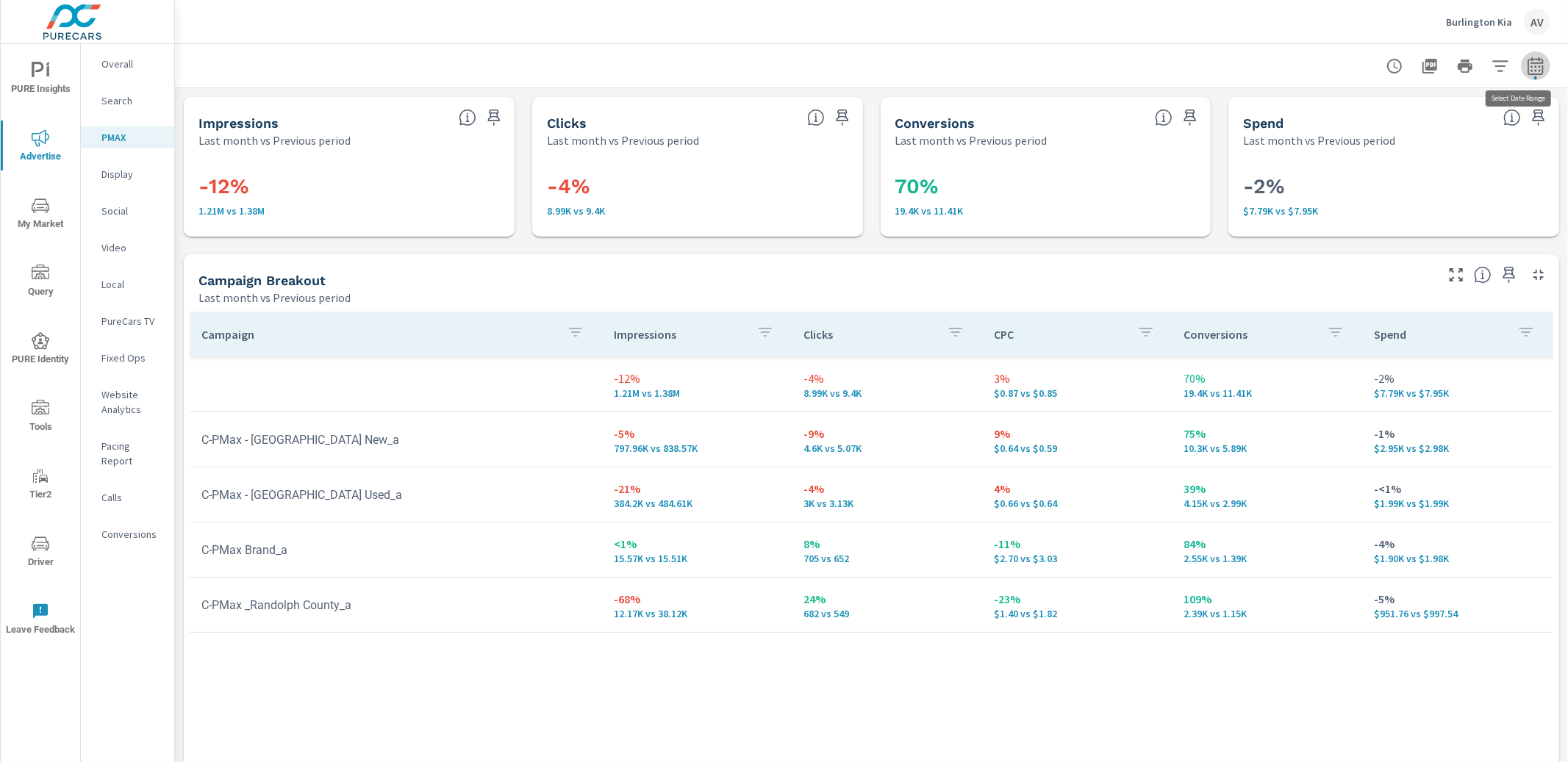
click at [1530, 70] on icon "button" at bounding box center [1535, 65] width 15 height 18
select select "Last month"
select select "Previous period"
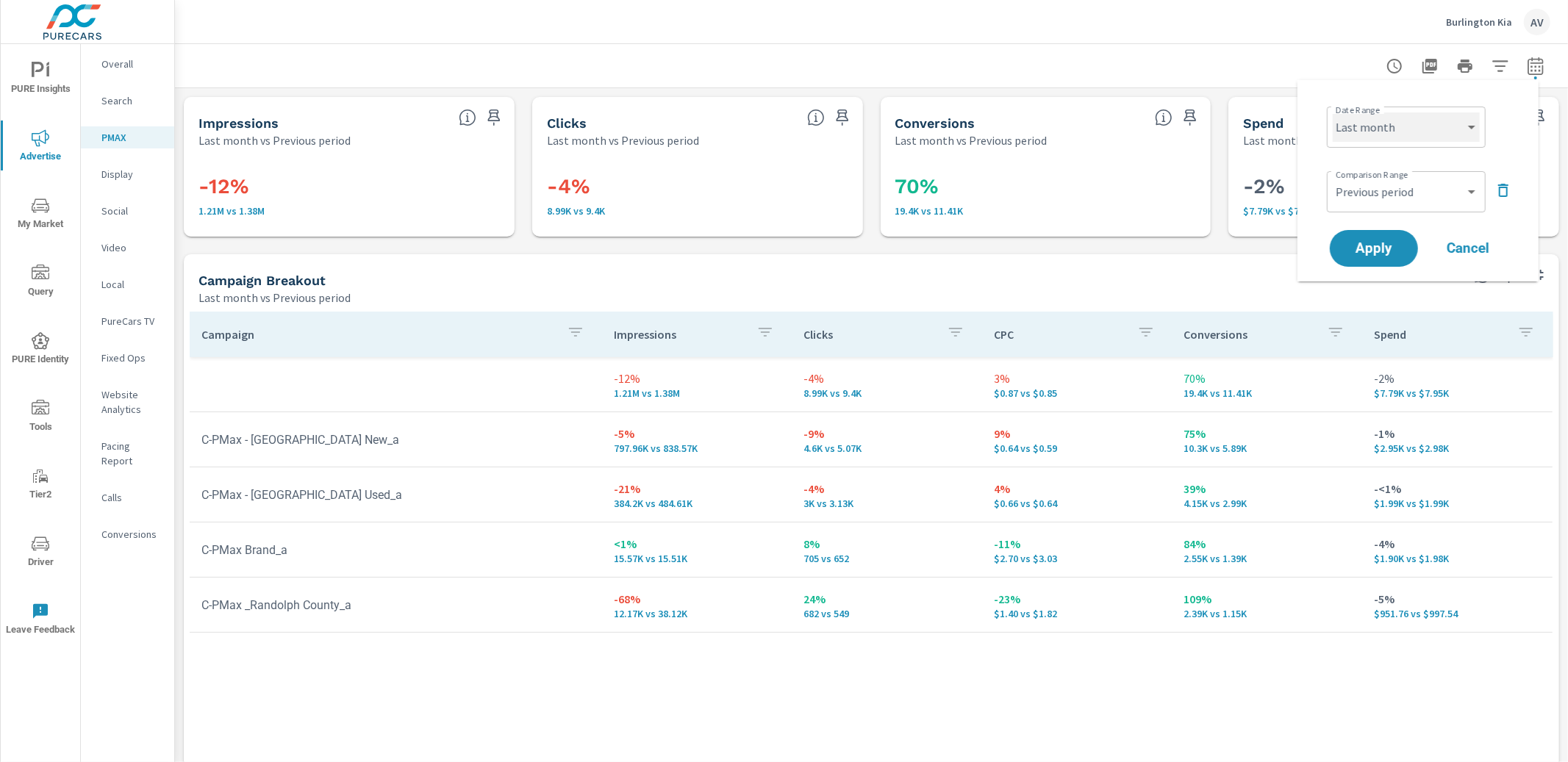
click at [1411, 131] on select "Custom Yesterday Last week Last 7 days Last 14 days Last 30 days Last 45 days L…" at bounding box center [1406, 127] width 147 height 30
click at [1194, 246] on div "Impressions Last month vs Previous period -12% 1.21M vs 1.38M Clicks Last month…" at bounding box center [872, 480] width 1393 height 786
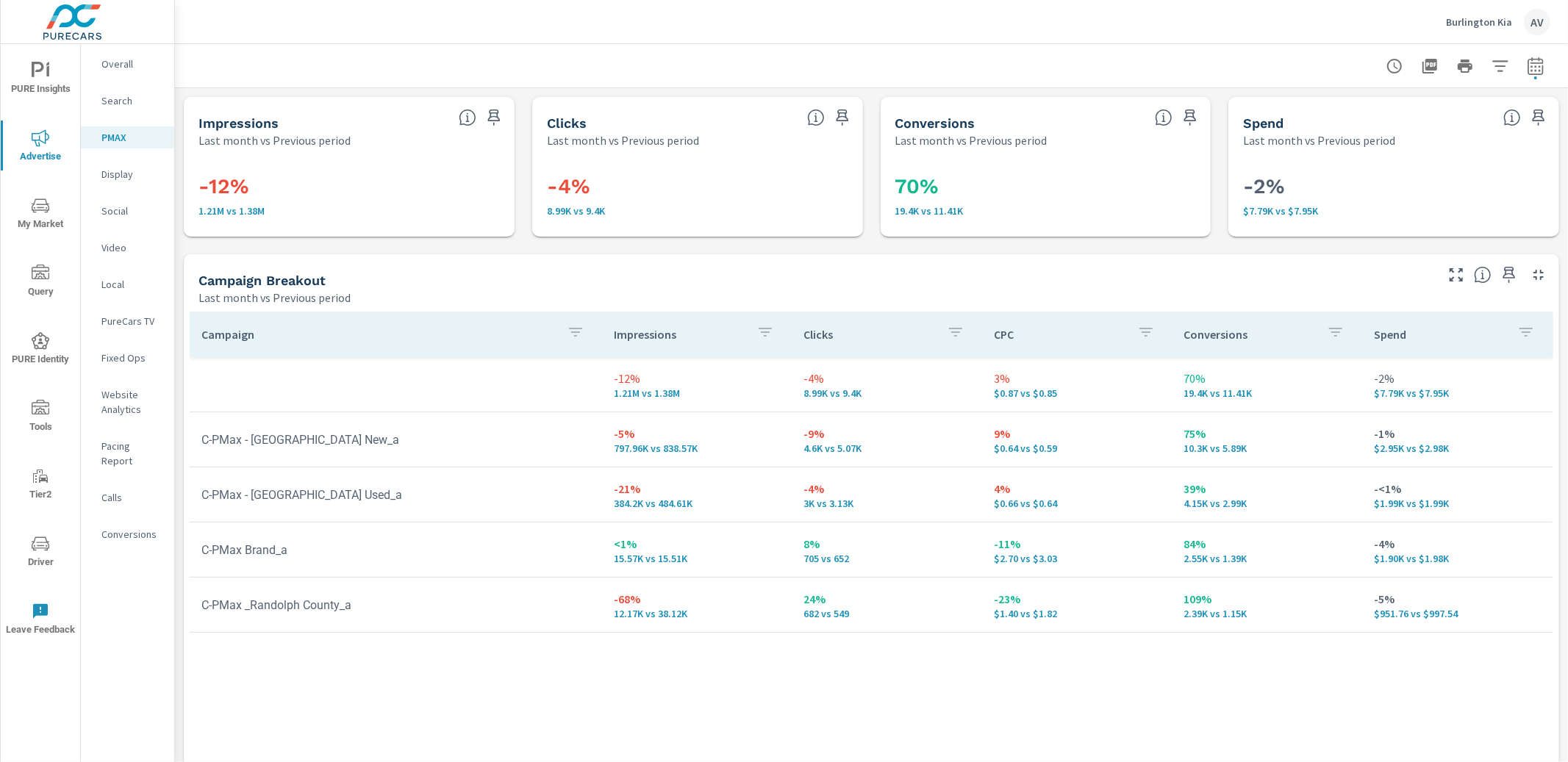
click at [839, 269] on div "Campaign Breakout Last month vs Previous period" at bounding box center [811, 281] width 1255 height 52
click at [1527, 72] on icon "button" at bounding box center [1535, 66] width 18 height 18
select select "Last month"
select select "Previous period"
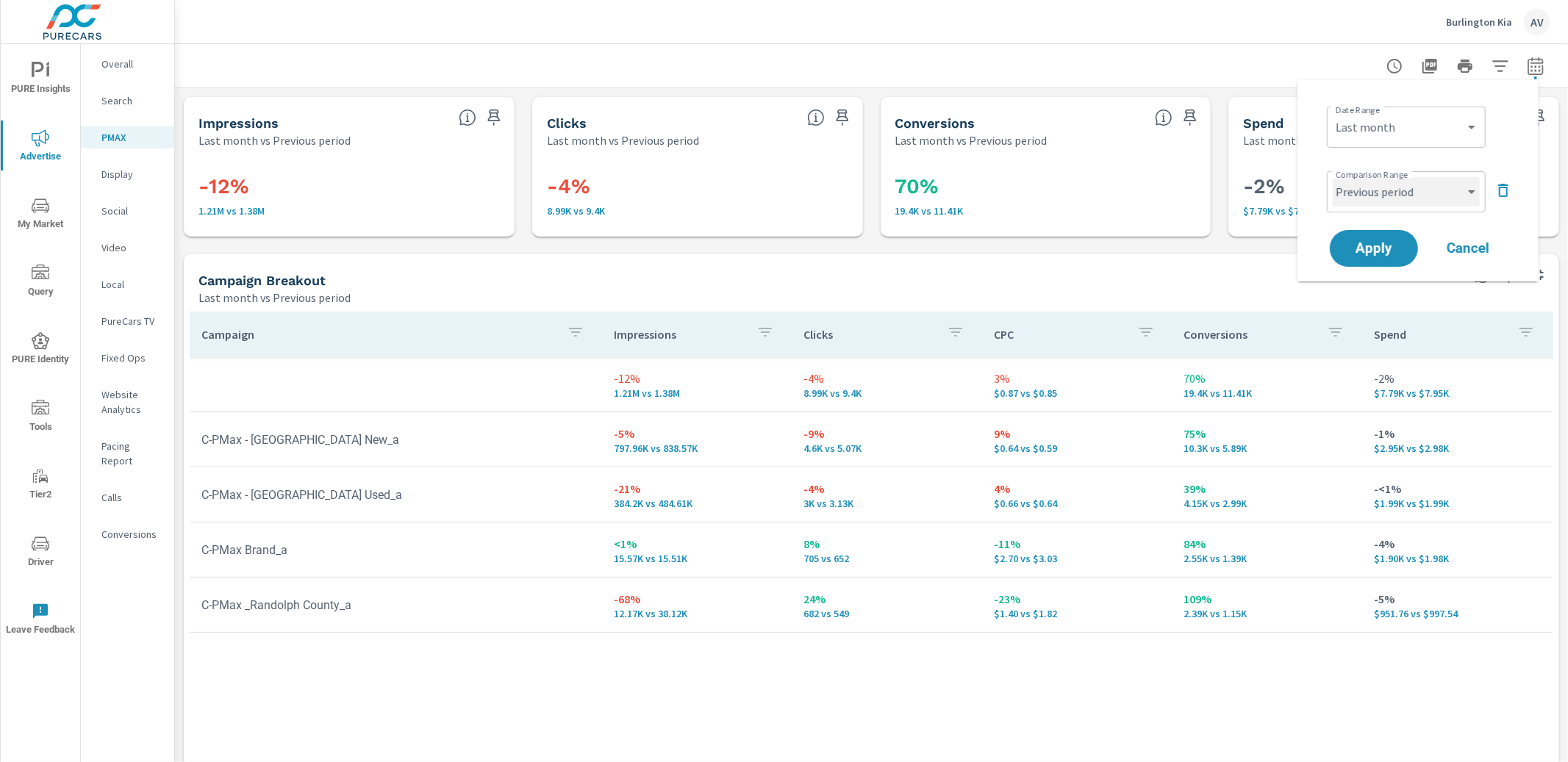
click at [1375, 196] on select "Custom Previous period Previous month Previous year" at bounding box center [1406, 191] width 147 height 30
click at [1266, 61] on div at bounding box center [872, 65] width 1357 height 43
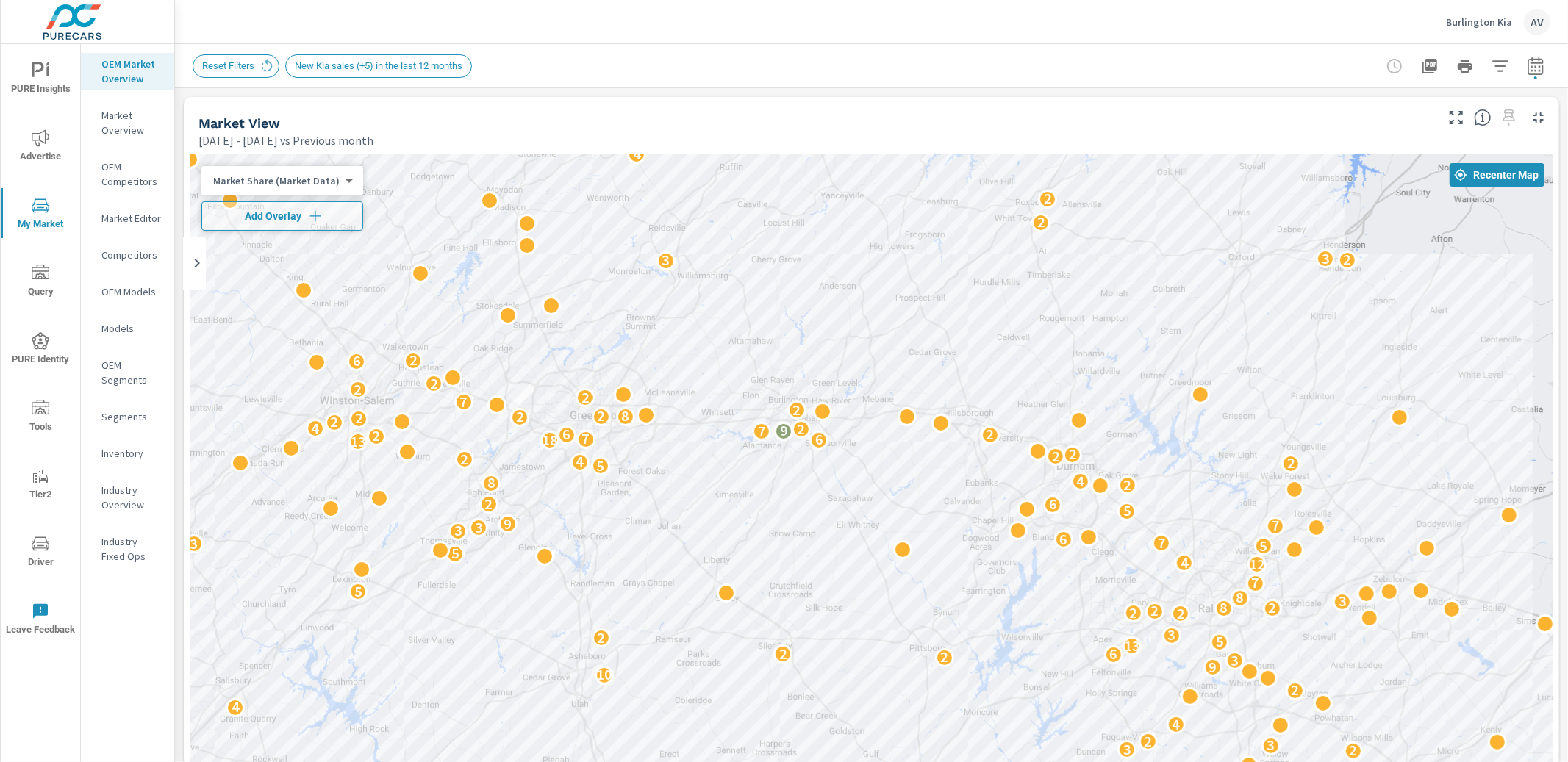
scroll to position [1, 0]
click at [1521, 75] on button "button" at bounding box center [1535, 66] width 30 height 30
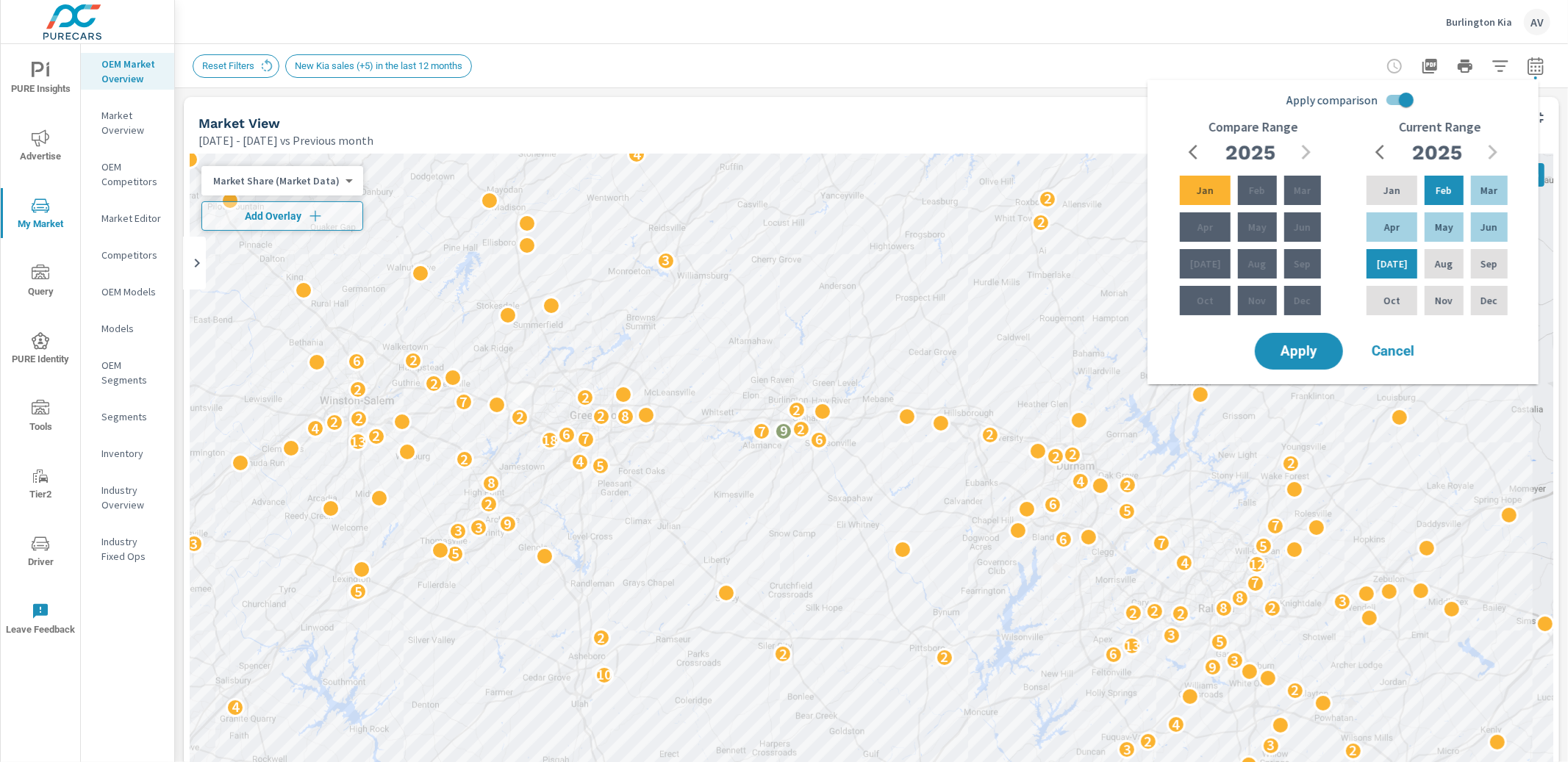
click at [1191, 145] on icon "button" at bounding box center [1197, 151] width 18 height 18
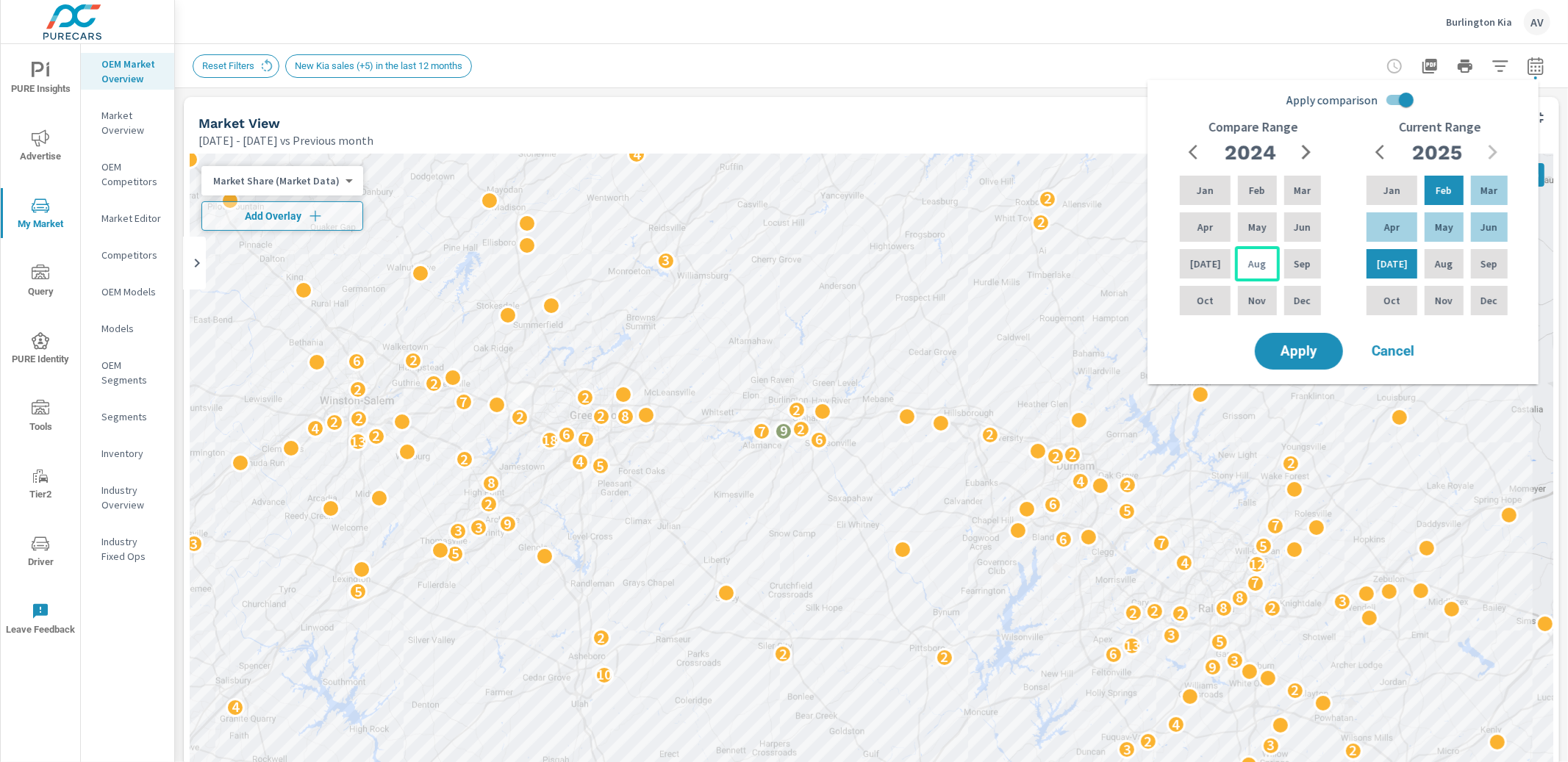
click at [1253, 268] on p "Aug" at bounding box center [1257, 263] width 18 height 14
click at [1308, 157] on icon "button" at bounding box center [1306, 151] width 18 height 18
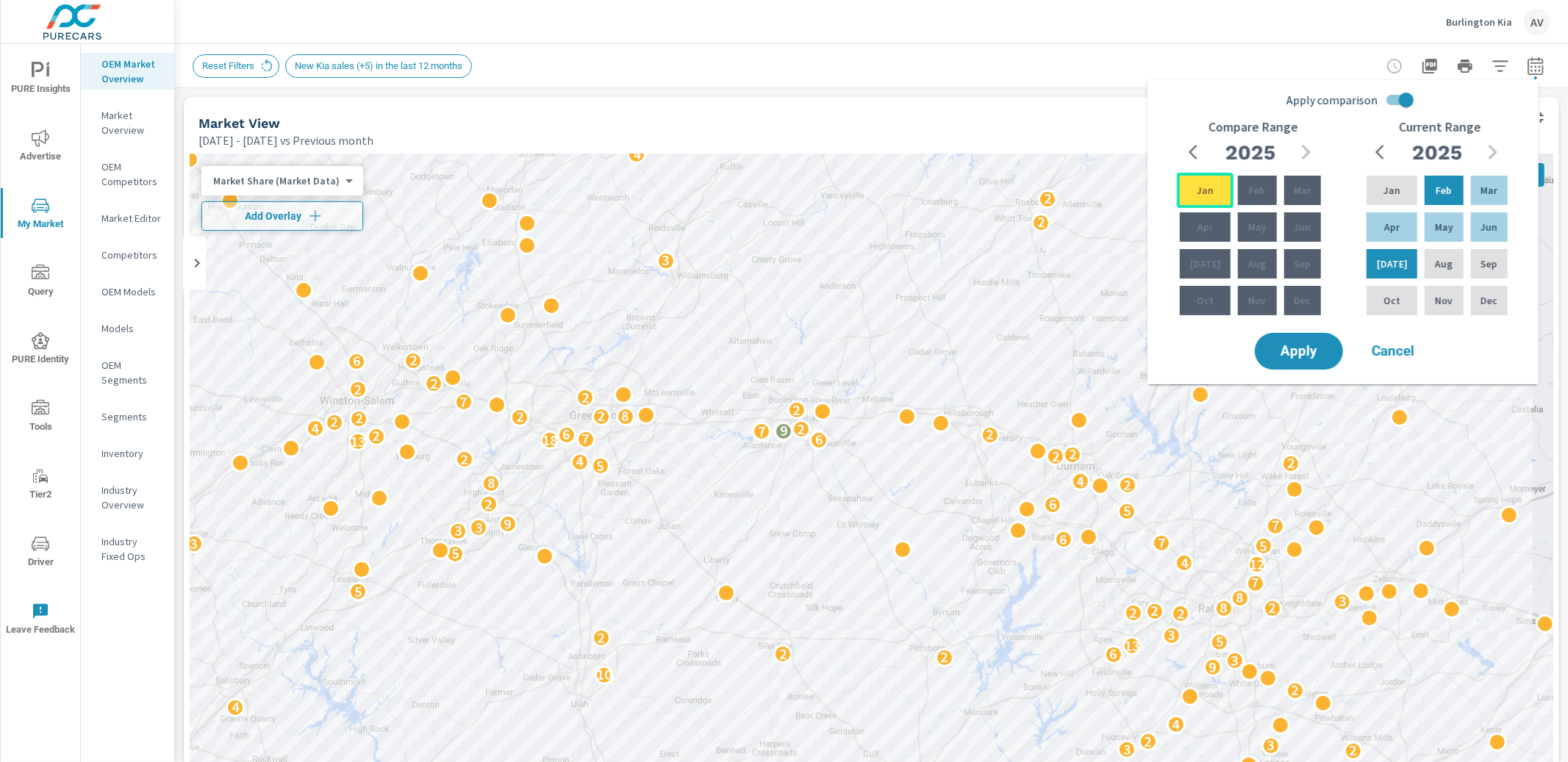
click at [1217, 198] on div "Jan" at bounding box center [1205, 190] width 57 height 36
click at [1301, 345] on span "Apply" at bounding box center [1298, 351] width 60 height 14
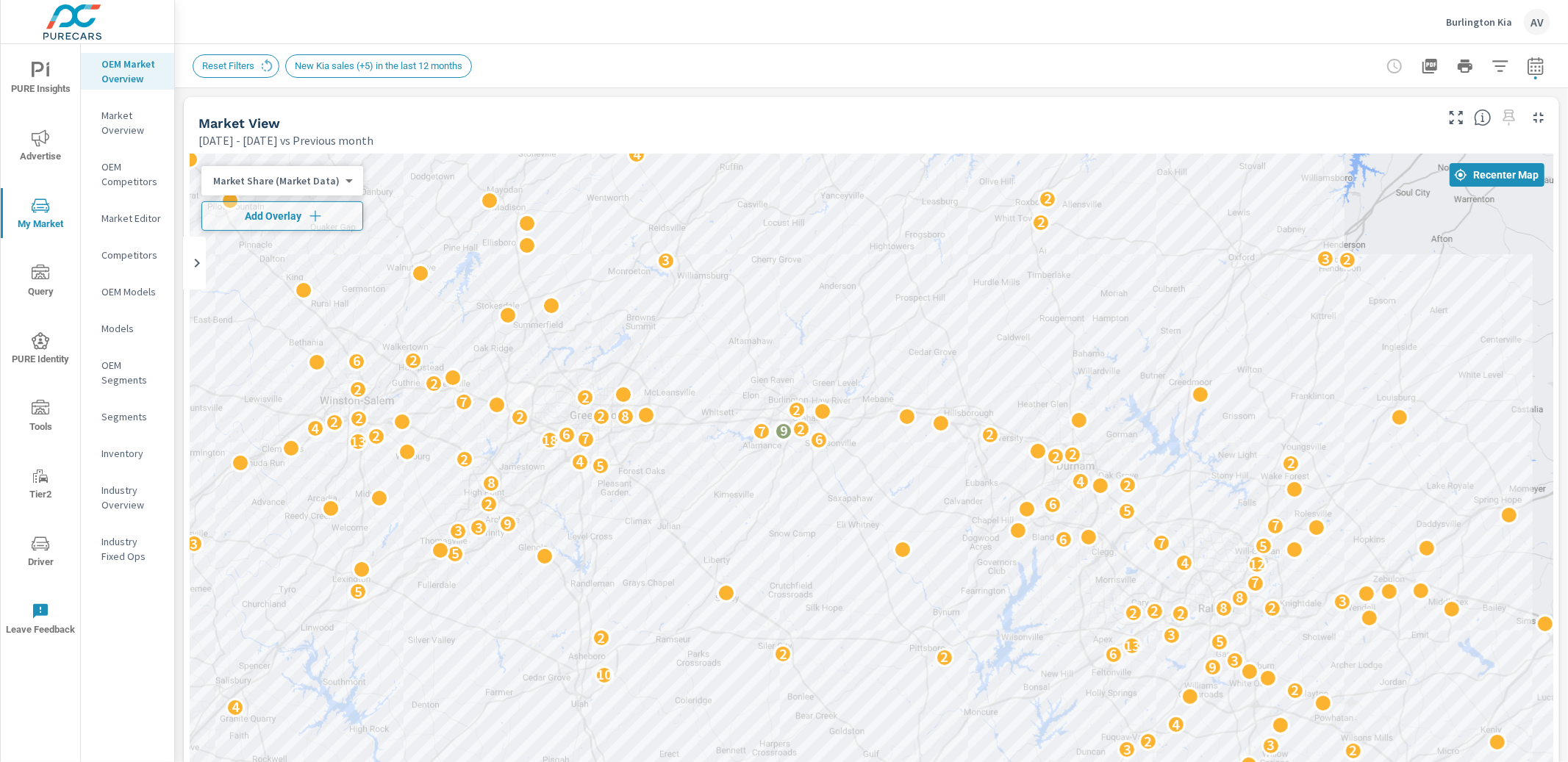
click at [1527, 70] on icon "button" at bounding box center [1535, 66] width 18 height 18
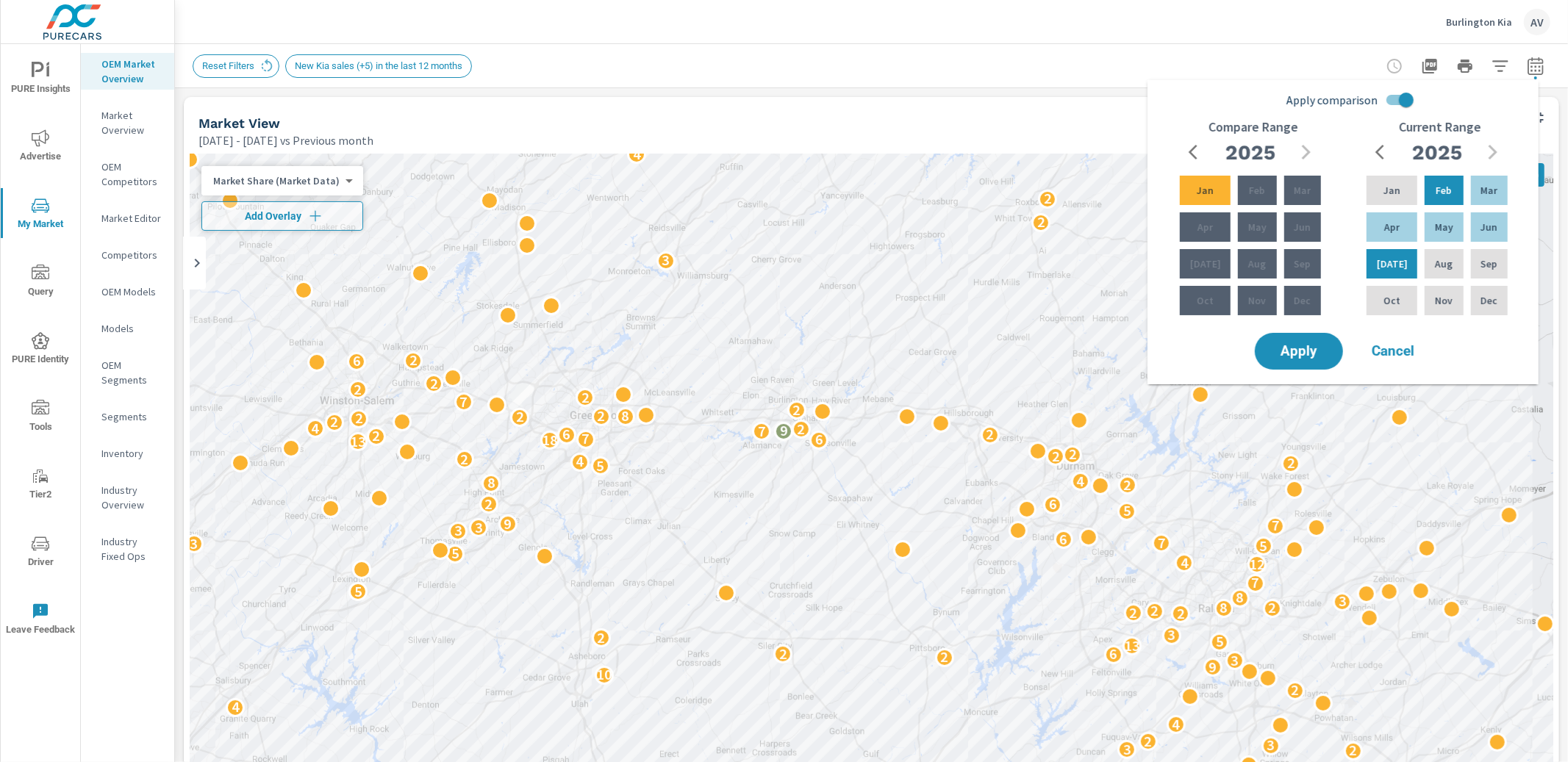
click at [1191, 147] on icon "button" at bounding box center [1197, 151] width 18 height 18
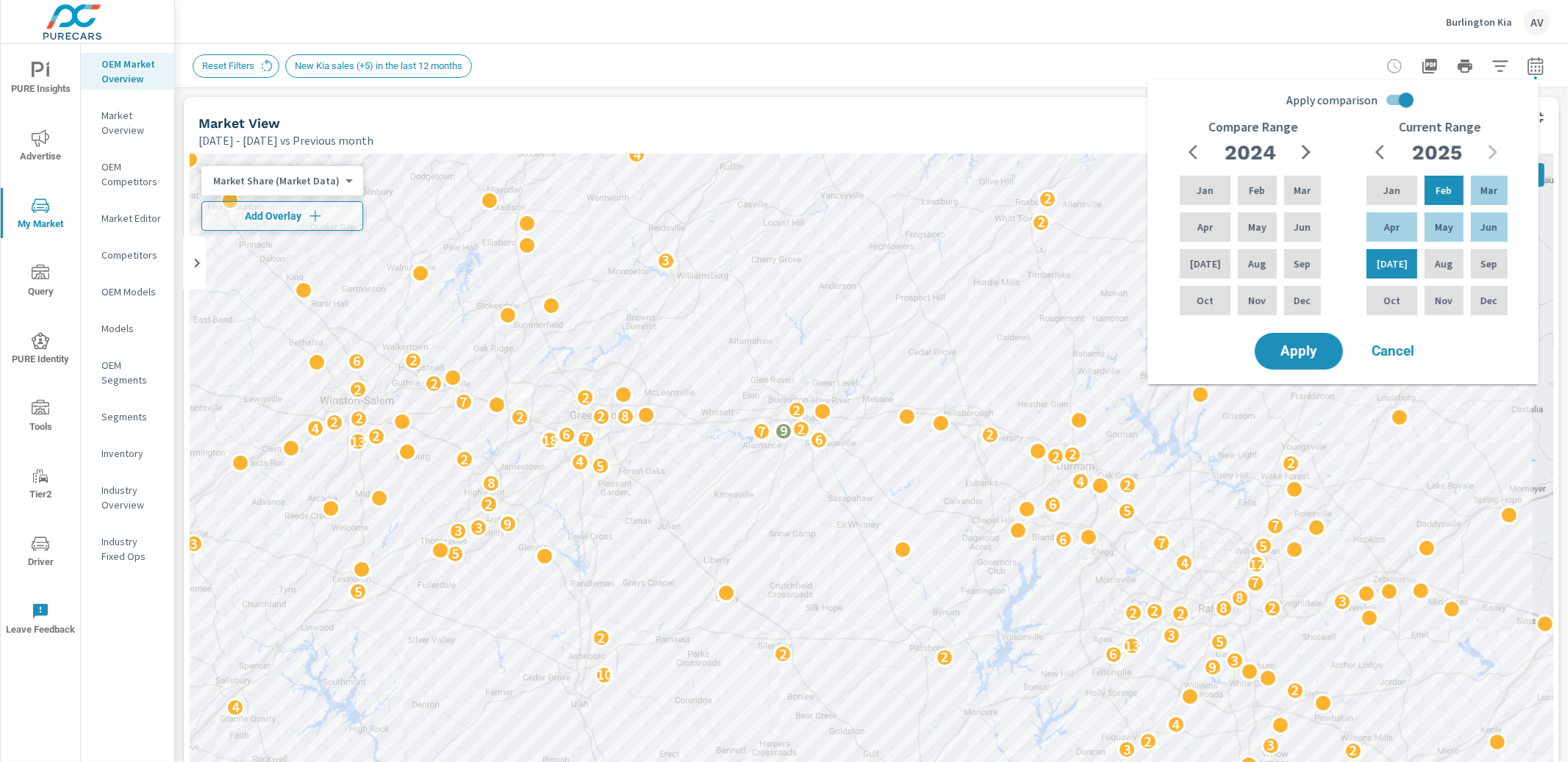
click at [1313, 151] on icon "button" at bounding box center [1306, 151] width 18 height 18
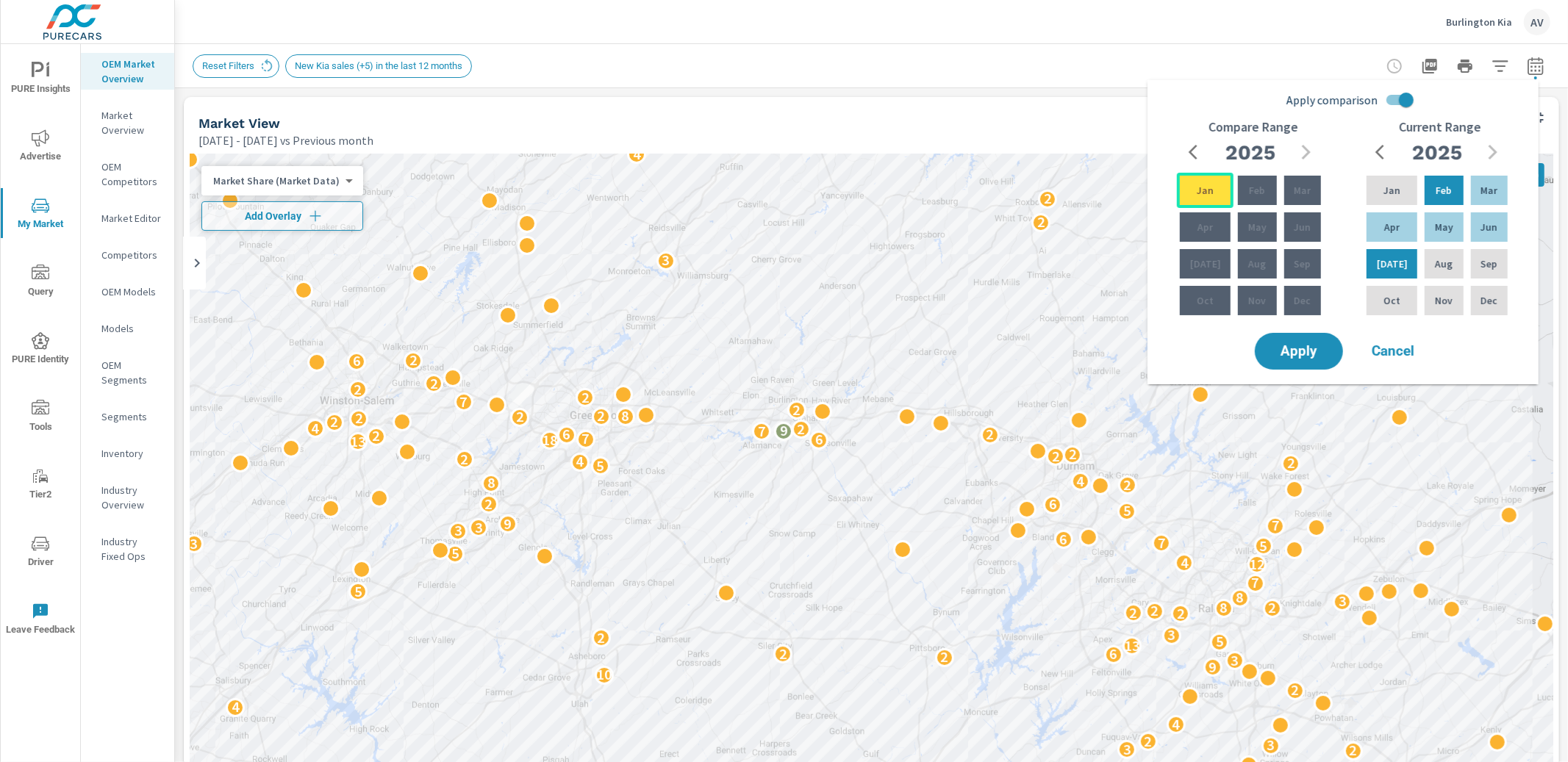
click at [1201, 195] on p "Jan" at bounding box center [1205, 189] width 17 height 14
click at [1190, 161] on button "button" at bounding box center [1194, 151] width 30 height 30
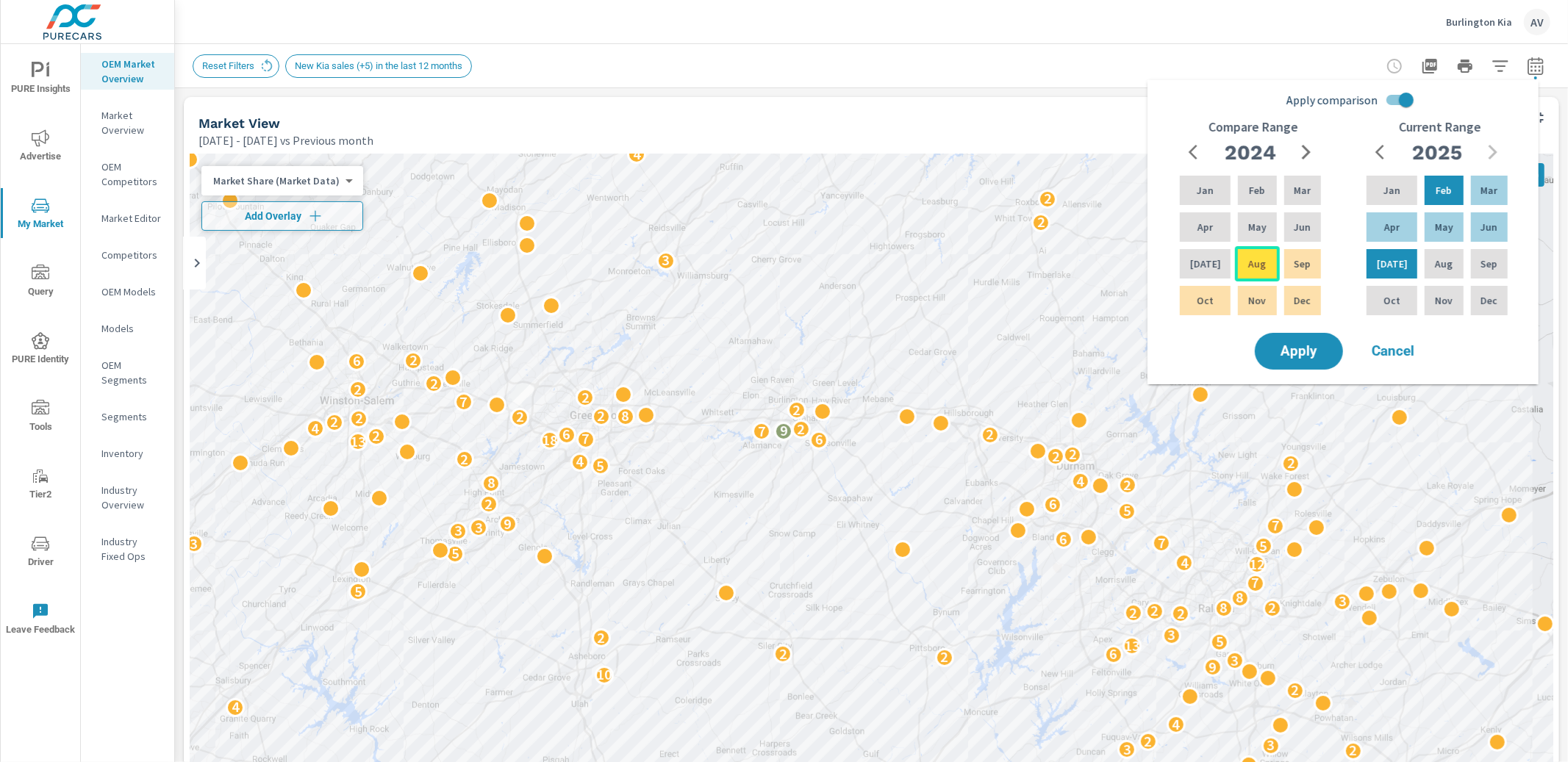
click at [1254, 271] on div "Aug" at bounding box center [1257, 264] width 44 height 36
click at [1325, 349] on span "Apply" at bounding box center [1298, 351] width 60 height 14
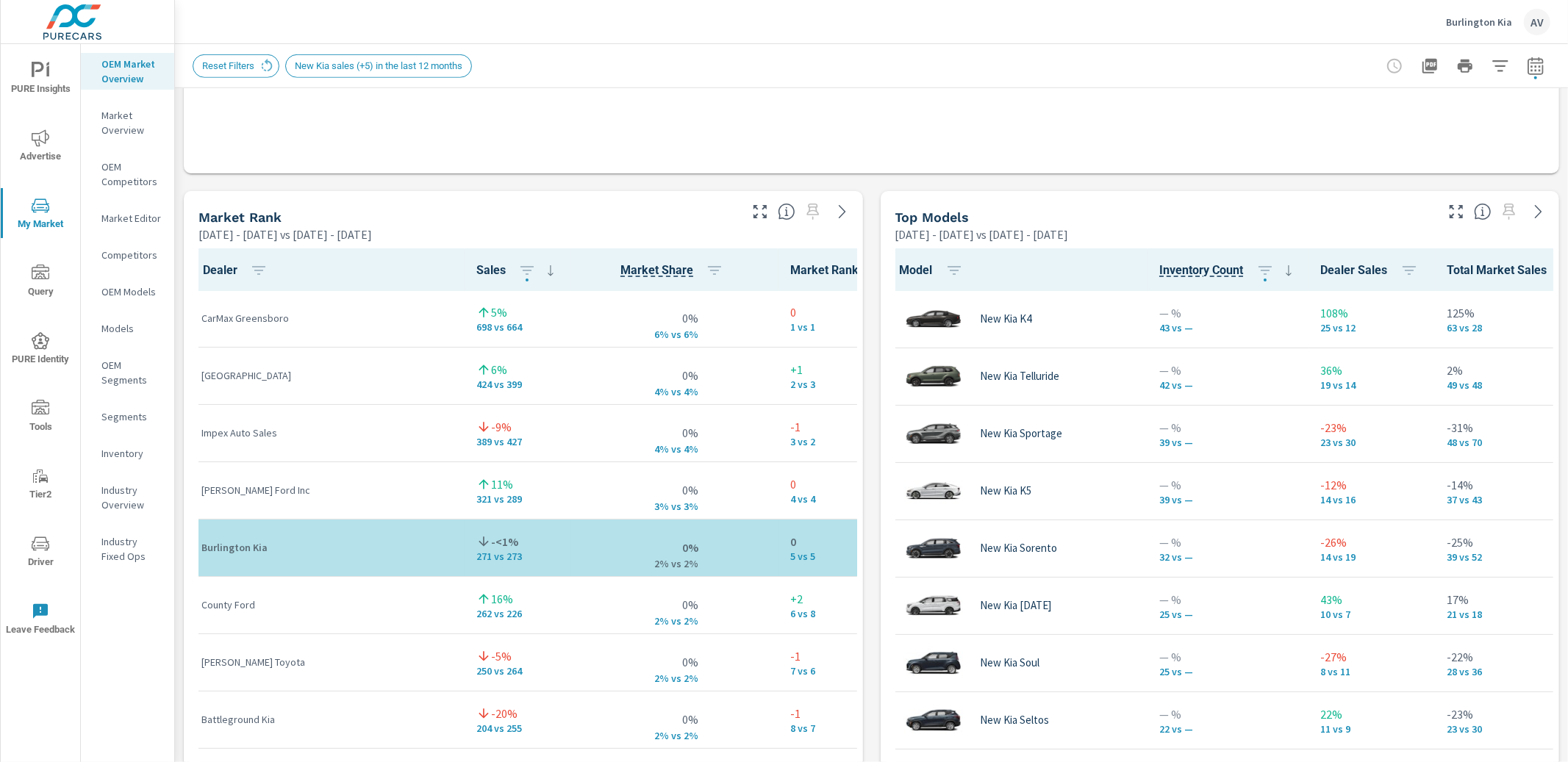
scroll to position [1, 0]
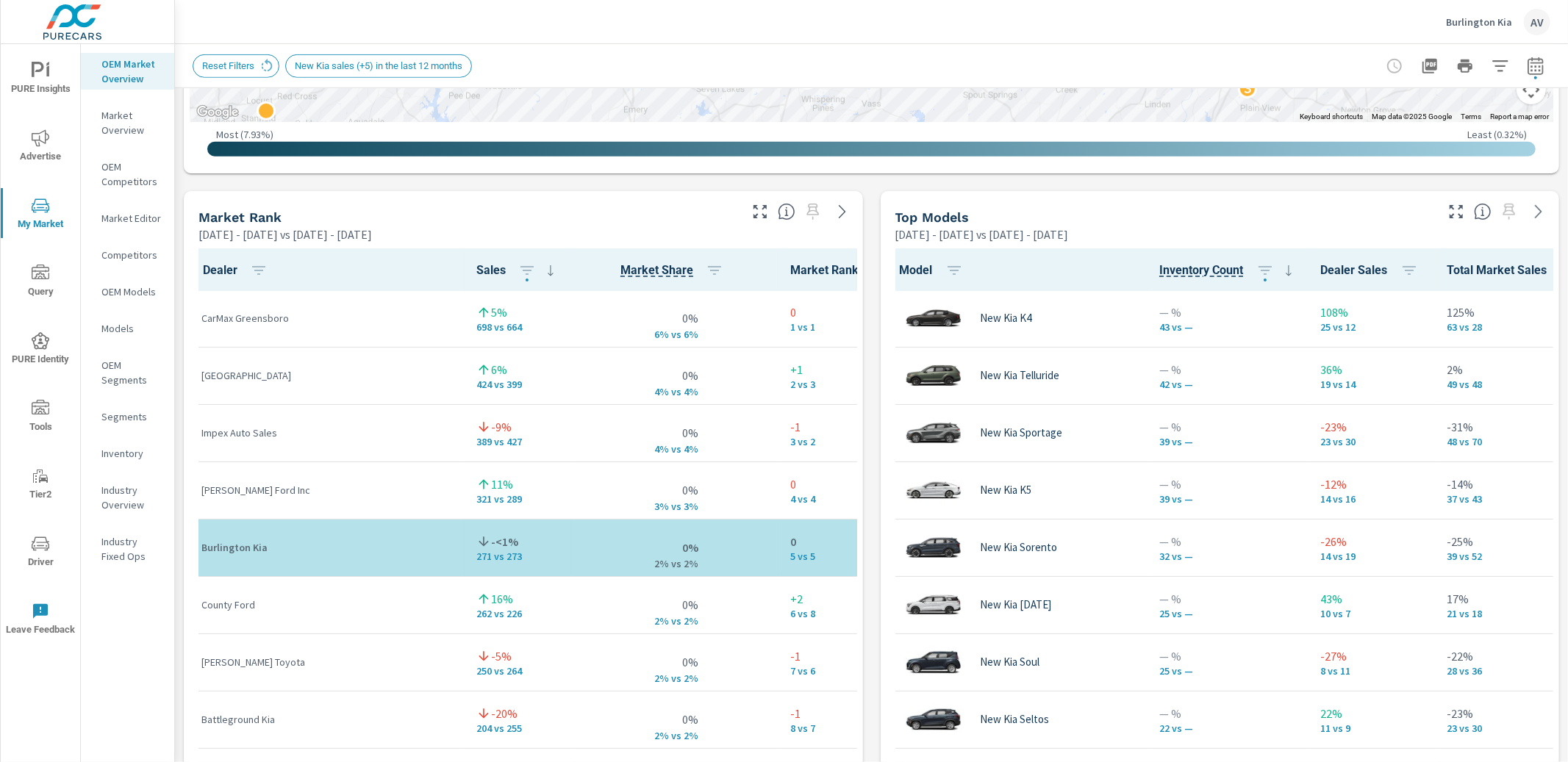
click at [866, 354] on div "Market View Feb 01, 2025 - Jul 31, 2025 vs Aug 01, 2024 - Jan 31, 2025 ← Move l…" at bounding box center [872, 496] width 1393 height 2515
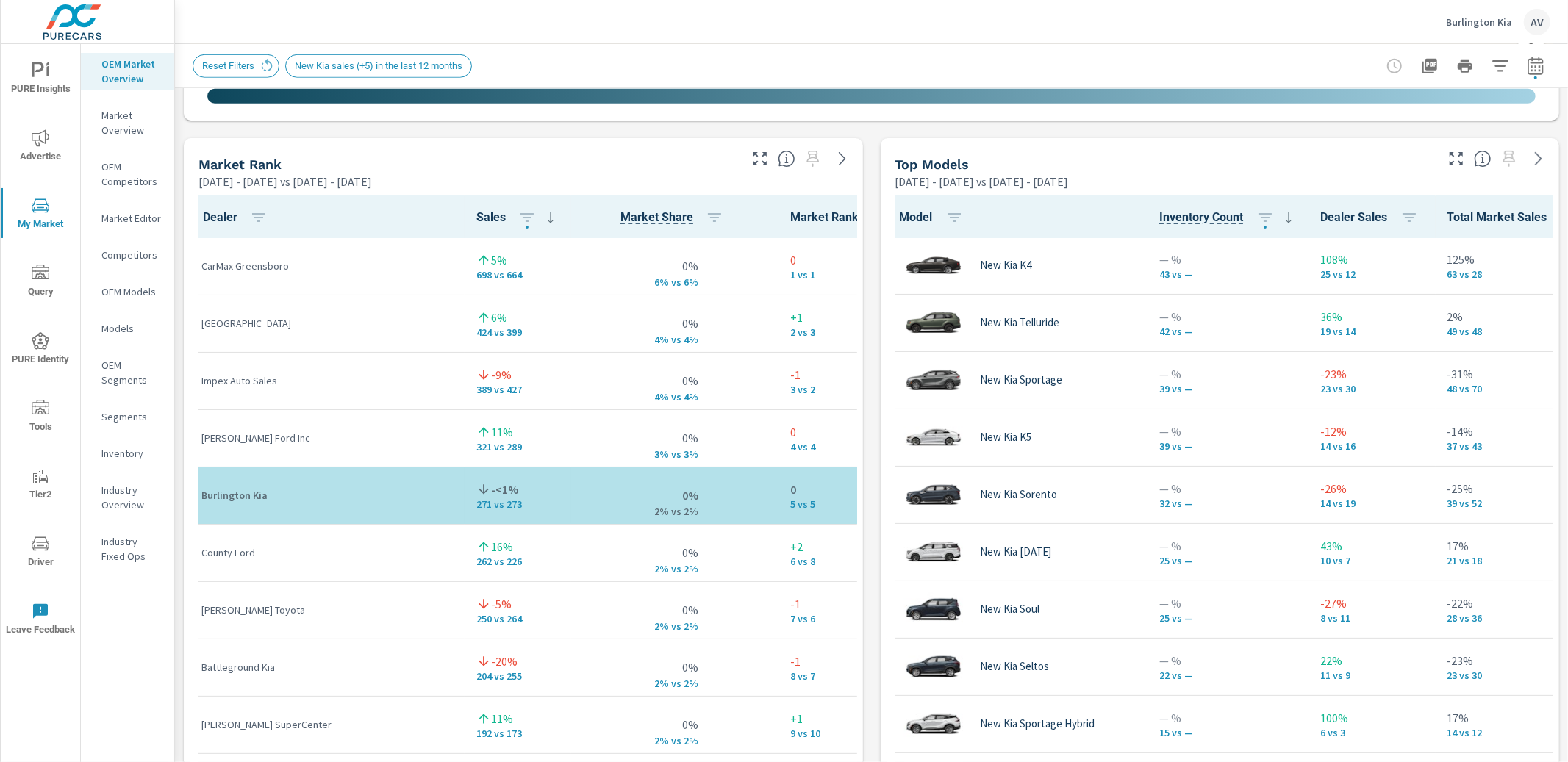
scroll to position [846, 0]
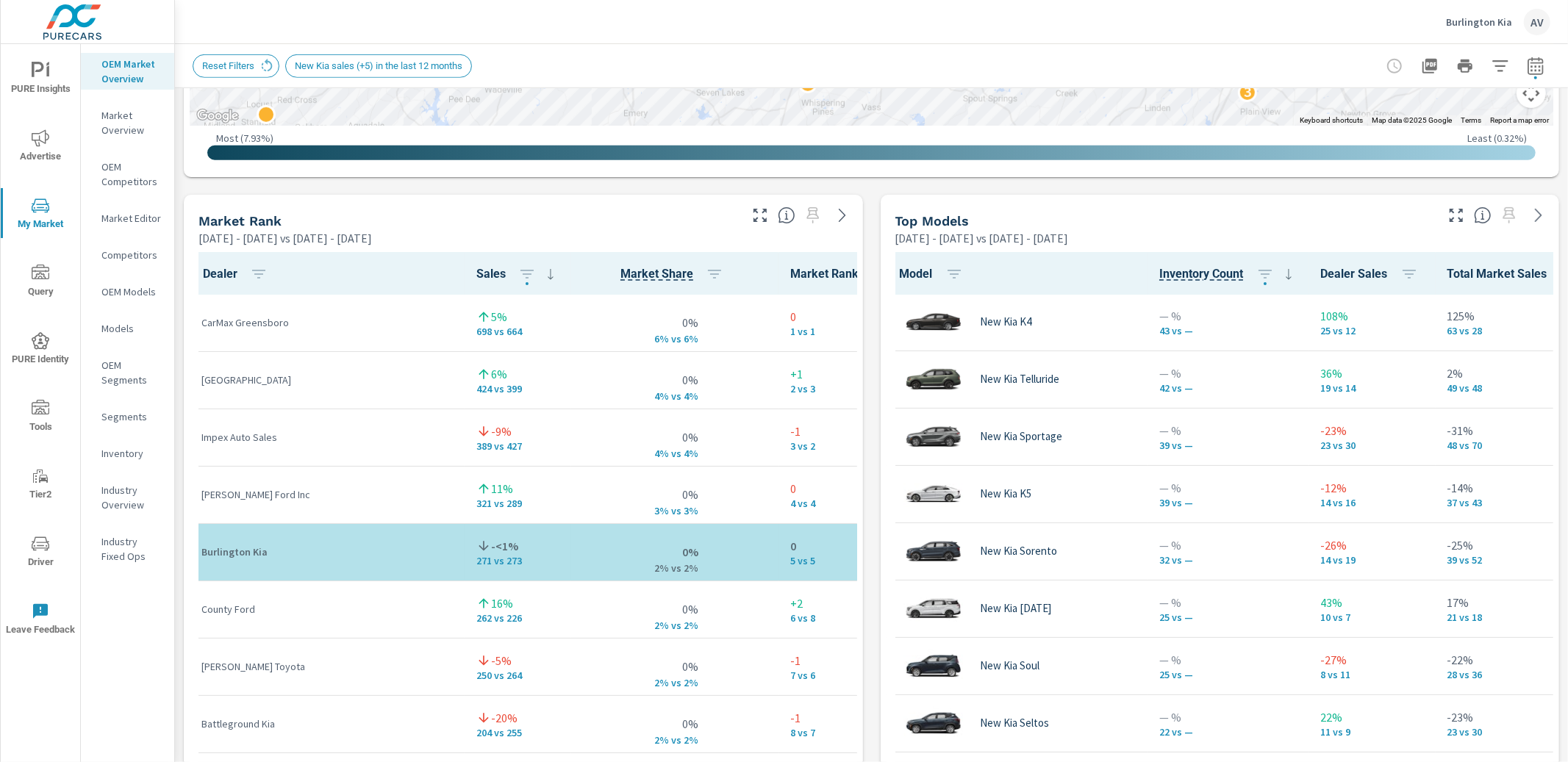
click at [868, 277] on div "Market View Feb 01, 2025 - Jul 31, 2025 vs Aug 01, 2024 - Jan 31, 2025 ← Move l…" at bounding box center [872, 500] width 1393 height 2515
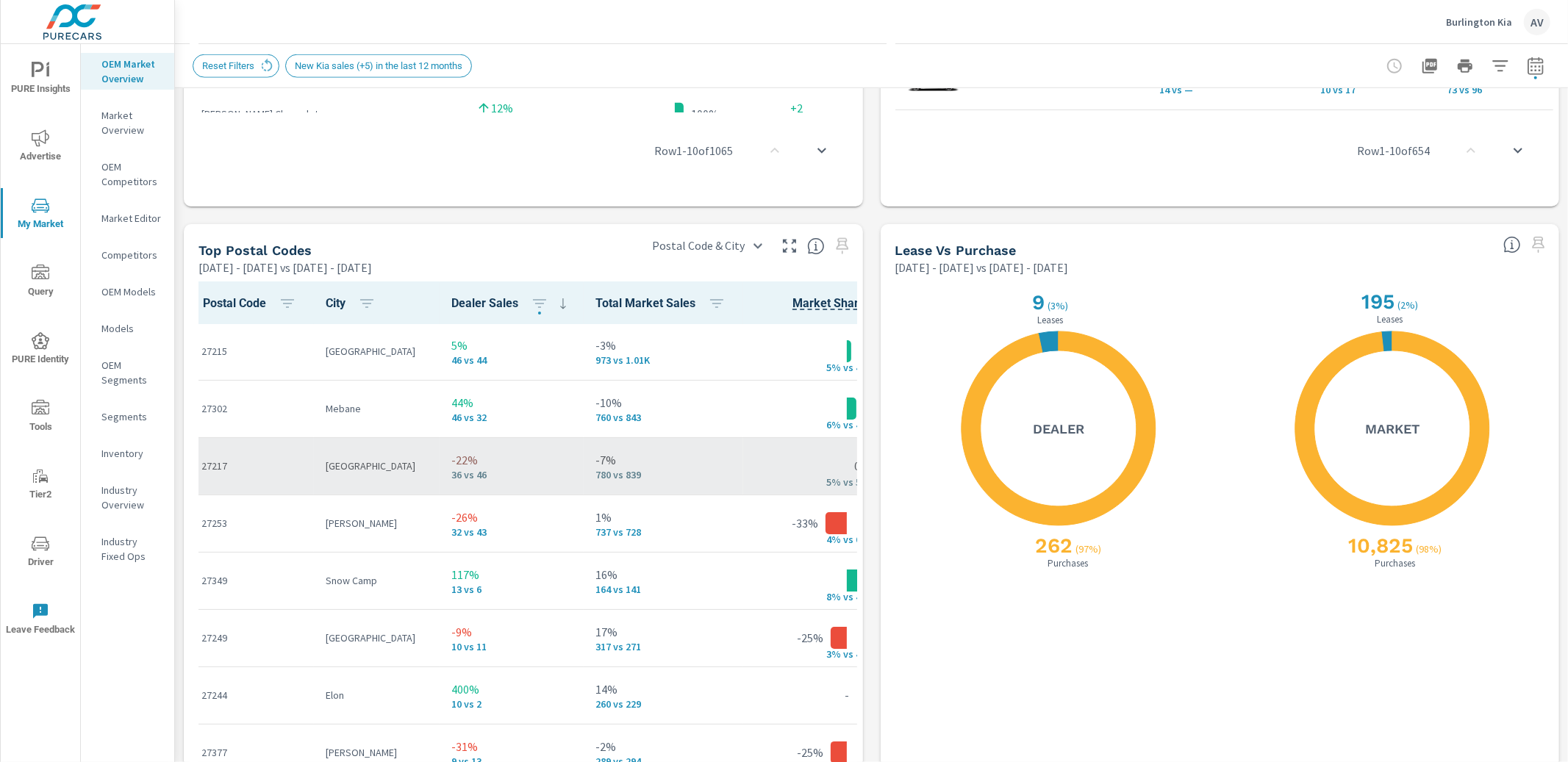
scroll to position [0, 0]
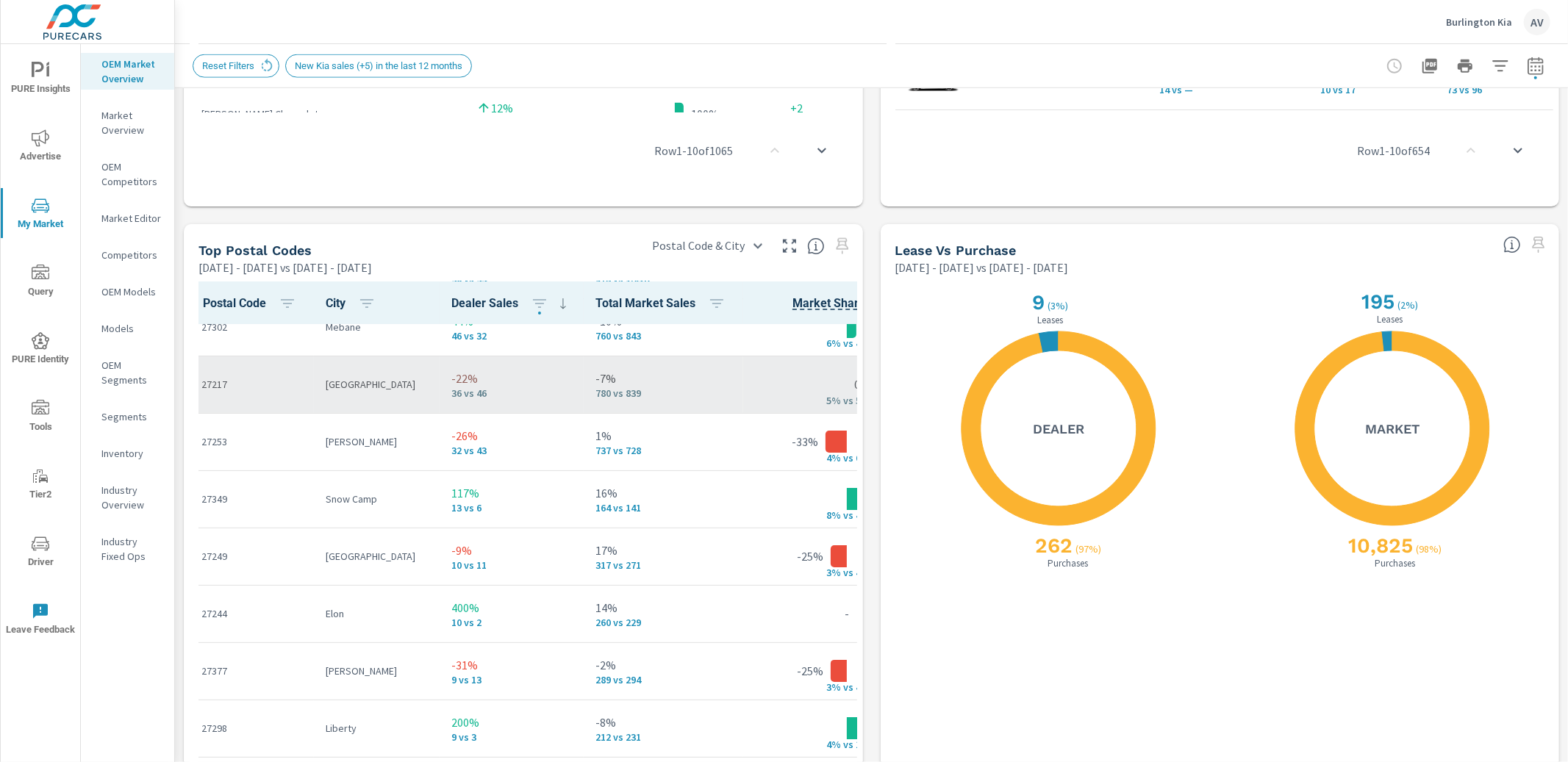
scroll to position [84, 0]
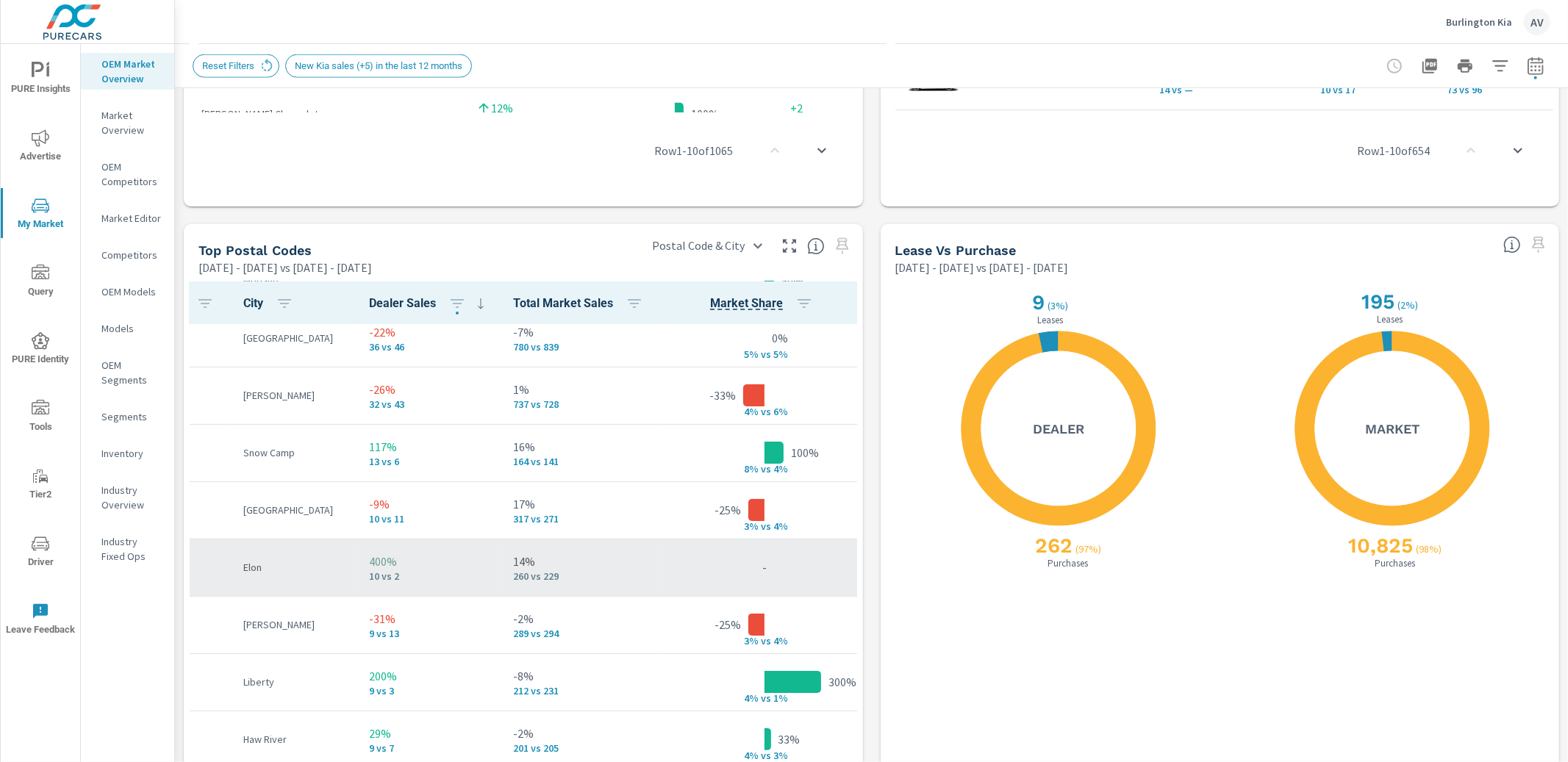
scroll to position [115, 82]
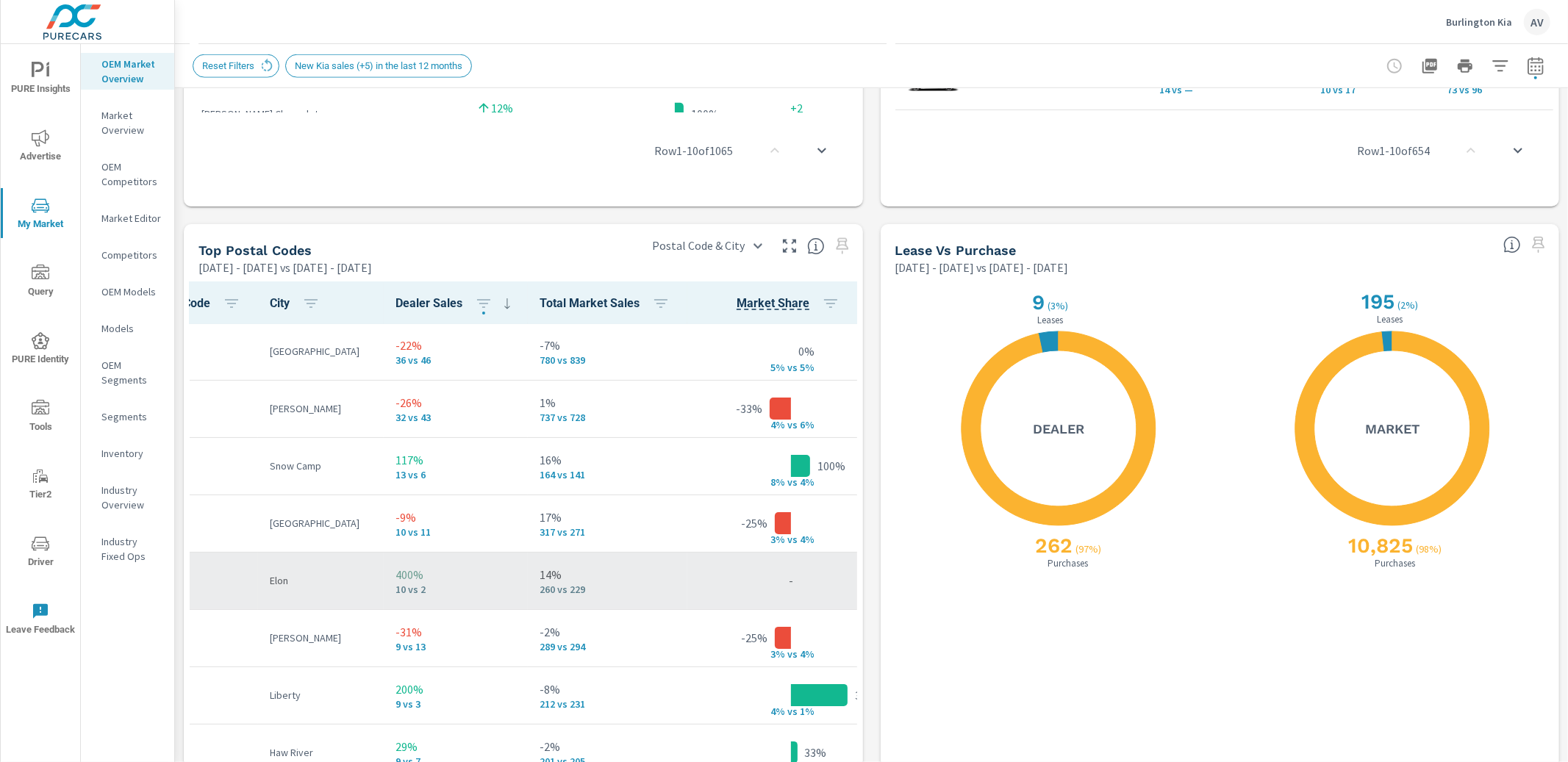
scroll to position [115, 0]
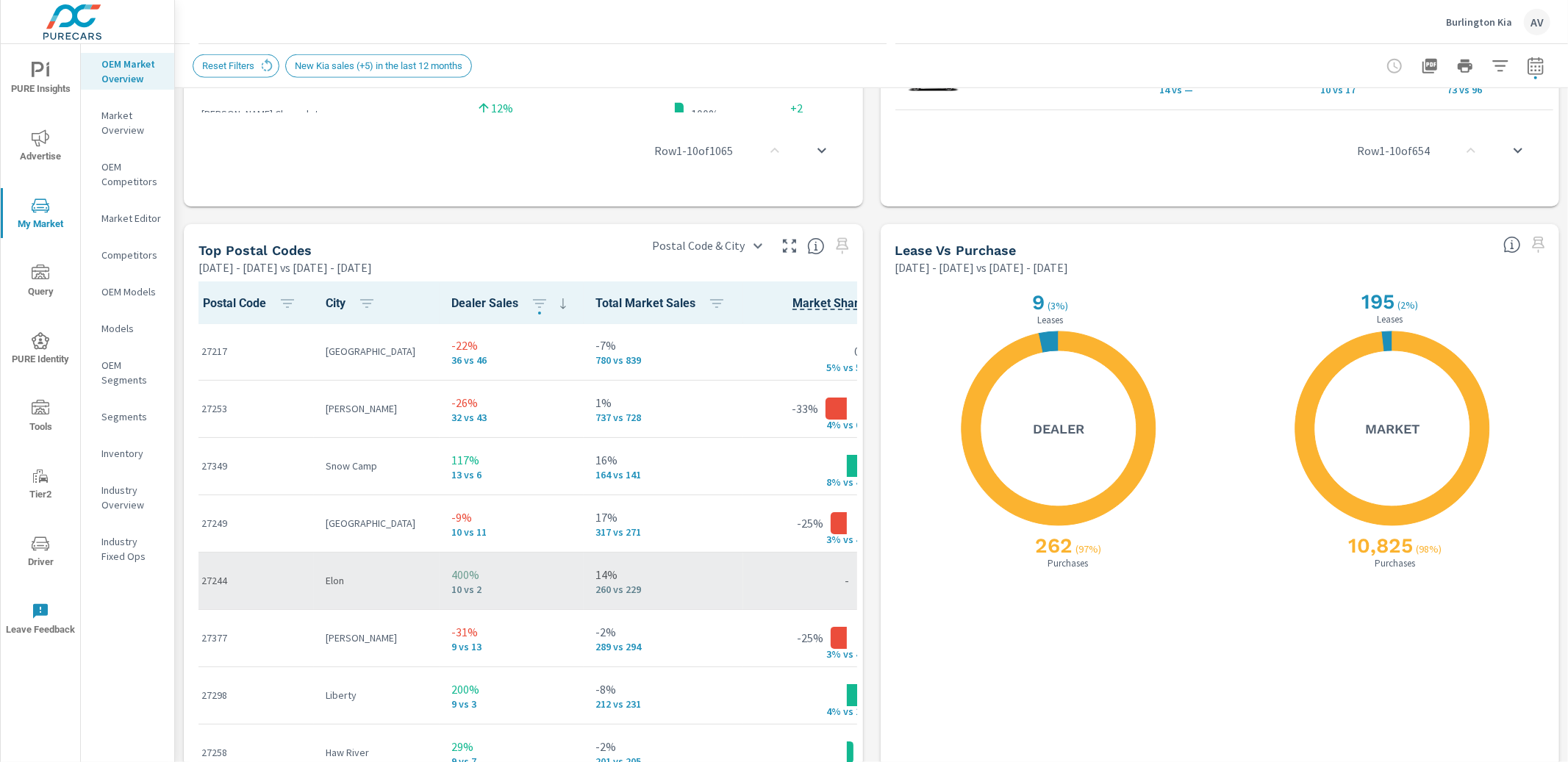
click at [489, 594] on p "10 vs 2" at bounding box center [511, 589] width 120 height 12
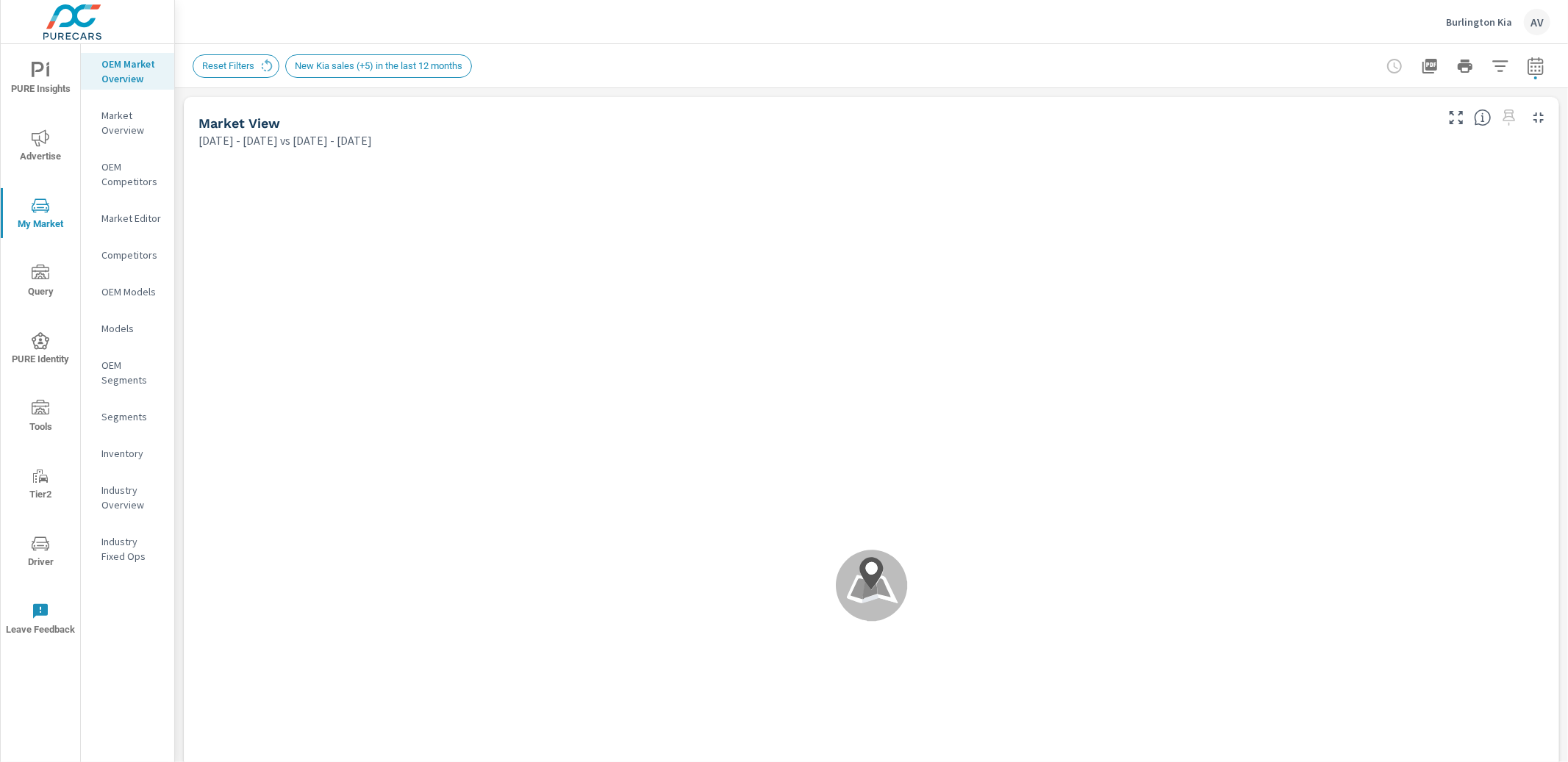
scroll to position [115, 0]
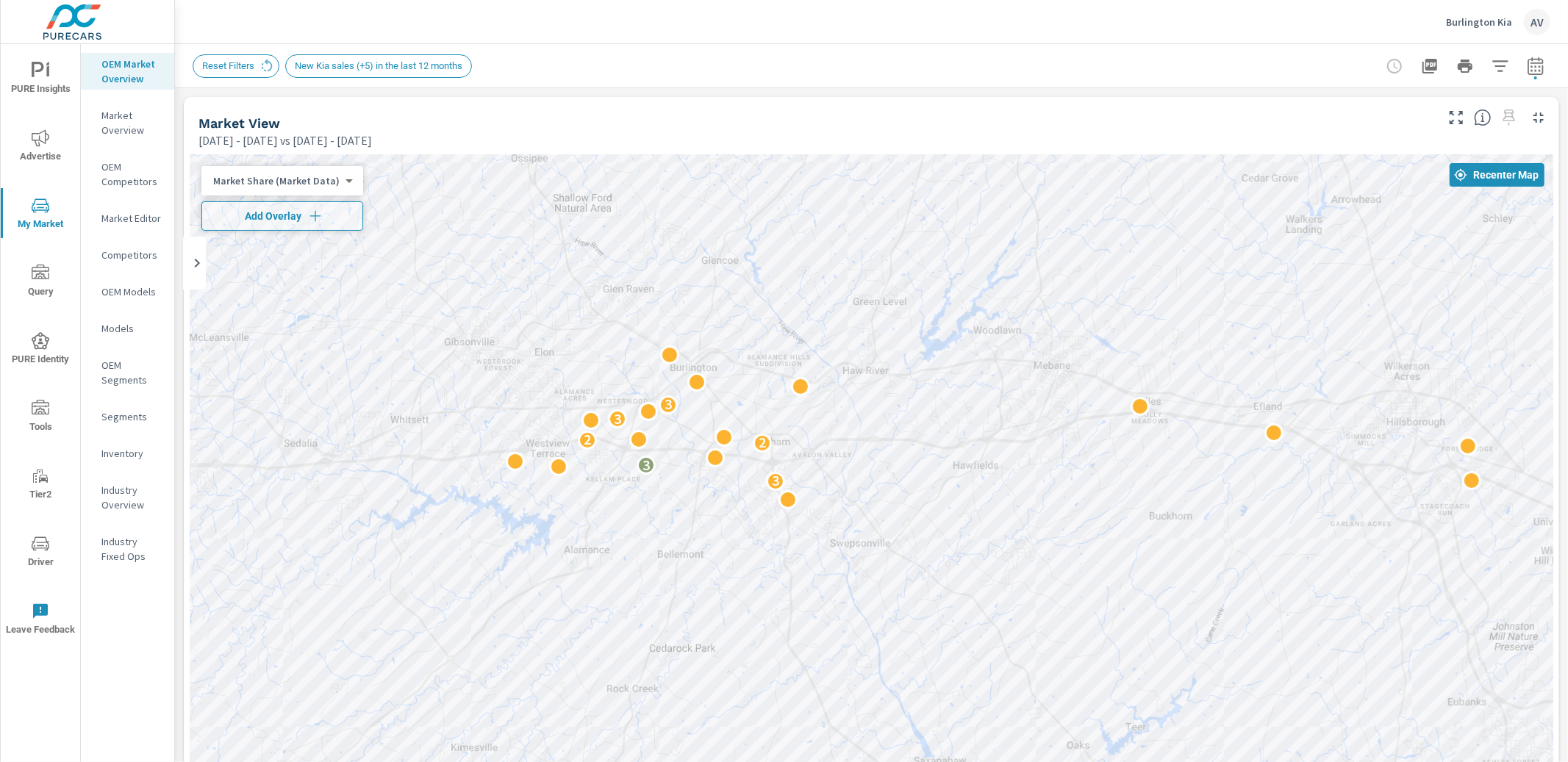
drag, startPoint x: 781, startPoint y: 423, endPoint x: 1262, endPoint y: 446, distance: 481.5
click at [1255, 467] on div "2 4 2 3 2 2 3 2 2 2 3 11 6 2 3 2 3 3 2 2 3 4 3 4 2 2" at bounding box center [871, 562] width 1363 height 817
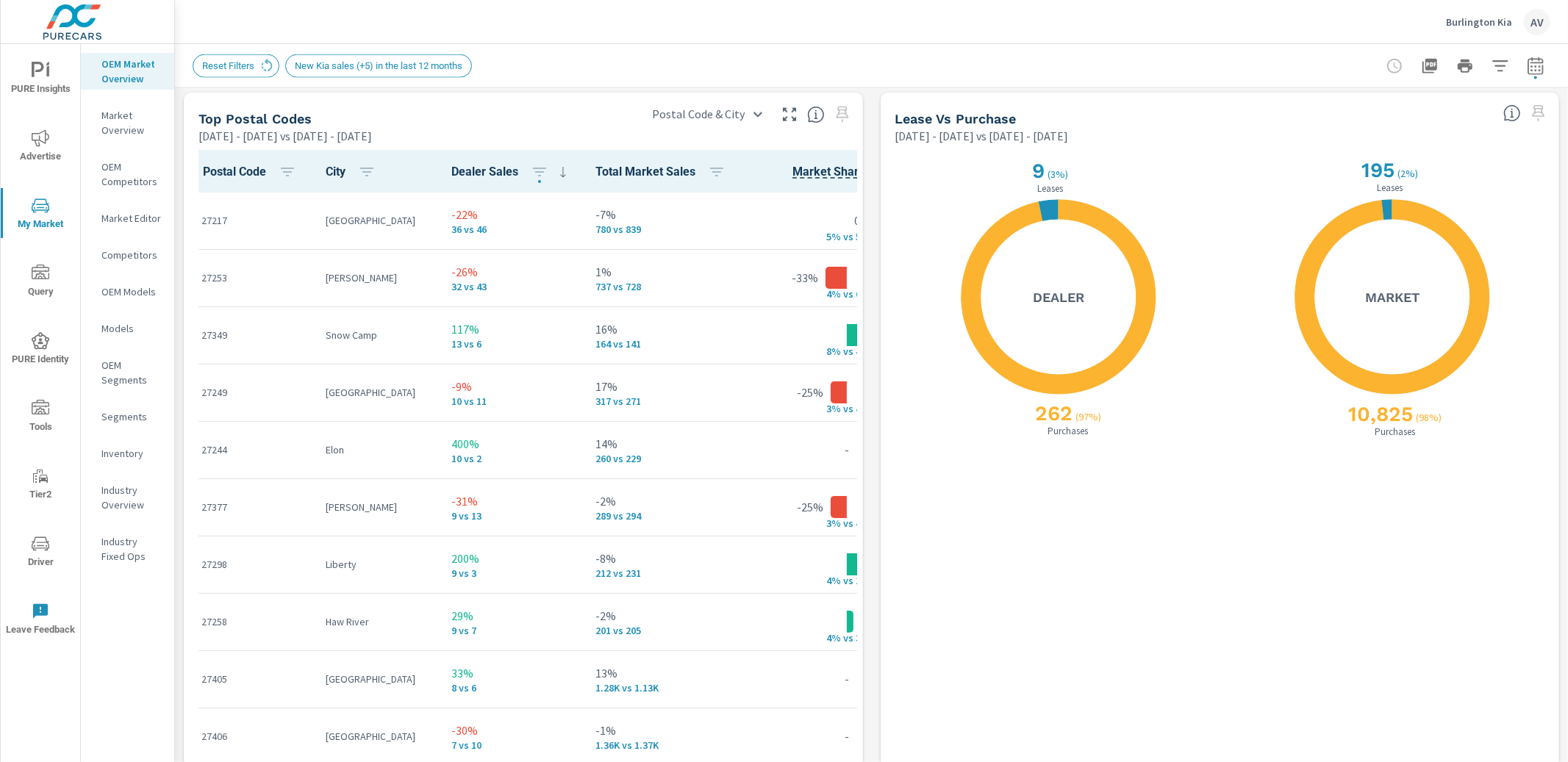
scroll to position [1736, 0]
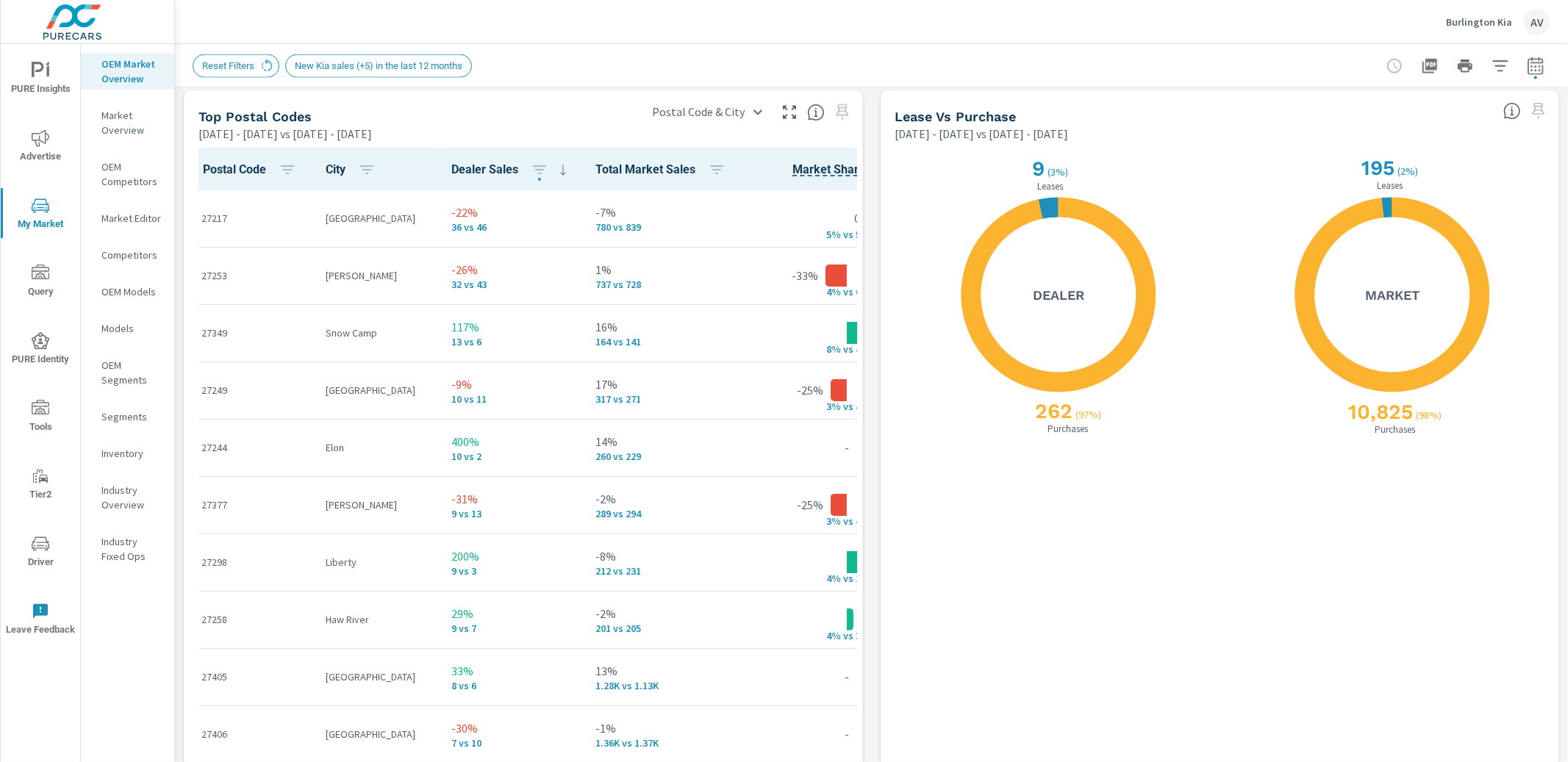
click at [907, 326] on div "X X 262 ( 97% ) Purchases 9 ( 3% ) Leases Dealer" at bounding box center [1059, 294] width 305 height 277
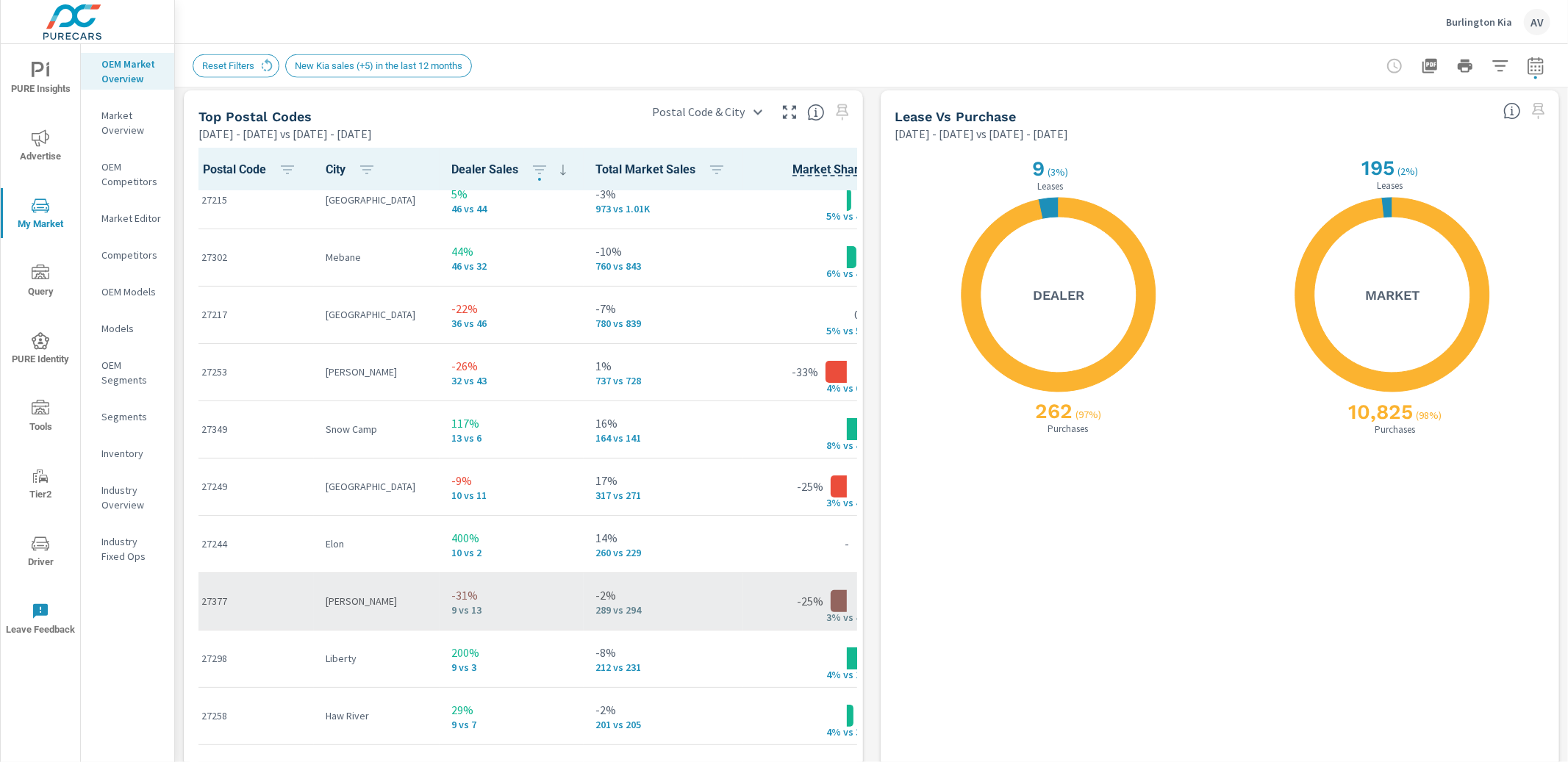
scroll to position [0, 0]
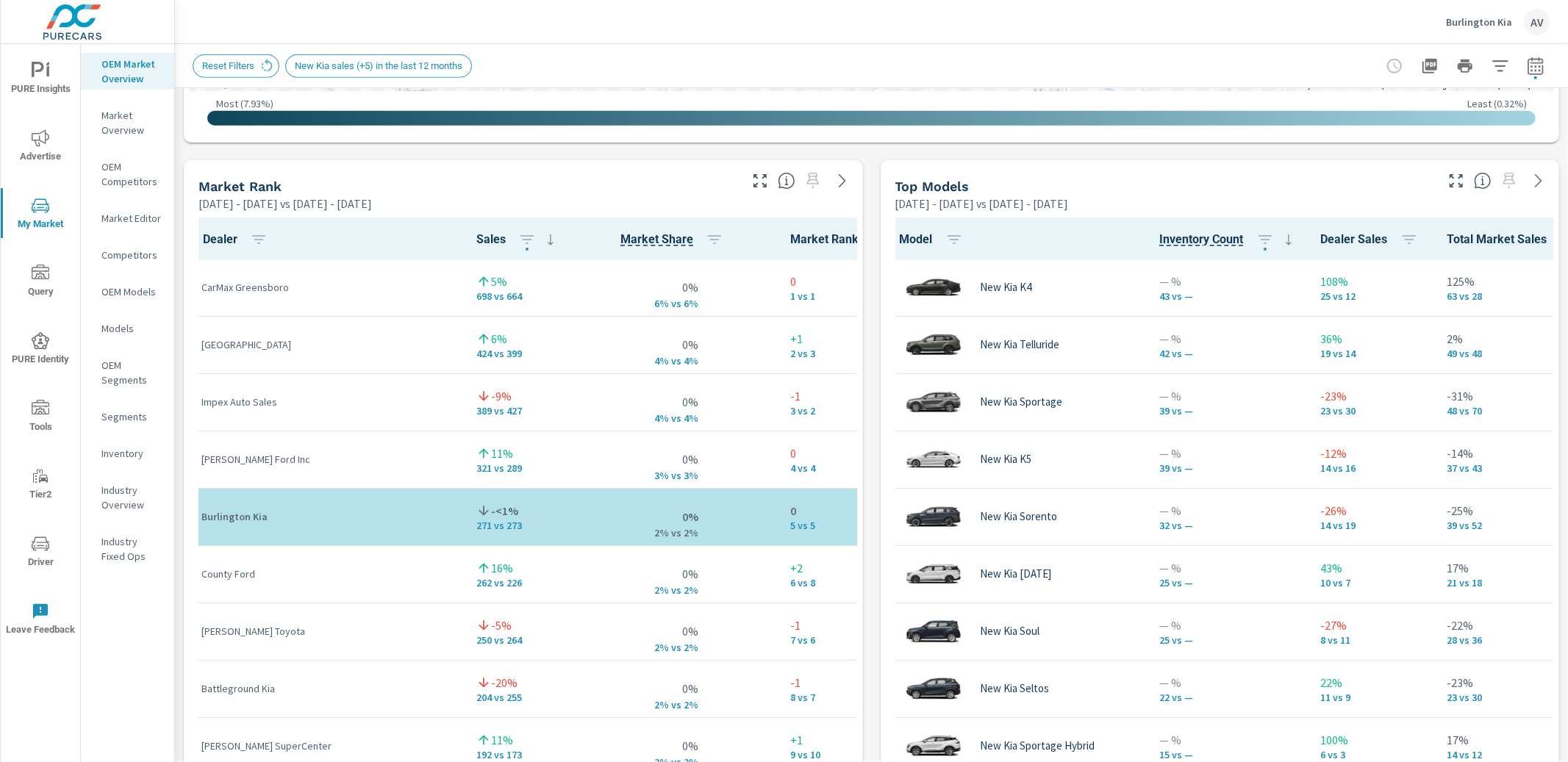
scroll to position [748, 0]
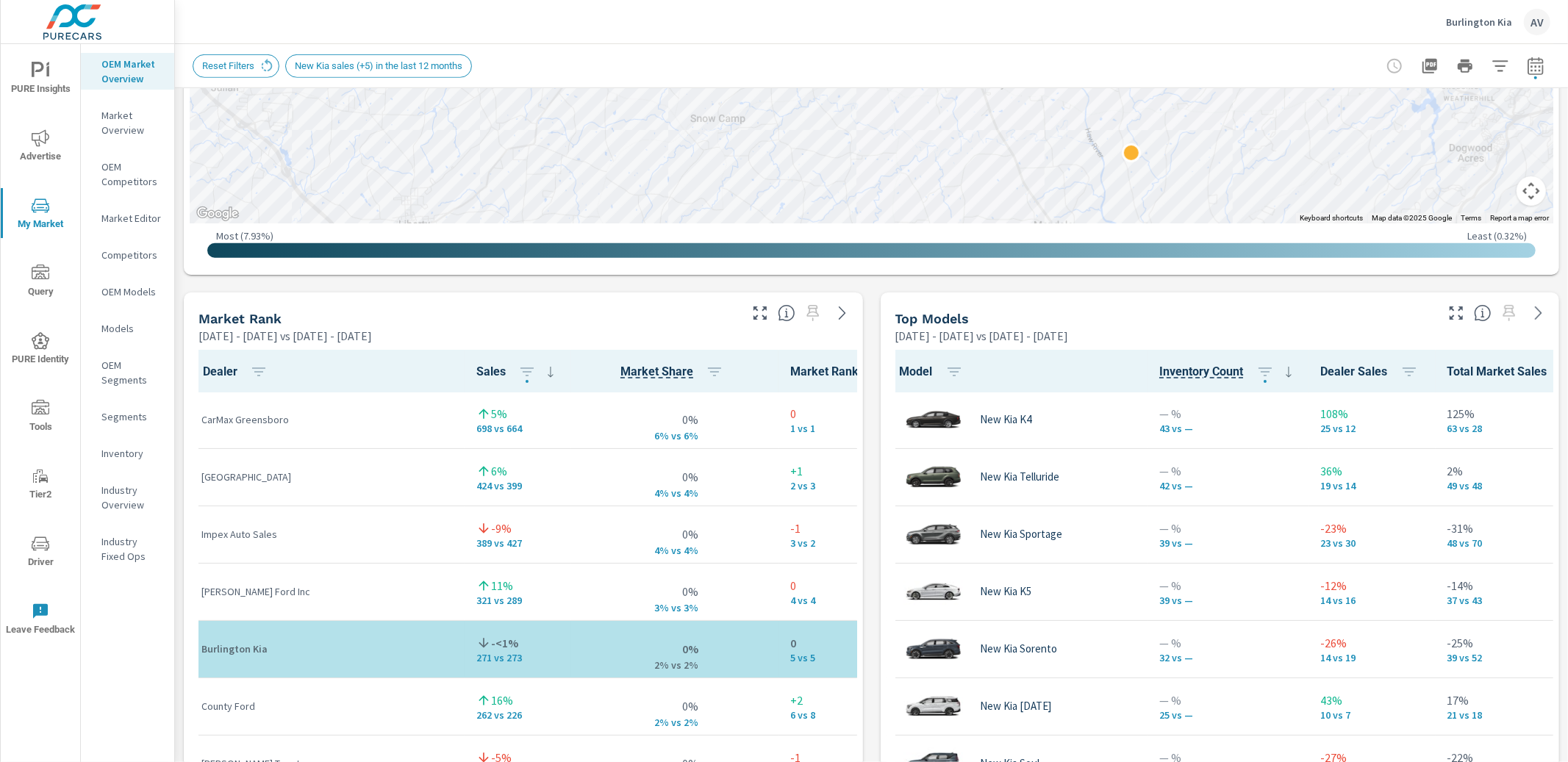
click at [859, 313] on div "Market View Feb 01, 2025 - Jul 31, 2025 vs Aug 01, 2024 - Jan 31, 2025 ← Move l…" at bounding box center [872, 598] width 1393 height 2515
click at [866, 359] on div "Market View Feb 01, 2025 - Jul 31, 2025 vs Aug 01, 2024 - Jan 31, 2025 ← Move l…" at bounding box center [872, 598] width 1393 height 2515
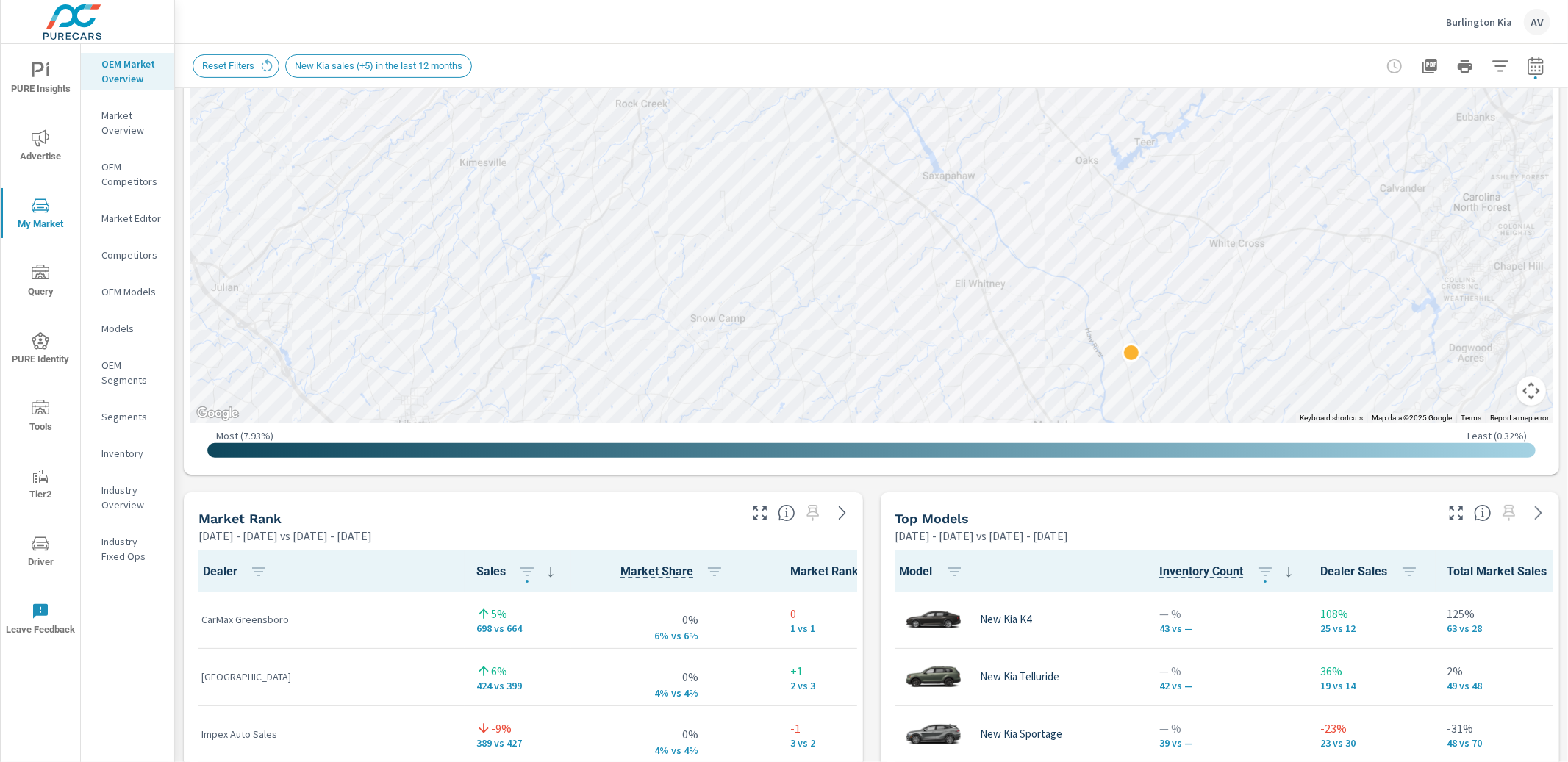
scroll to position [486, 0]
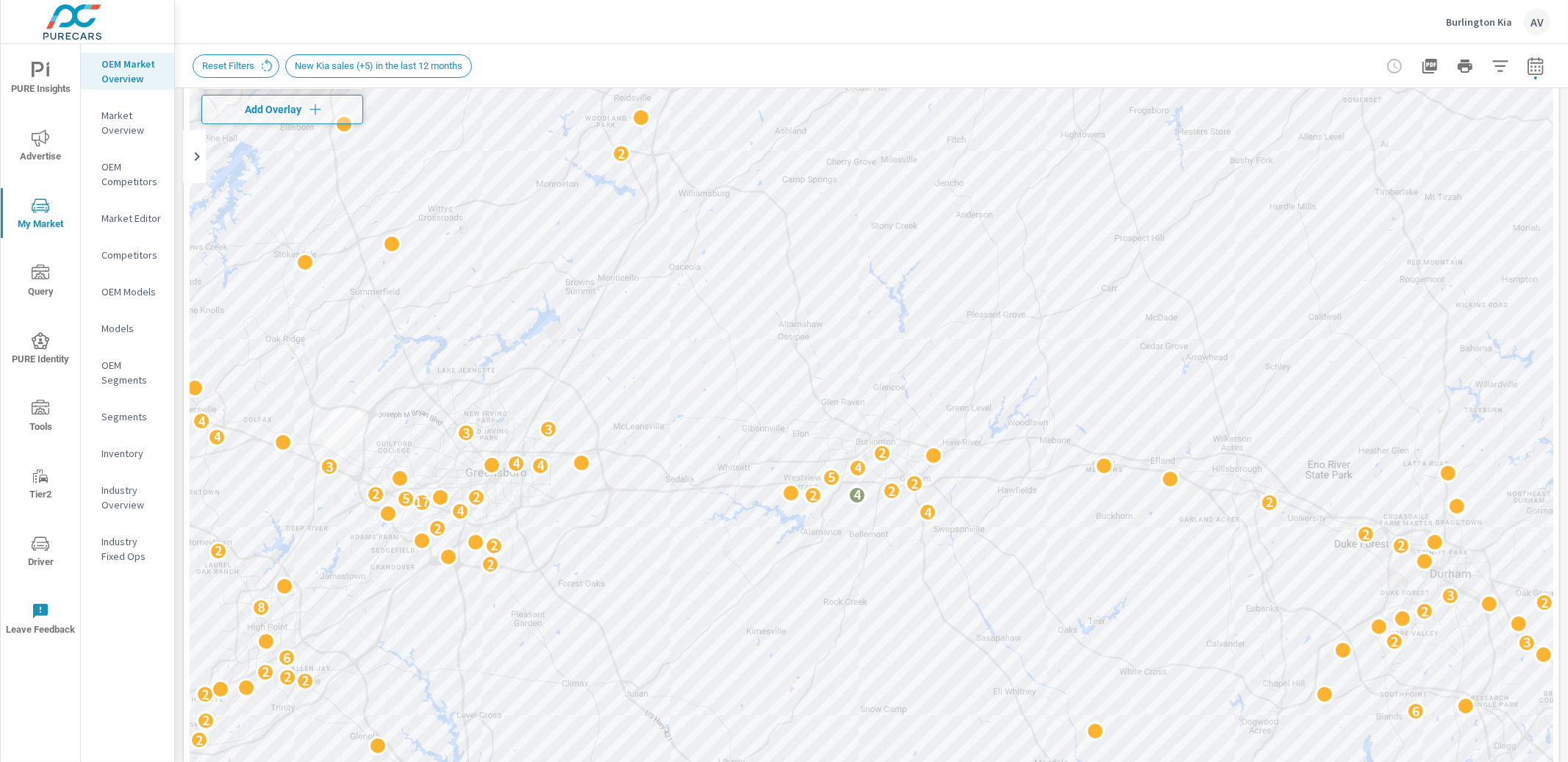
scroll to position [104, 0]
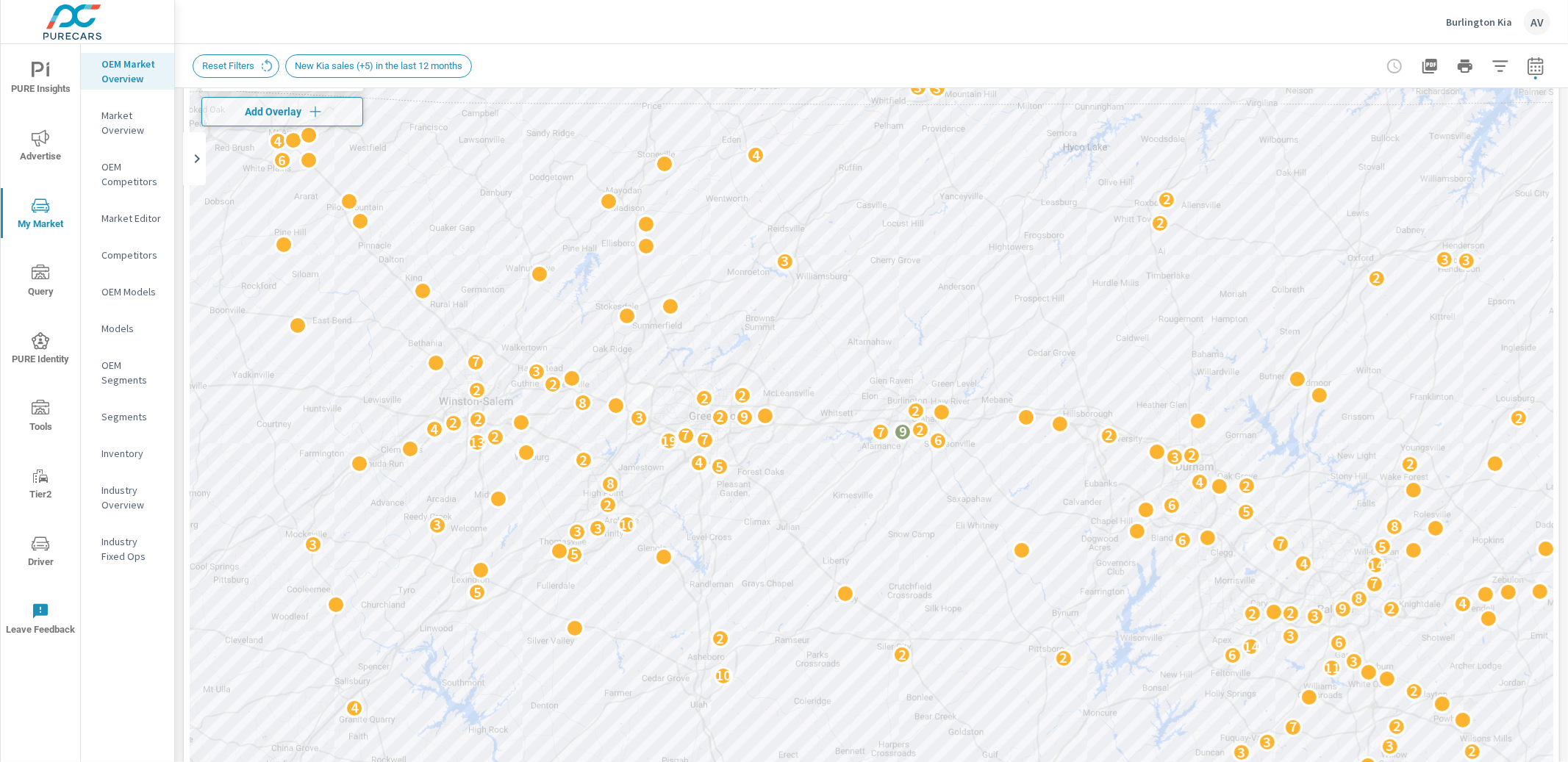
drag, startPoint x: 1036, startPoint y: 252, endPoint x: 1307, endPoint y: 295, distance: 274.4
click at [1307, 295] on div "2 2 3 3 3 4 4 3 6 4 9 4 2 8 4 11 8 8 14 2 7 8 3 2 8 5 4 3 3 3 4 3 2 3 2 5 6 2 4…" at bounding box center [871, 458] width 1363 height 817
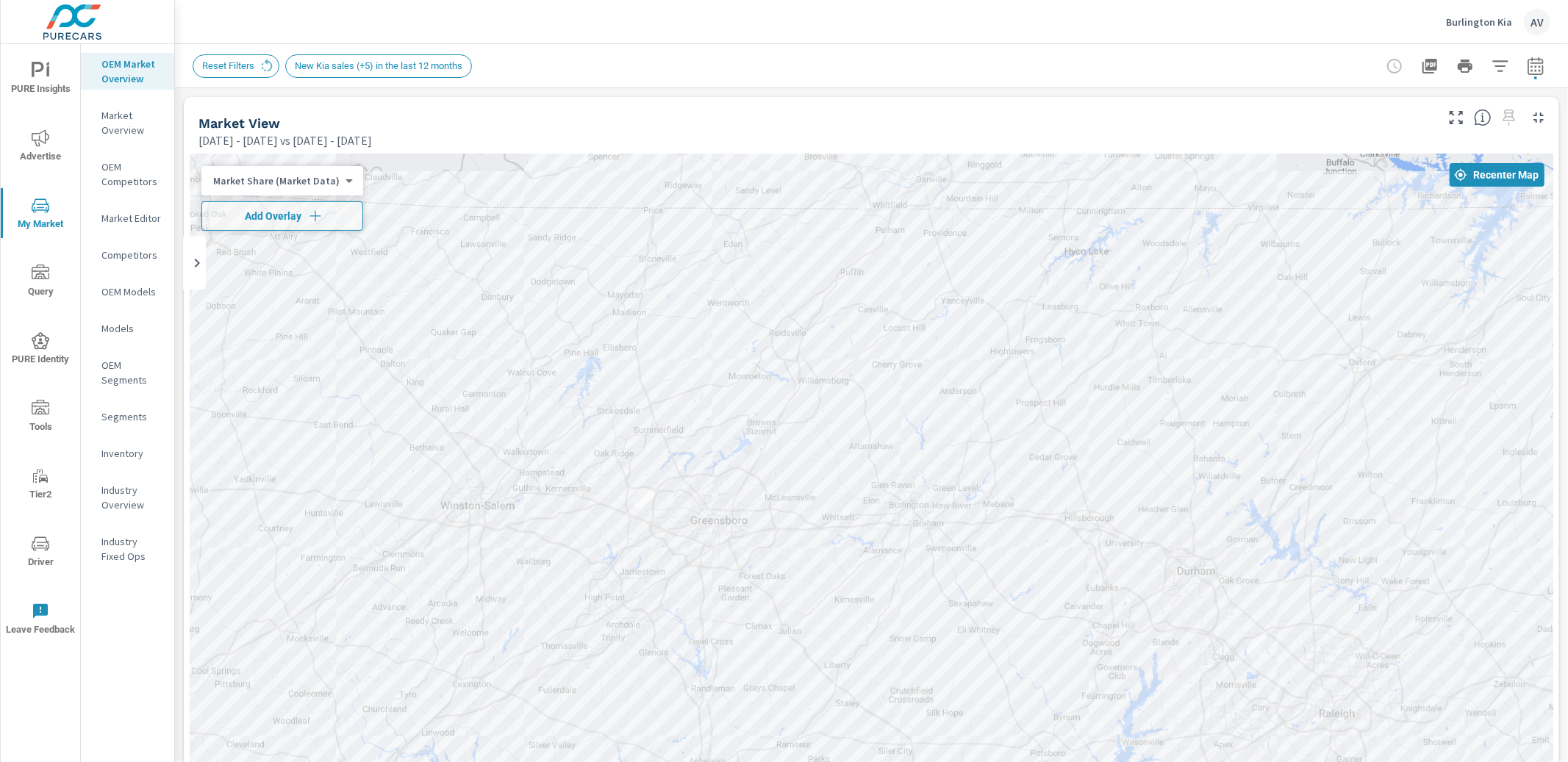
click at [233, 178] on body "PURE Insights Advertise My Market Query PURE Identity Tools Tier2 Driver Leave …" at bounding box center [784, 381] width 1568 height 762
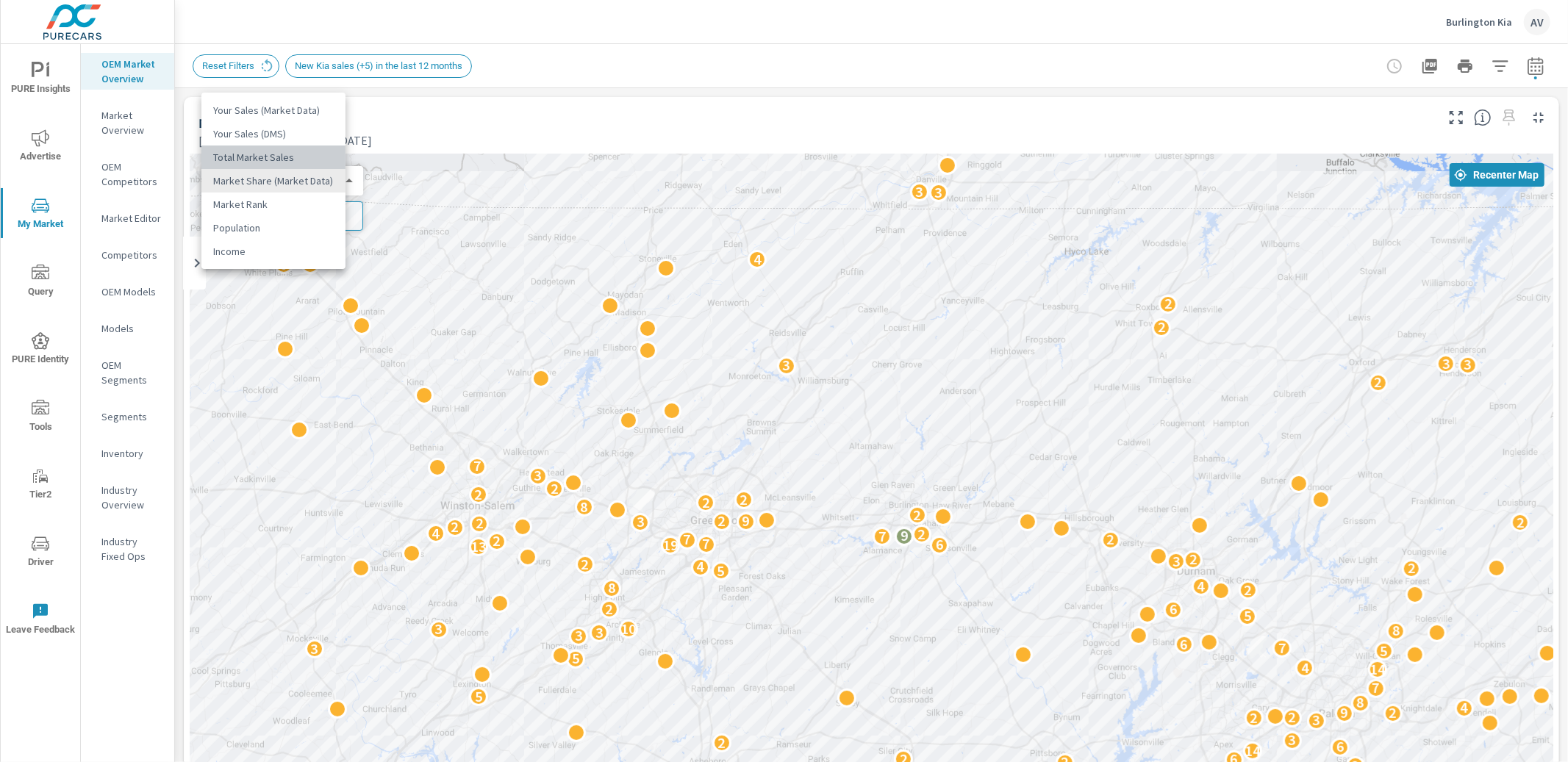
click at [256, 153] on li "Total Market Sales" at bounding box center [273, 157] width 144 height 24
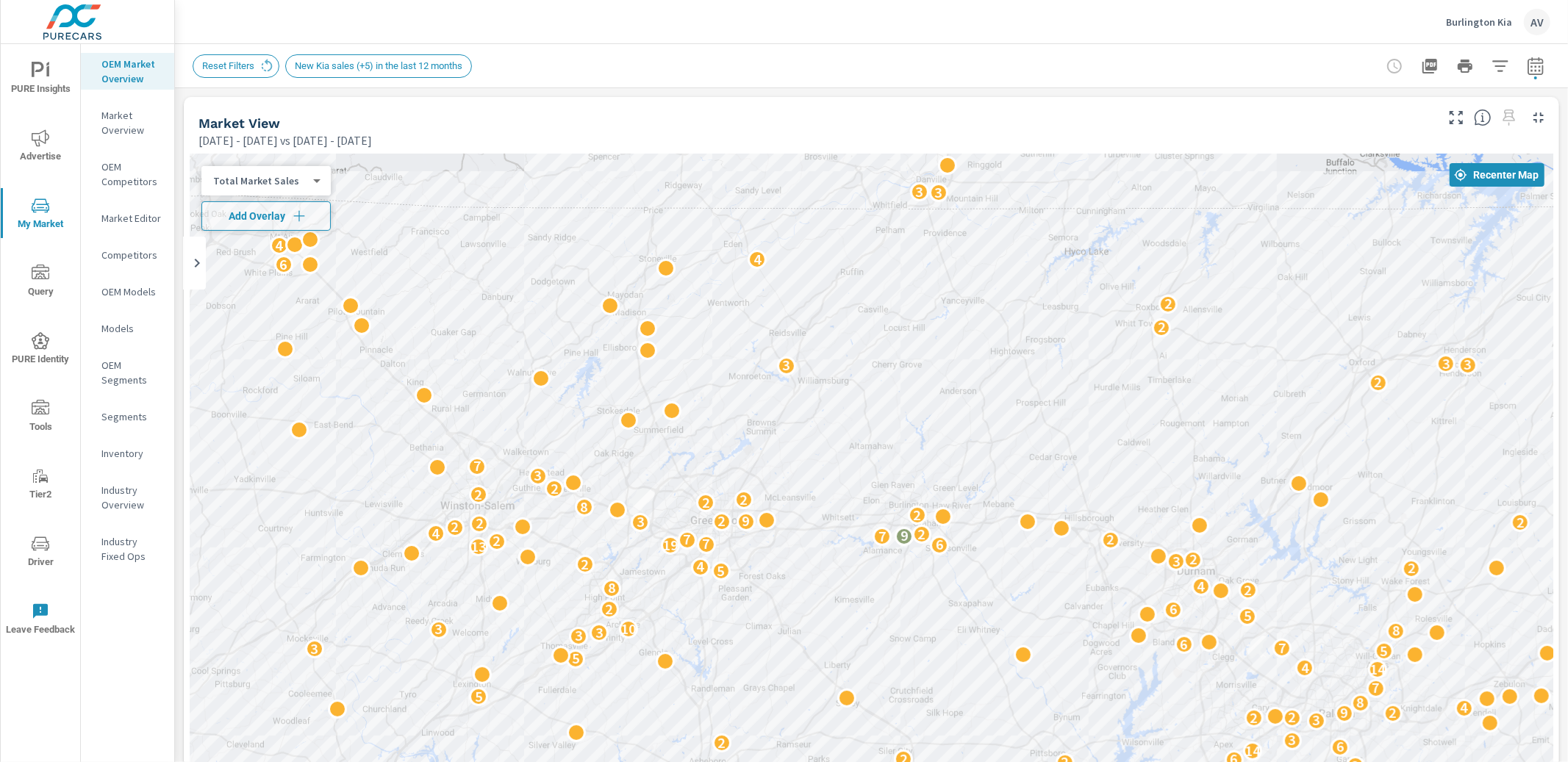
click at [242, 179] on body "PURE Insights Advertise My Market Query PURE Identity Tools Tier2 Driver Leave …" at bounding box center [784, 381] width 1568 height 762
click at [235, 134] on li "Your Sales (Market Data)" at bounding box center [272, 134] width 143 height 24
click at [257, 183] on body "PURE Insights Advertise My Market Query PURE Identity Tools Tier2 Driver Leave …" at bounding box center [784, 381] width 1568 height 762
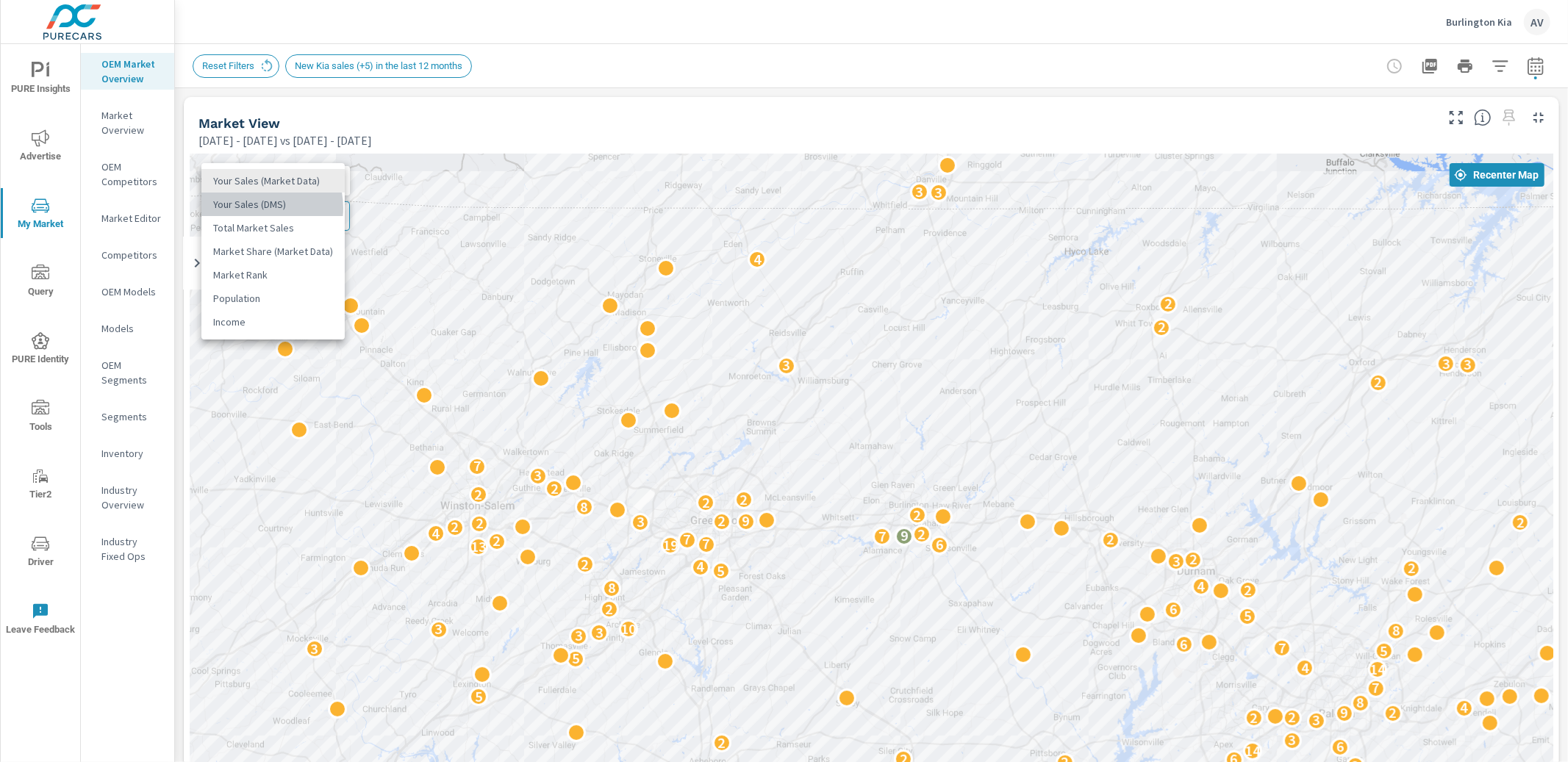
click at [253, 208] on li "Your Sales (DMS)" at bounding box center [272, 205] width 143 height 24
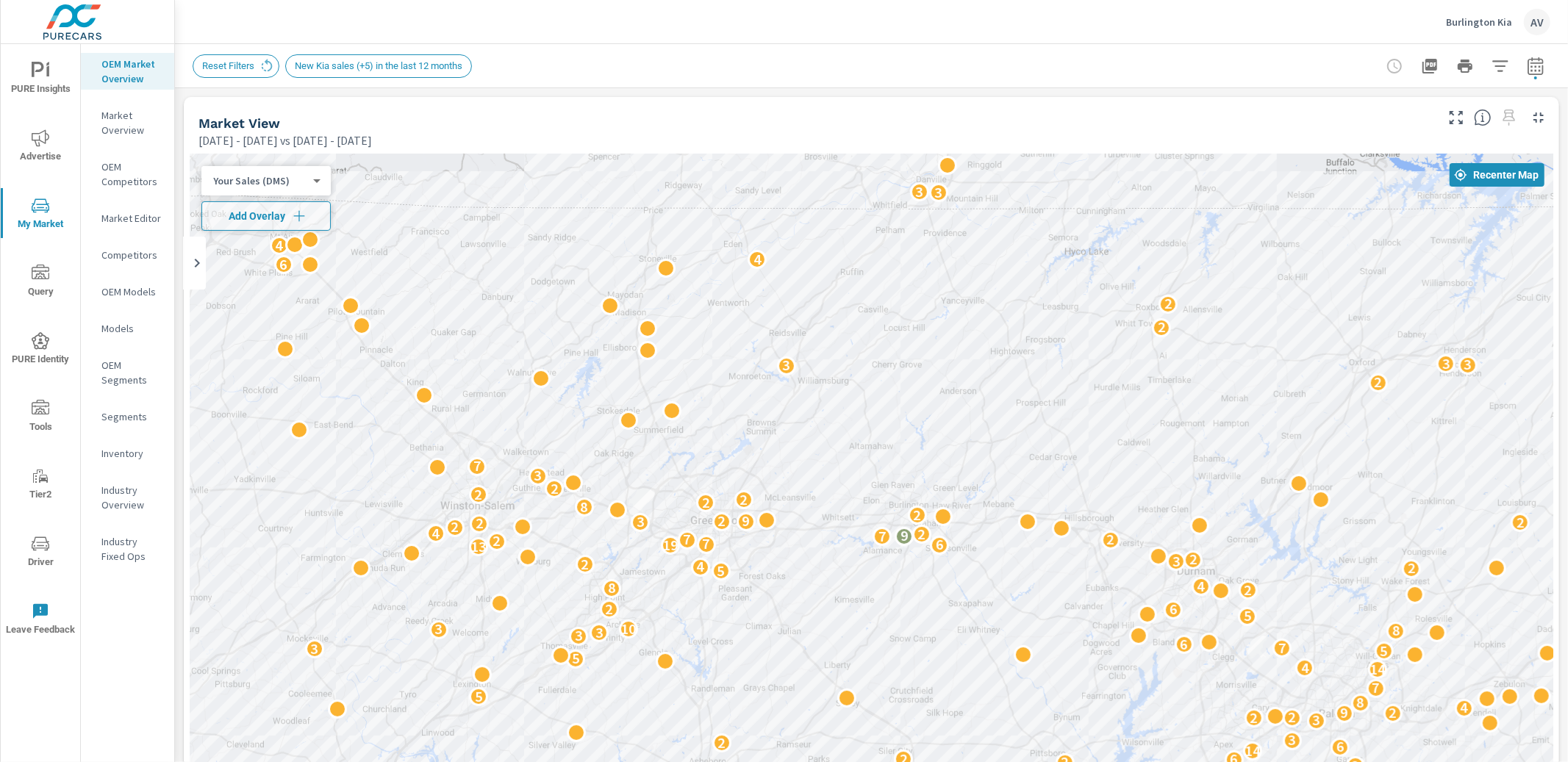
click at [260, 182] on body "PURE Insights Advertise My Market Query PURE Identity Tools Tier2 Driver Leave …" at bounding box center [784, 381] width 1568 height 762
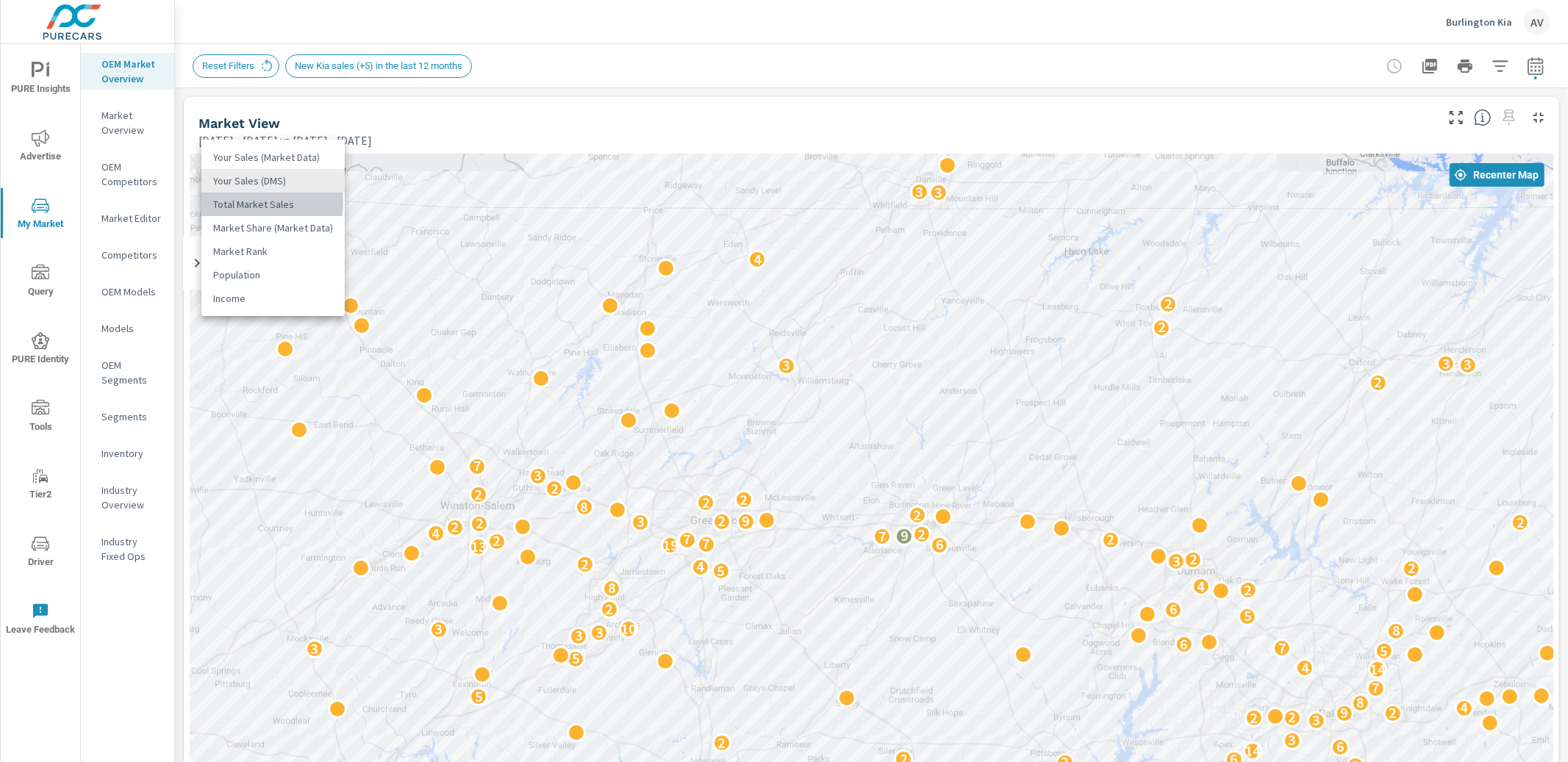
click at [266, 203] on li "Total Market Sales" at bounding box center [272, 205] width 143 height 24
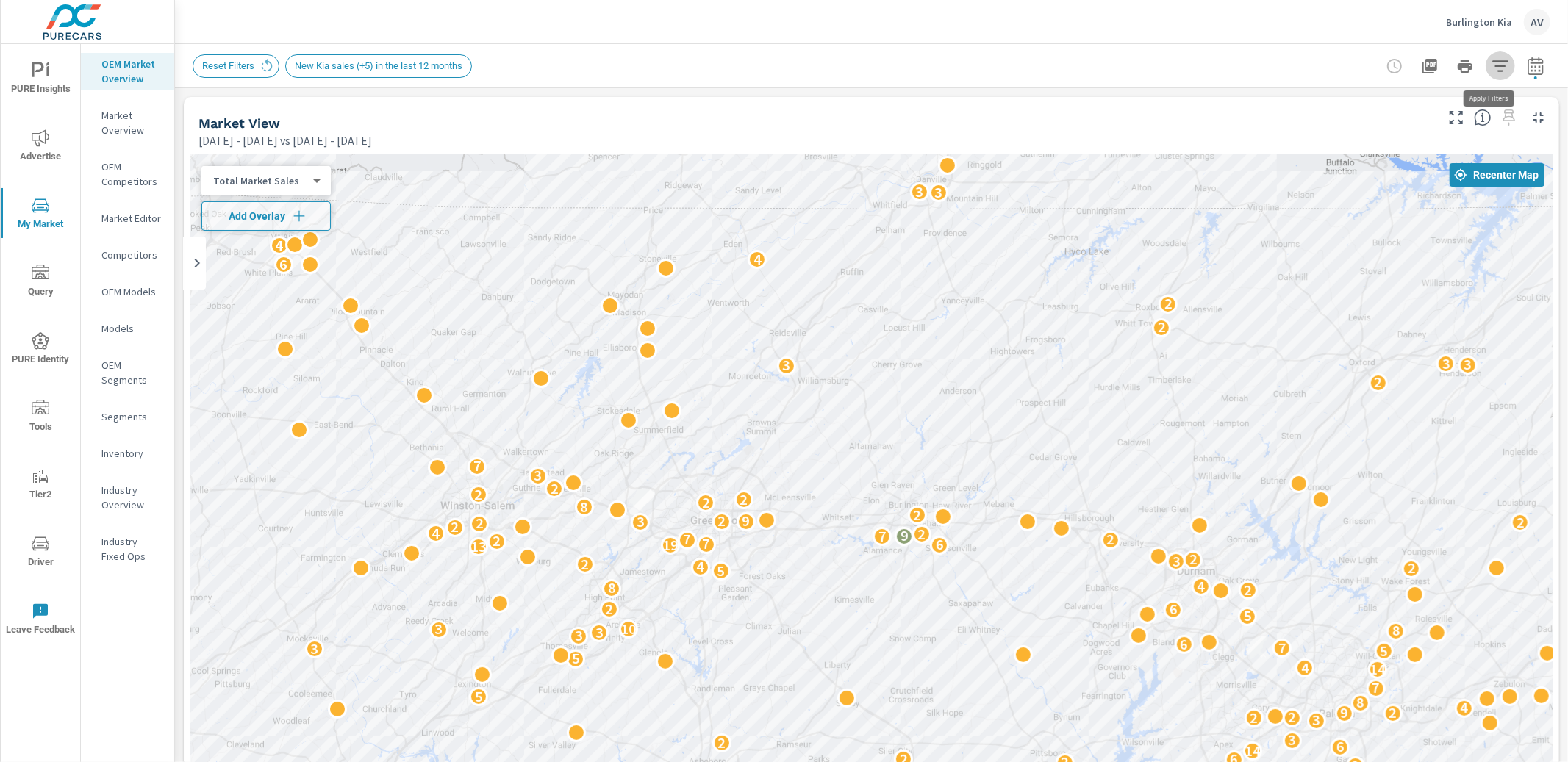
click at [1492, 65] on icon "button" at bounding box center [1499, 65] width 15 height 11
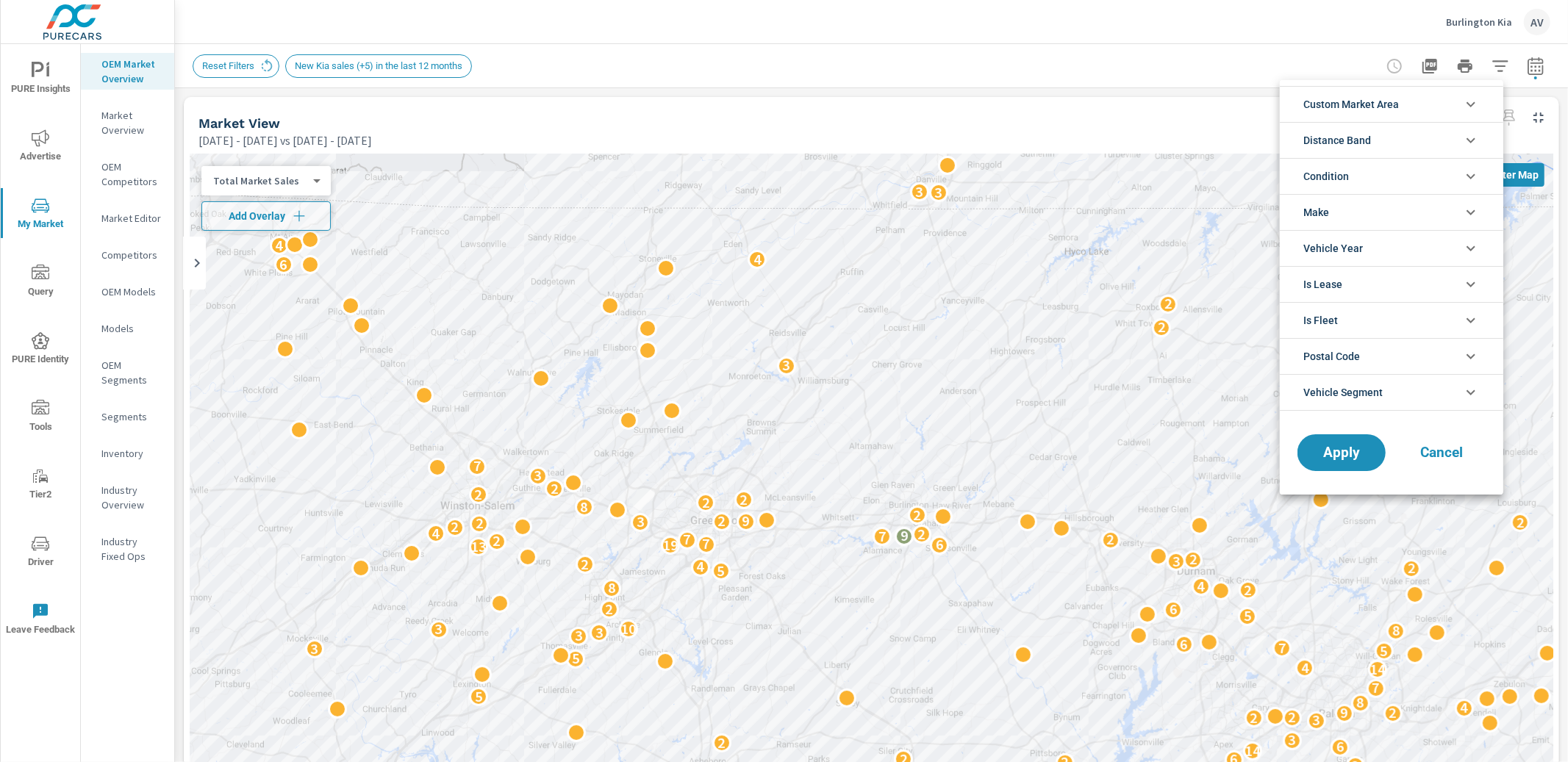
scroll to position [32, 0]
click at [1428, 184] on li "Condition" at bounding box center [1391, 176] width 223 height 36
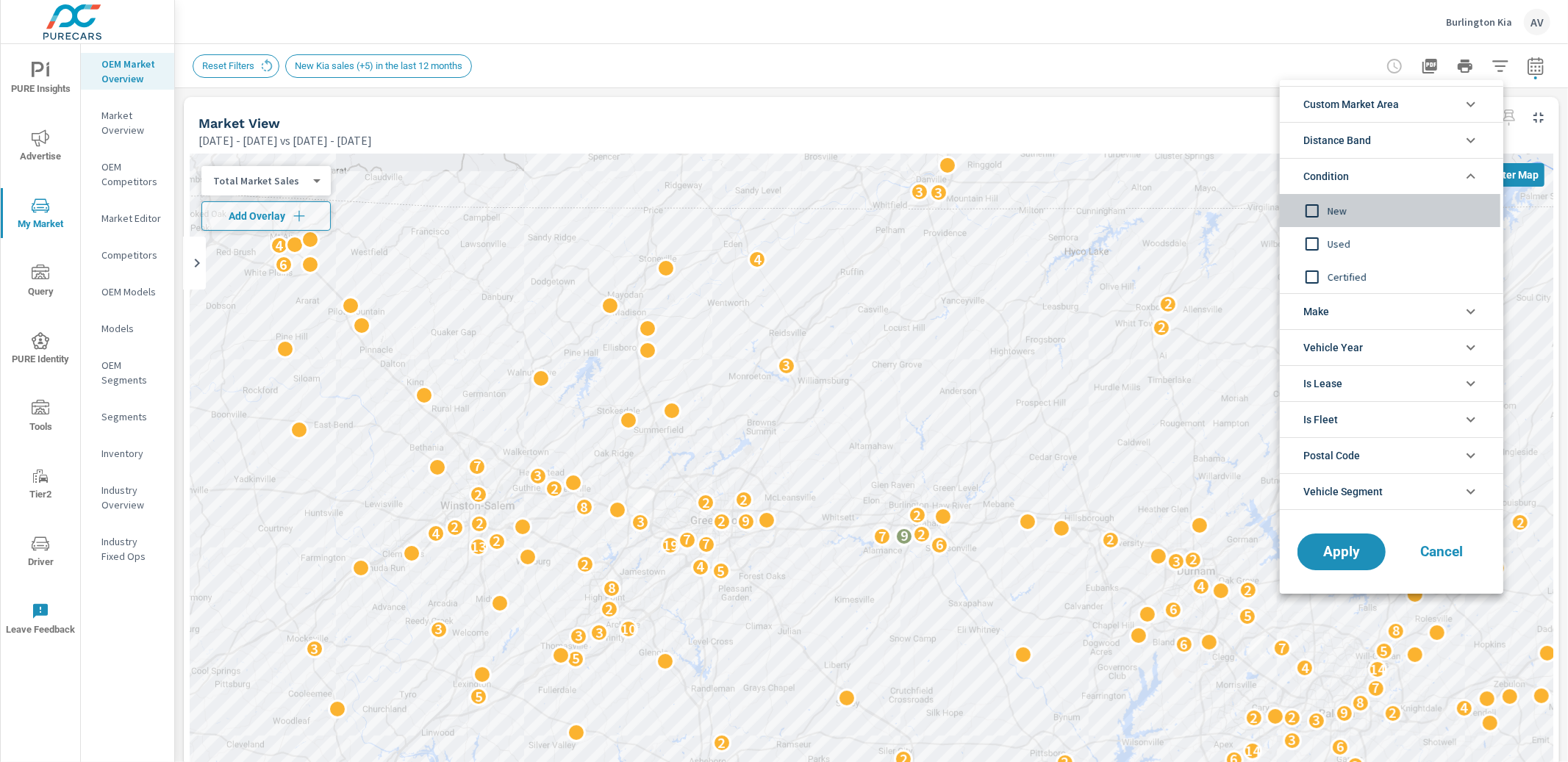
click at [1316, 216] on input "filter options" at bounding box center [1312, 211] width 30 height 30
click at [1323, 555] on span "Apply" at bounding box center [1341, 552] width 60 height 14
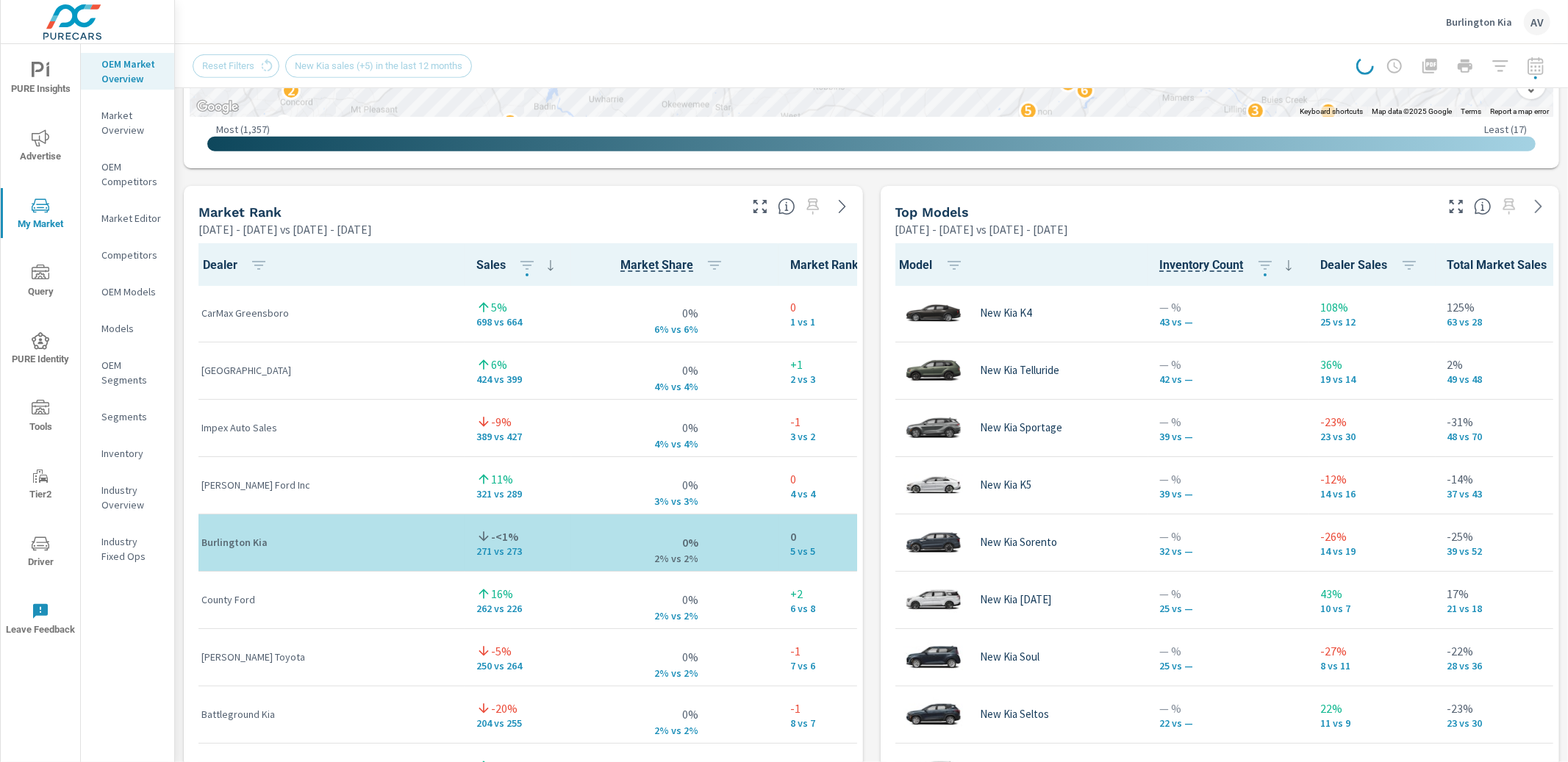
scroll to position [858, 0]
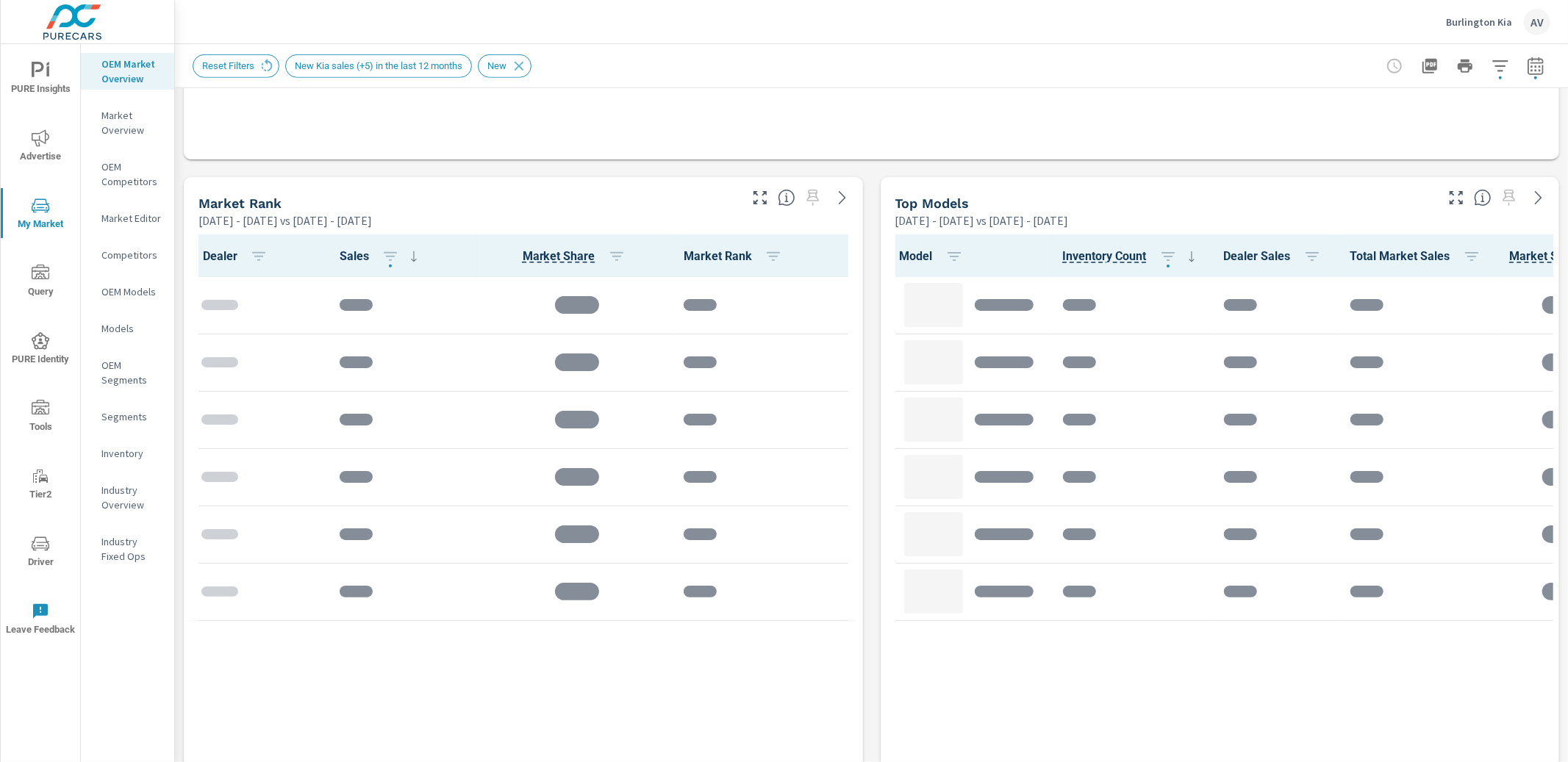
scroll to position [869, 0]
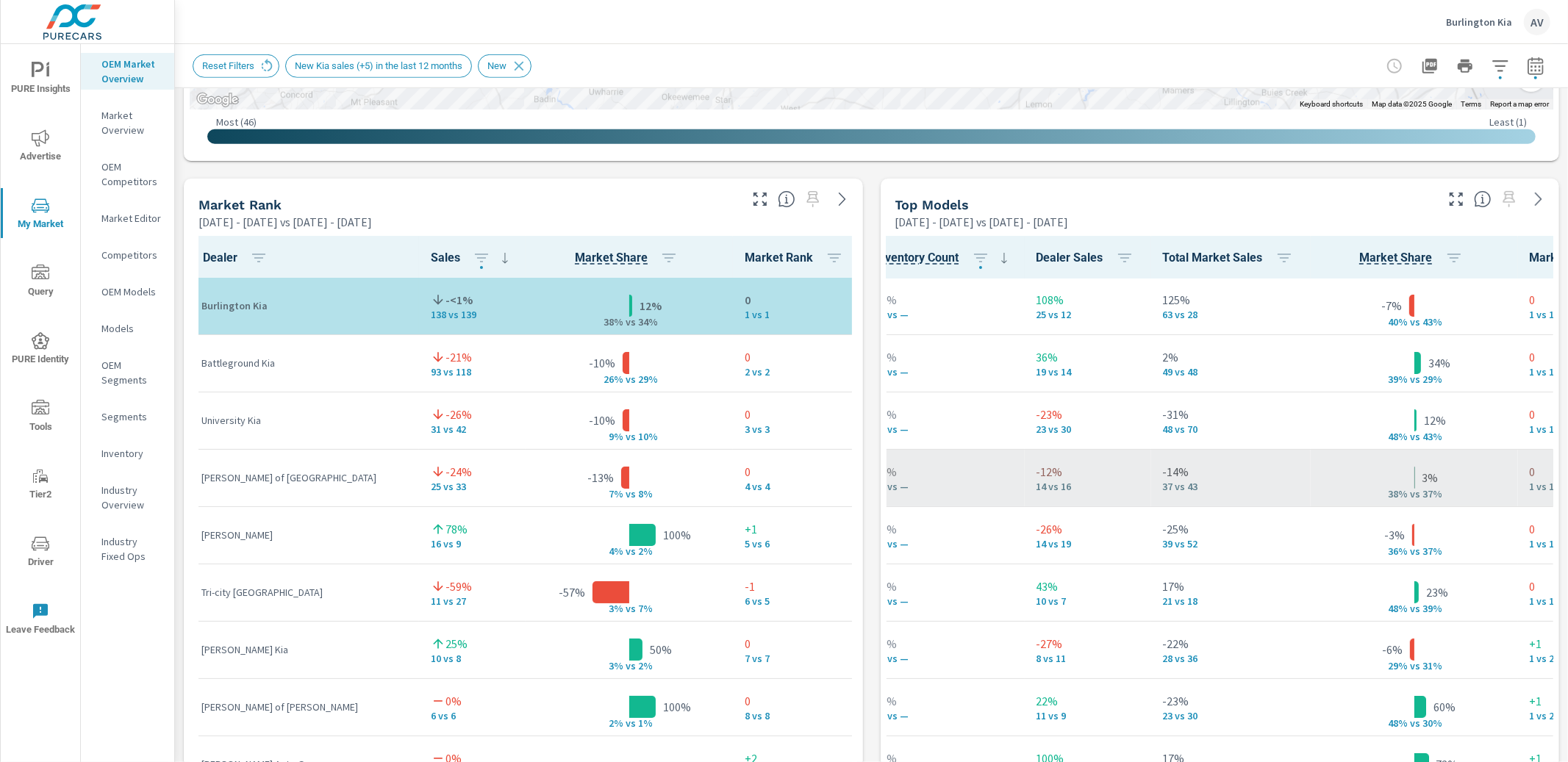
scroll to position [1, 0]
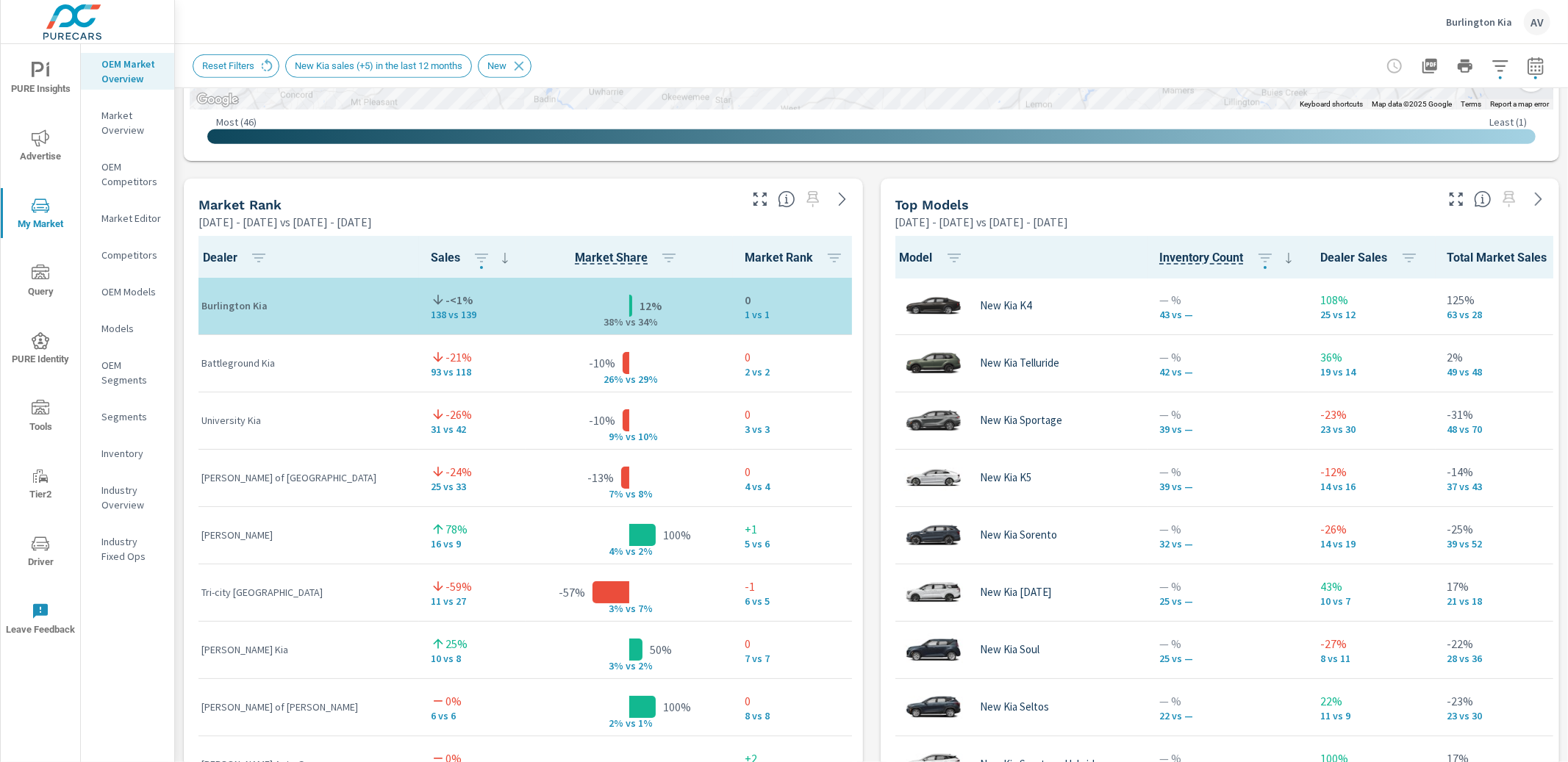
click at [856, 270] on div "Dealer Sales Market Share Market Rank Burlington Kia -<1% 138 vs 139 12% 38% v …" at bounding box center [523, 589] width 679 height 717
click at [865, 282] on div "Market View Feb 01, 2025 - Jul 31, 2025 vs Aug 01, 2024 - Jan 31, 2025 ← Move l…" at bounding box center [872, 484] width 1393 height 2515
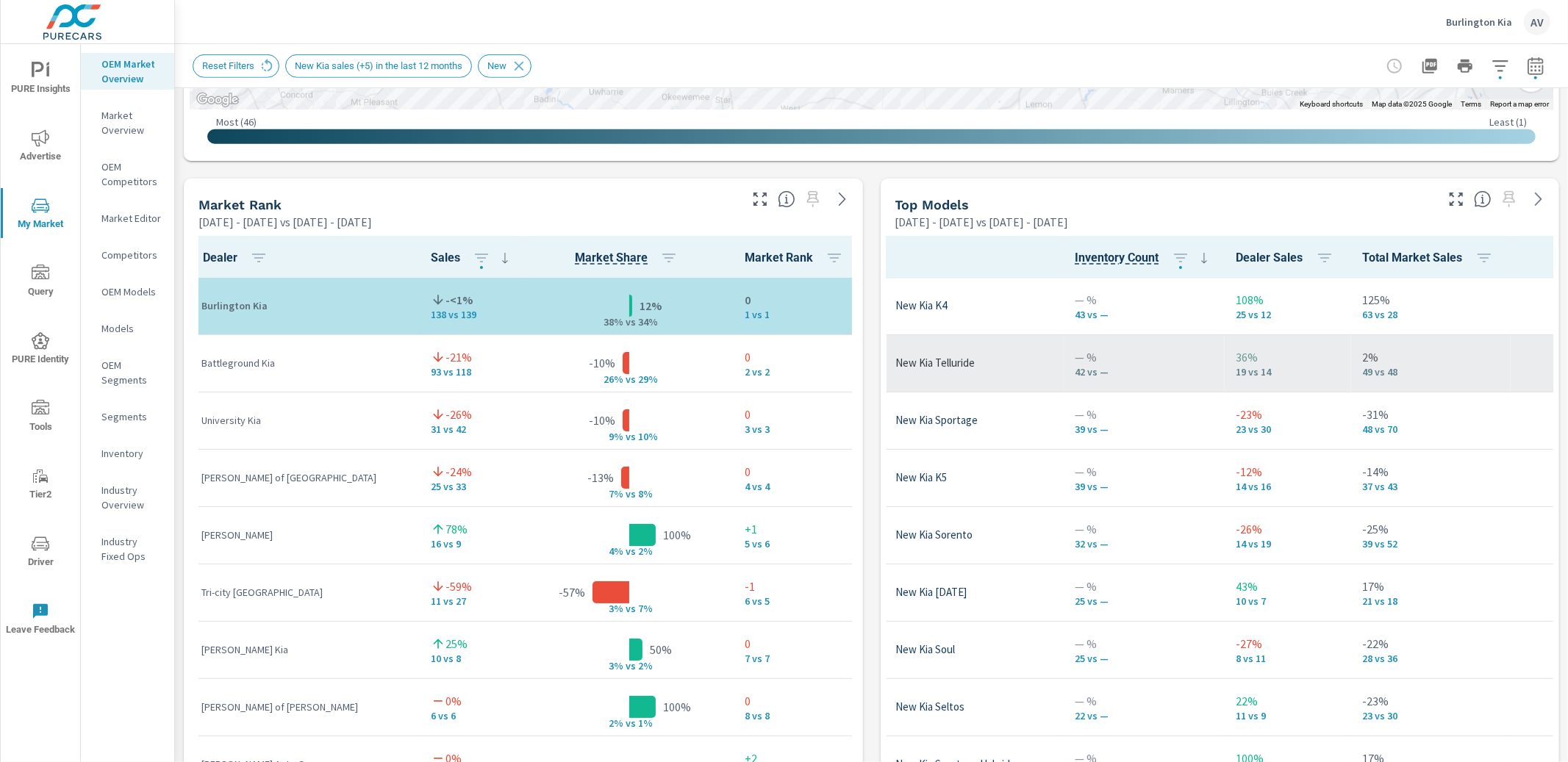
scroll to position [1, 88]
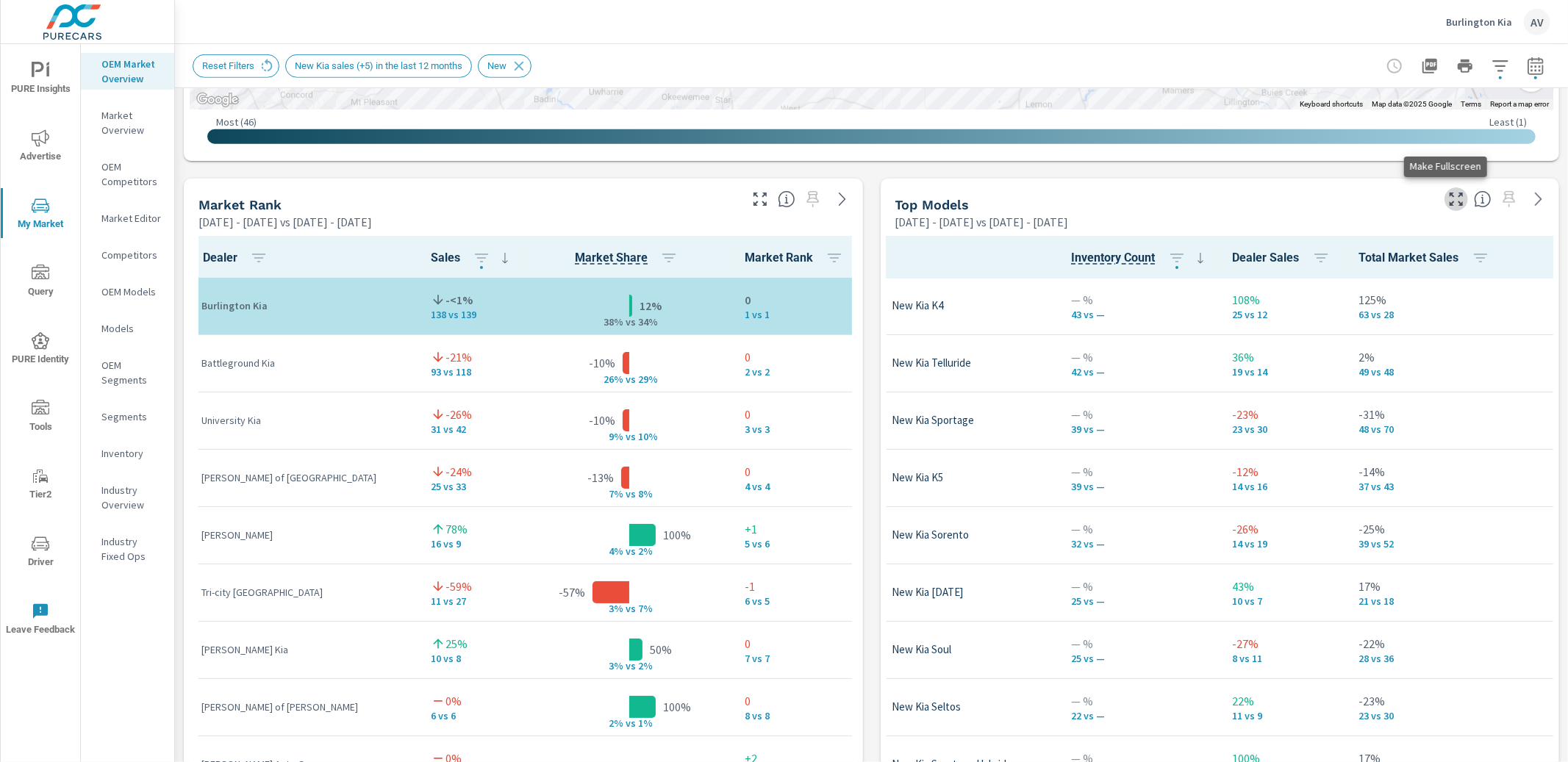
click at [1447, 200] on icon "button" at bounding box center [1455, 199] width 18 height 18
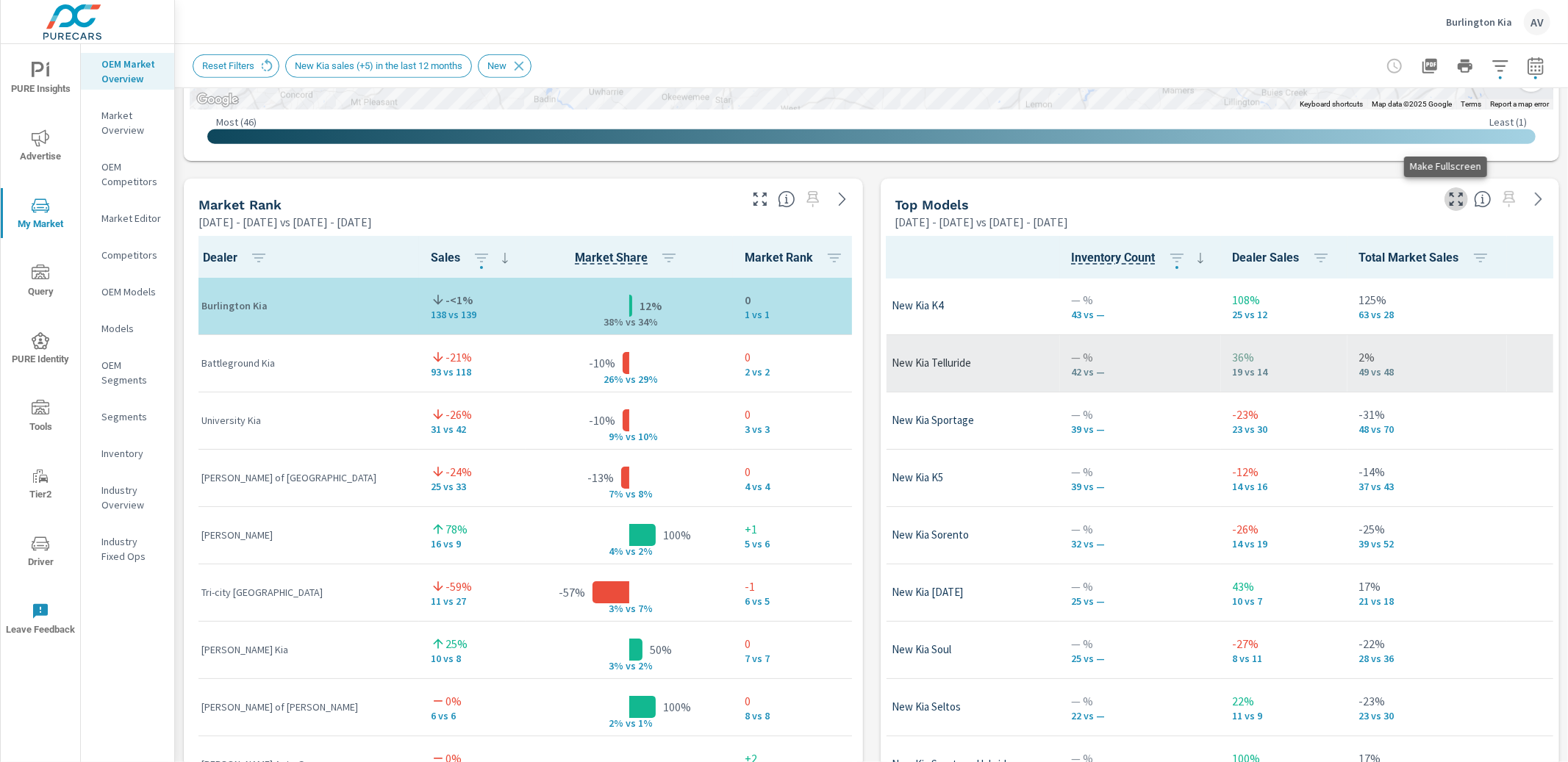
scroll to position [1, 0]
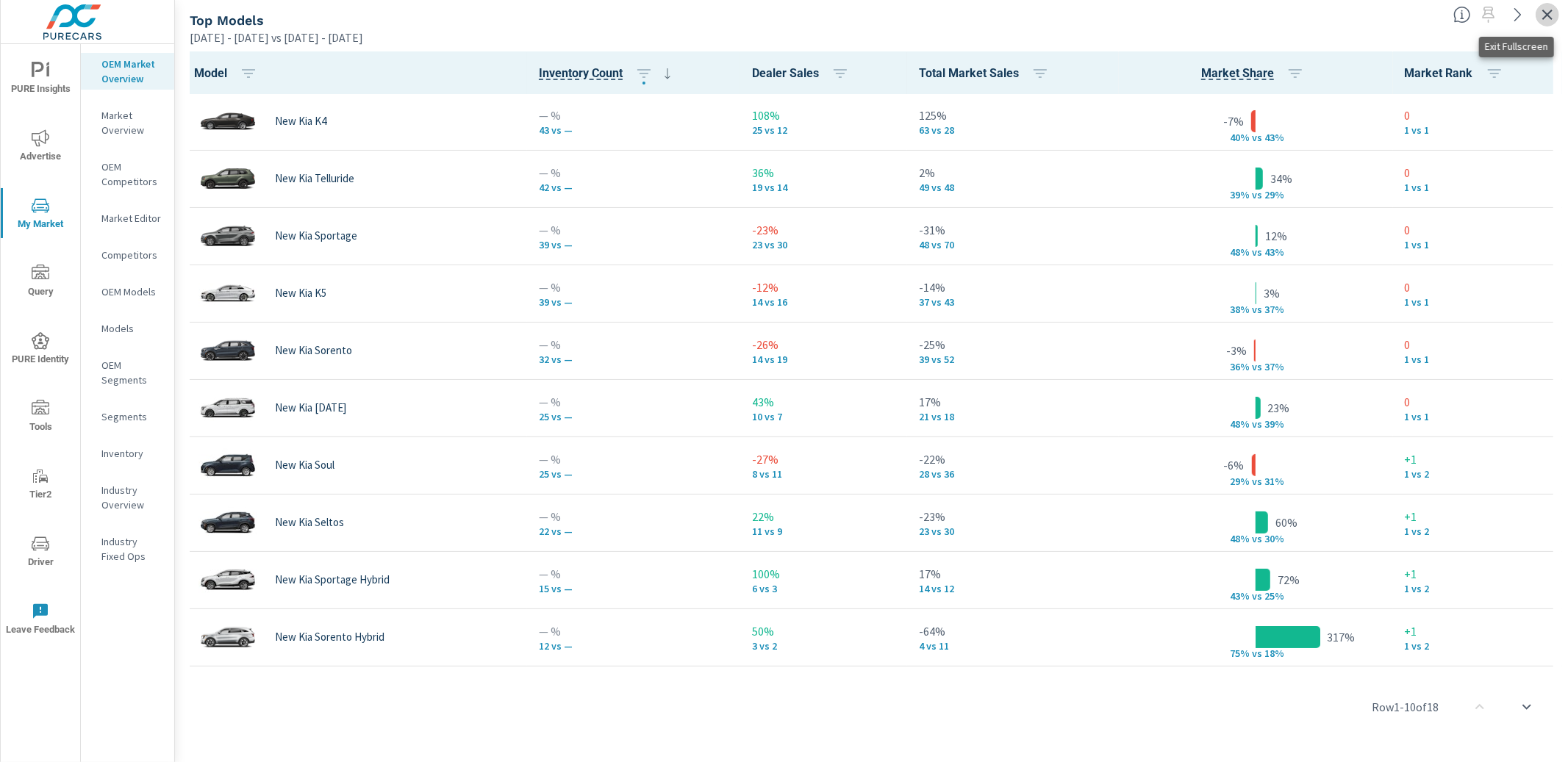
click at [1543, 14] on icon "button" at bounding box center [1547, 14] width 18 height 18
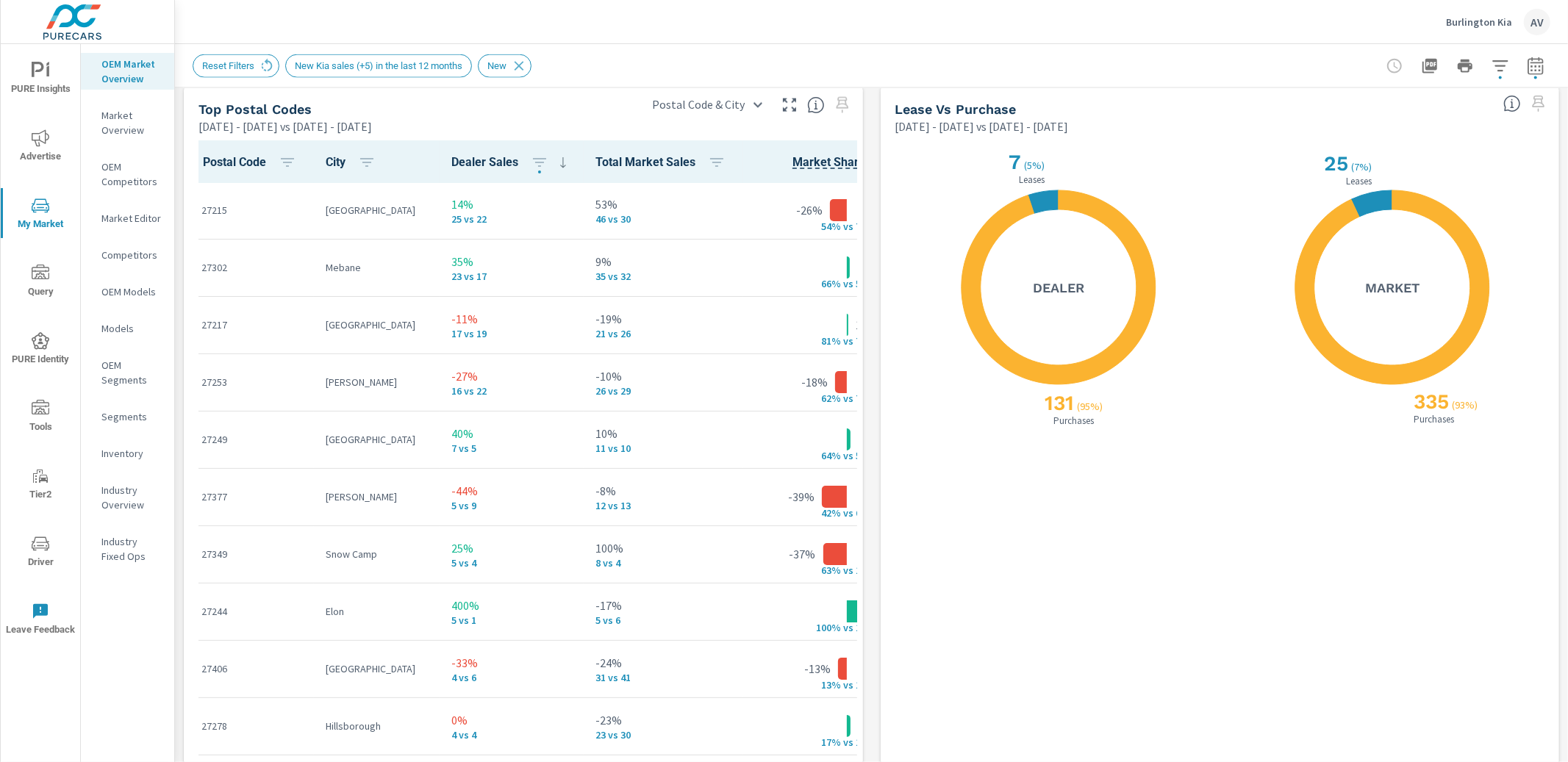
scroll to position [1740, 0]
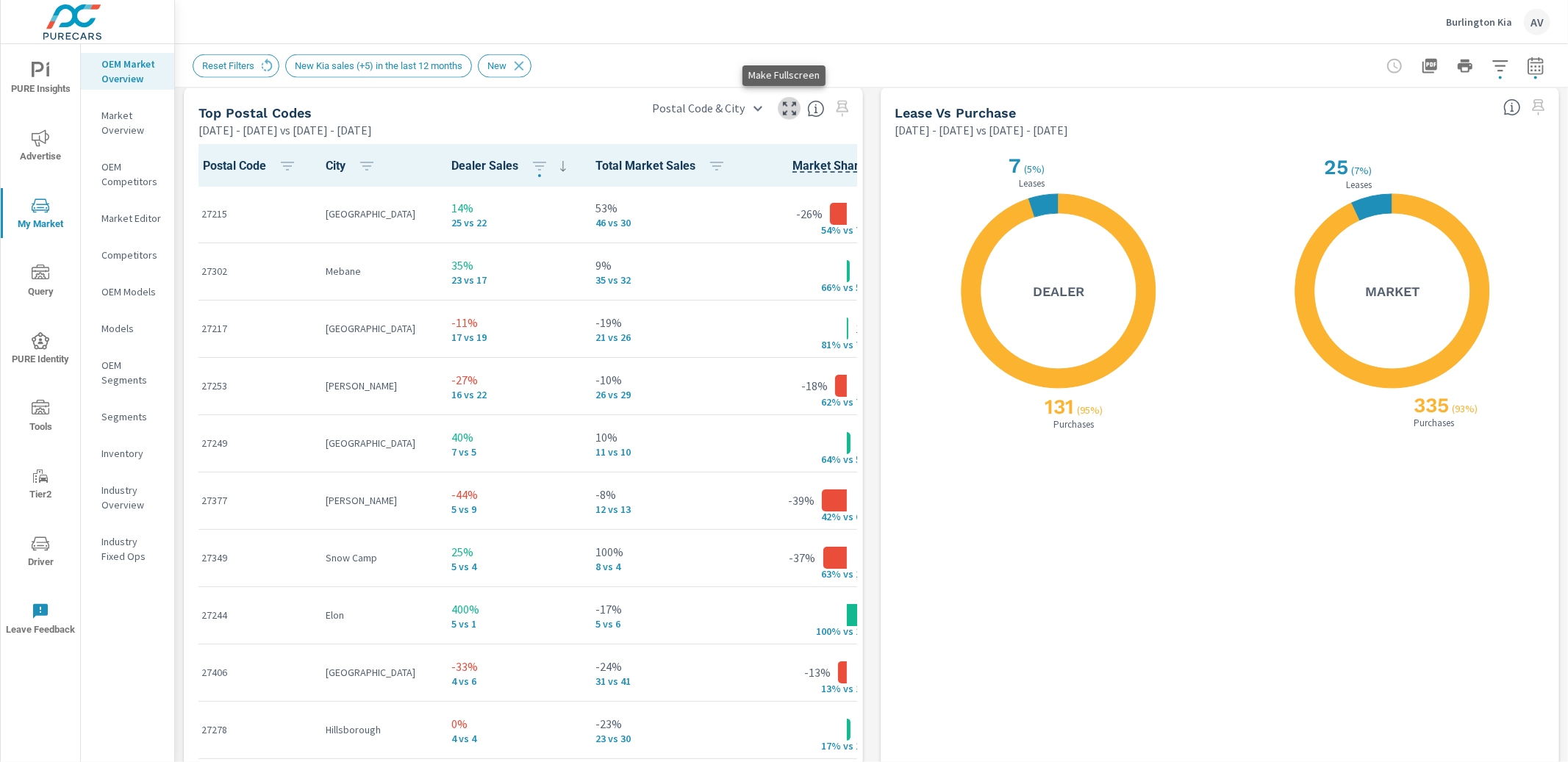
click at [782, 105] on icon "button" at bounding box center [789, 108] width 18 height 18
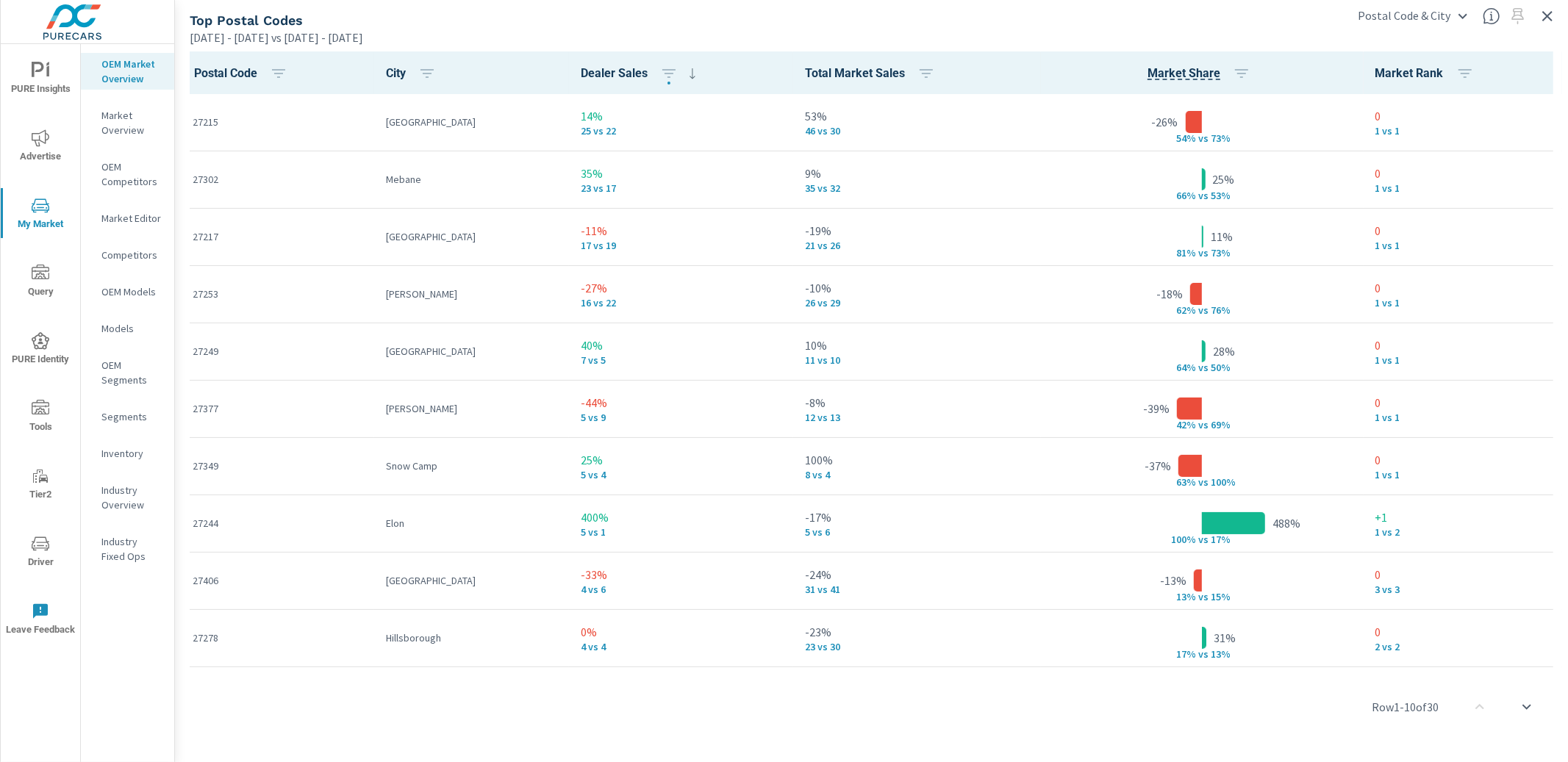
click at [1556, 8] on div "Postal Code & City Postal Code & City" at bounding box center [1455, 11] width 225 height 35
click at [1549, 13] on icon "button" at bounding box center [1547, 16] width 18 height 18
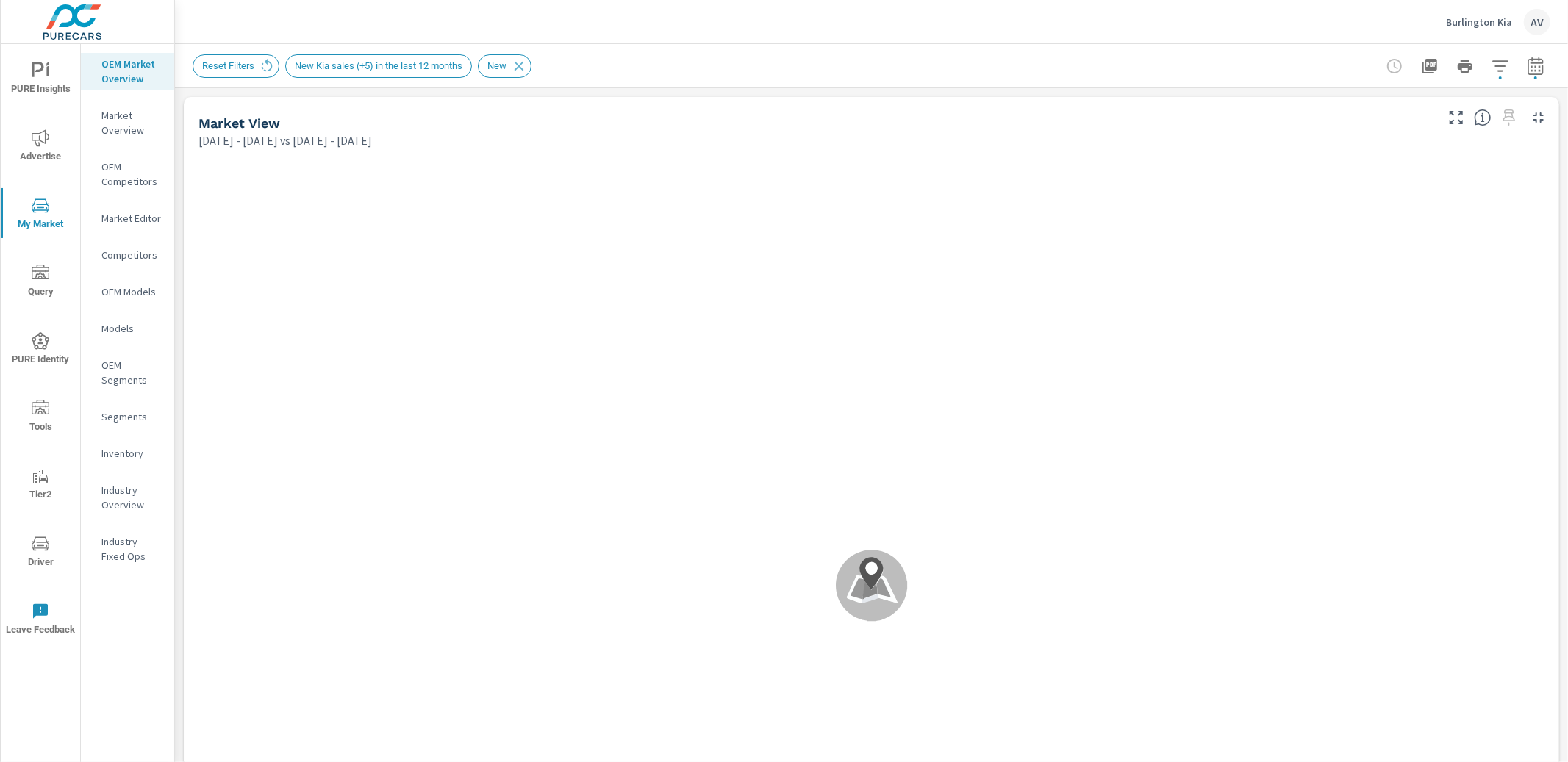
scroll to position [1, 0]
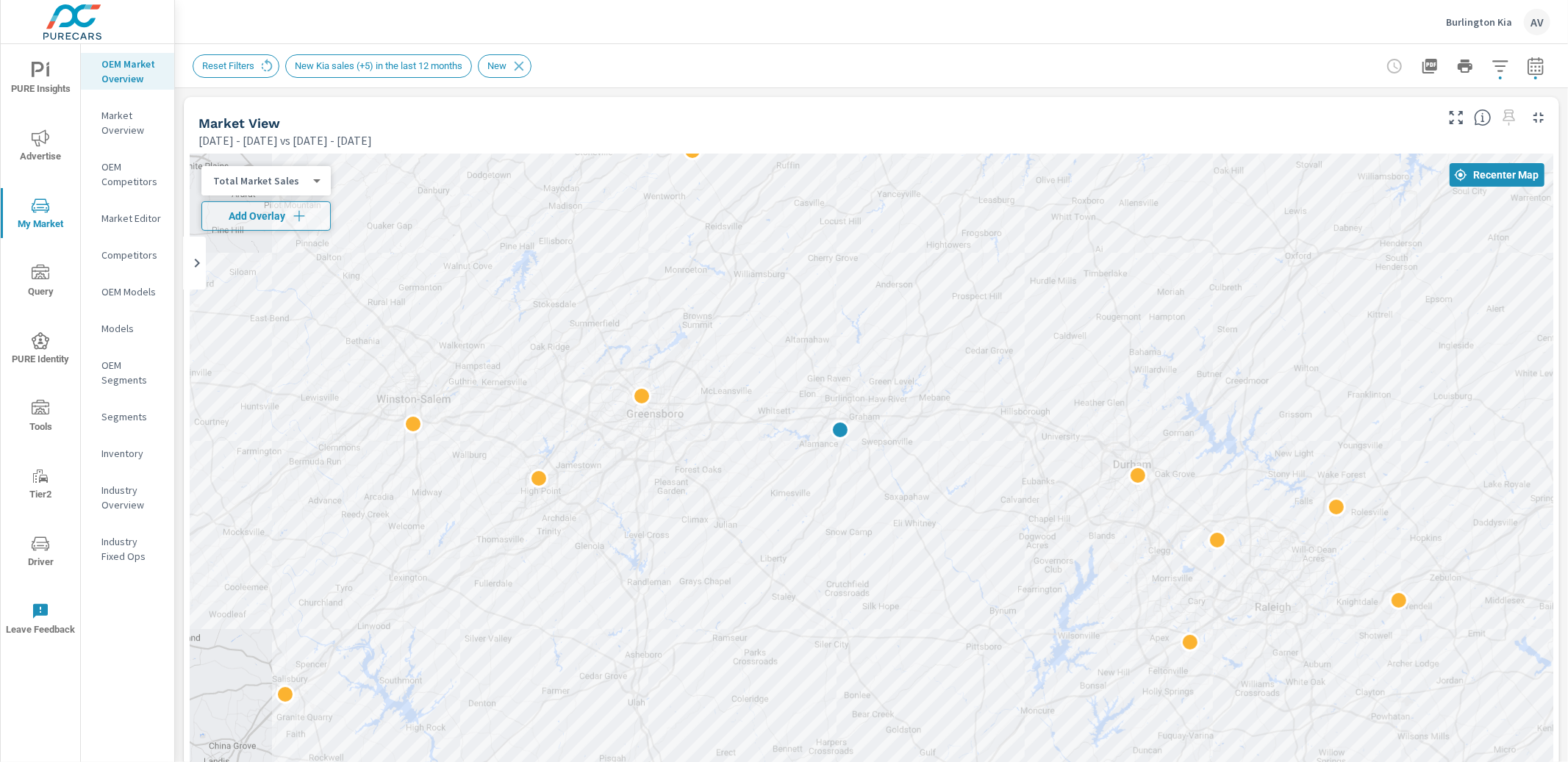
drag, startPoint x: 1295, startPoint y: 648, endPoint x: 1191, endPoint y: 475, distance: 201.9
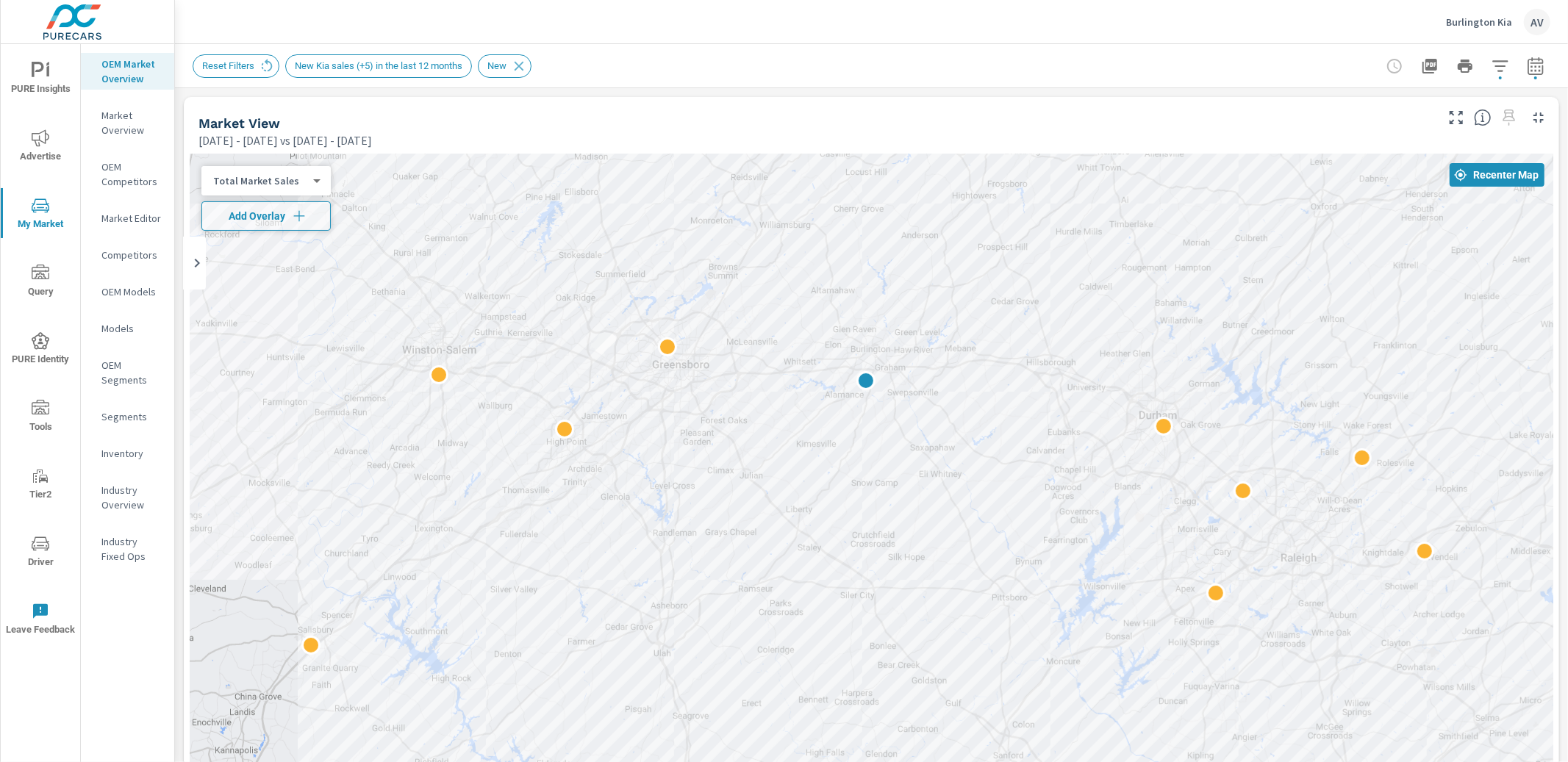
drag, startPoint x: 1211, startPoint y: 502, endPoint x: 1340, endPoint y: 534, distance: 132.9
click at [1340, 534] on div at bounding box center [871, 562] width 1363 height 817
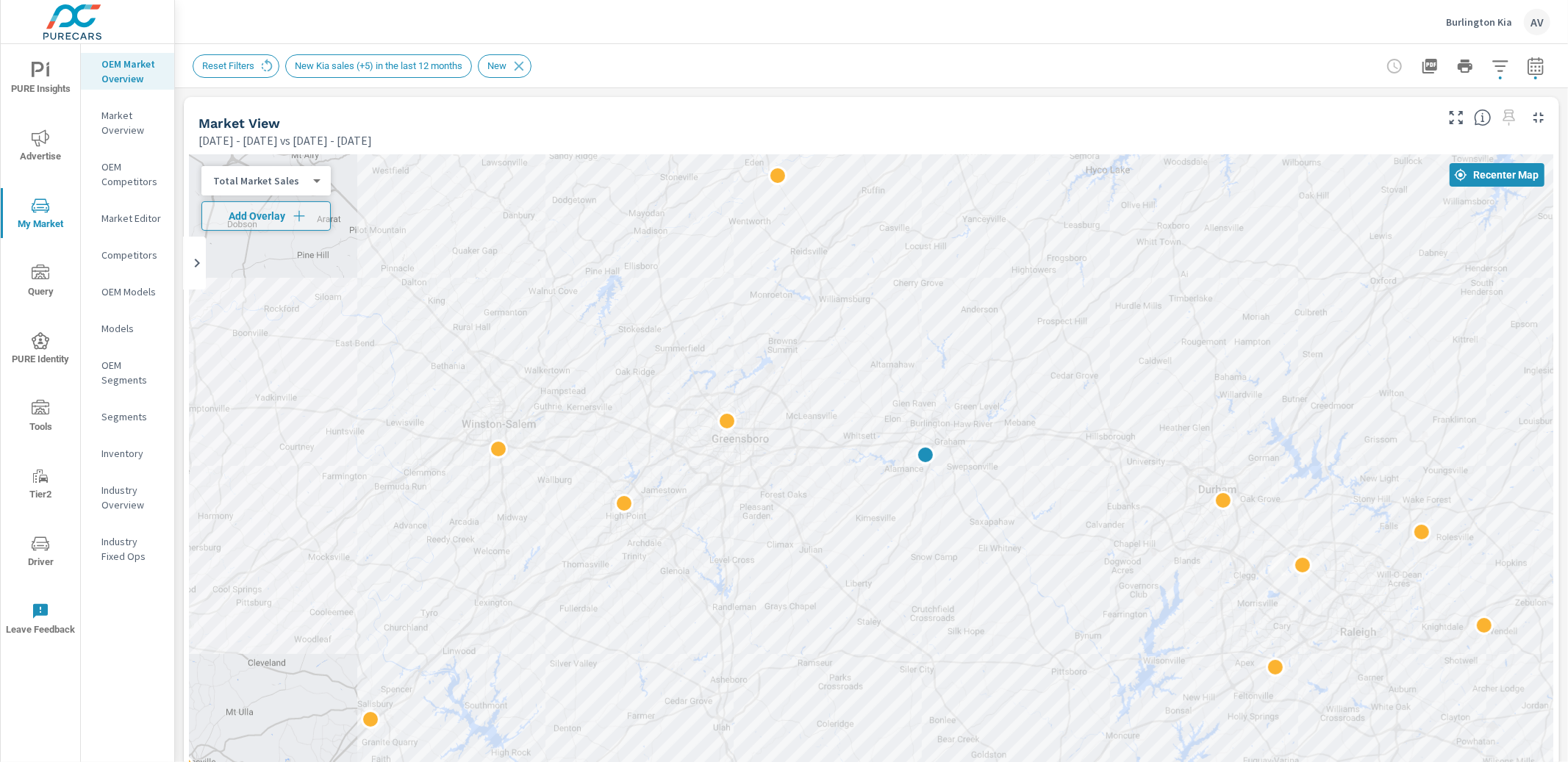
drag, startPoint x: 1367, startPoint y: 513, endPoint x: 1365, endPoint y: 573, distance: 60.0
click at [1365, 573] on div at bounding box center [871, 562] width 1363 height 817
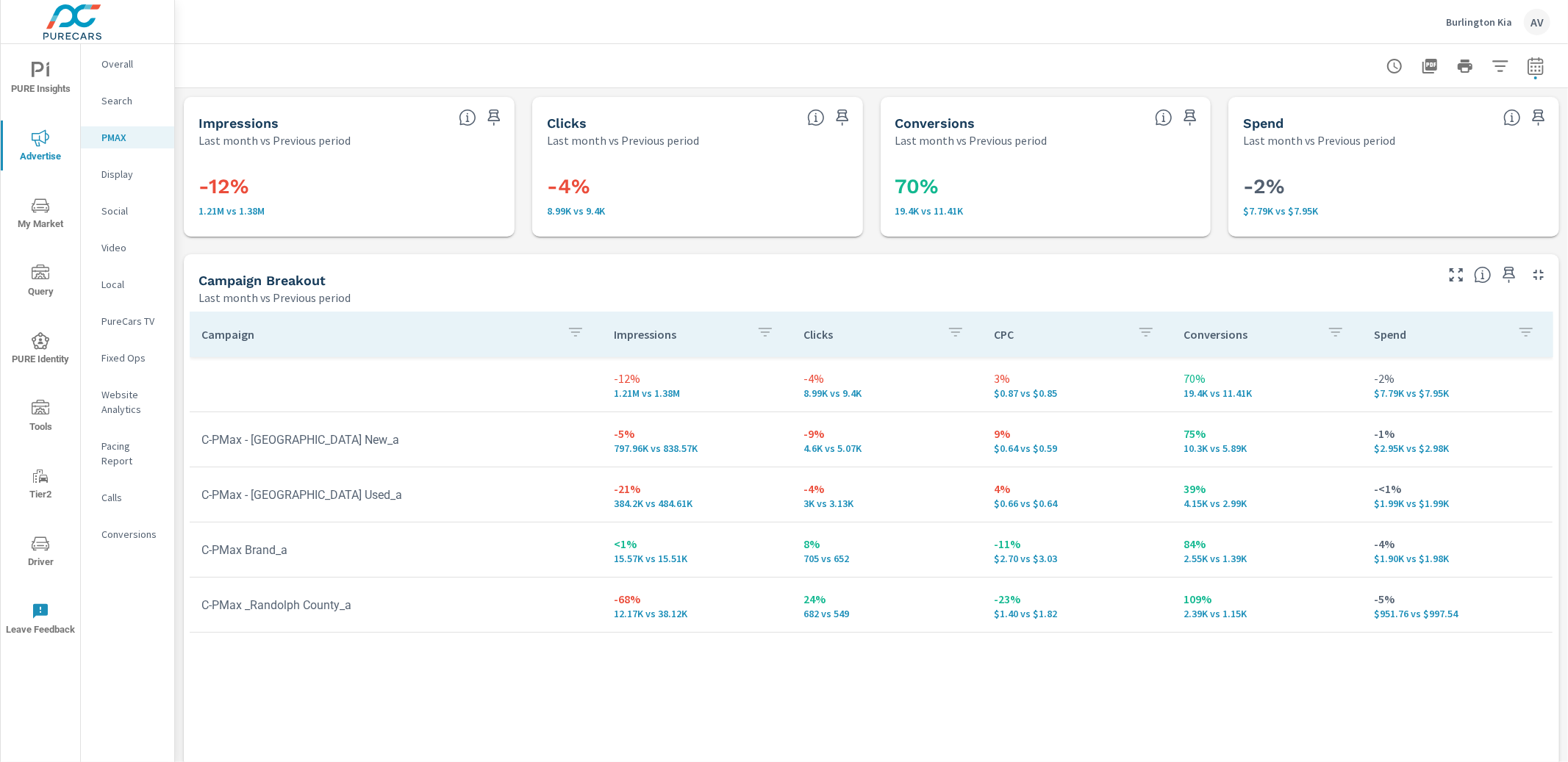
click at [125, 362] on p "Fixed Ops" at bounding box center [132, 357] width 61 height 14
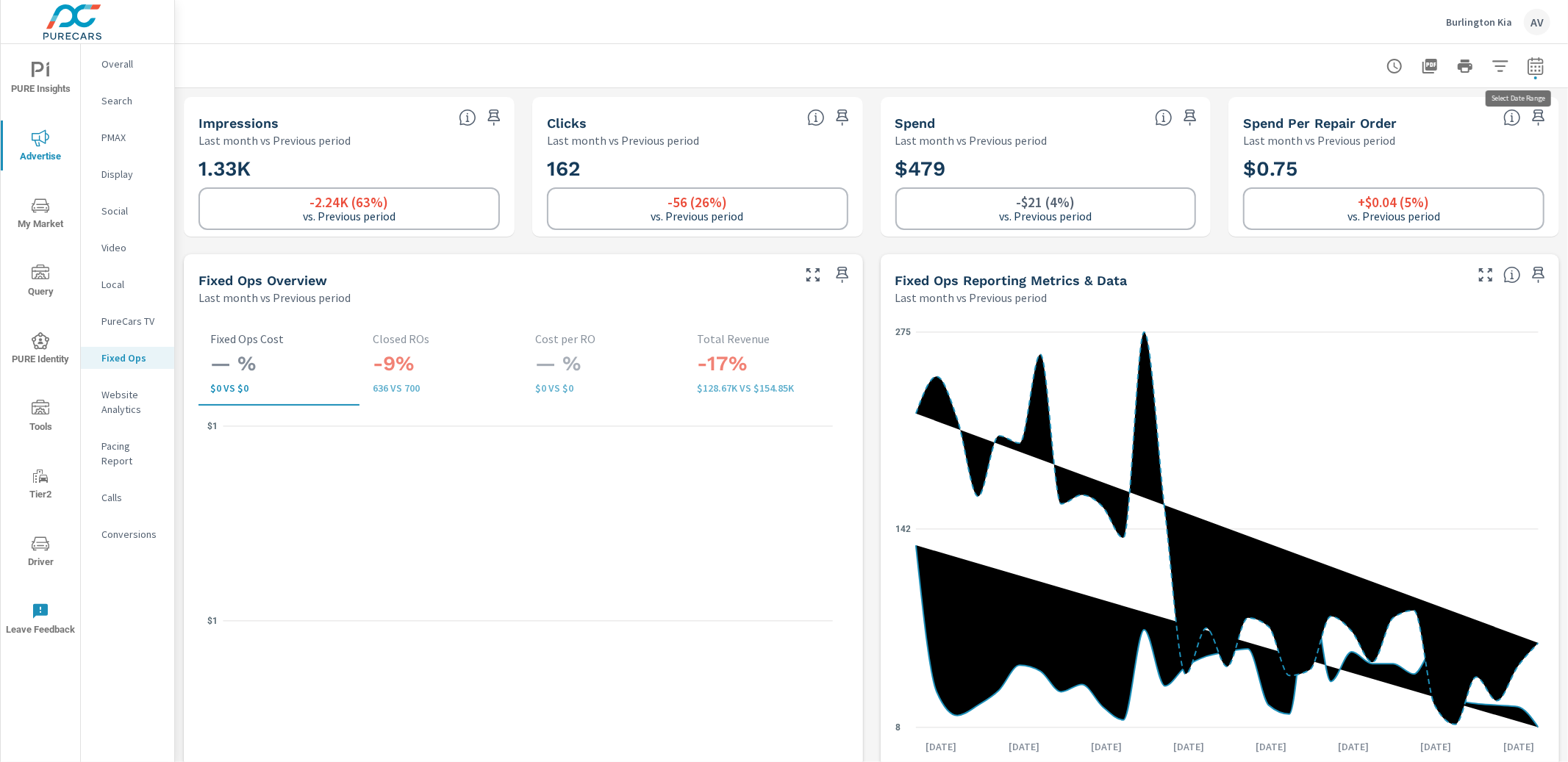
click at [1534, 64] on button "button" at bounding box center [1535, 66] width 30 height 30
select select "Last month"
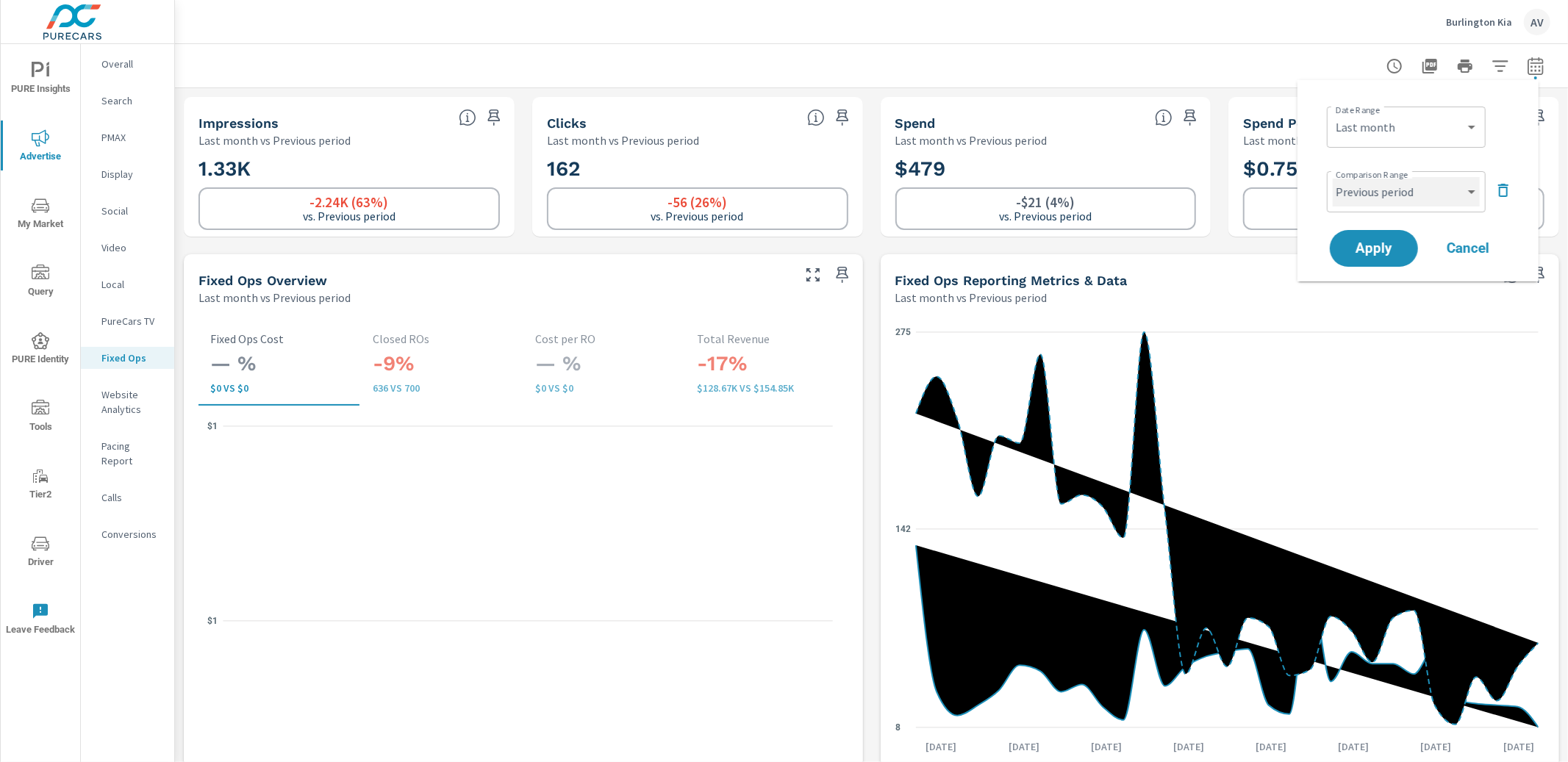
click at [1371, 182] on select "Custom Previous period Previous month Previous year" at bounding box center [1406, 191] width 147 height 30
click at [1333, 177] on select "Custom Previous period Previous month Previous year" at bounding box center [1406, 191] width 147 height 30
select select "Previous month"
click at [1373, 244] on span "Apply" at bounding box center [1373, 249] width 60 height 14
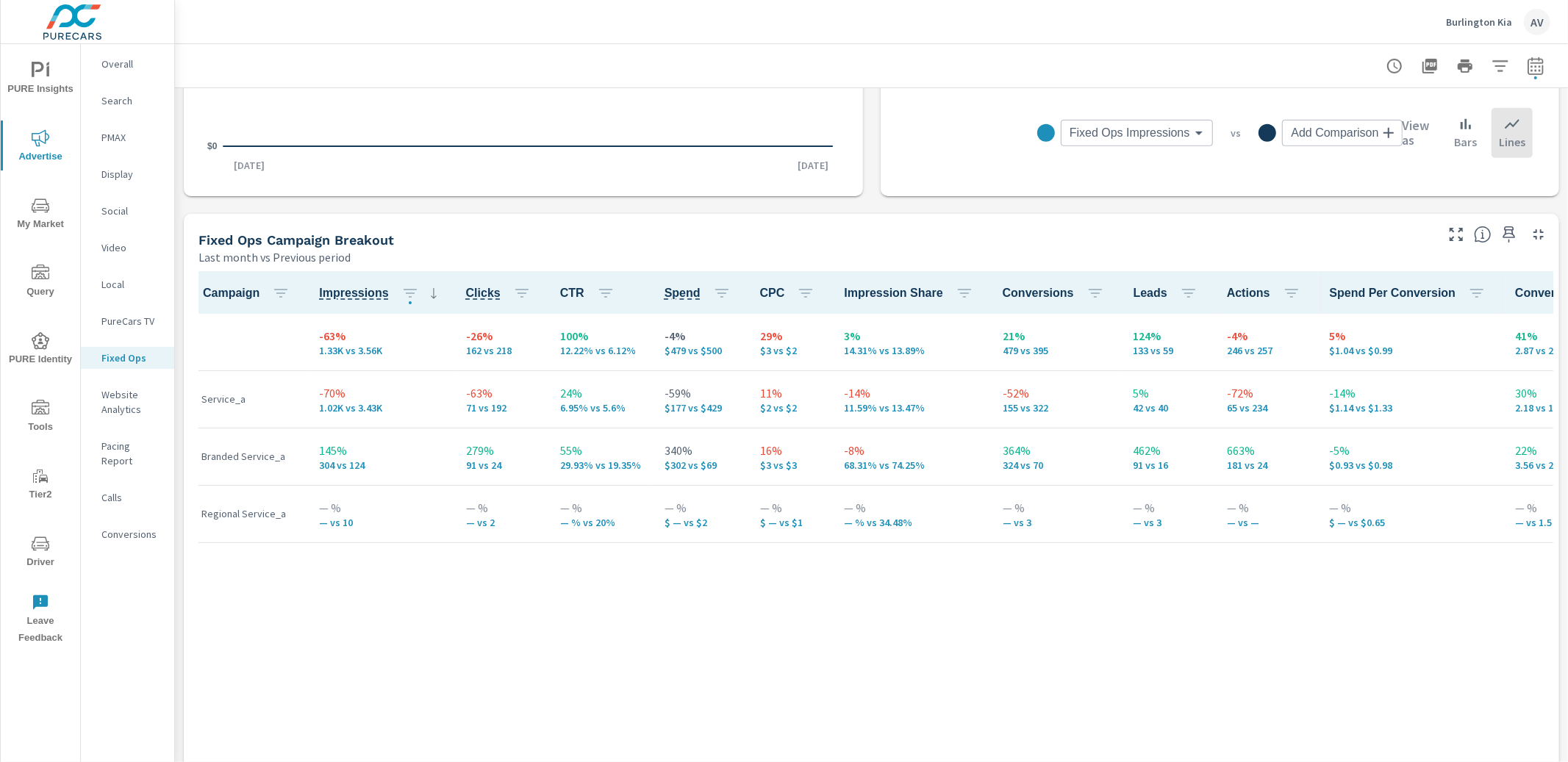
scroll to position [677, 0]
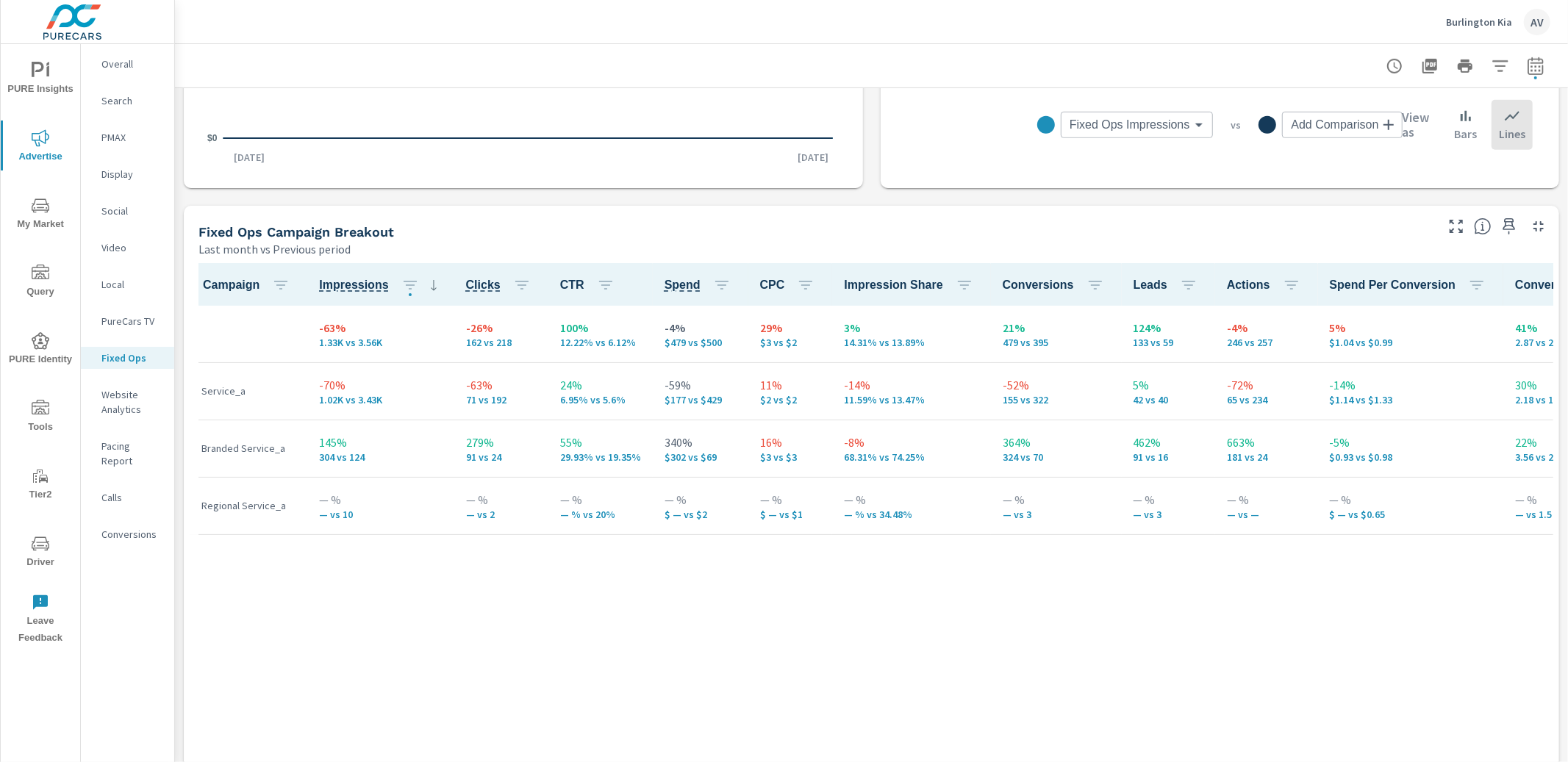
click at [852, 238] on div "Fixed Ops Campaign Breakout" at bounding box center [816, 232] width 1234 height 17
click at [1528, 69] on icon "button" at bounding box center [1535, 66] width 18 height 18
select select "Last month"
select select "Previous period"
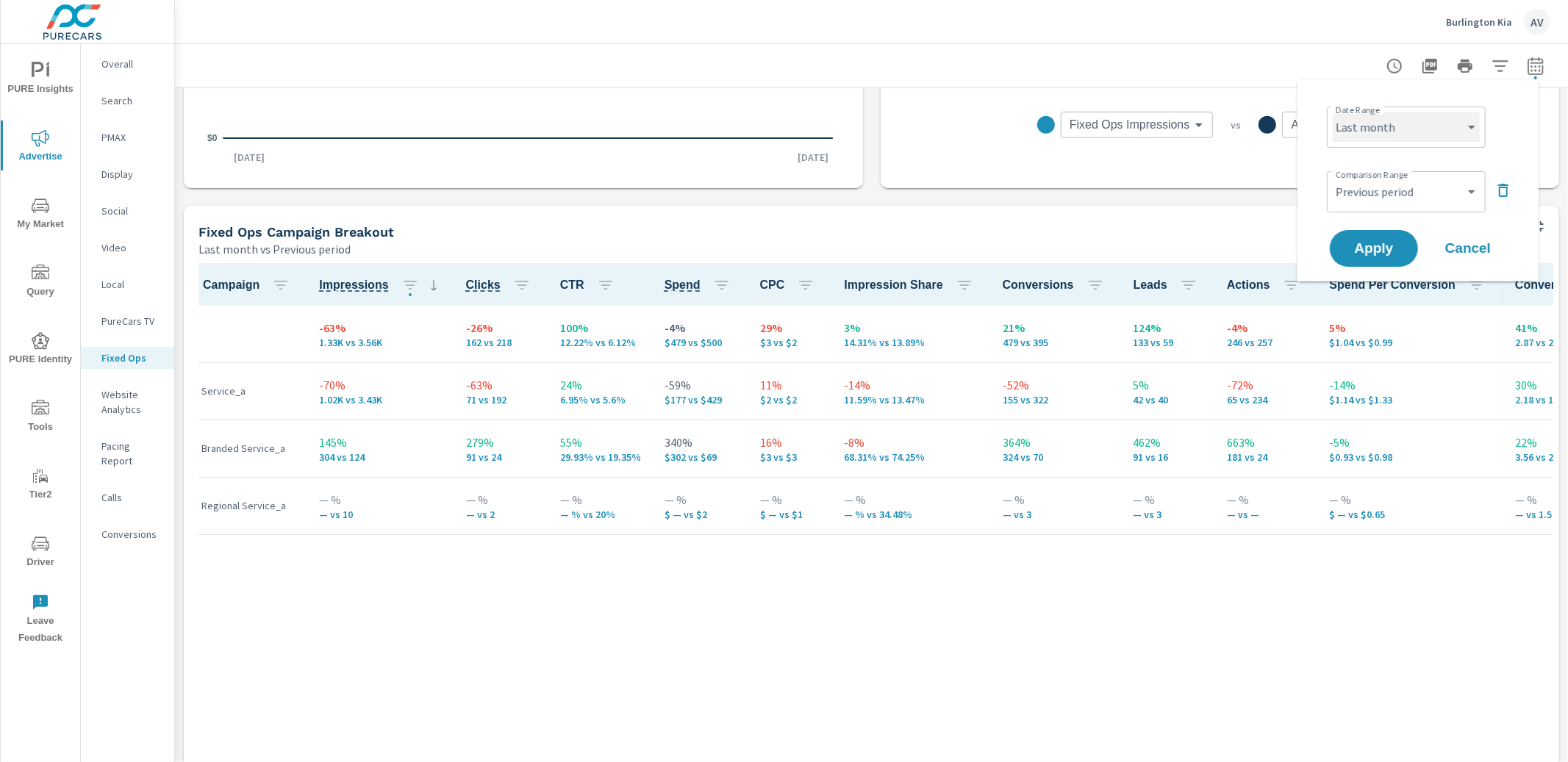
click at [1438, 137] on select "Custom [DATE] Last week Last 7 days Last 14 days Last 30 days Last 45 days Last…" at bounding box center [1406, 127] width 147 height 30
click at [1333, 112] on select "Custom [DATE] Last week Last 7 days Last 14 days Last 30 days Last 45 days Last…" at bounding box center [1406, 127] width 147 height 30
click at [1434, 129] on select "Custom [DATE] Last week Last 7 days Last 14 days Last 30 days Last 45 days Last…" at bounding box center [1406, 127] width 147 height 30
click at [1333, 112] on select "Custom [DATE] Last week Last 7 days Last 14 days Last 30 days Last 45 days Last…" at bounding box center [1406, 127] width 147 height 30
select select "Month to date"
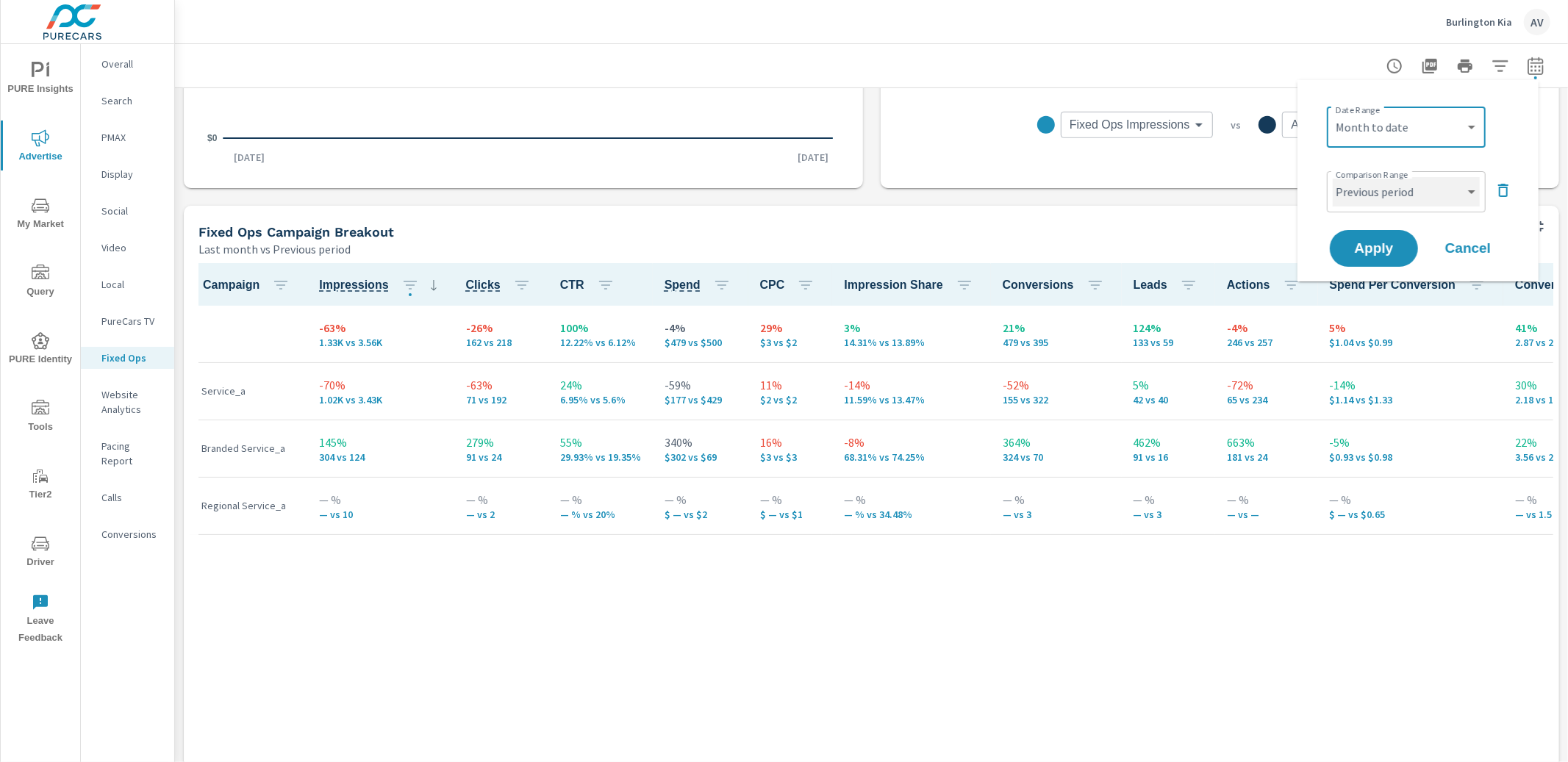
click at [1417, 191] on select "Custom Previous period Previous month Previous year" at bounding box center [1406, 191] width 147 height 30
click at [1333, 177] on select "Custom Previous period Previous month Previous year" at bounding box center [1406, 191] width 147 height 30
select select "Previous month"
click at [1384, 249] on span "Apply" at bounding box center [1373, 249] width 60 height 14
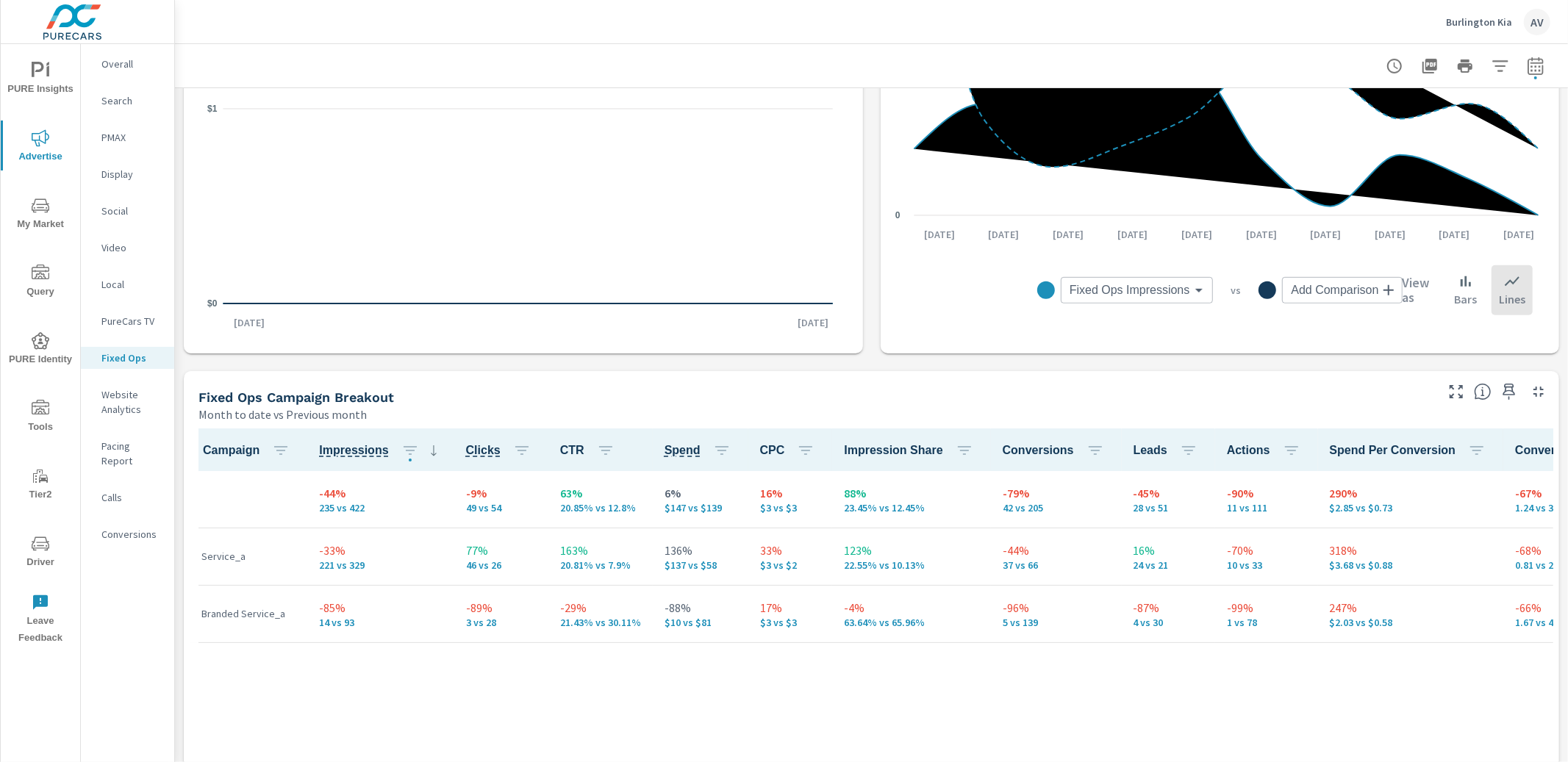
scroll to position [513, 0]
click at [1120, 403] on div "Fixed Ops Campaign Breakout" at bounding box center [816, 397] width 1234 height 17
click at [1120, 403] on div "Fixed Ops Campaign Breakout Month to date vs Previous month" at bounding box center [811, 397] width 1255 height 52
click at [968, 380] on div "Fixed Ops Campaign Breakout Month to date vs Previous month" at bounding box center [811, 397] width 1255 height 52
click at [126, 405] on p "Website Analytics" at bounding box center [132, 402] width 61 height 30
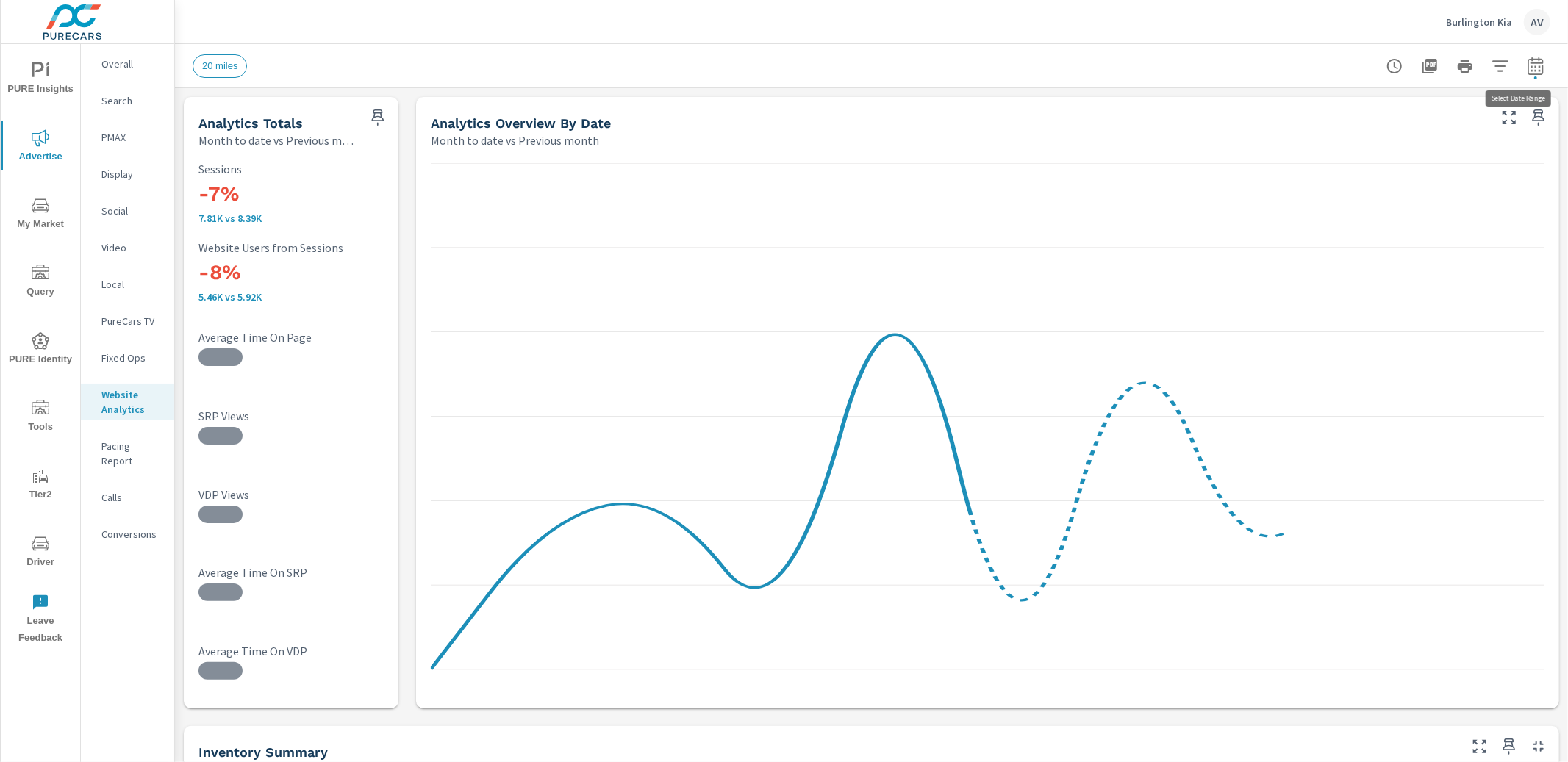
click at [1527, 61] on icon "button" at bounding box center [1535, 65] width 15 height 18
select select "Month to date"
select select "Previous month"
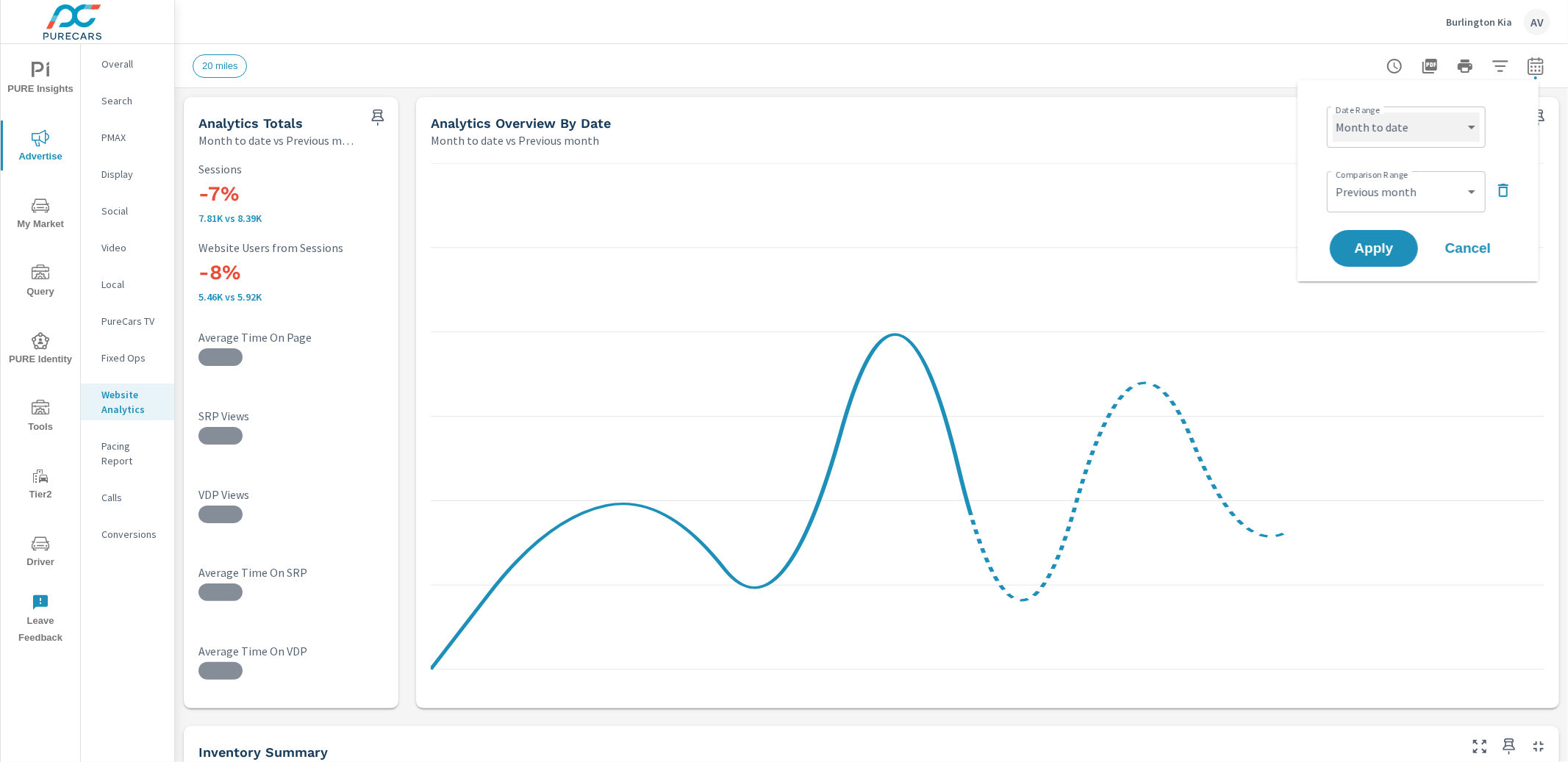
click at [1408, 117] on select "Custom Yesterday Last week Last 7 days Last 14 days Last 30 days Last 45 days L…" at bounding box center [1406, 127] width 147 height 30
click at [1333, 112] on select "Custom Yesterday Last week Last 7 days Last 14 days Last 30 days Last 45 days L…" at bounding box center [1406, 127] width 147 height 30
select select "Last month"
click at [1414, 188] on select "Custom Previous period Previous month Previous year" at bounding box center [1406, 191] width 147 height 30
click at [1333, 177] on select "Custom Previous period Previous month Previous year" at bounding box center [1406, 191] width 147 height 30
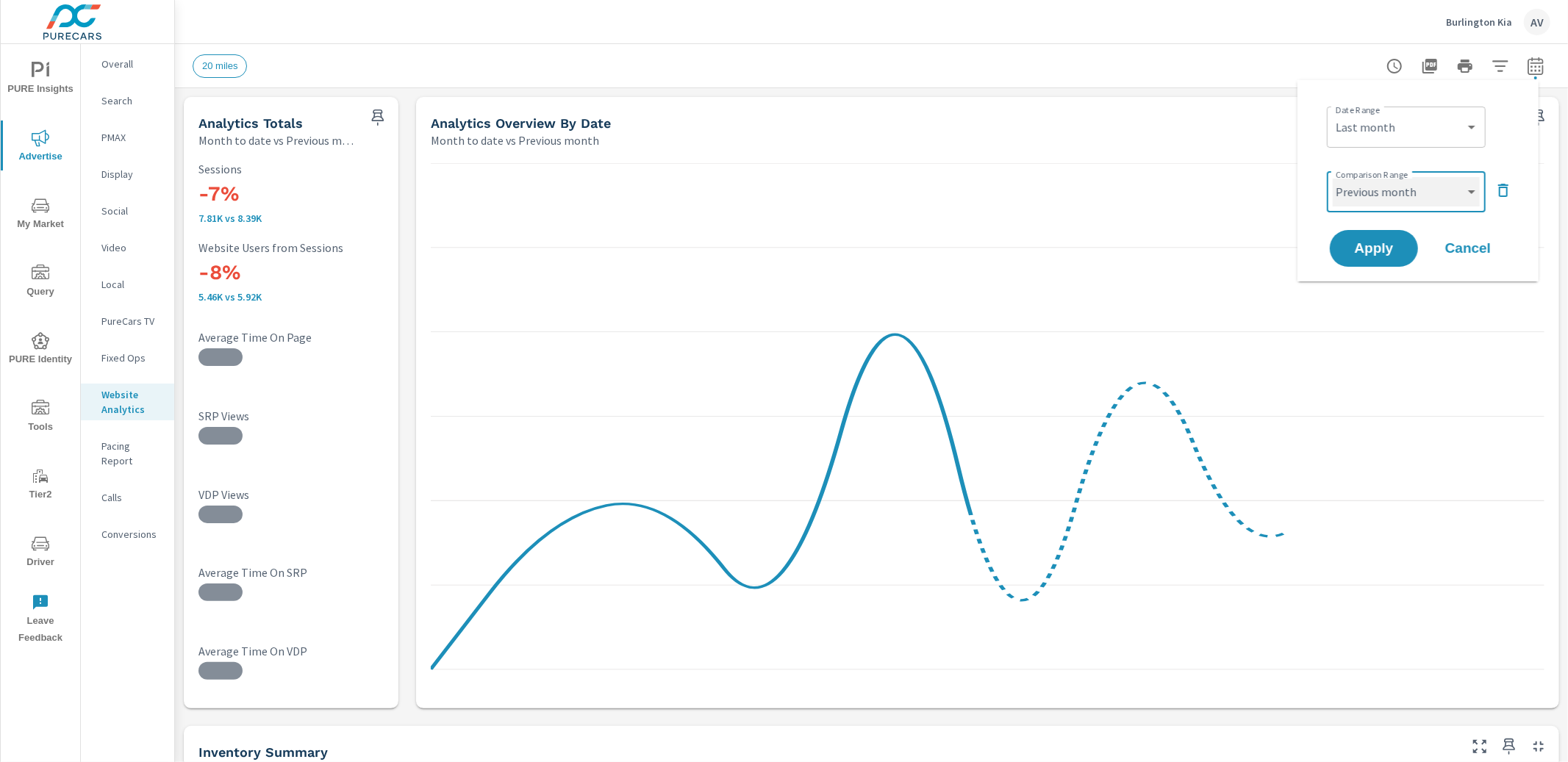
select select "Previous year"
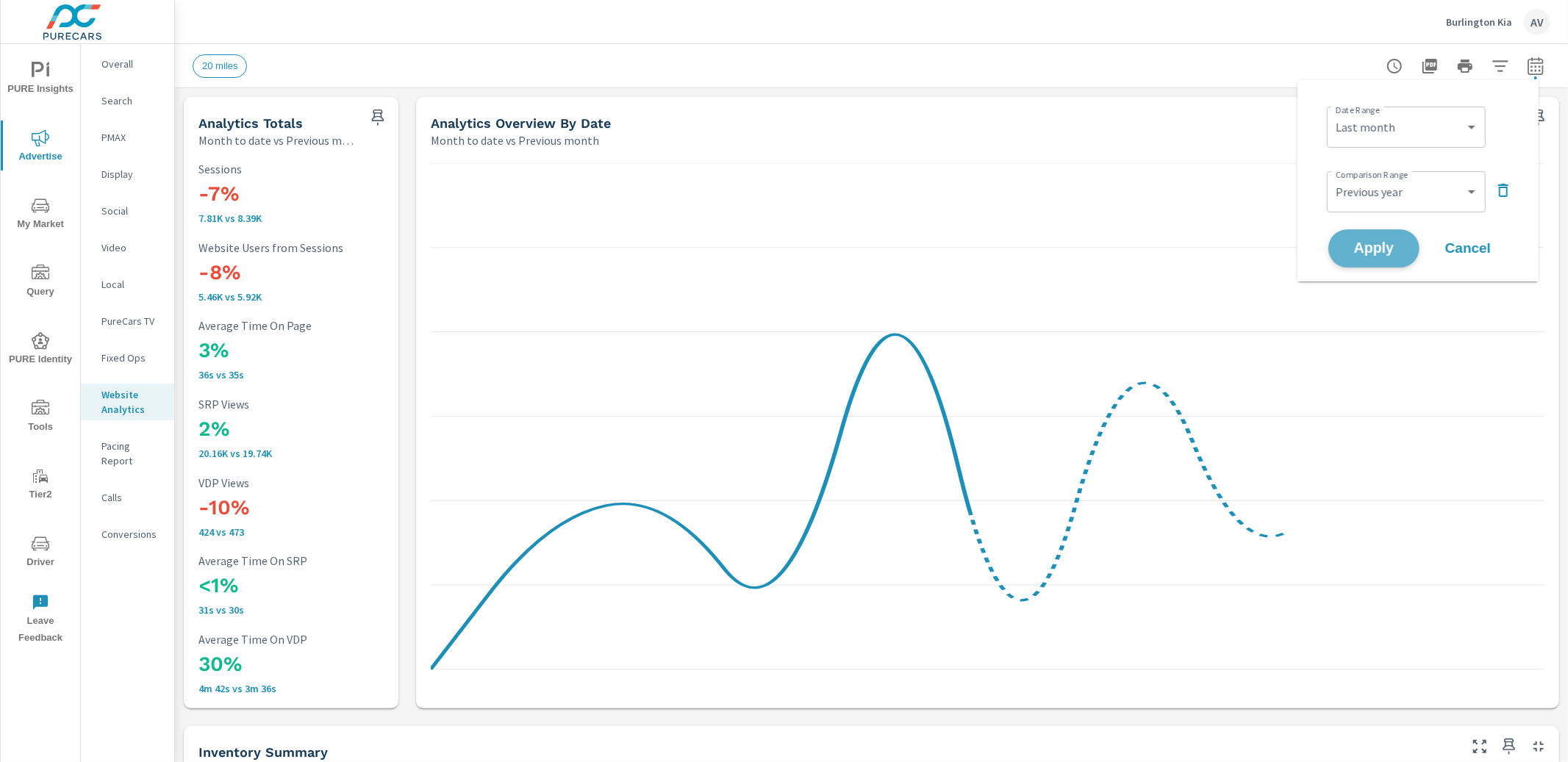
click at [1378, 243] on span "Apply" at bounding box center [1373, 249] width 60 height 14
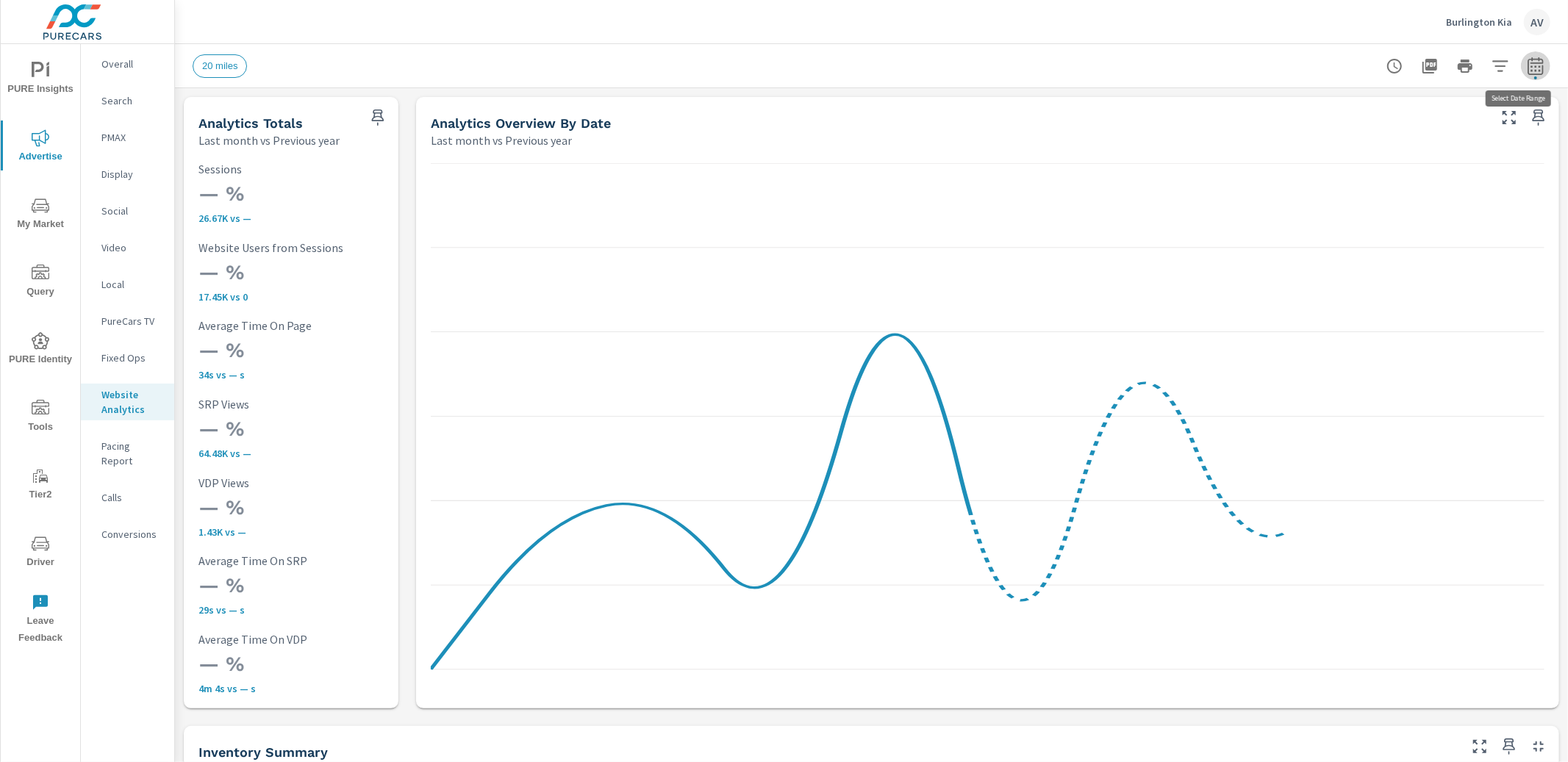
click at [1527, 60] on icon "button" at bounding box center [1535, 65] width 15 height 18
select select "Last month"
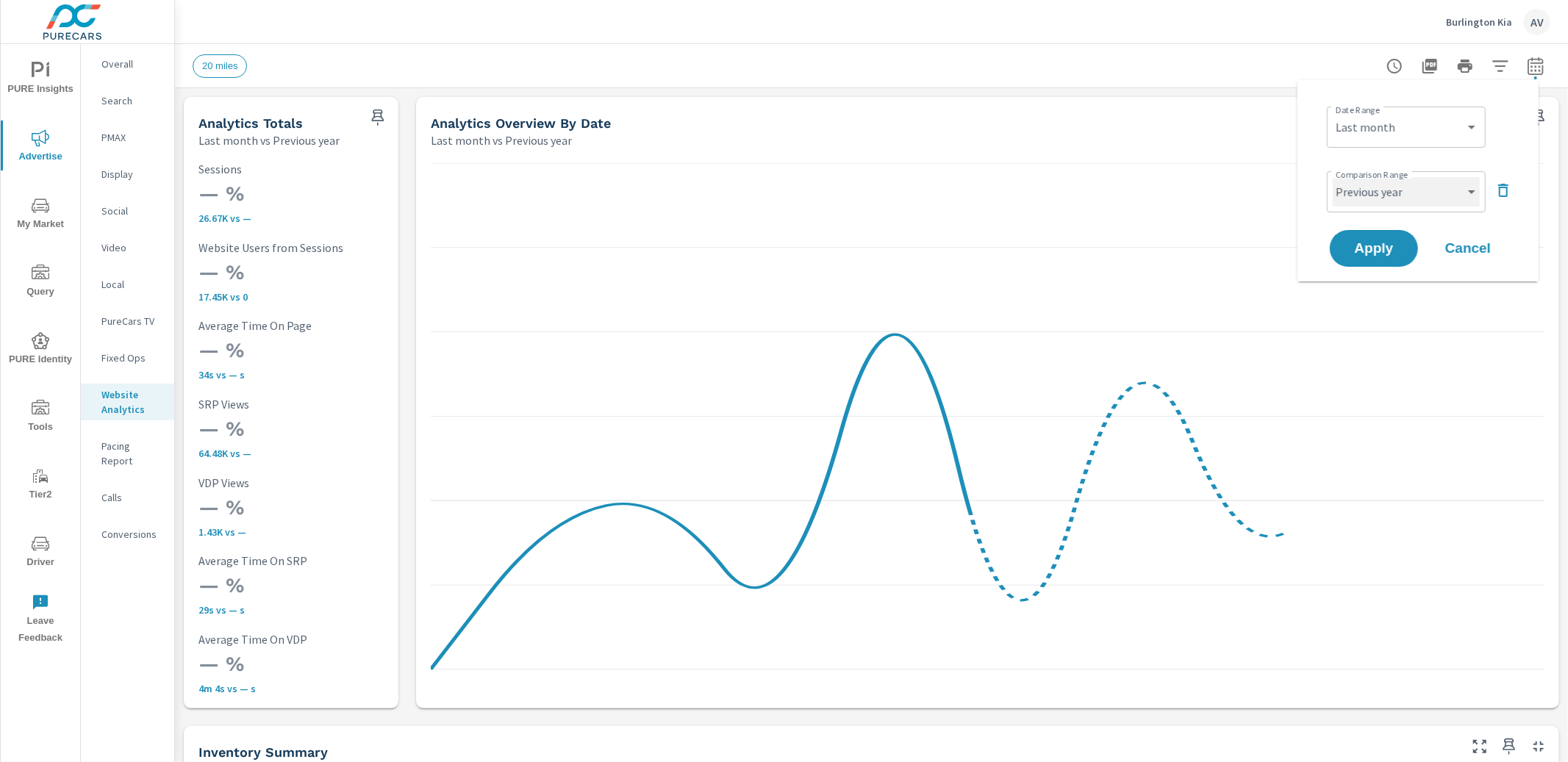
click at [1385, 186] on select "Custom Previous period Previous month Previous year" at bounding box center [1406, 191] width 147 height 30
click at [1333, 177] on select "Custom Previous period Previous month Previous year" at bounding box center [1406, 191] width 147 height 30
select select "Previous month"
click at [1399, 255] on button "Apply" at bounding box center [1374, 248] width 91 height 38
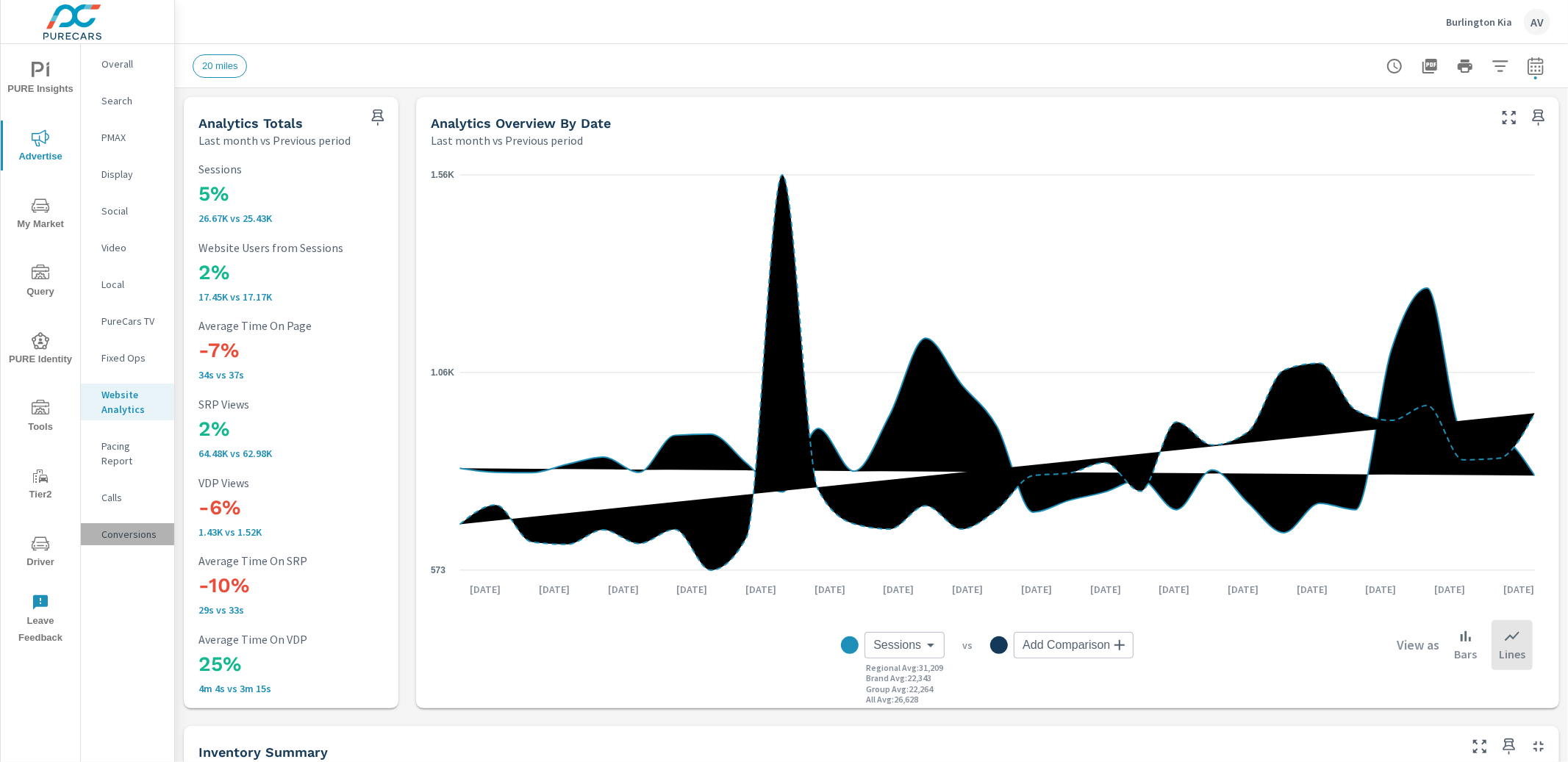
click at [143, 527] on p "Conversions" at bounding box center [132, 534] width 61 height 14
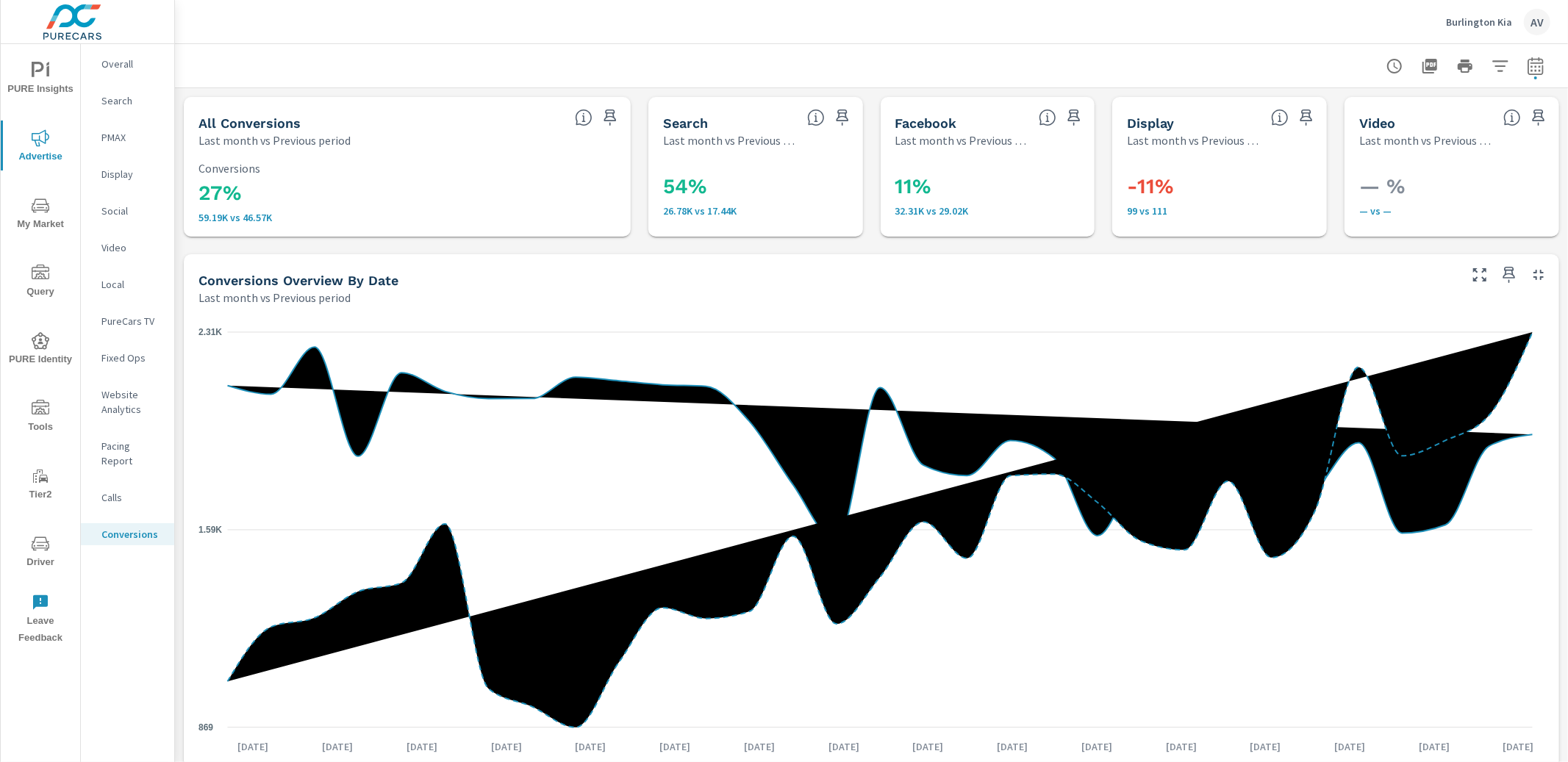
click at [186, 210] on div "27% 59.19K vs 46.57K Conversions" at bounding box center [407, 192] width 447 height 88
click at [187, 206] on div "27% 59.19K vs 46.57K Conversions" at bounding box center [407, 192] width 447 height 88
click at [42, 211] on icon "nav menu" at bounding box center [40, 206] width 18 height 18
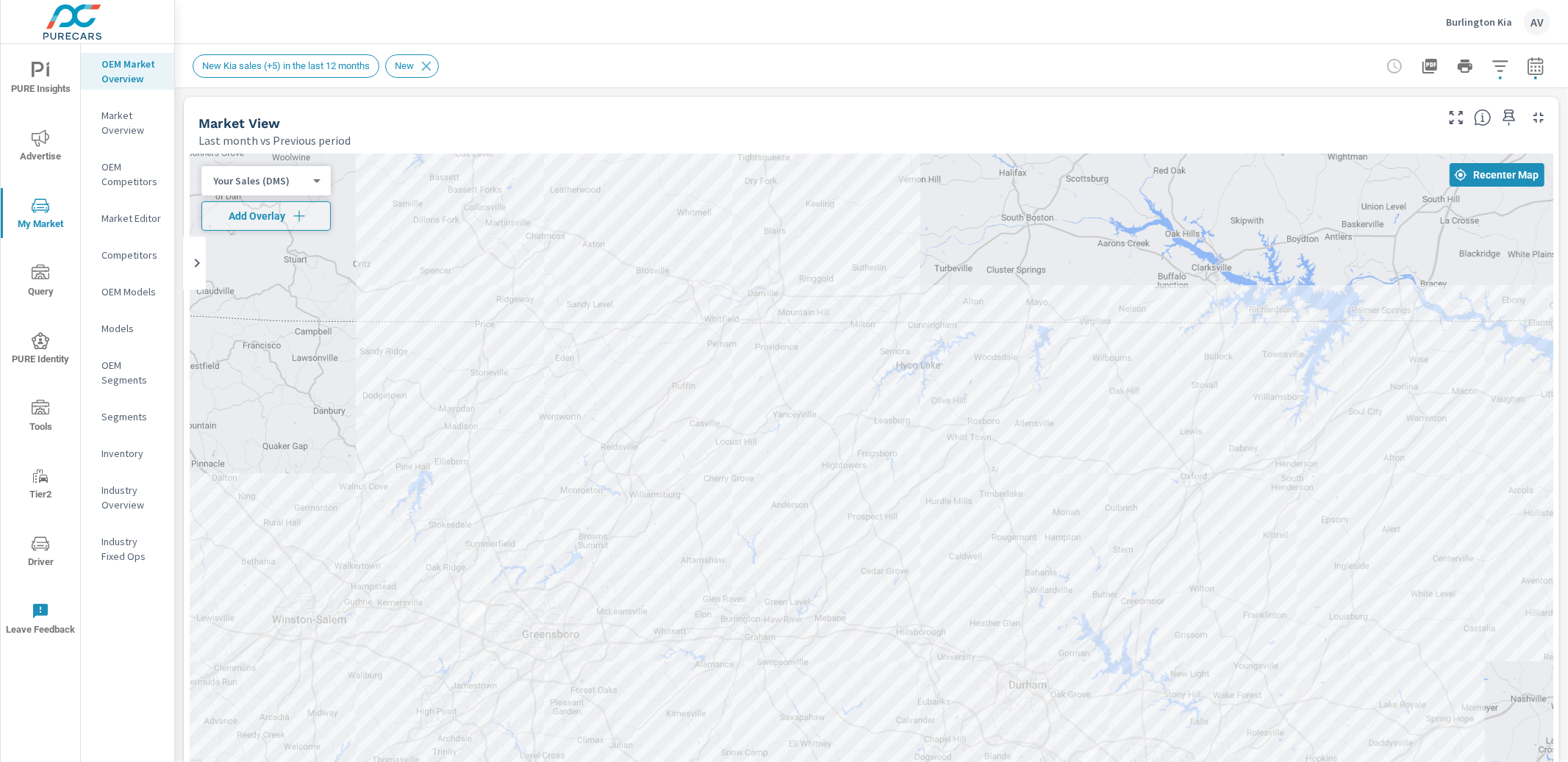
click at [36, 87] on span "PURE Insights" at bounding box center [40, 79] width 70 height 36
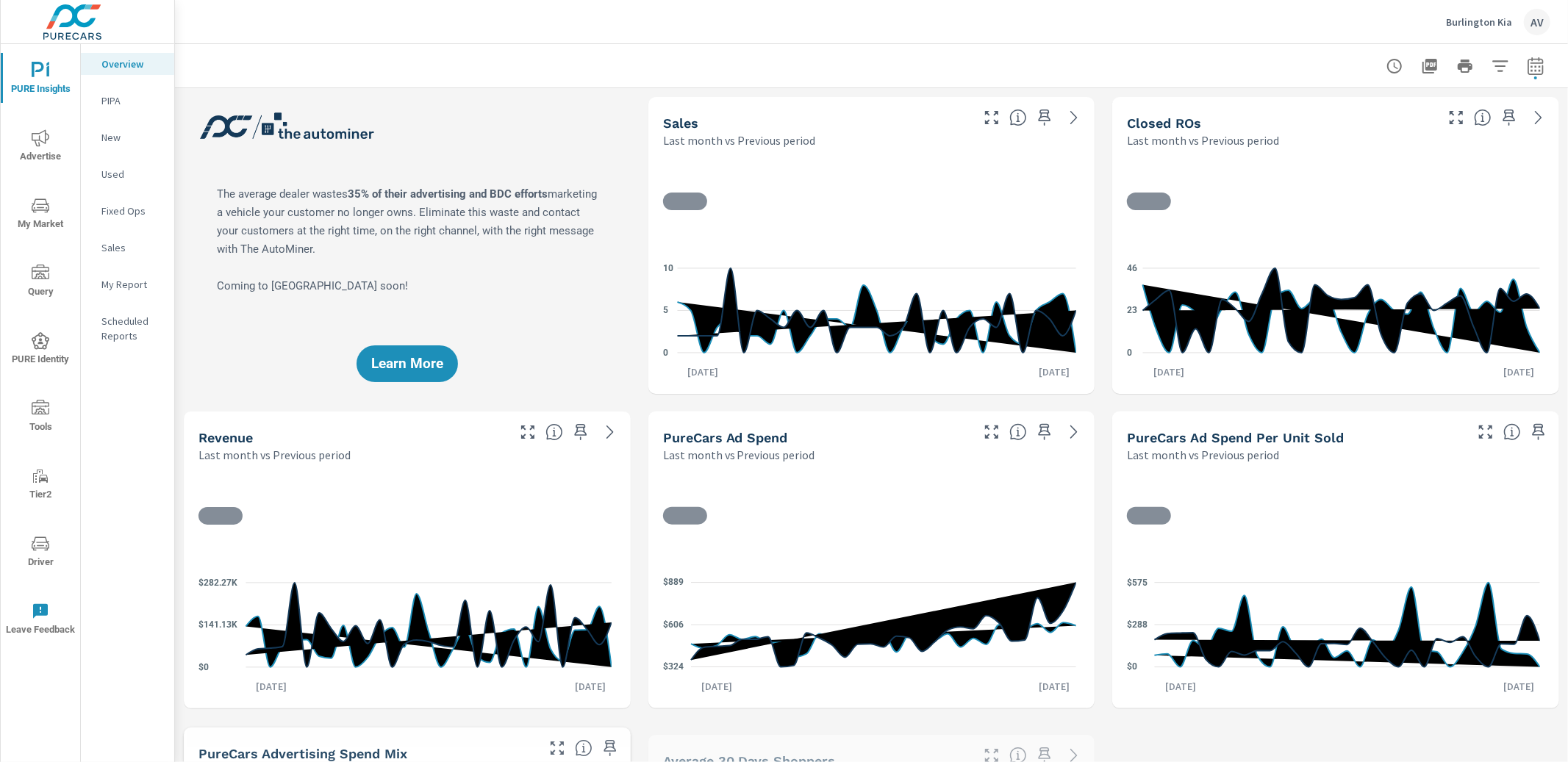
click at [138, 285] on p "My Report" at bounding box center [132, 283] width 61 height 14
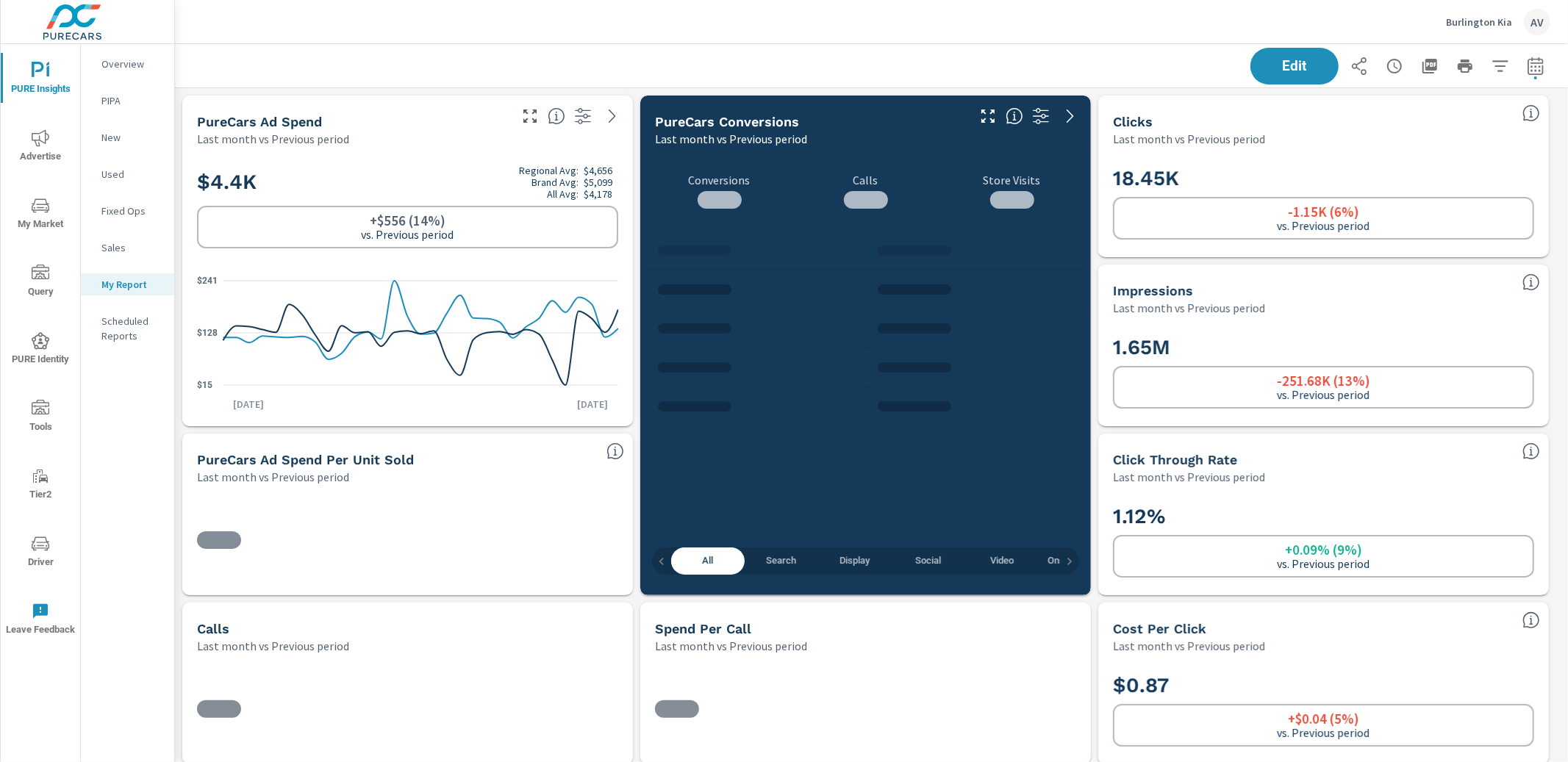
scroll to position [221, 0]
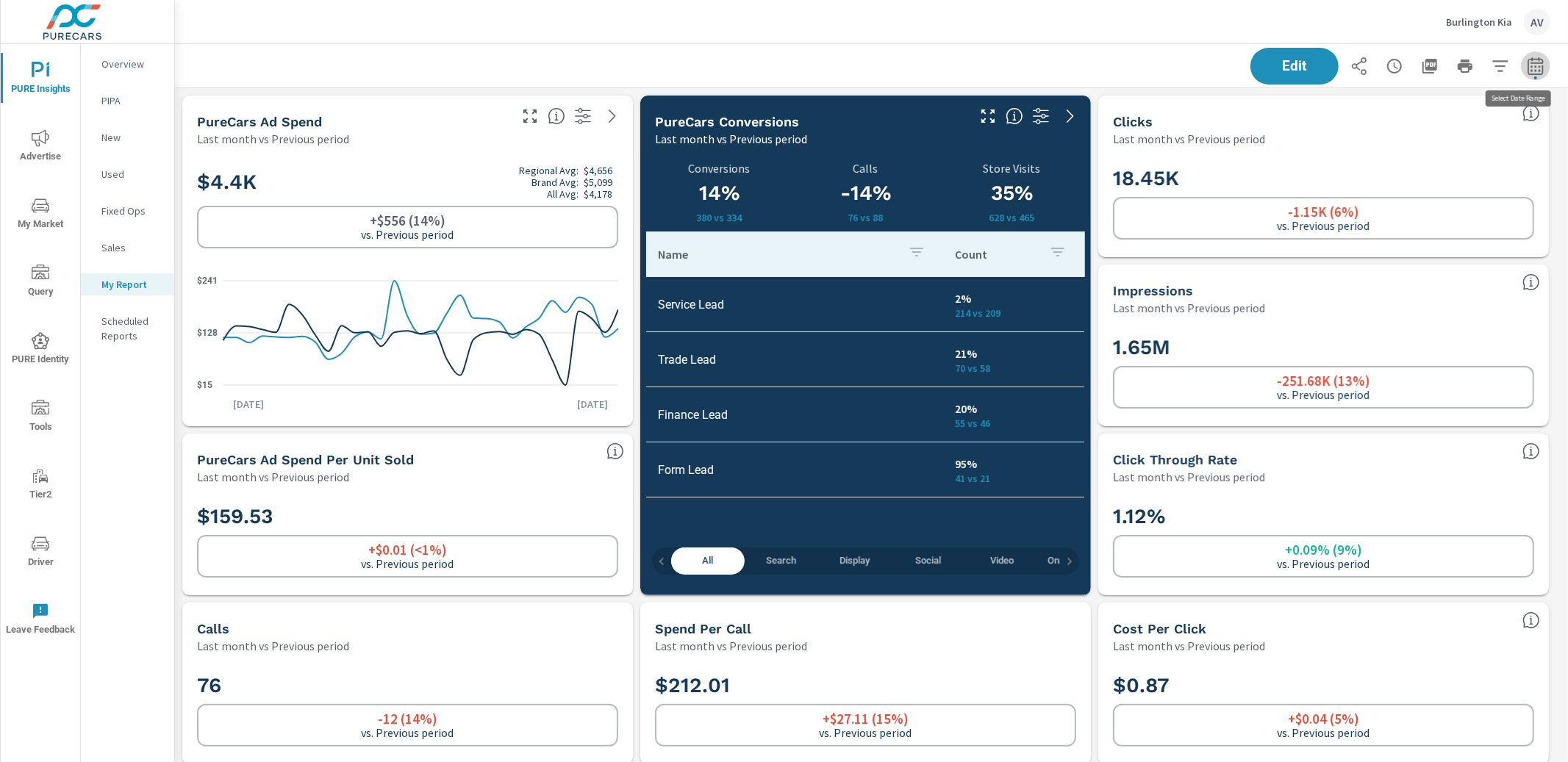
click at [1527, 64] on icon "button" at bounding box center [1535, 66] width 18 height 18
select select "Last month"
select select "Previous period"
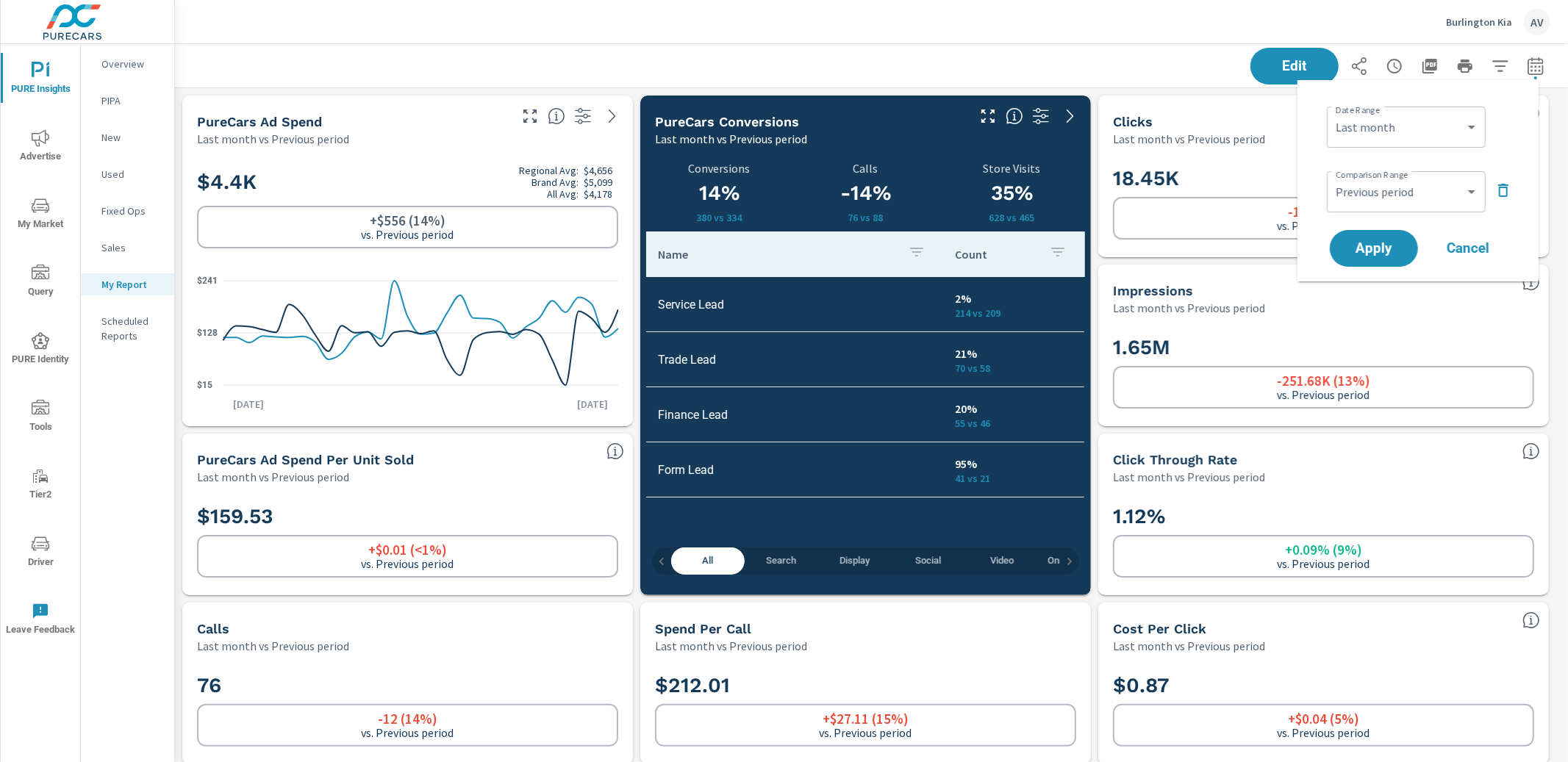
scroll to position [4933, 1407]
click at [1422, 127] on select "Custom [DATE] Last week Last 7 days Last 14 days Last 30 days Last 45 days Last…" at bounding box center [1406, 127] width 147 height 30
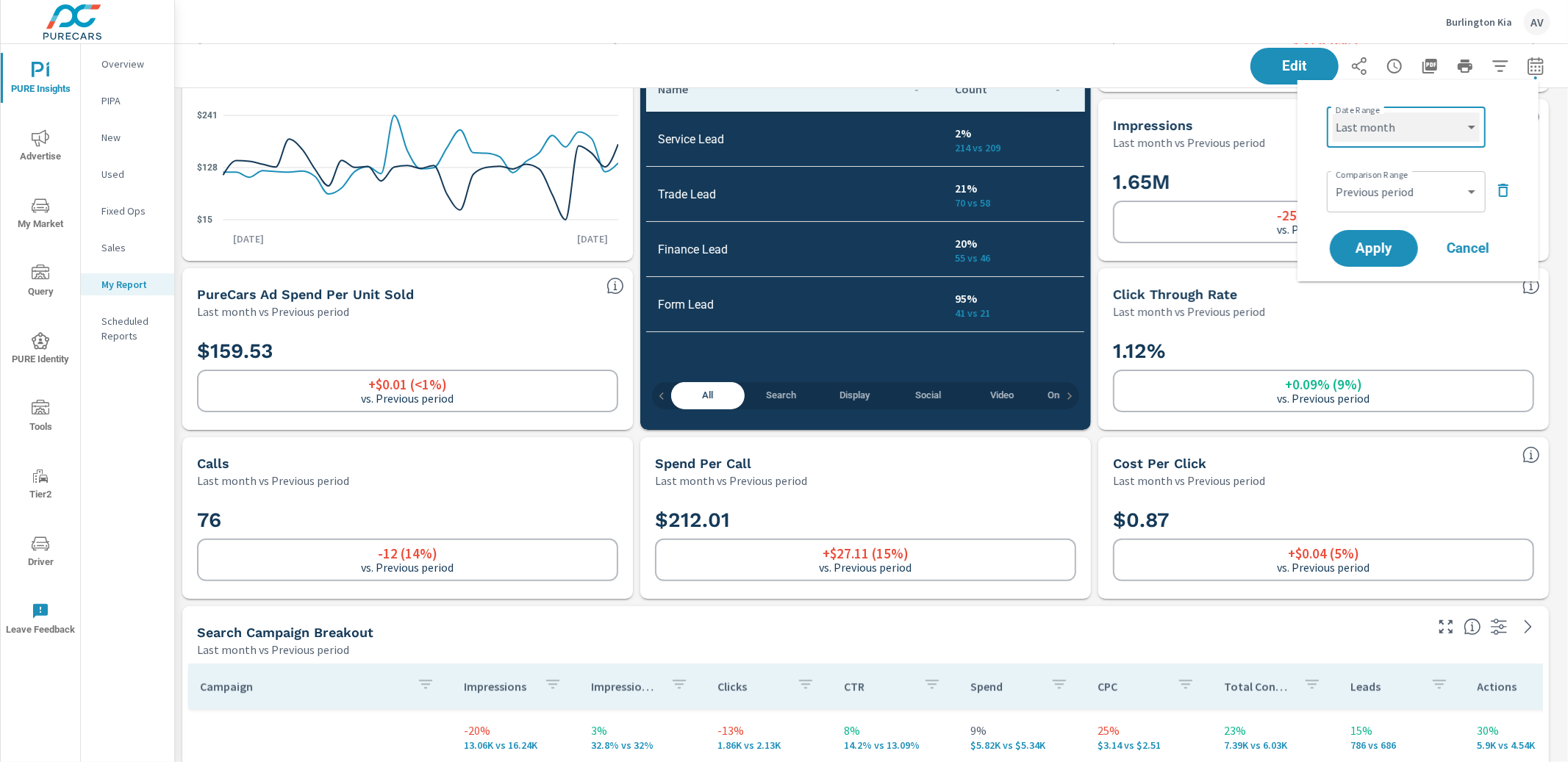
scroll to position [227, 0]
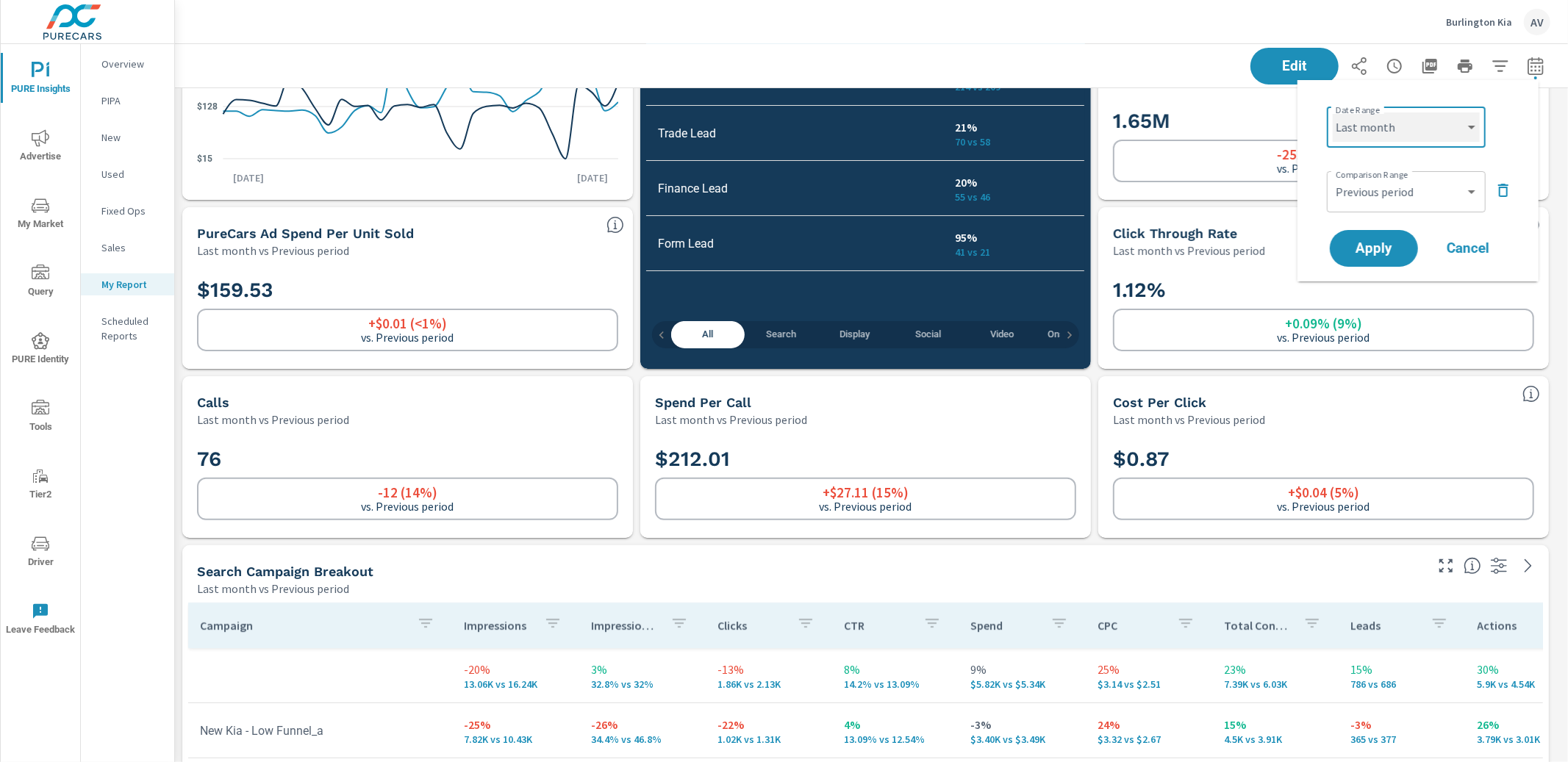
click at [1385, 121] on select "Custom [DATE] Last week Last 7 days Last 14 days Last 30 days Last 45 days Last…" at bounding box center [1406, 127] width 147 height 30
click at [1333, 112] on select "Custom [DATE] Last week Last 7 days Last 14 days Last 30 days Last 45 days Last…" at bounding box center [1406, 127] width 147 height 30
select select "Month to date"
click at [1389, 181] on select "Custom Previous period Previous month Previous year" at bounding box center [1406, 191] width 147 height 30
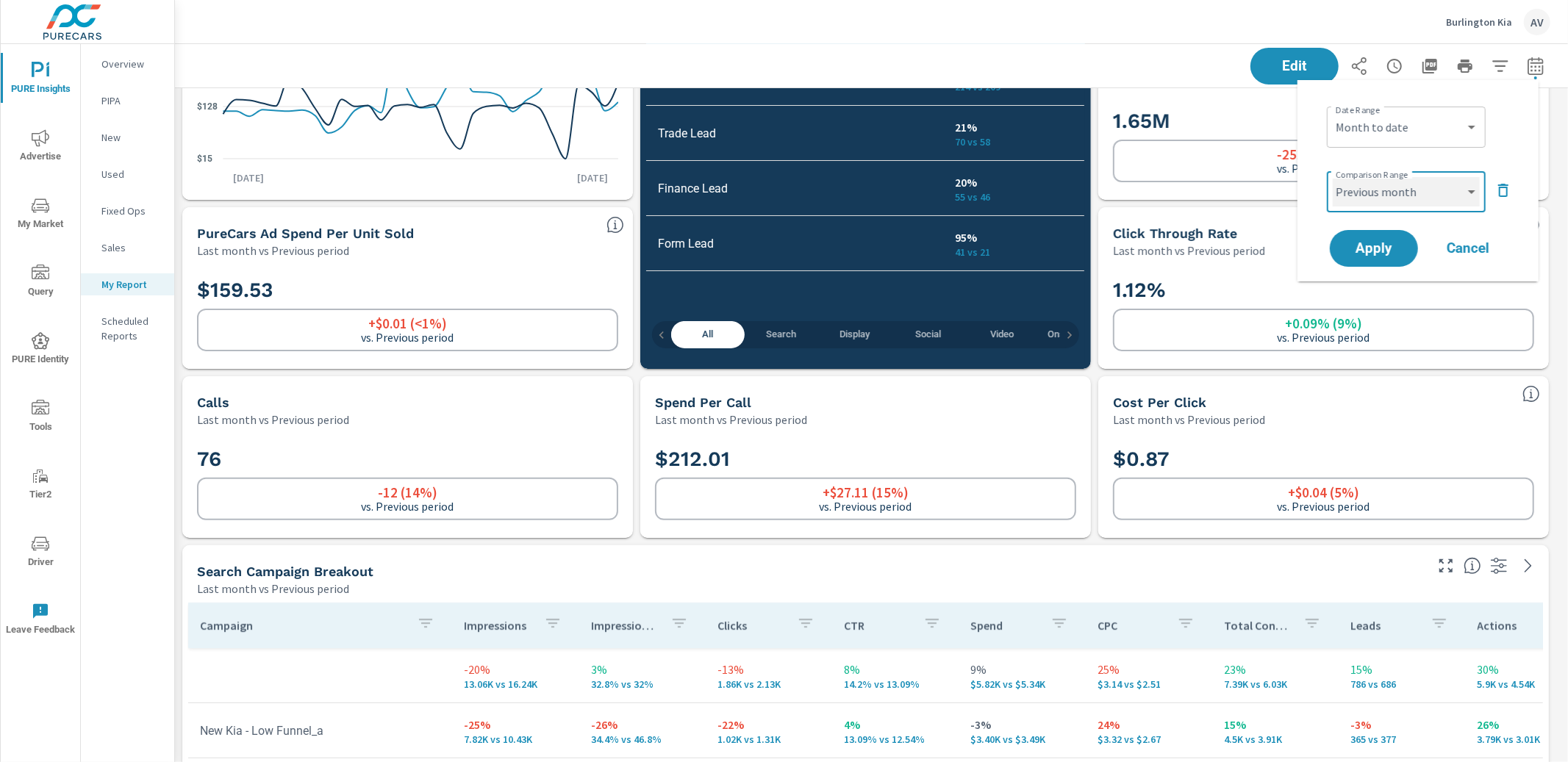
click at [1333, 177] on select "Custom Previous period Previous month Previous year" at bounding box center [1406, 191] width 147 height 30
select select "Previous month"
click at [1389, 253] on span "Apply" at bounding box center [1373, 249] width 60 height 14
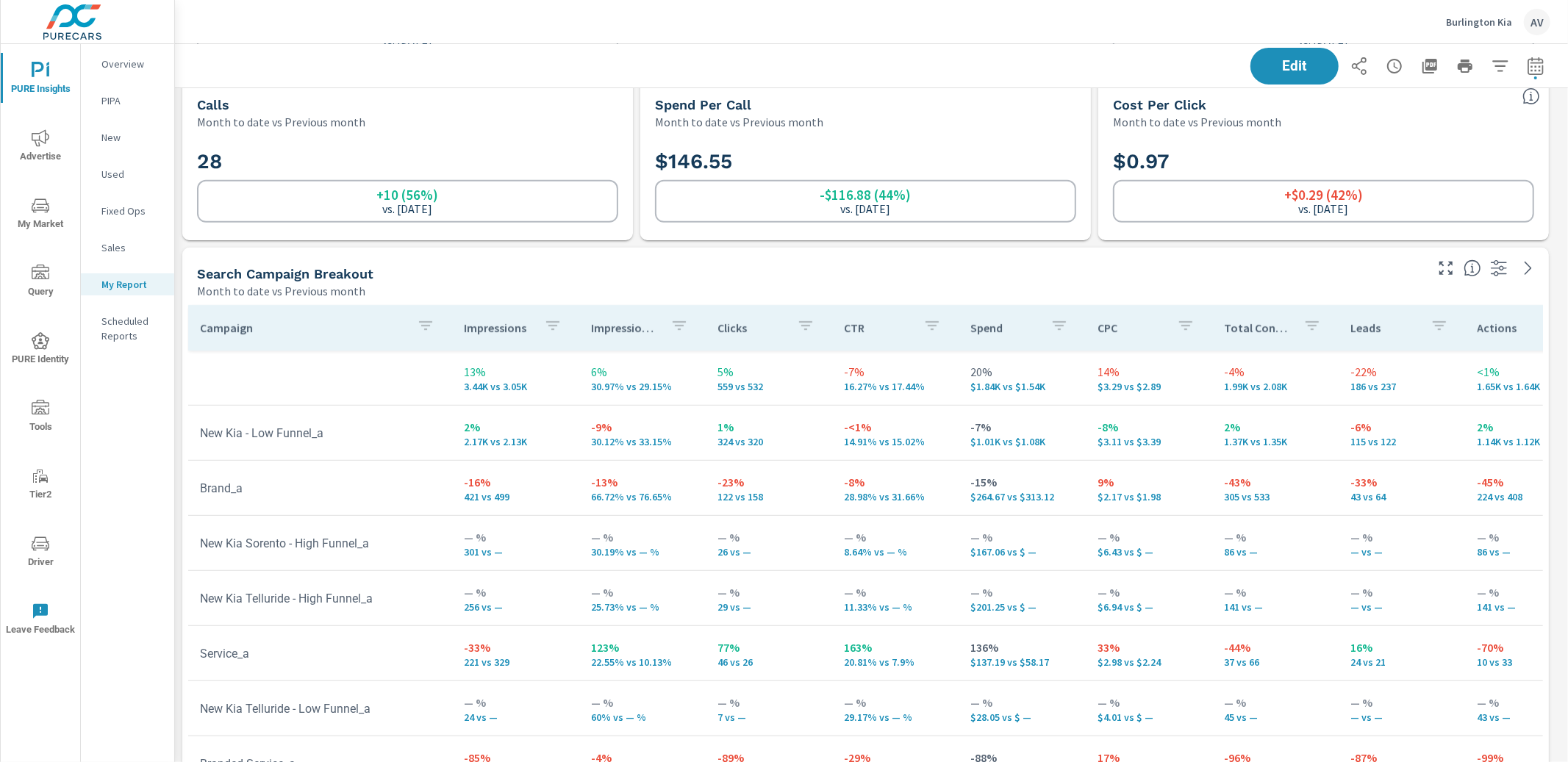
scroll to position [607, 0]
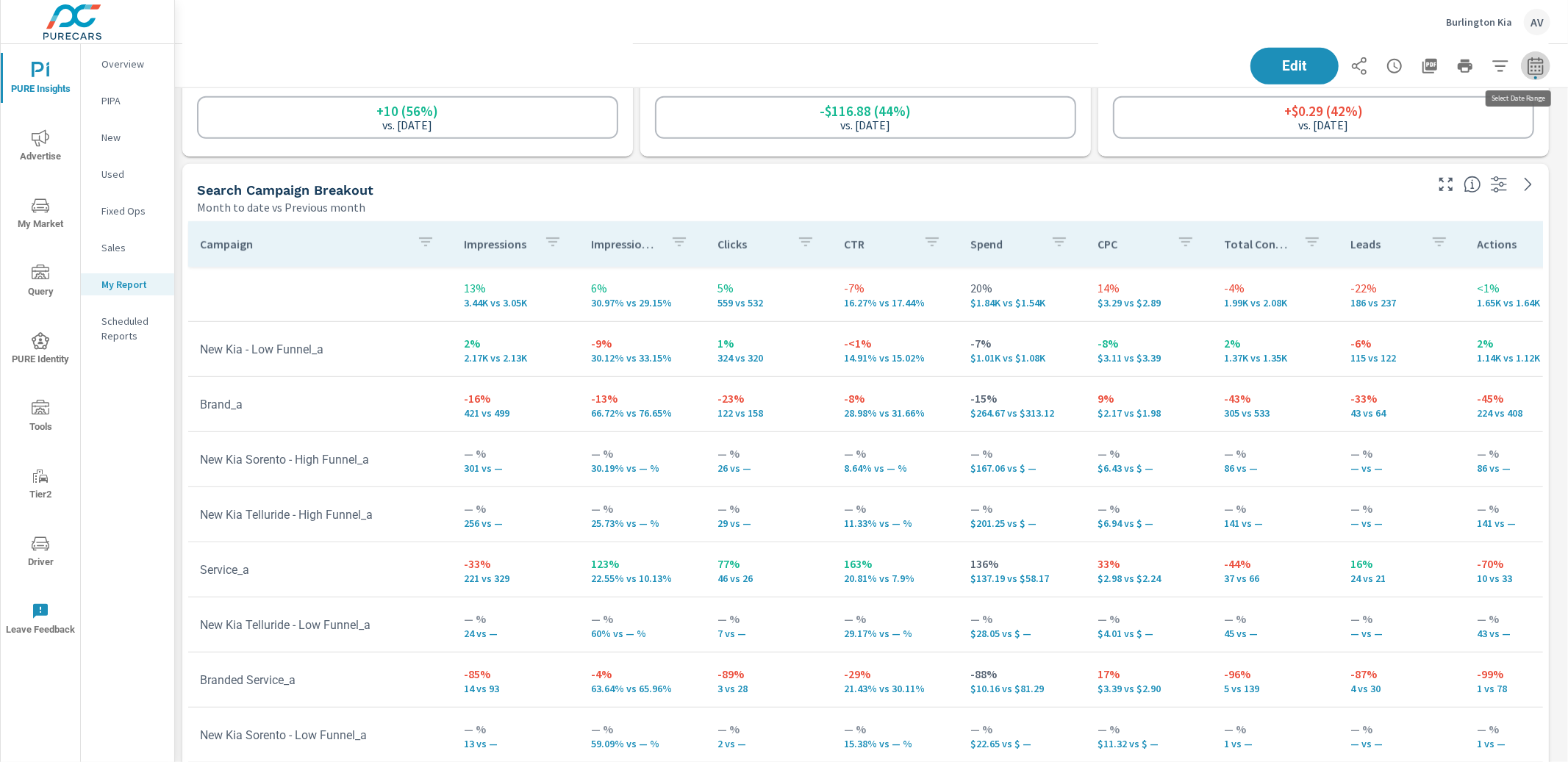
click at [1530, 67] on icon "button" at bounding box center [1535, 65] width 15 height 18
select select "Month to date"
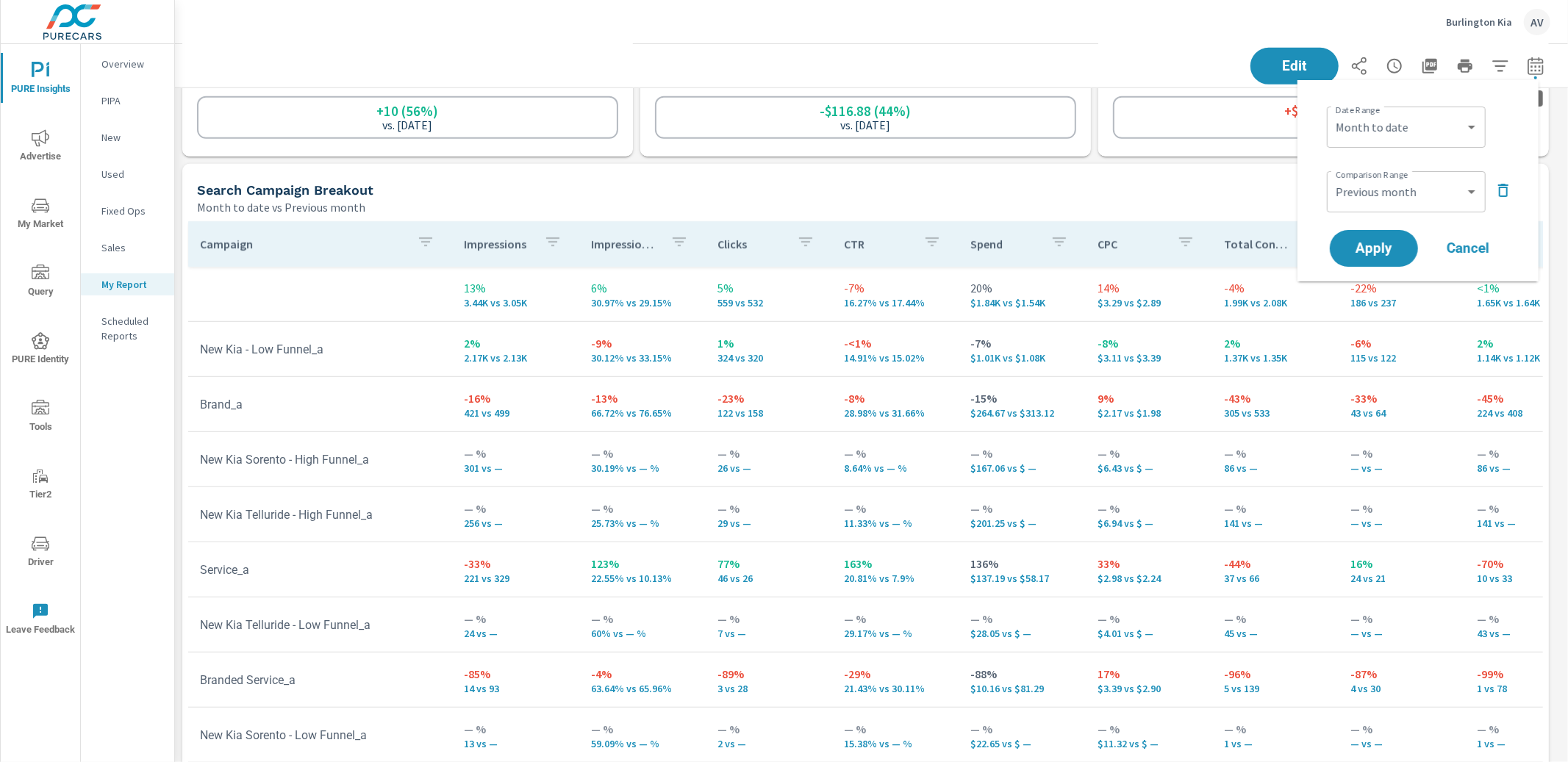
scroll to position [4933, 1407]
click at [1452, 181] on select "Custom Previous period Previous month Previous year" at bounding box center [1406, 191] width 147 height 30
click at [1333, 177] on select "Custom Previous period Previous month Previous year" at bounding box center [1406, 191] width 147 height 30
select select "Previous period"
click at [1367, 250] on span "Apply" at bounding box center [1373, 249] width 60 height 14
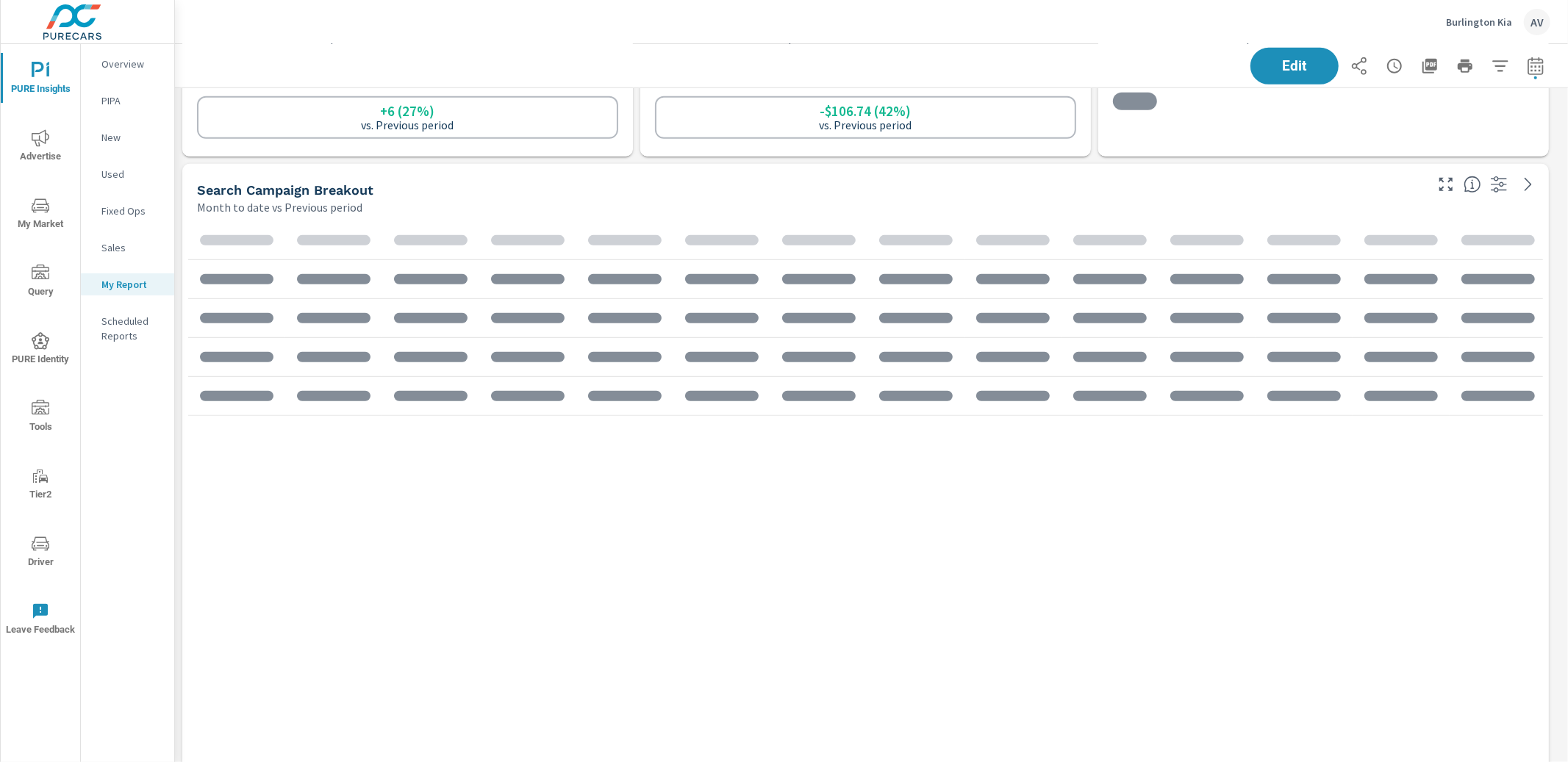
scroll to position [949, 0]
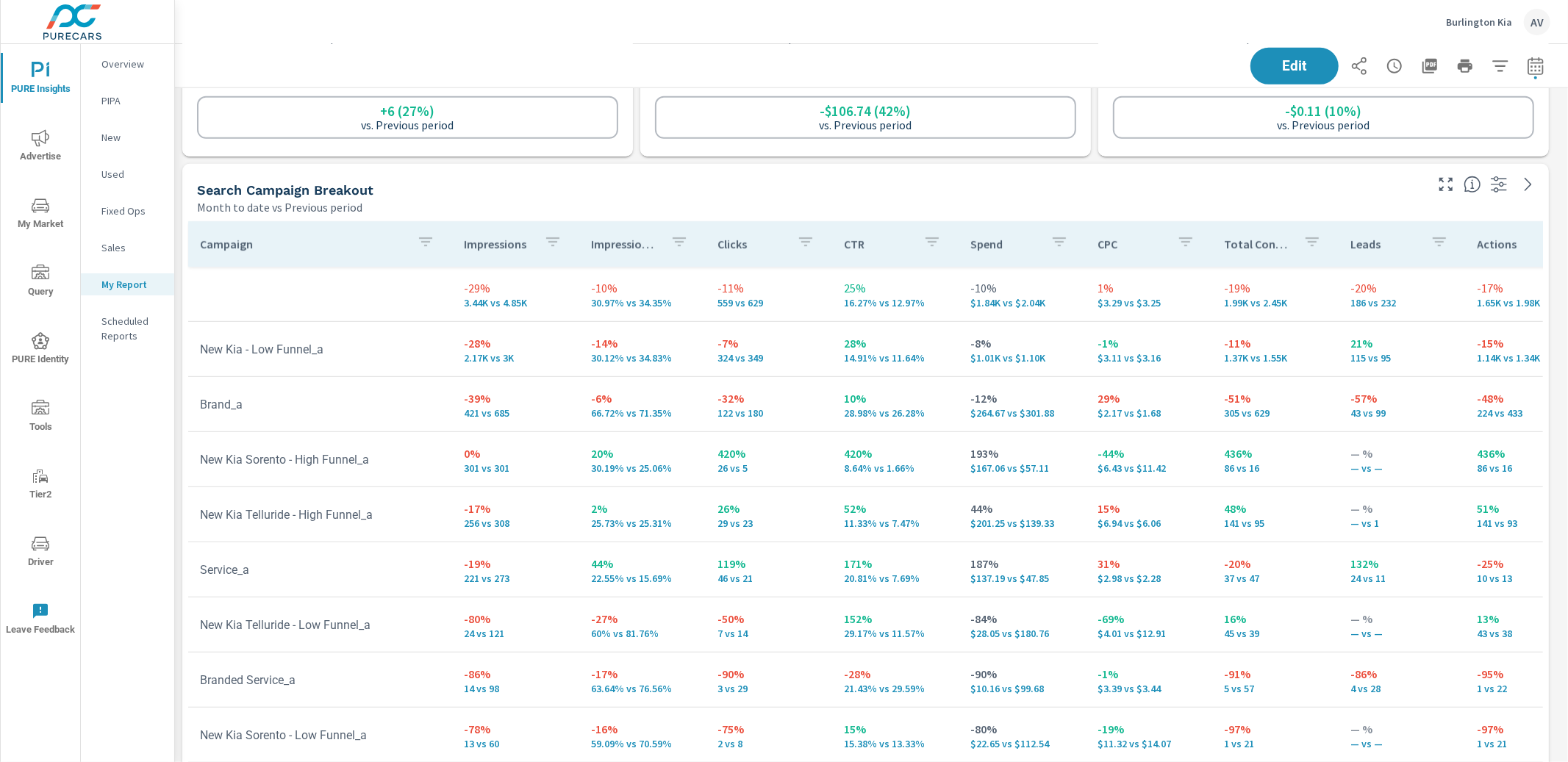
click at [1105, 193] on div "Search Campaign Breakout" at bounding box center [810, 190] width 1225 height 17
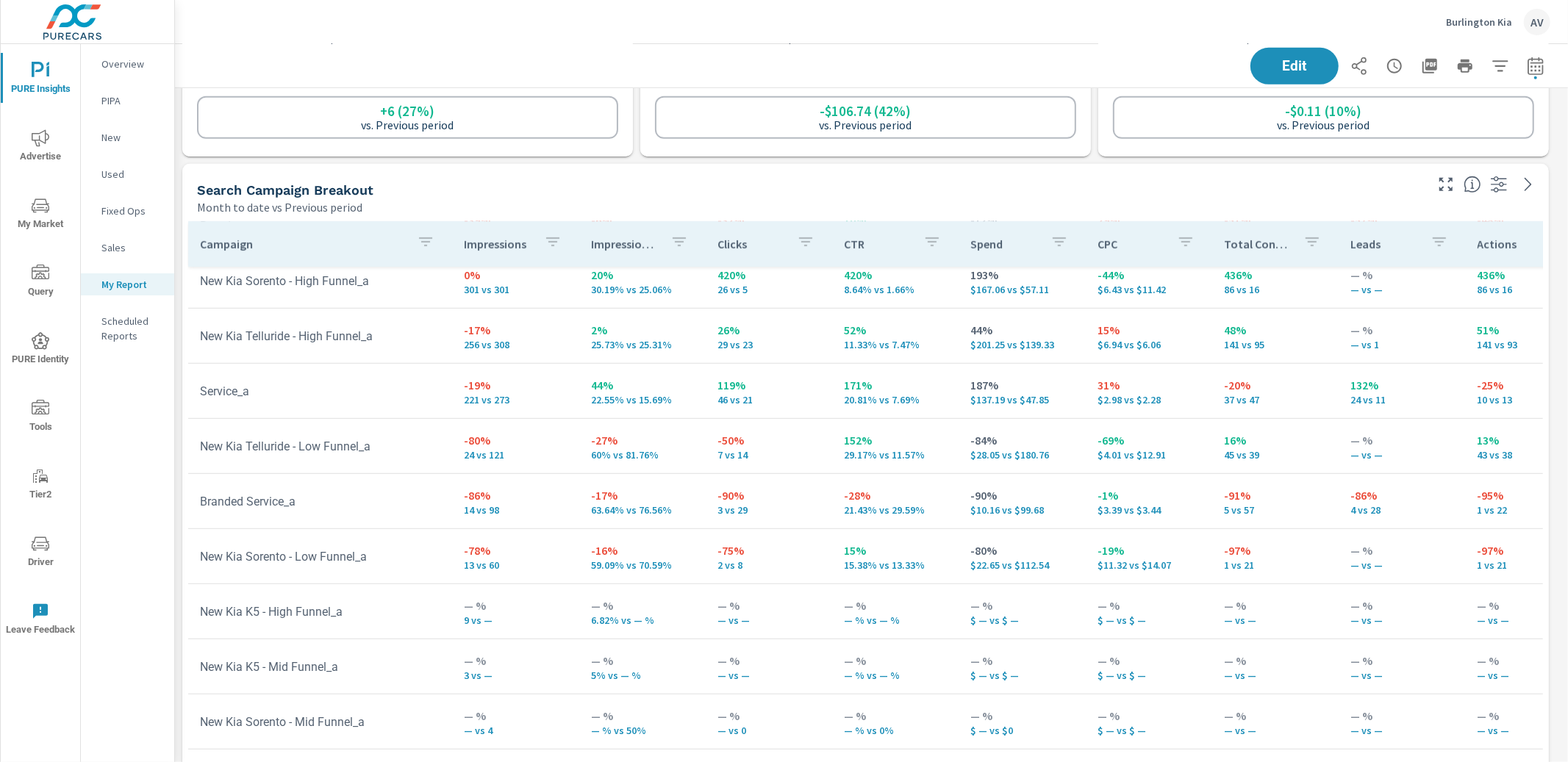
scroll to position [189, 0]
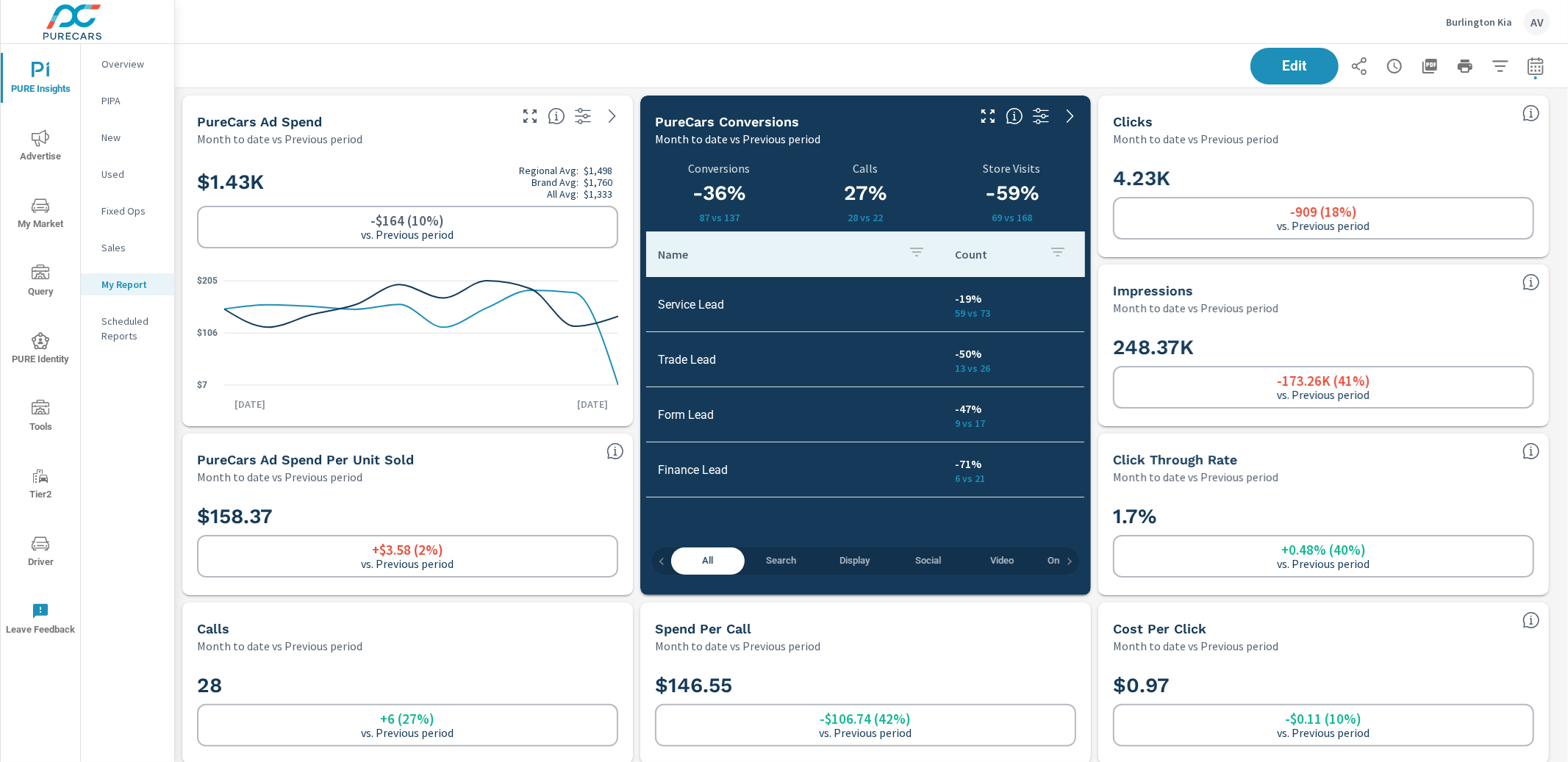
click at [795, 47] on div "Edit" at bounding box center [872, 65] width 1357 height 43
click at [1532, 60] on button "button" at bounding box center [1535, 66] width 30 height 30
select select "Month to date"
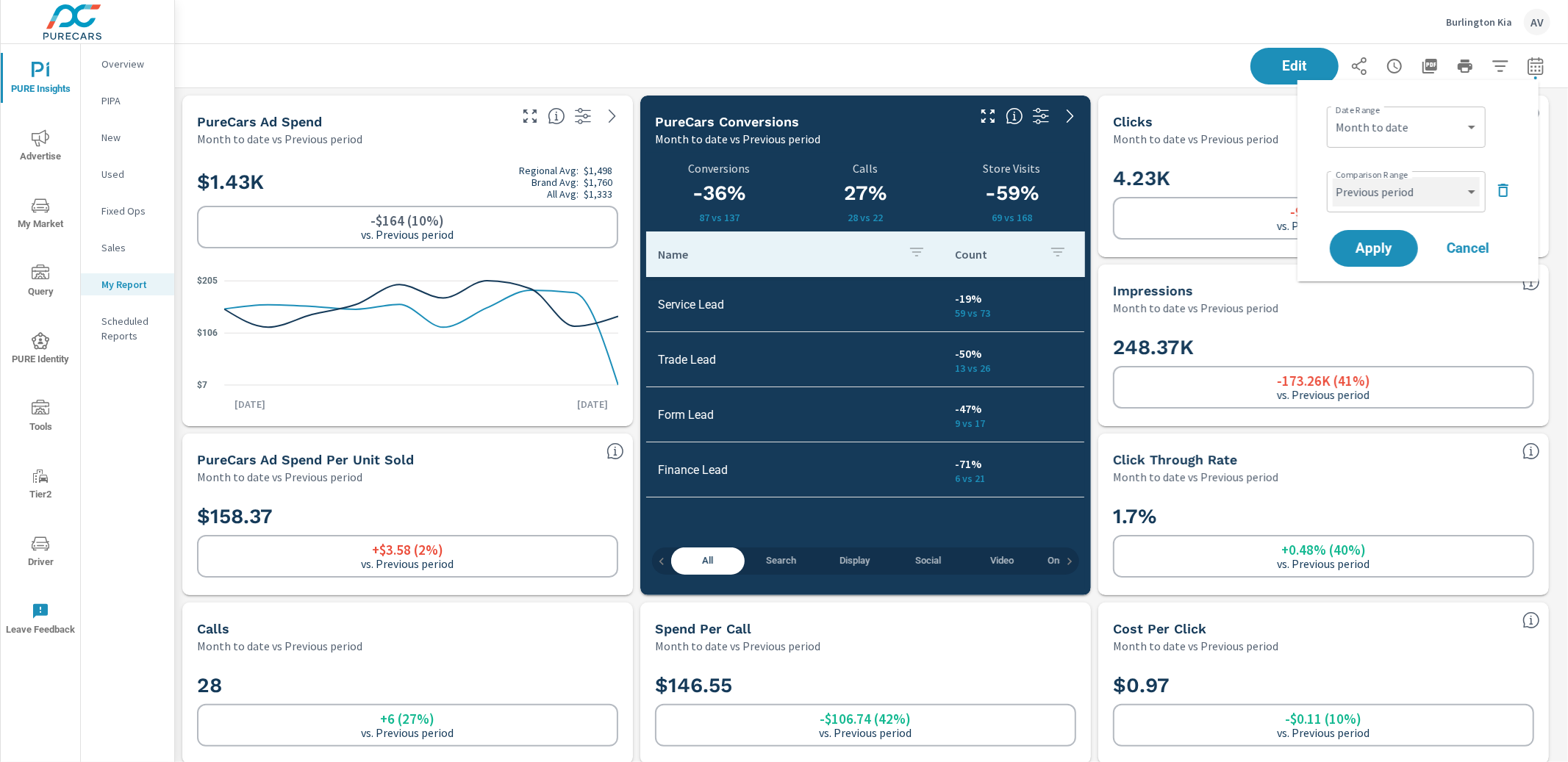
click at [1455, 180] on select "Custom Previous period Previous month Previous year" at bounding box center [1406, 191] width 147 height 30
click at [1333, 177] on select "Custom Previous period Previous month Previous year" at bounding box center [1406, 191] width 147 height 30
select select "Previous month"
click at [1360, 247] on span "Apply" at bounding box center [1373, 249] width 60 height 14
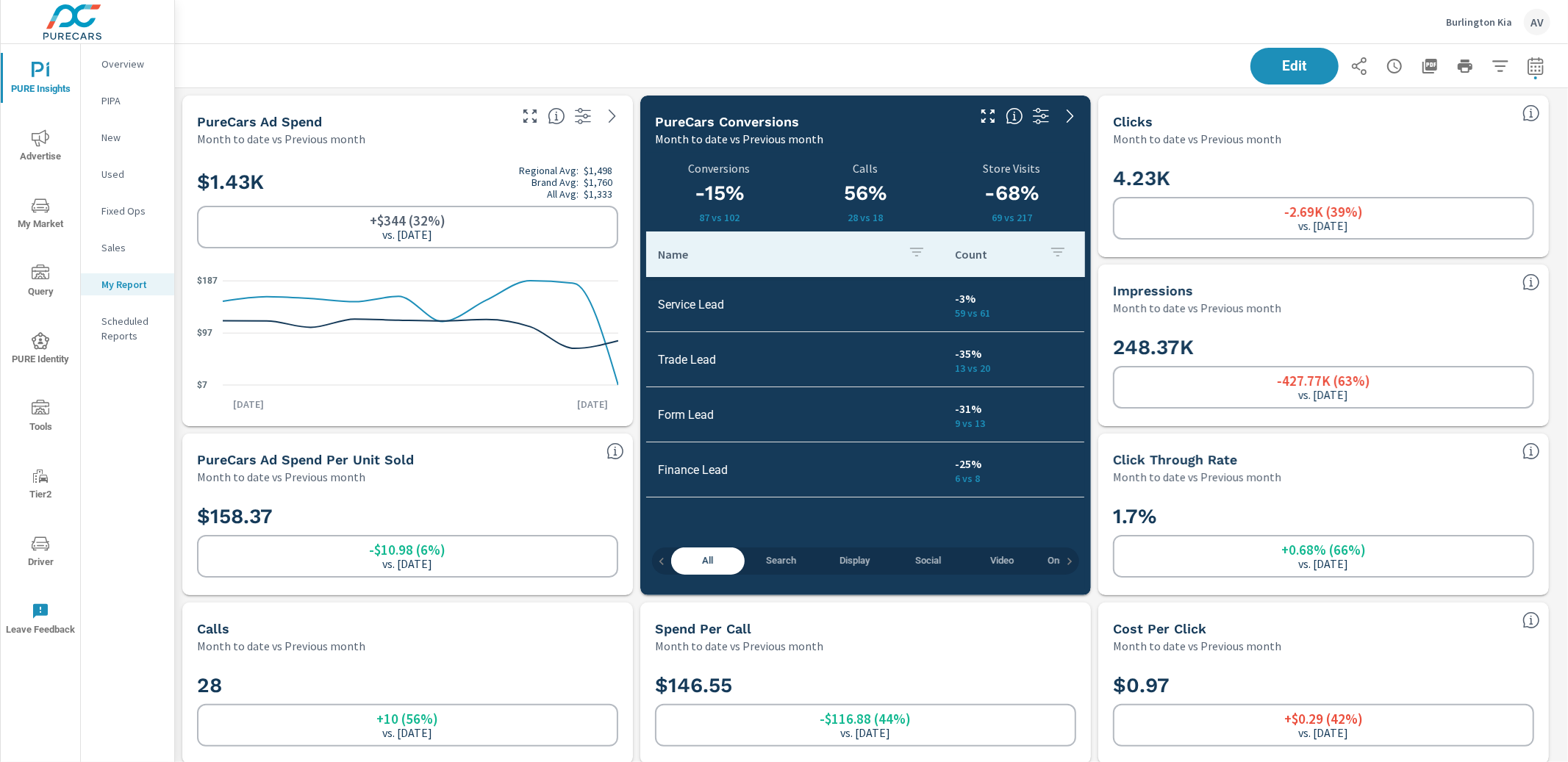
scroll to position [4933, 1407]
click at [790, 563] on span "Search" at bounding box center [781, 561] width 56 height 17
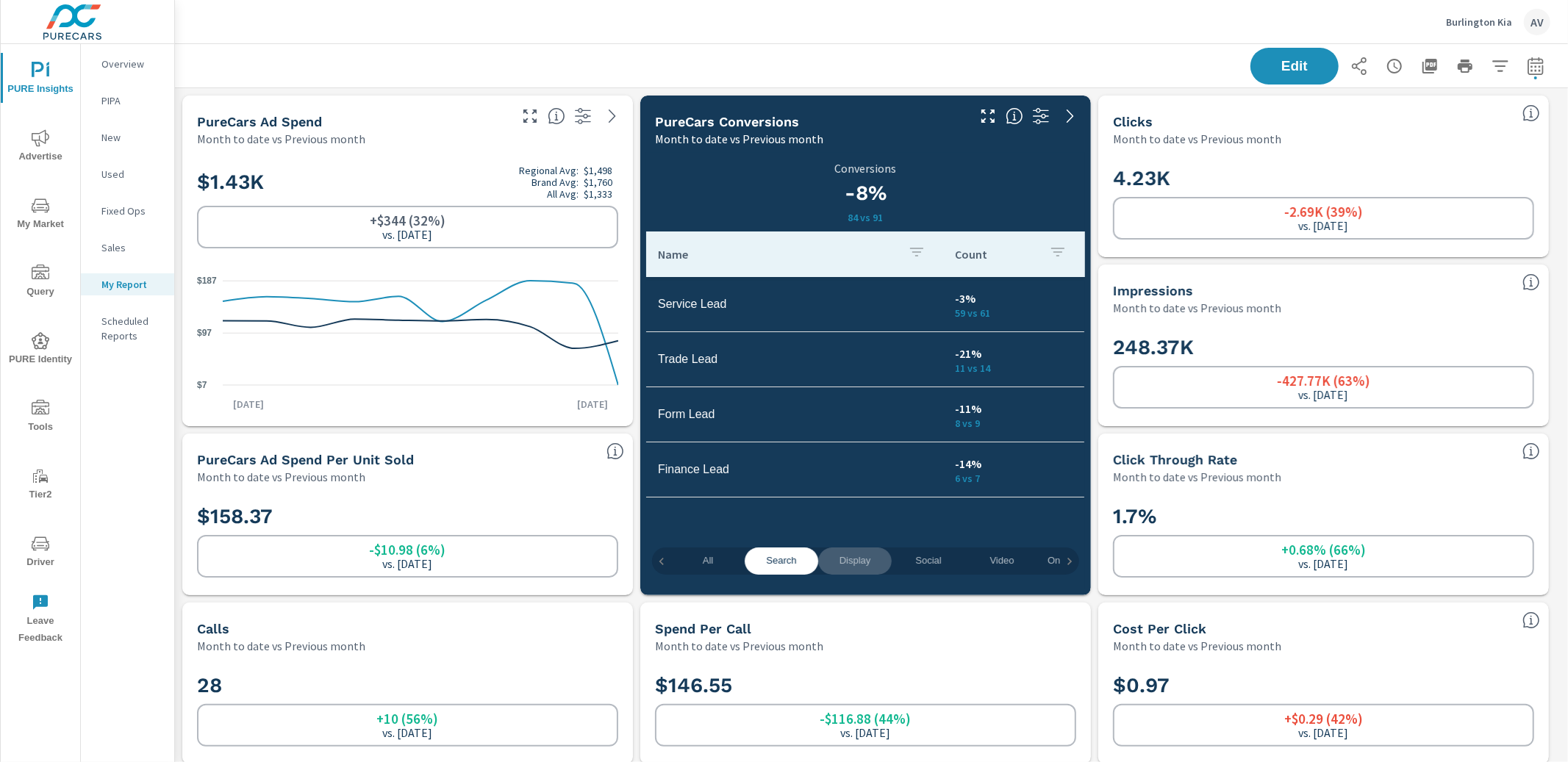
click at [854, 560] on span "Display" at bounding box center [855, 561] width 56 height 17
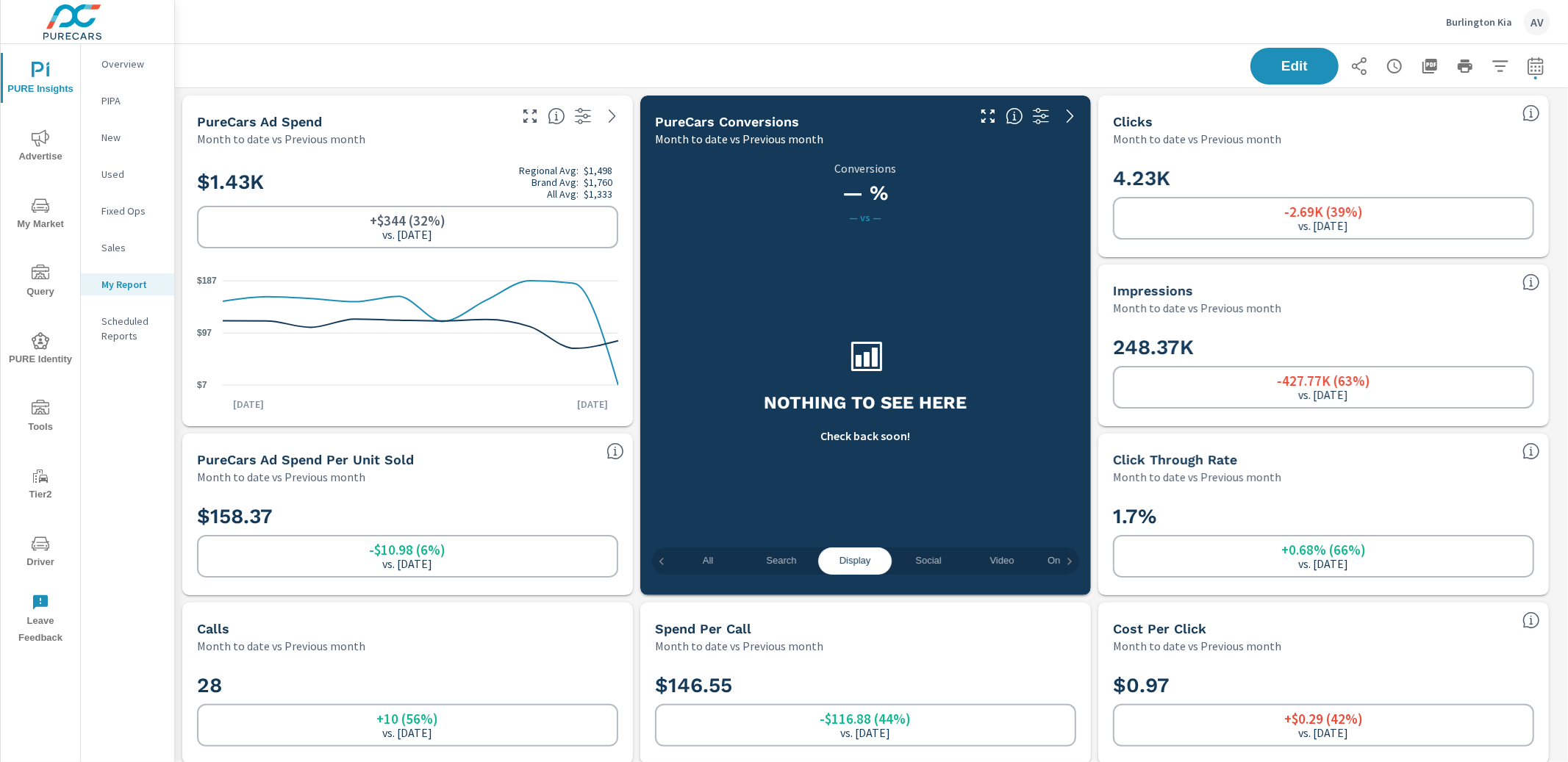
click at [791, 558] on span "Search" at bounding box center [781, 561] width 56 height 17
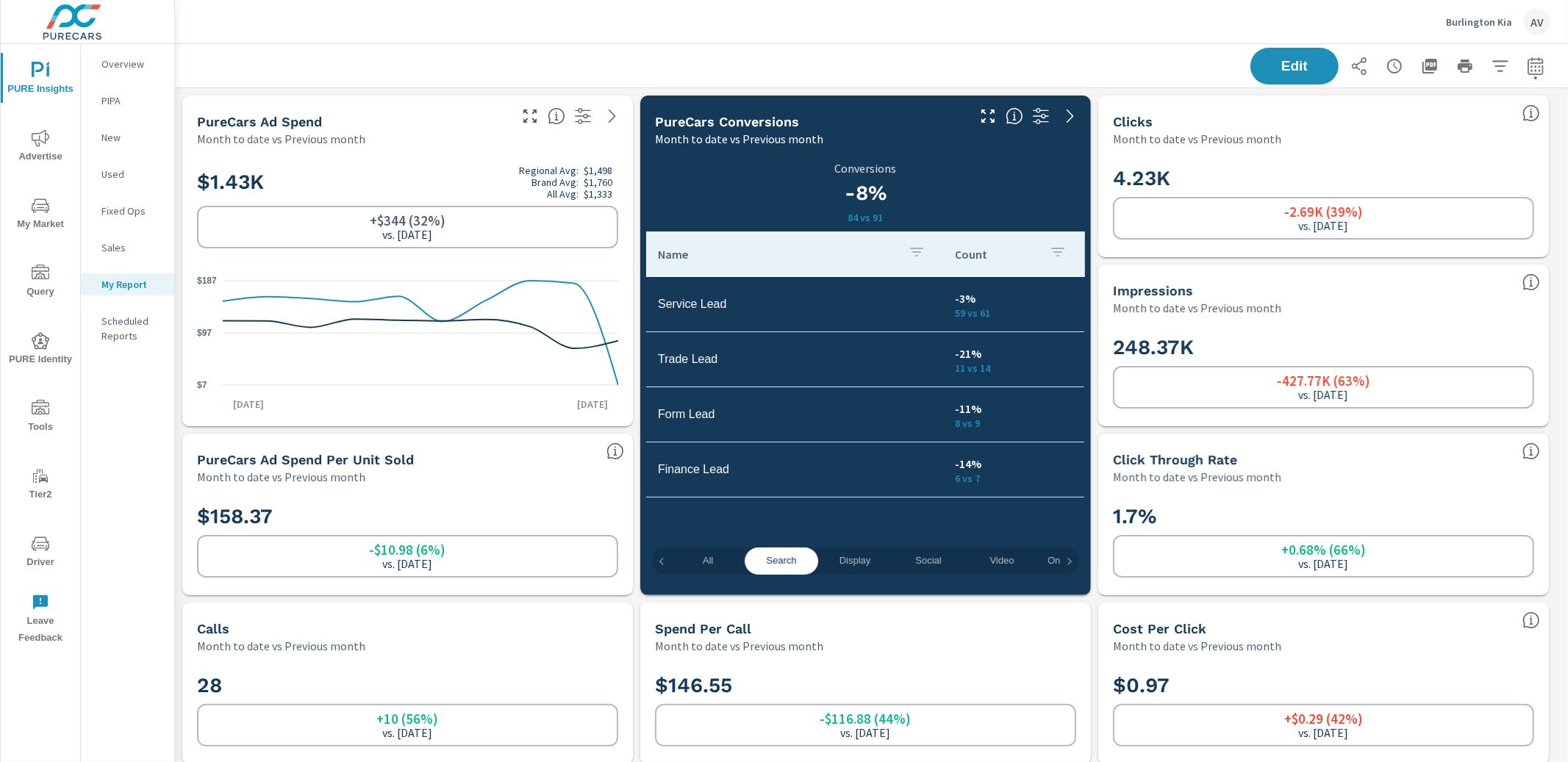
click at [853, 557] on span "Display" at bounding box center [855, 561] width 56 height 17
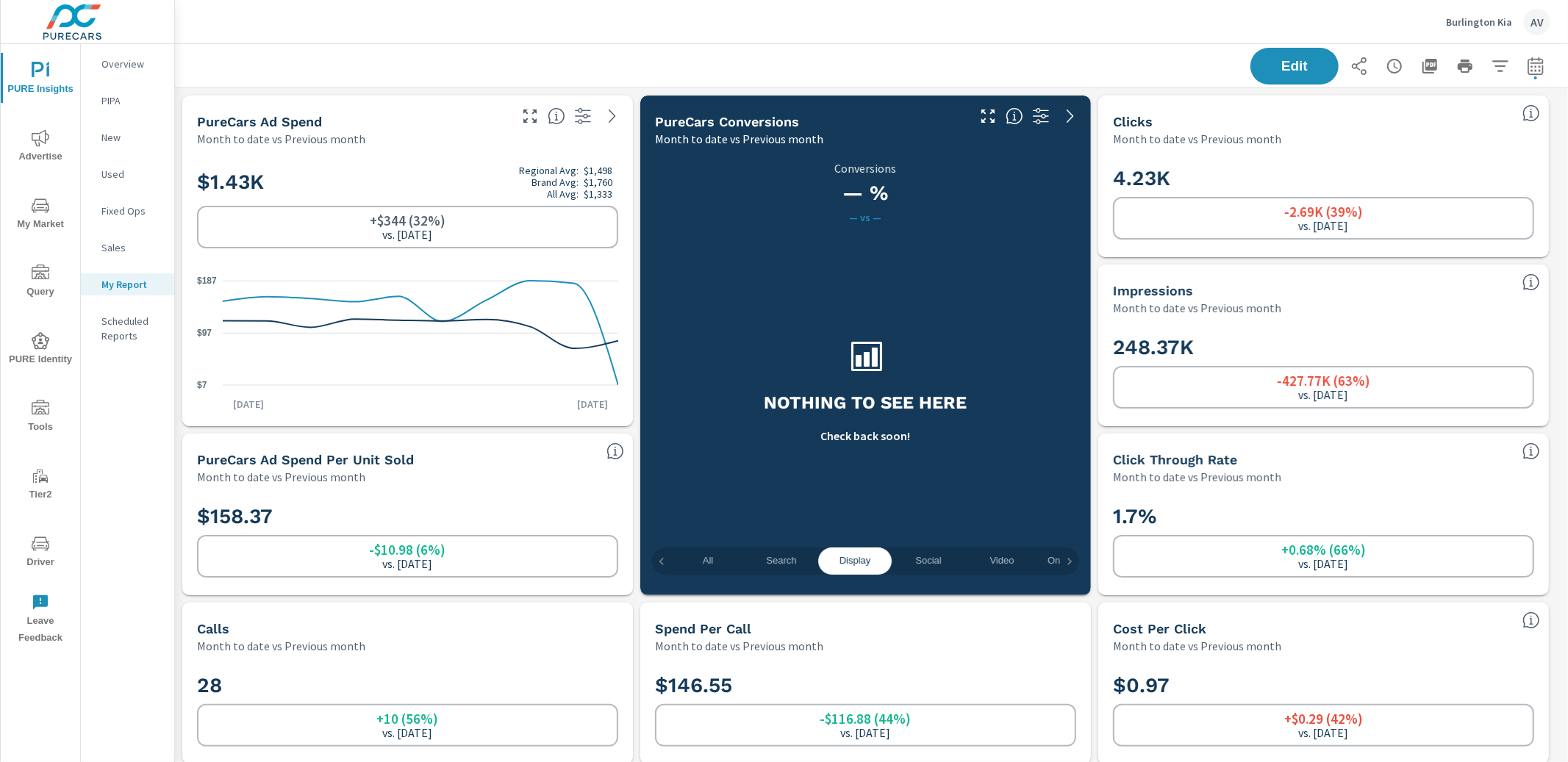
click at [913, 559] on span "Social" at bounding box center [928, 561] width 56 height 17
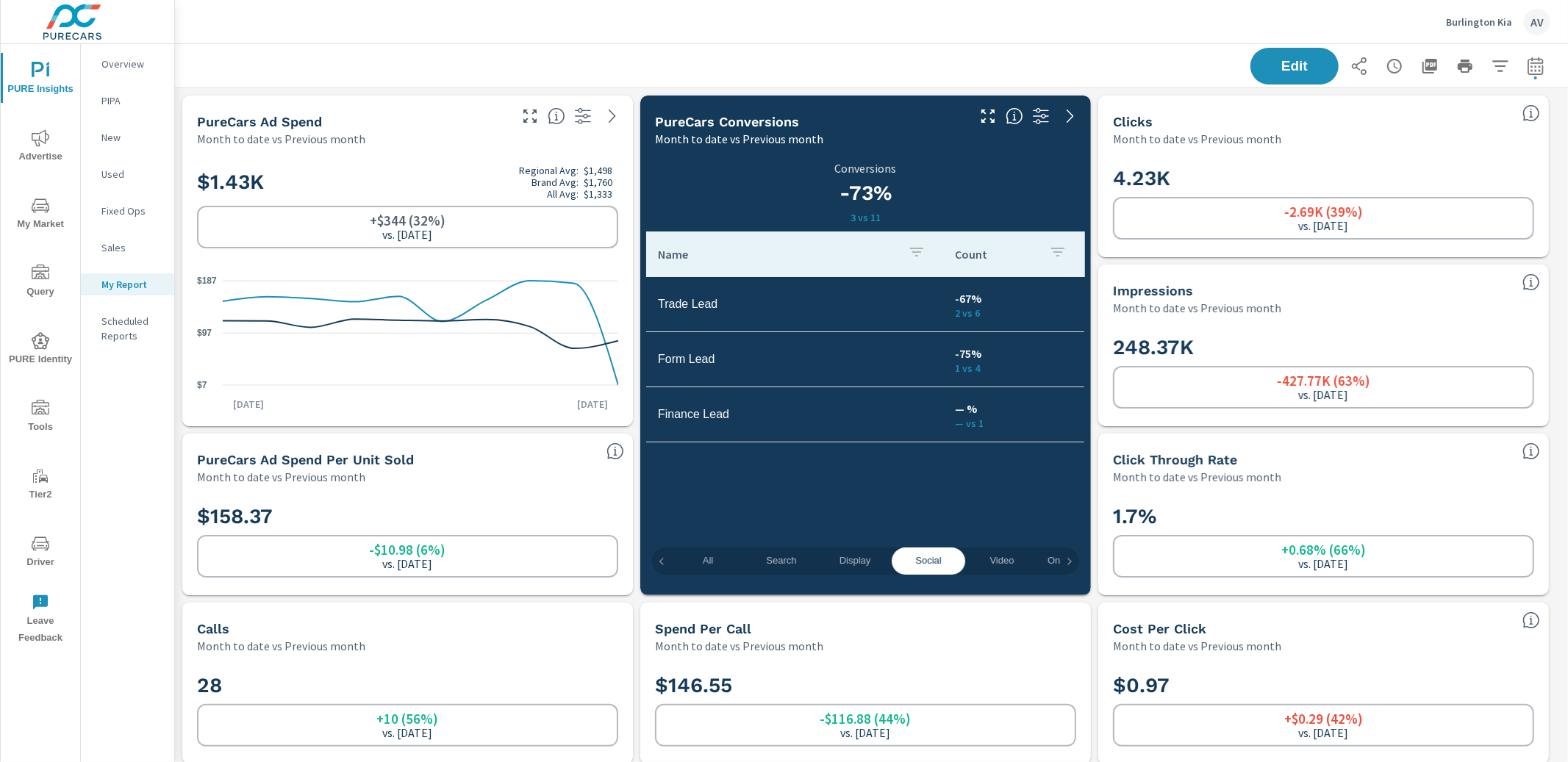
click at [1004, 558] on span "Video" at bounding box center [1002, 561] width 56 height 17
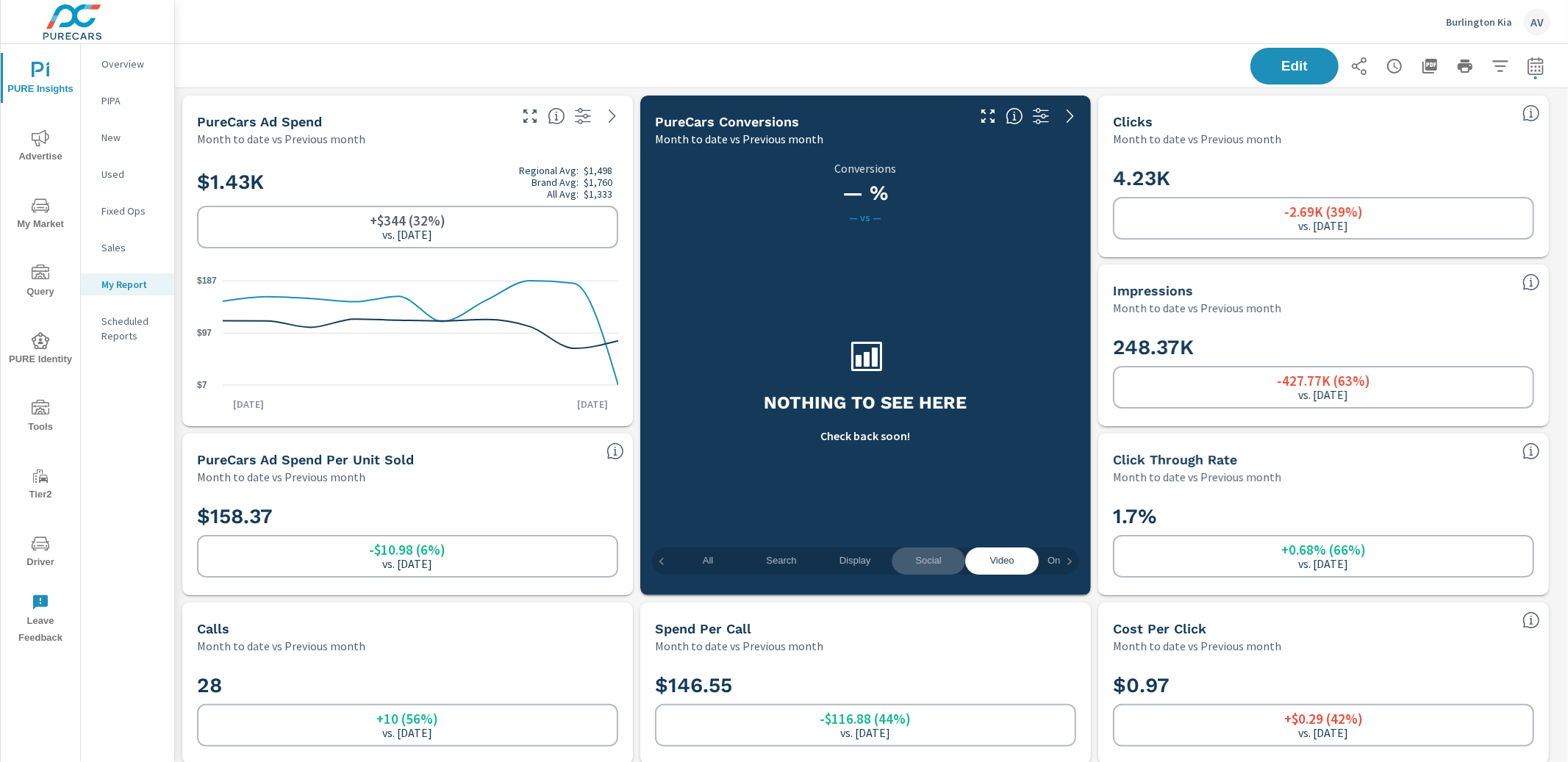
click at [917, 567] on span "Social" at bounding box center [928, 561] width 56 height 17
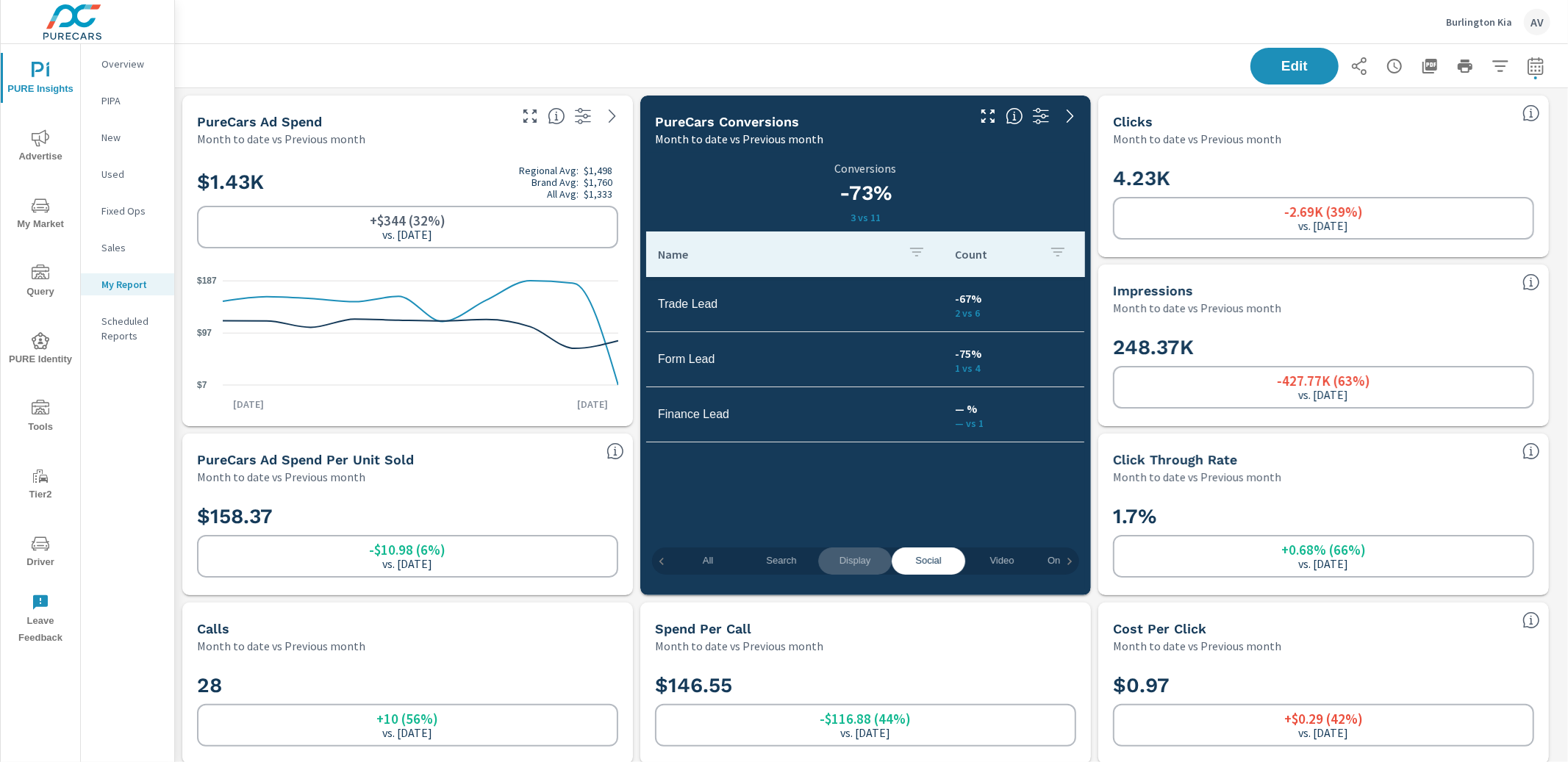
click at [850, 563] on span "Display" at bounding box center [855, 561] width 56 height 17
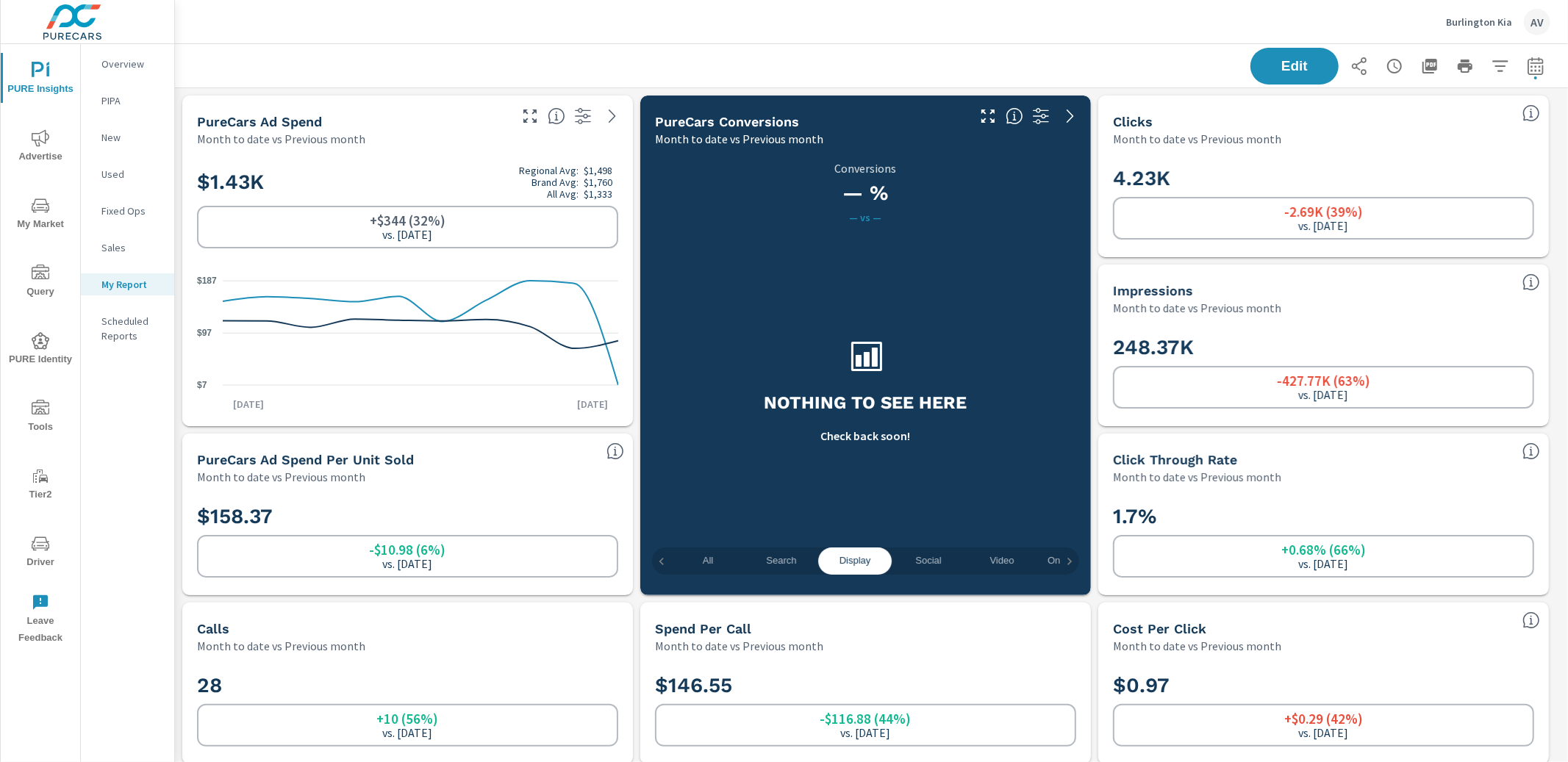
click at [790, 562] on span "Search" at bounding box center [781, 561] width 56 height 17
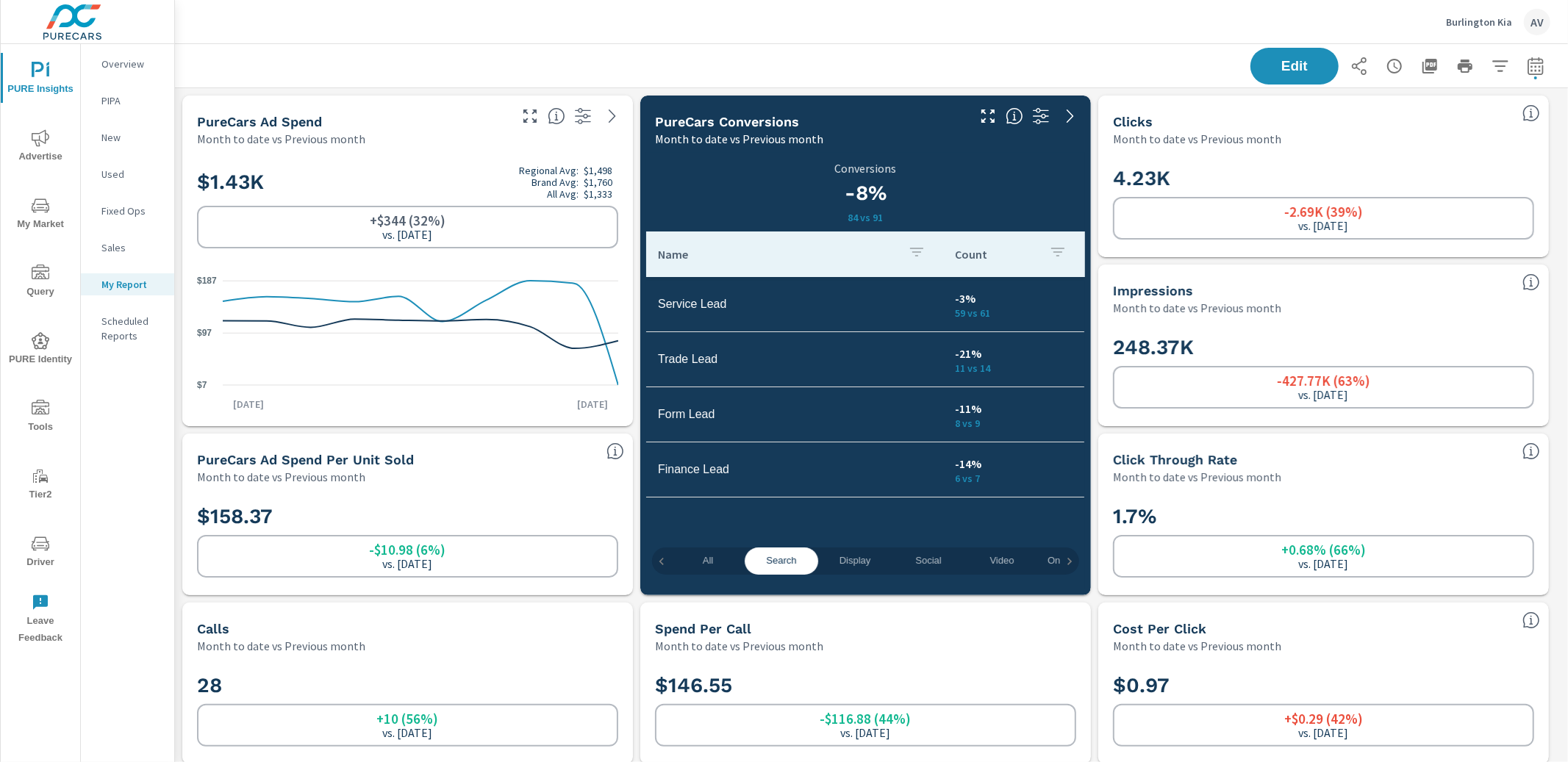
click at [720, 566] on span "All" at bounding box center [707, 561] width 56 height 17
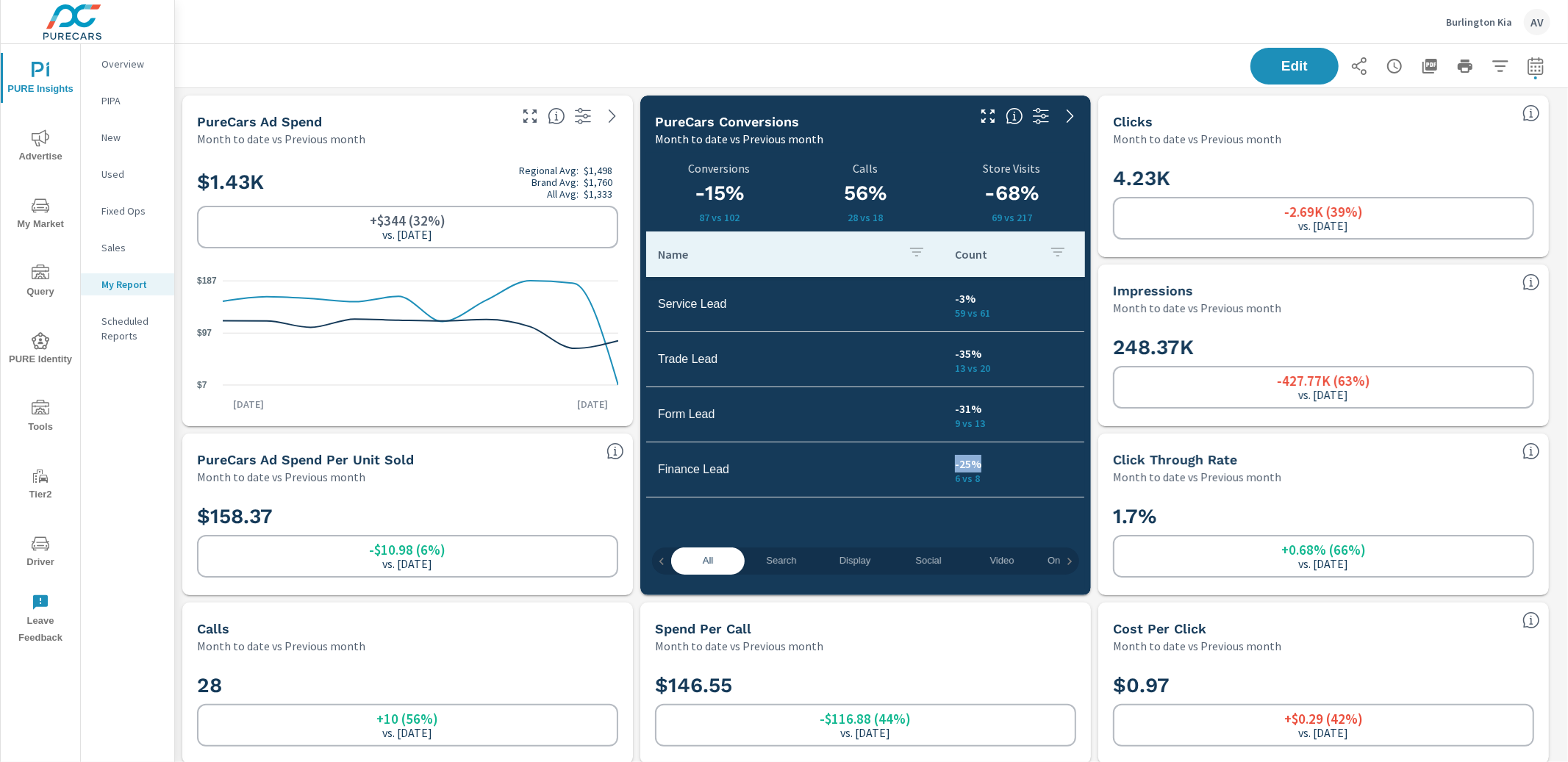
click at [1001, 456] on p "-25%" at bounding box center [1013, 463] width 118 height 18
click at [1009, 450] on td "-25% 6 vs 8" at bounding box center [1013, 469] width 141 height 53
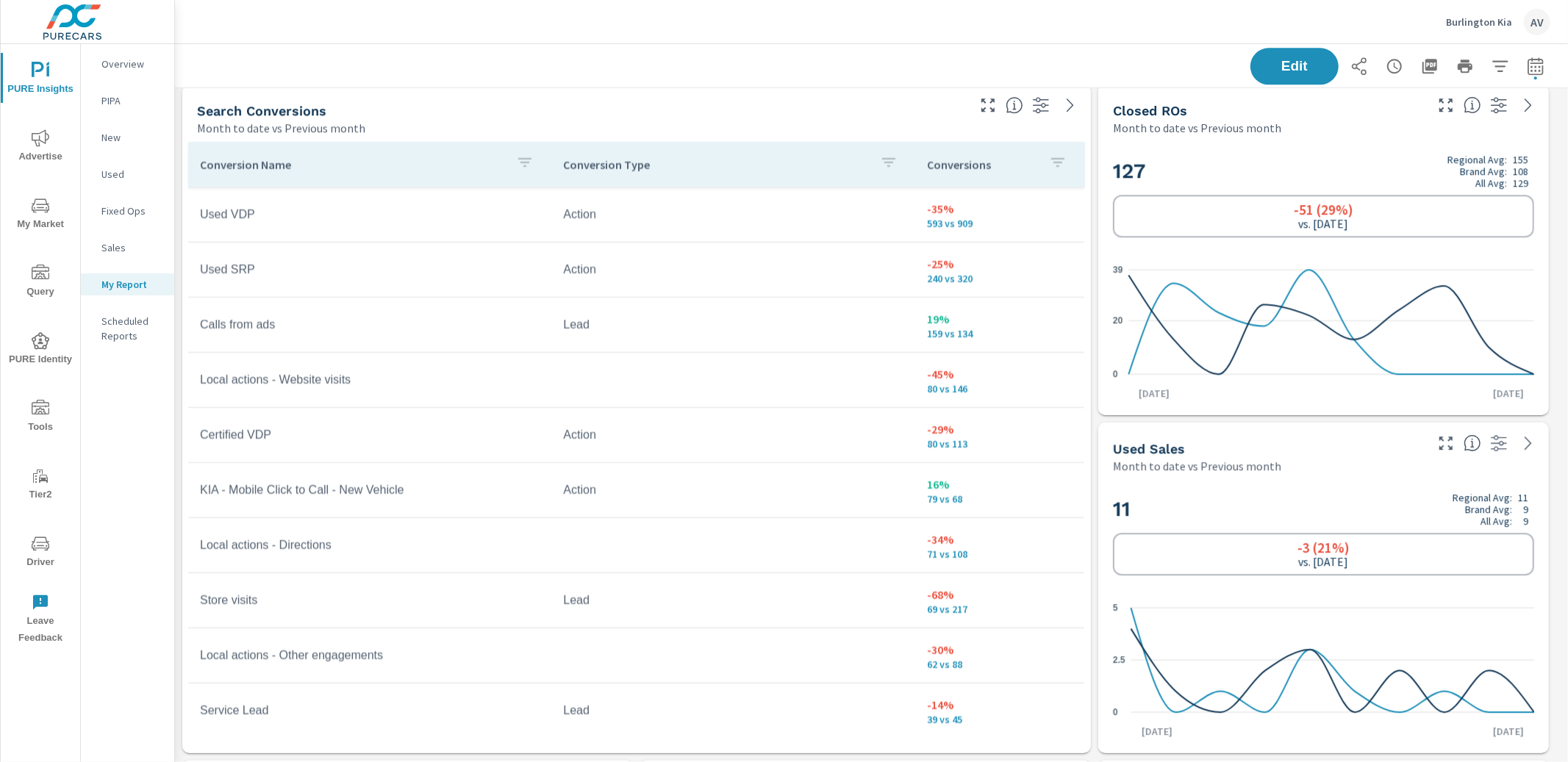
scroll to position [3226, 0]
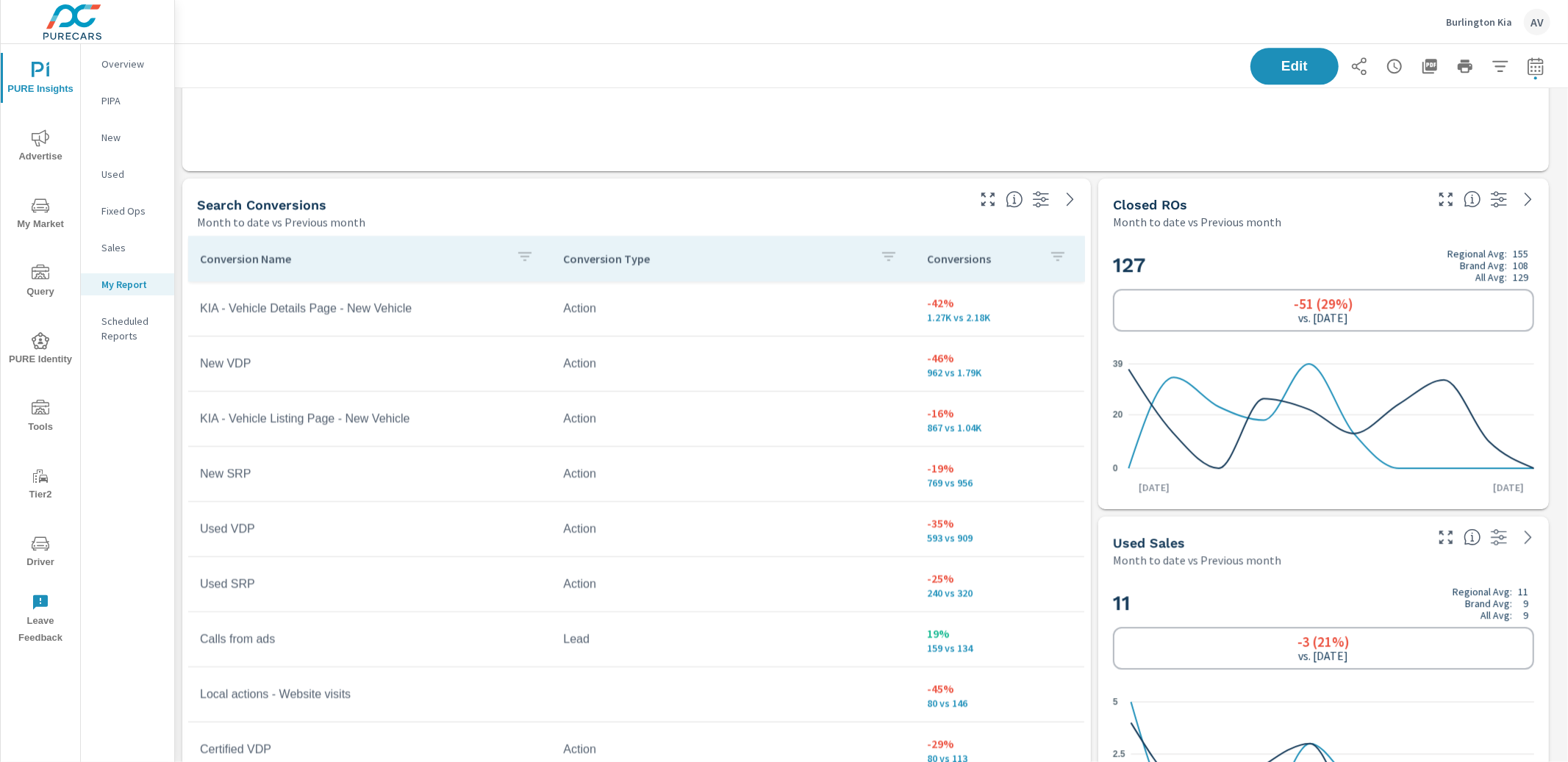
scroll to position [3, 0]
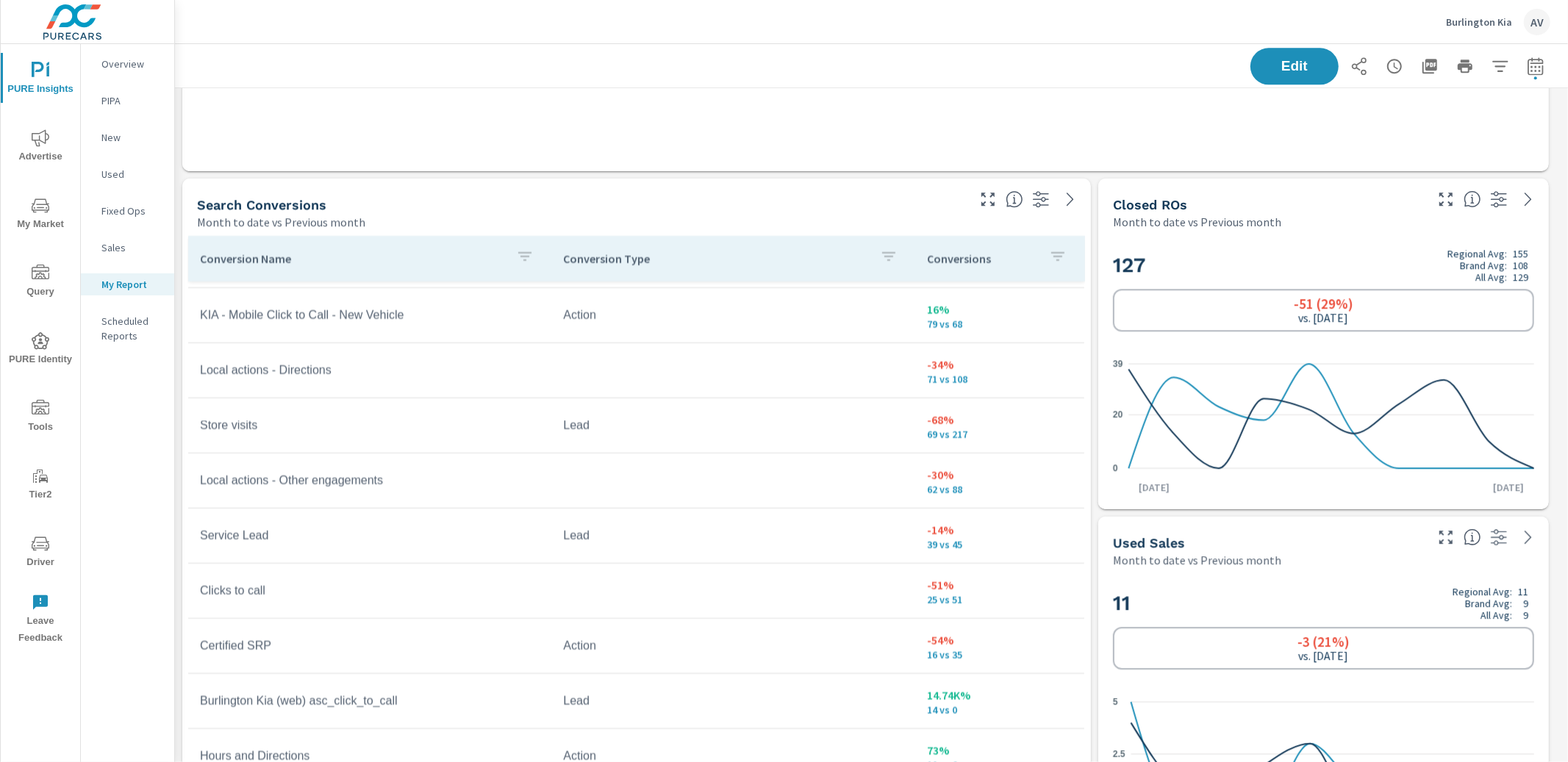
scroll to position [493, 0]
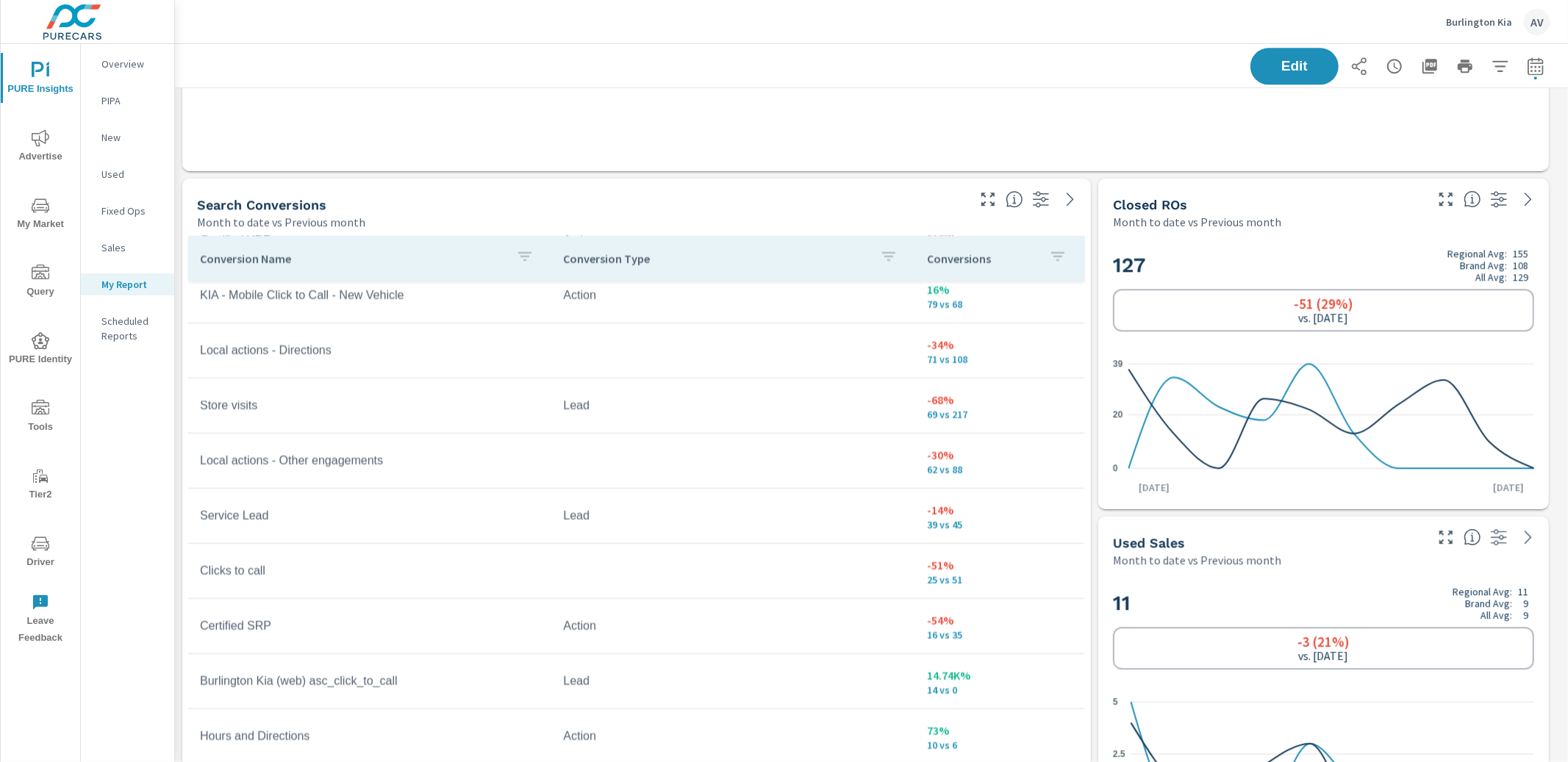
scroll to position [512, 0]
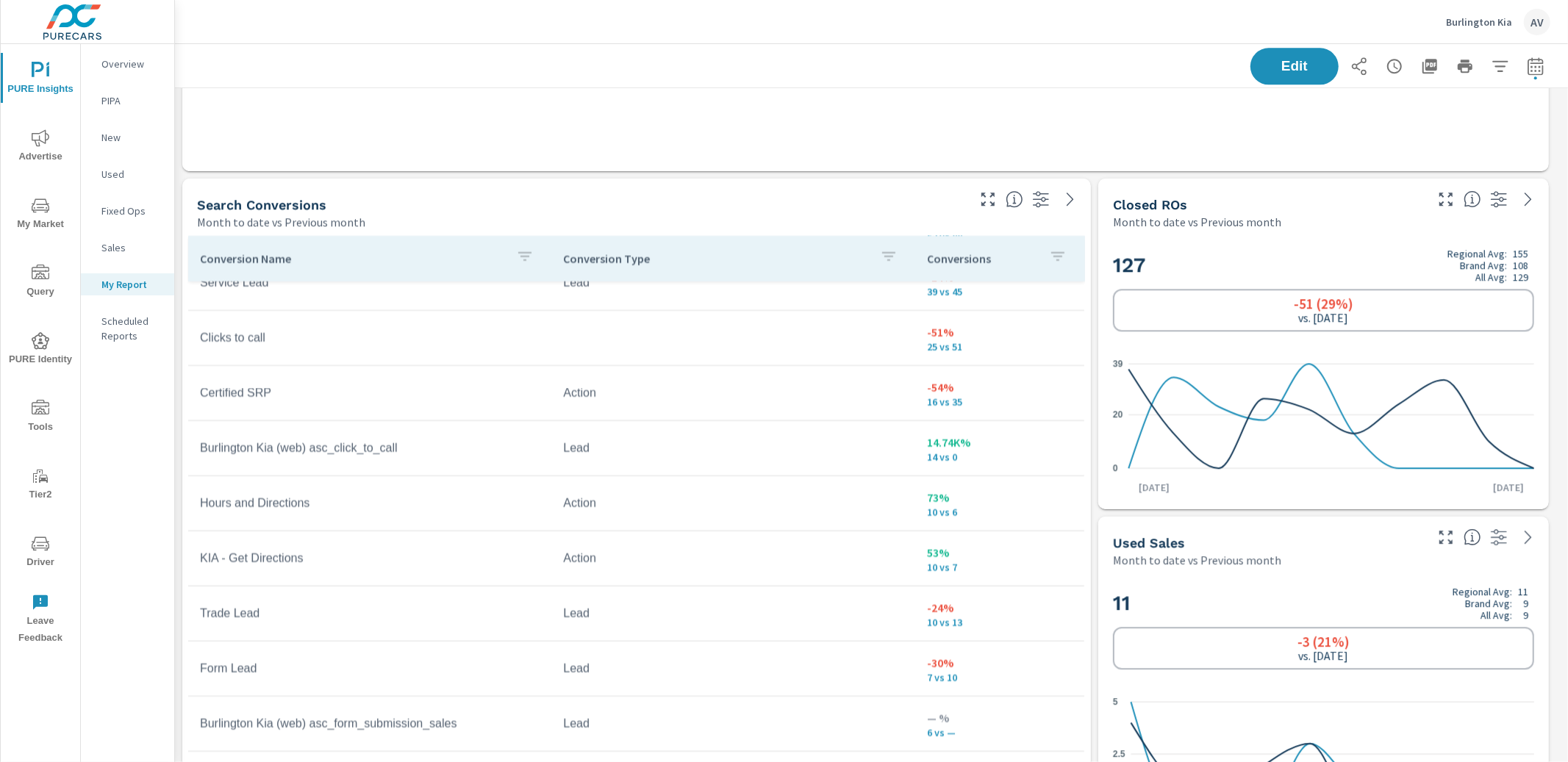
scroll to position [761, 0]
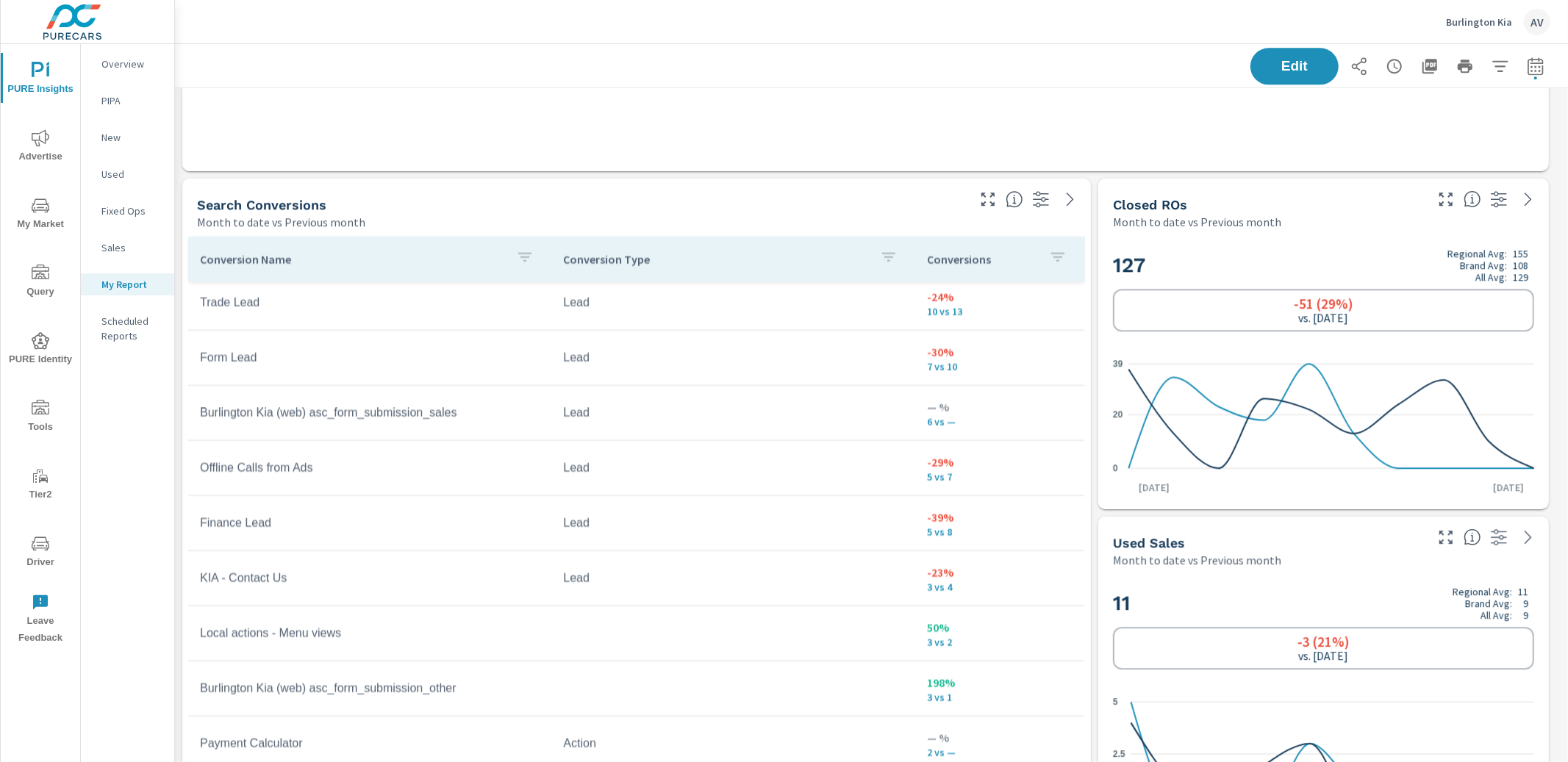
scroll to position [1062, 0]
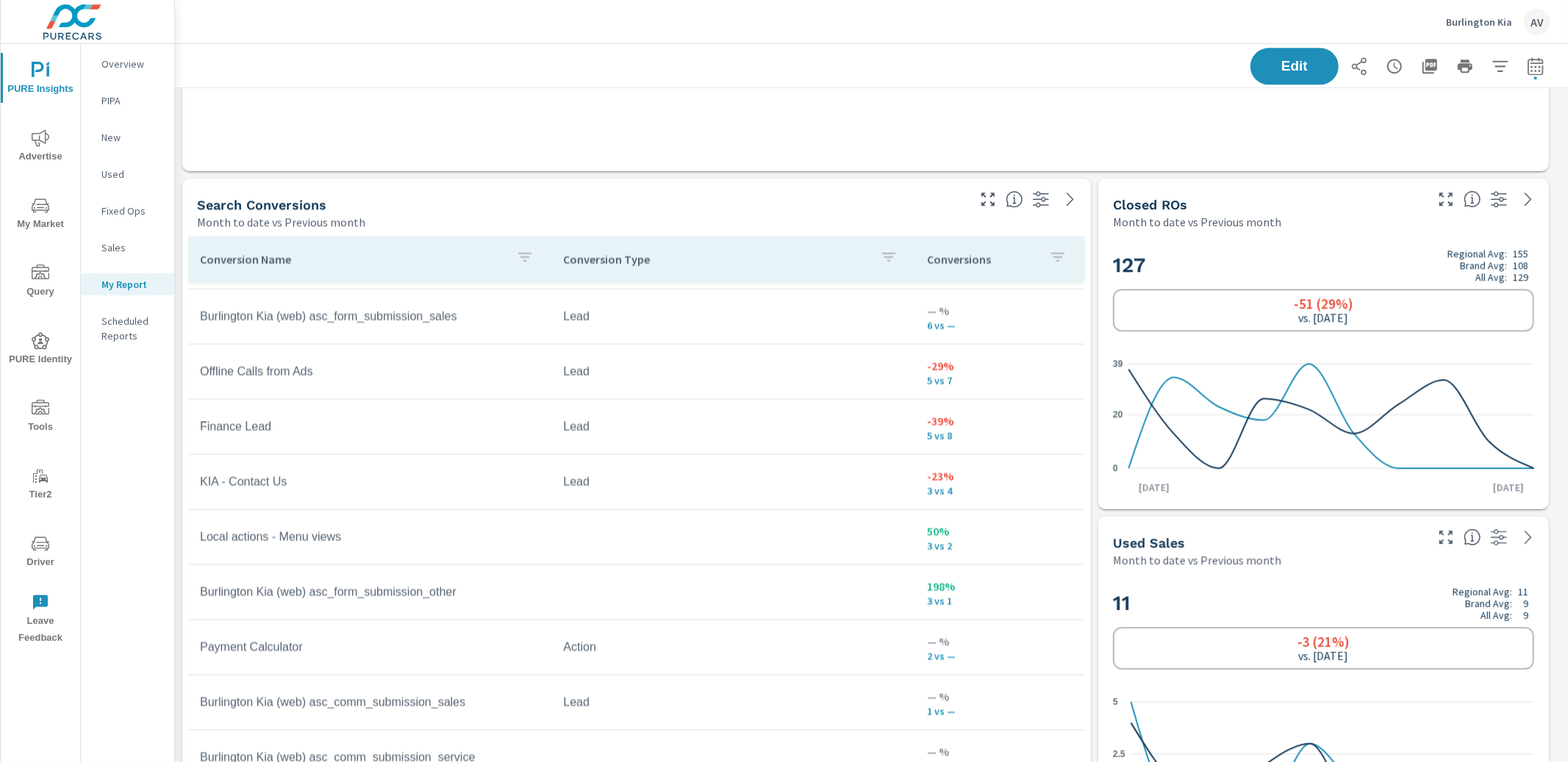
scroll to position [1150, 0]
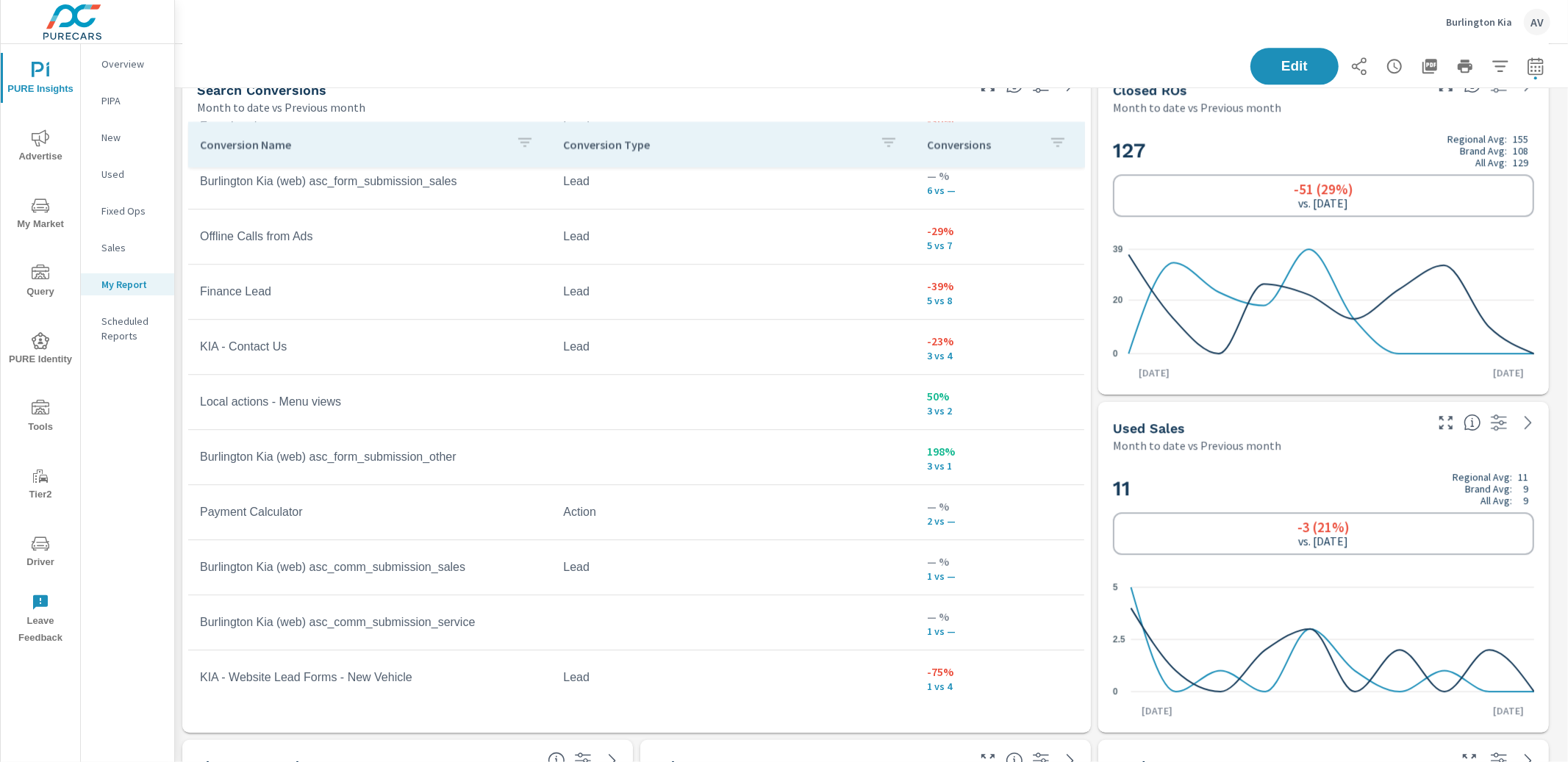
scroll to position [3257, 0]
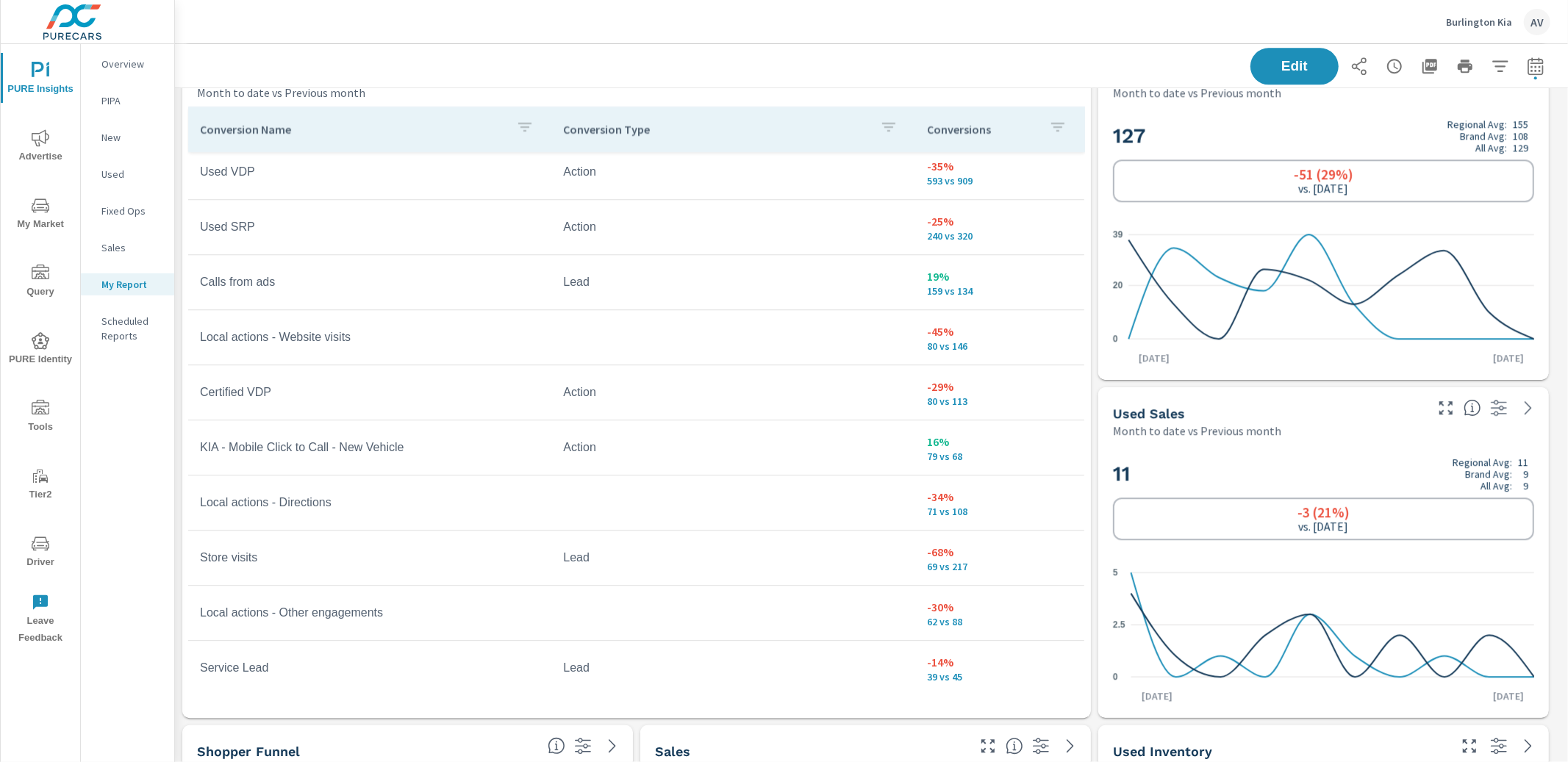
scroll to position [152, 0]
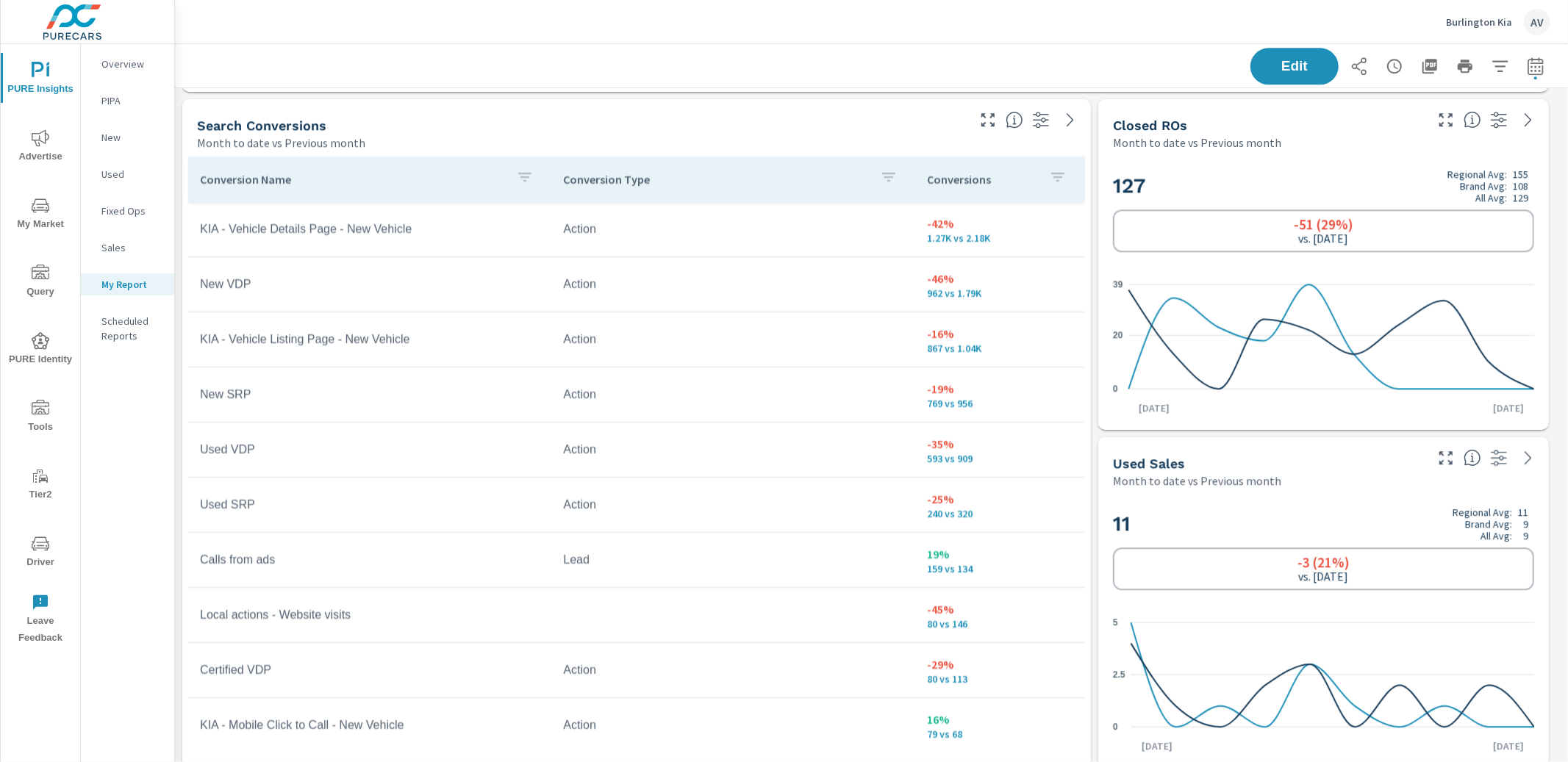
scroll to position [3196, 0]
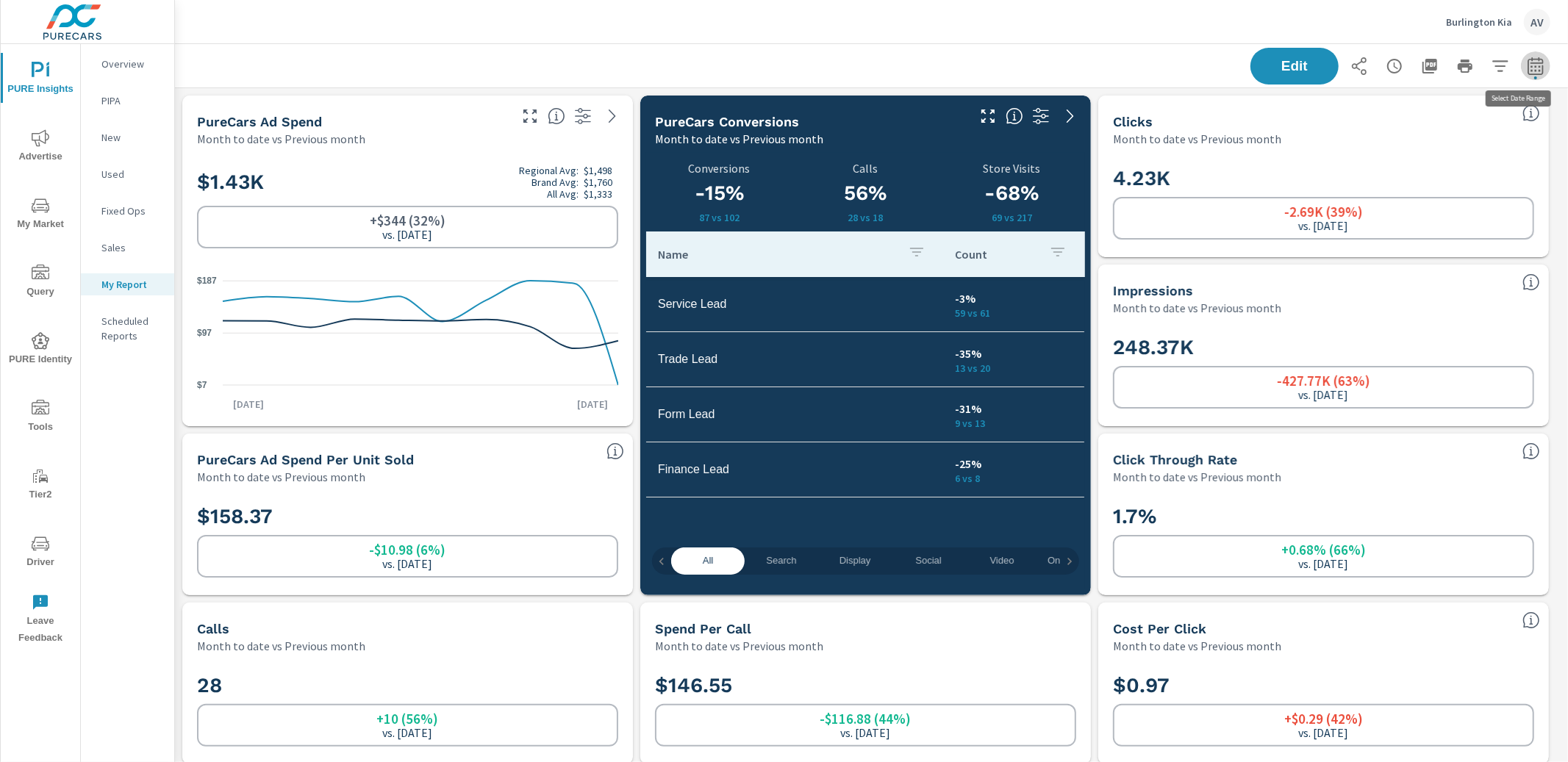
click at [1527, 68] on icon "button" at bounding box center [1535, 65] width 15 height 18
select select "Month to date"
select select "Previous month"
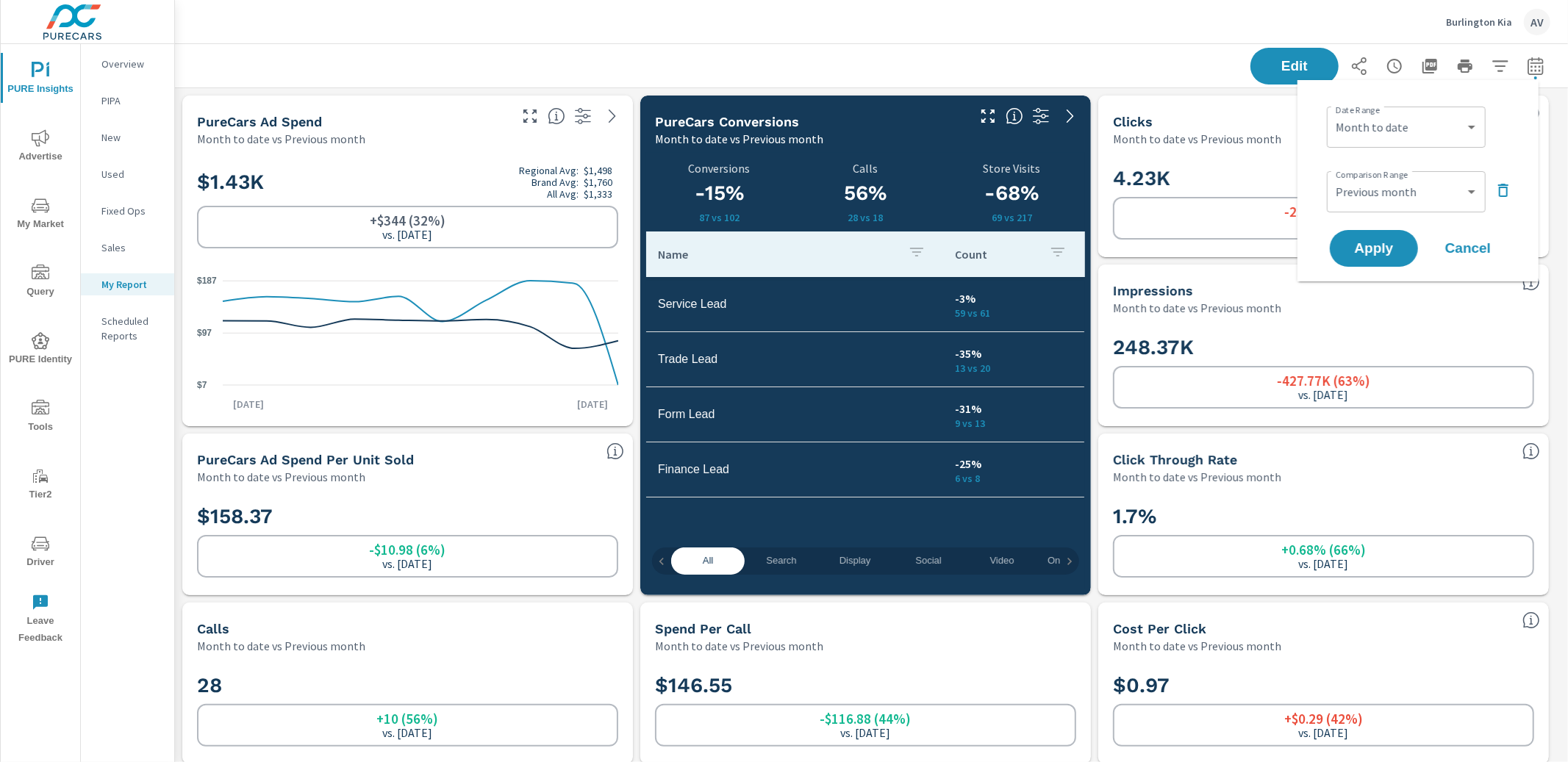
scroll to position [4933, 1407]
click at [1409, 189] on select "Custom Previous period Previous month Previous year" at bounding box center [1406, 191] width 147 height 30
click at [1259, 294] on div "Impressions" at bounding box center [1312, 291] width 398 height 17
click at [1098, 290] on div "Impressions Month to date vs Previous month" at bounding box center [1307, 291] width 418 height 52
click at [1192, 333] on div "248.37K -427.77K (63%) vs. [DATE]" at bounding box center [1323, 371] width 421 height 81
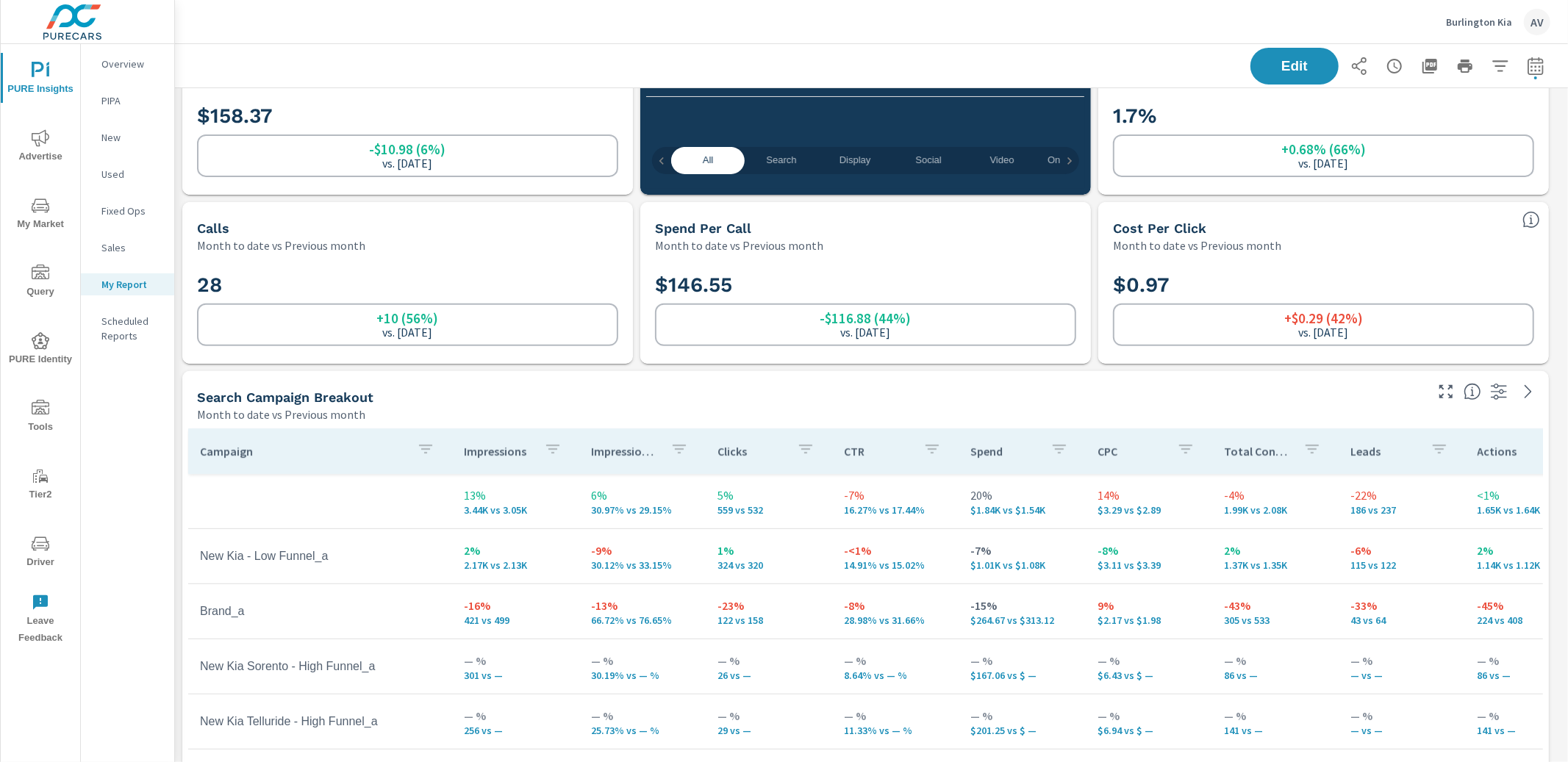
scroll to position [0, 0]
